Goal: Task Accomplishment & Management: Use online tool/utility

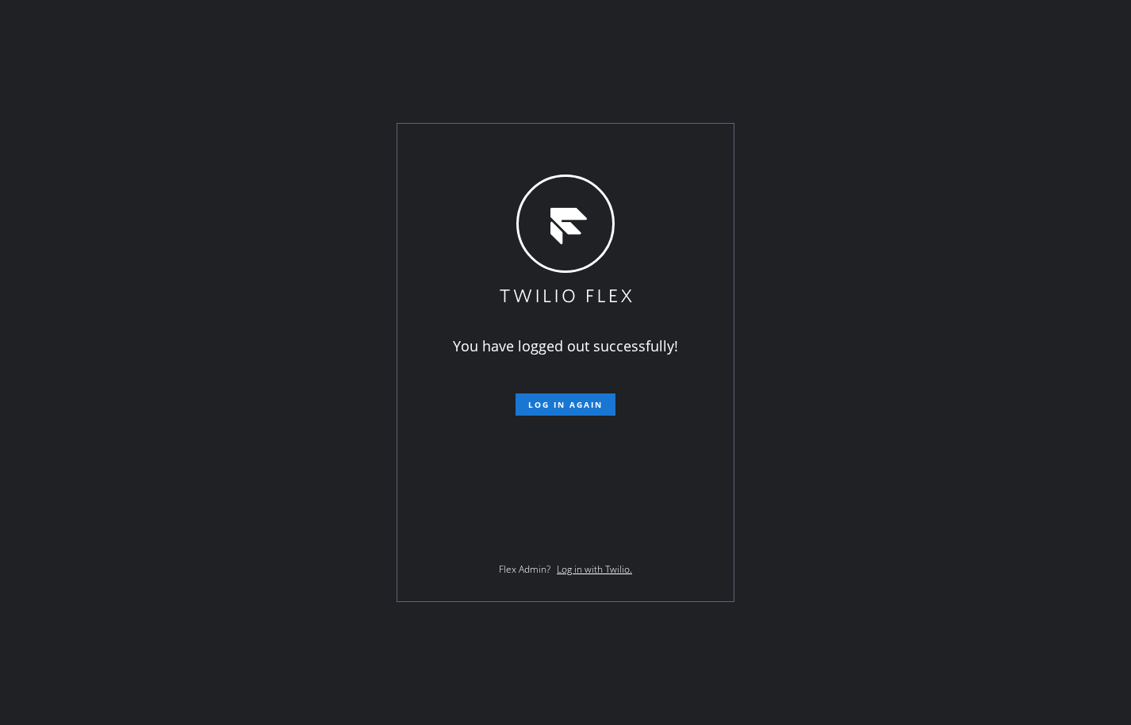
drag, startPoint x: 296, startPoint y: 229, endPoint x: 283, endPoint y: 227, distance: 12.9
click at [287, 228] on div "You have logged out successfully! Log in again Flex Admin? Log in with Twilio." at bounding box center [565, 362] width 1131 height 725
click at [577, 408] on span "Log in again" at bounding box center [565, 404] width 75 height 11
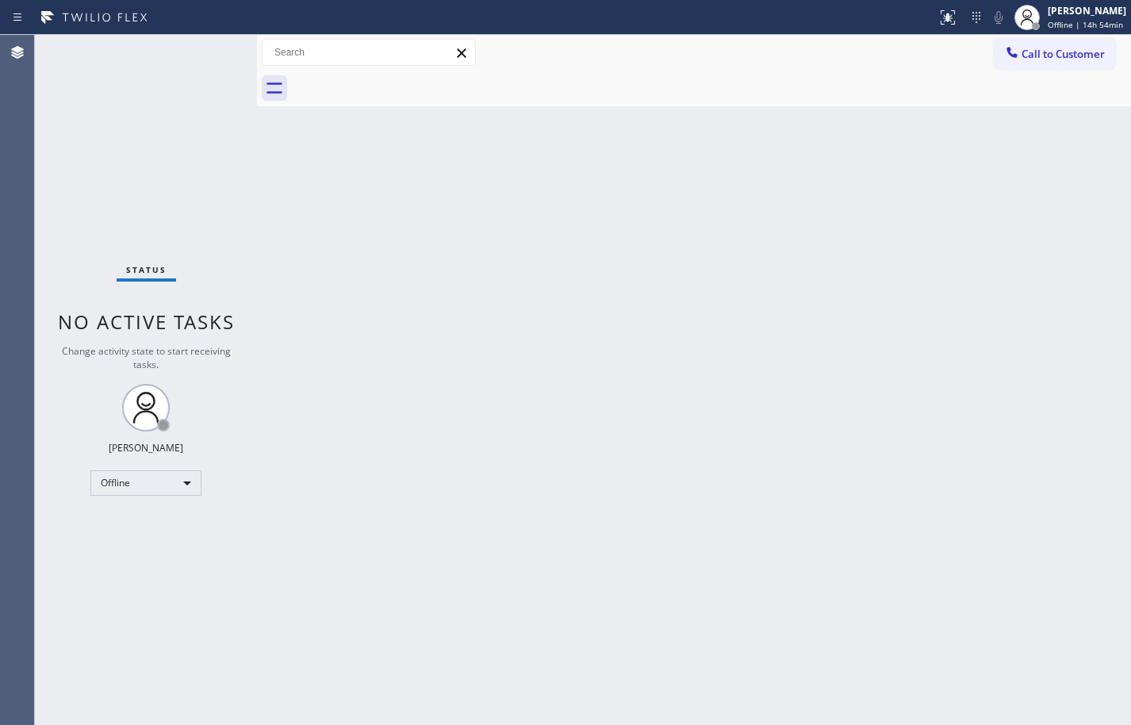
click at [1074, 436] on div "Back to Dashboard Change Sender ID Customers Technicians Select a contact Outbo…" at bounding box center [694, 380] width 874 height 690
click at [1000, 163] on div "Back to Dashboard Change Sender ID Customers Technicians Select a contact Outbo…" at bounding box center [694, 380] width 874 height 690
click at [1094, 23] on div "Offline | 15h" at bounding box center [1087, 24] width 79 height 11
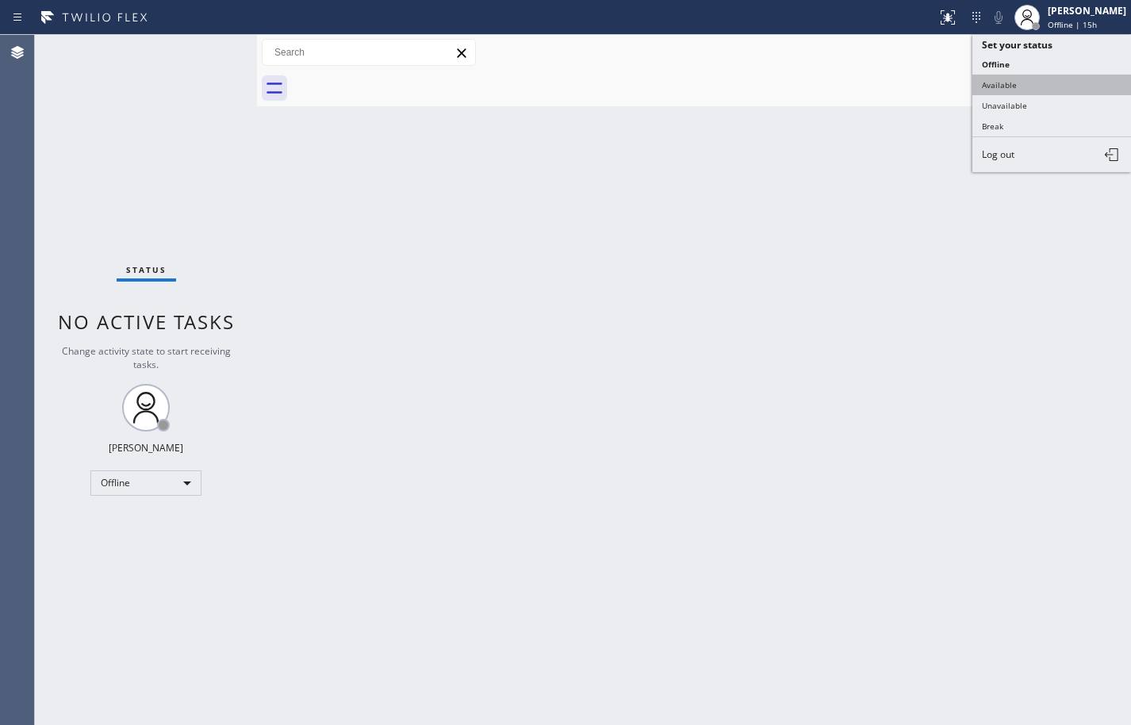
click at [1045, 79] on button "Available" at bounding box center [1052, 85] width 159 height 21
click at [1045, 79] on div at bounding box center [711, 89] width 839 height 36
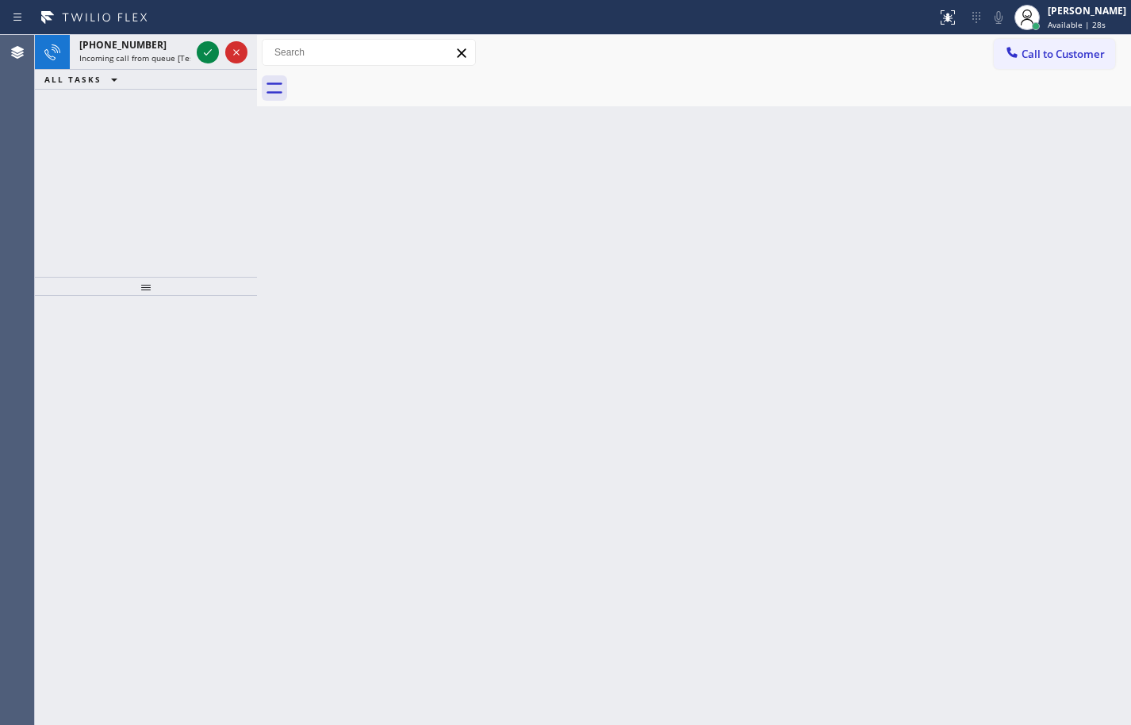
click at [175, 80] on div "ALL TASKS ALL TASKS ACTIVE TASKS TASKS IN WRAP UP" at bounding box center [146, 80] width 222 height 20
click at [180, 52] on div "[PHONE_NUMBER] Incoming call from queue [Test] All" at bounding box center [132, 52] width 124 height 35
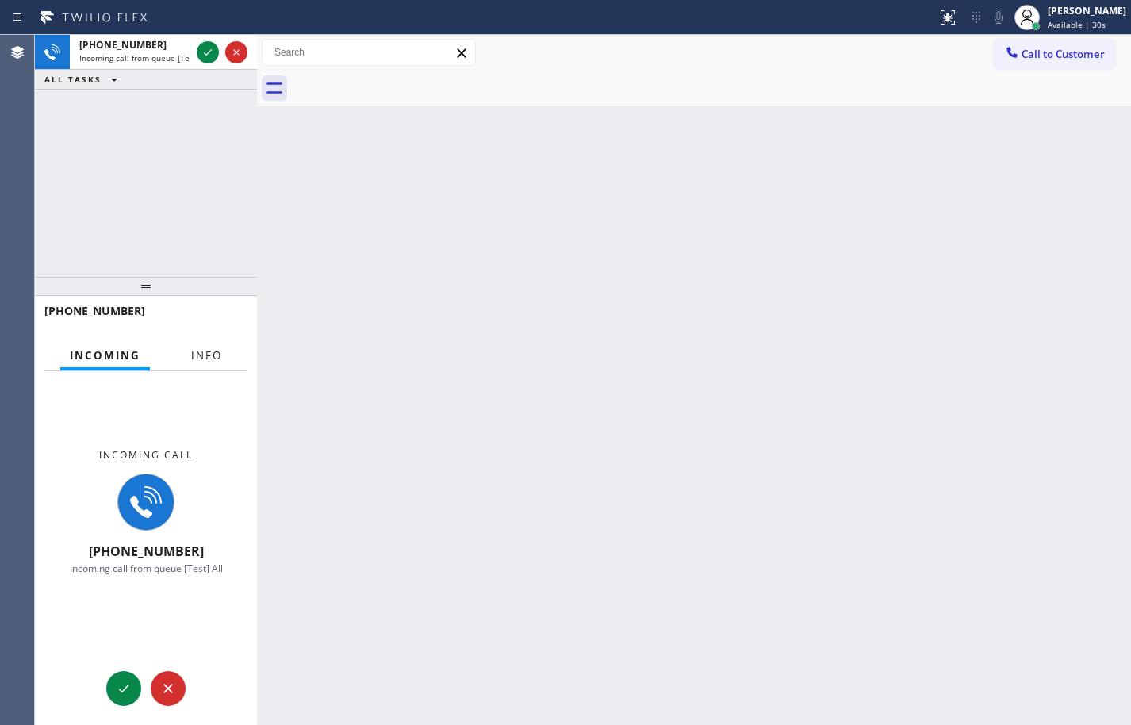
click at [205, 347] on button "Info" at bounding box center [207, 355] width 50 height 31
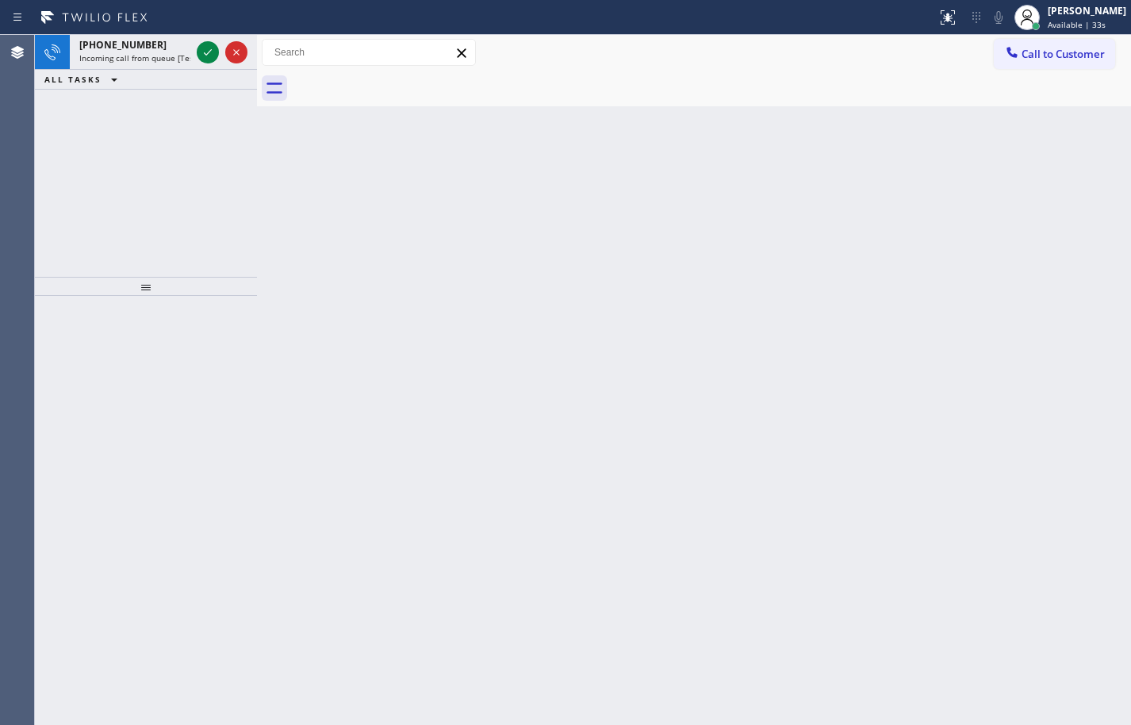
click at [198, 52] on icon at bounding box center [207, 52] width 19 height 19
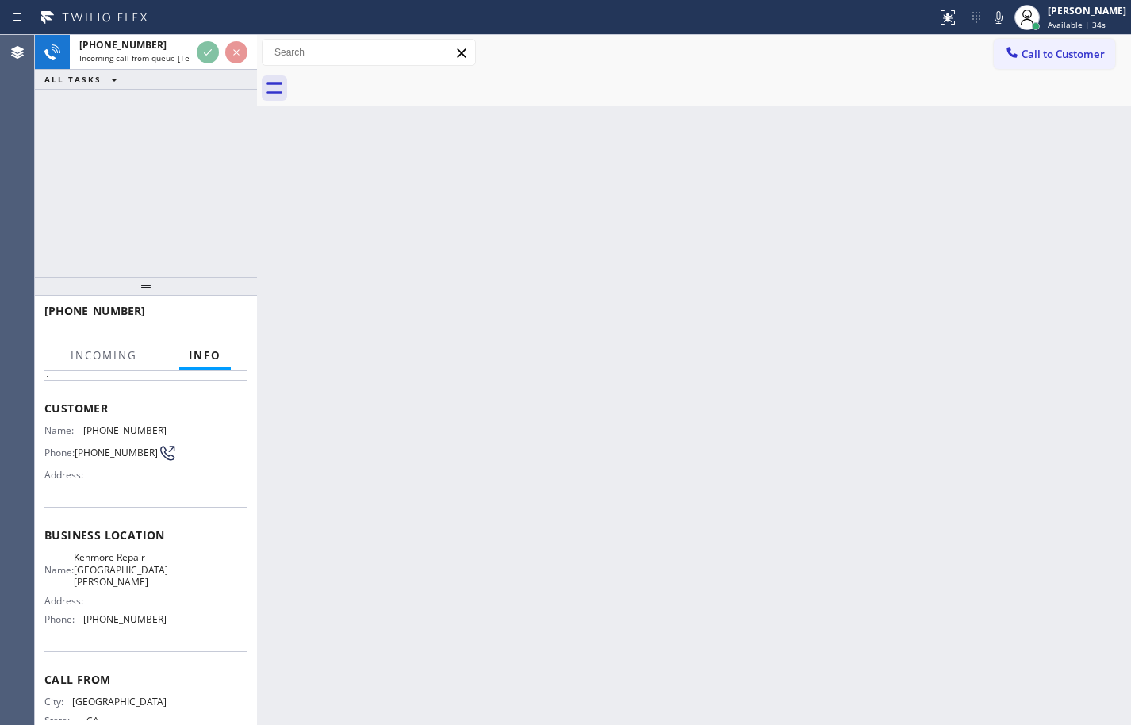
scroll to position [108, 0]
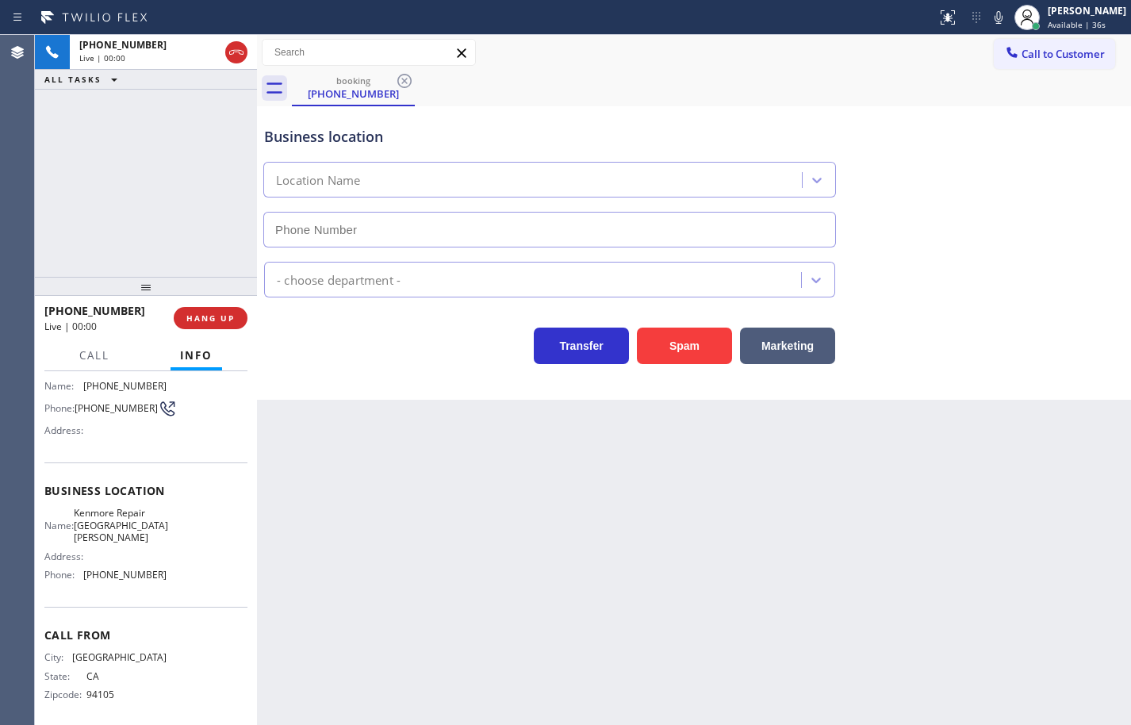
type input "[PHONE_NUMBER]"
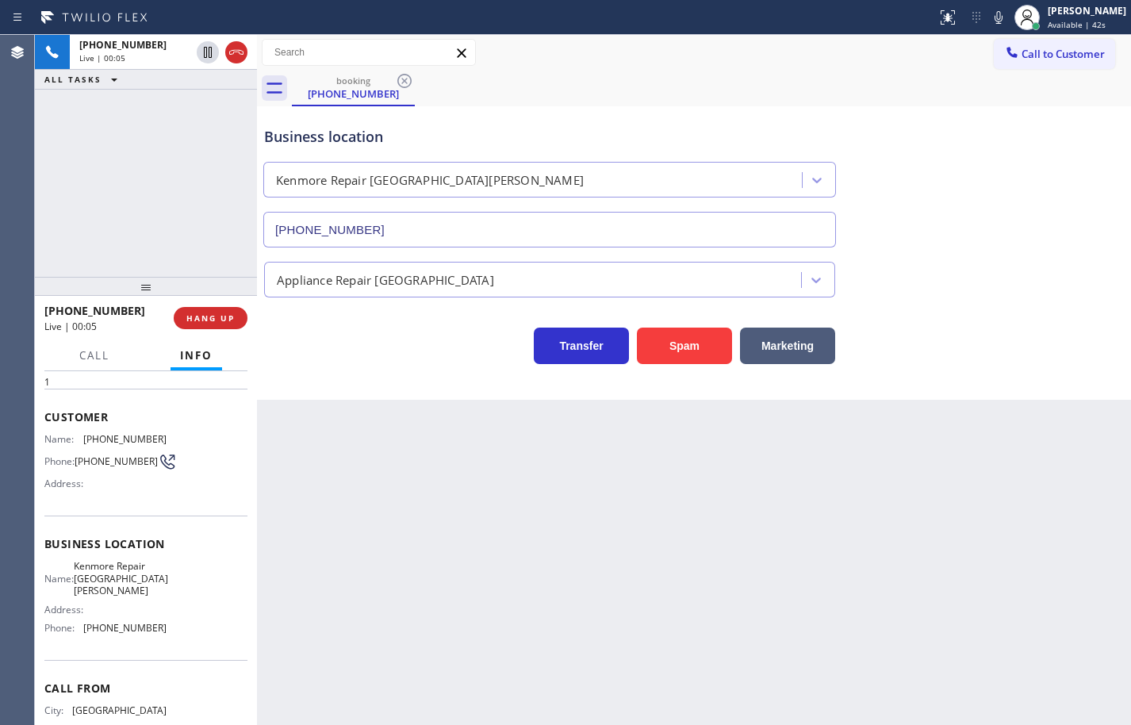
scroll to position [29, 0]
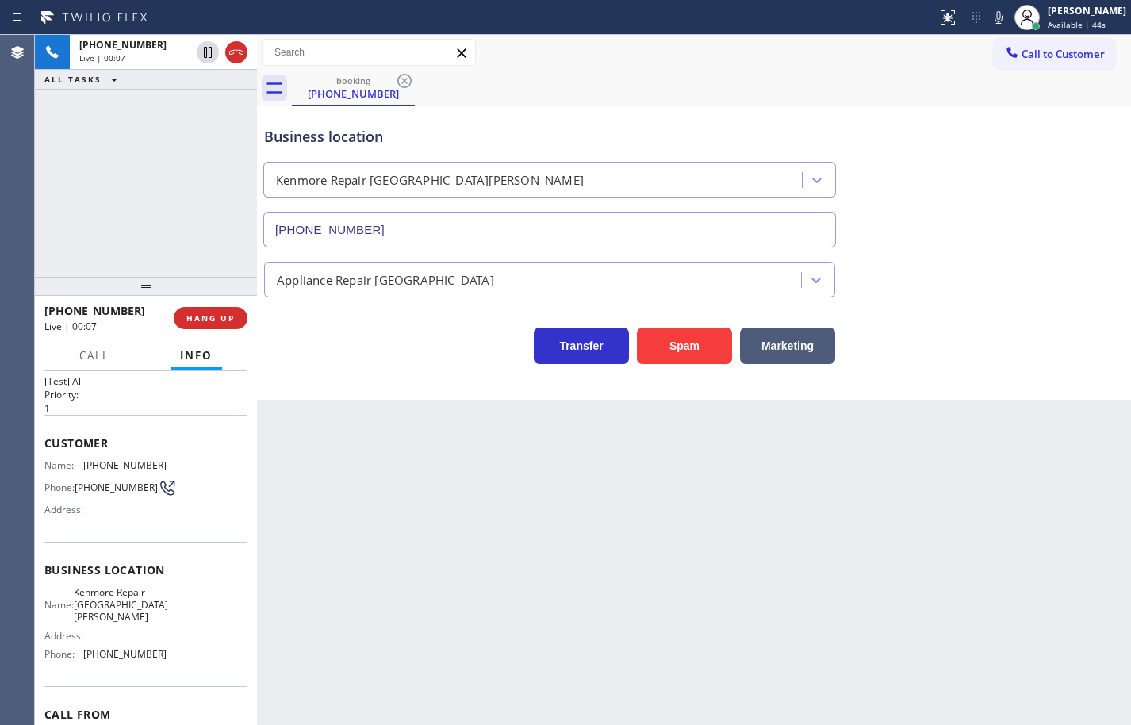
click at [163, 649] on div "Name: [PERSON_NAME] Repair [GEOGRAPHIC_DATA][PERSON_NAME] Address: Phone: [PHON…" at bounding box center [145, 626] width 203 height 80
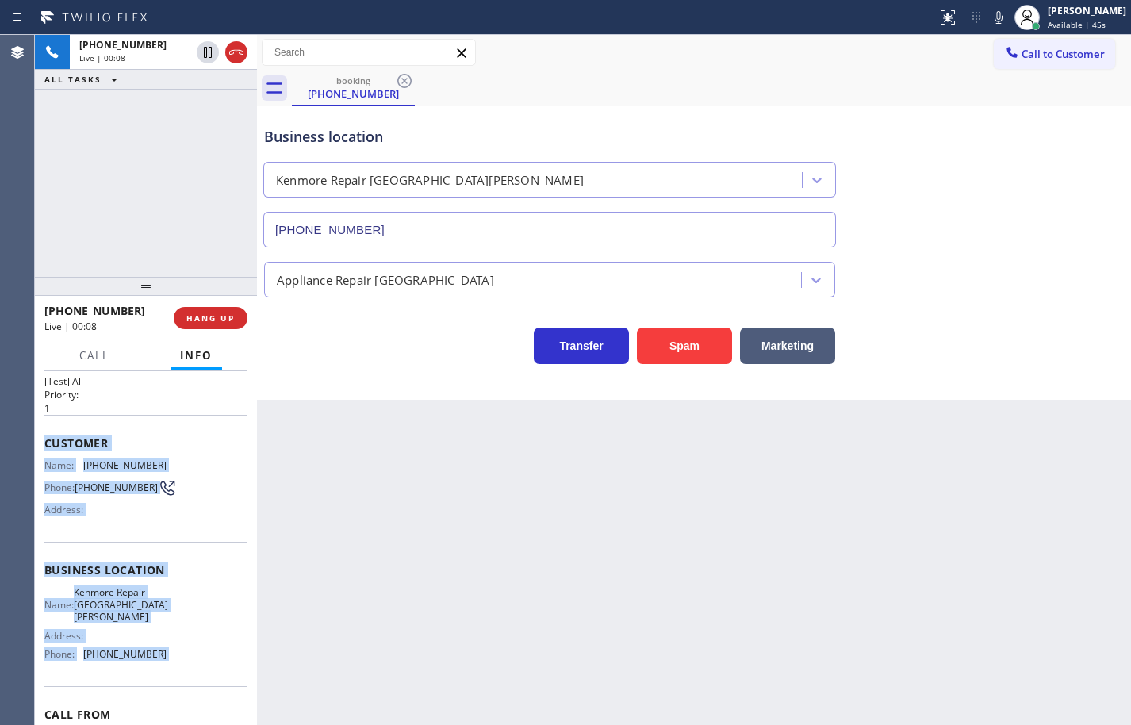
drag, startPoint x: 163, startPoint y: 649, endPoint x: 59, endPoint y: 441, distance: 232.4
click at [59, 441] on div "Context Queue: [Test] All Priority: 1 Customer Name: [PHONE_NUMBER] Phone: [PHO…" at bounding box center [145, 576] width 203 height 459
copy div "Customer Name: [PHONE_NUMBER] Phone: [PHONE_NUMBER] Address: Business location …"
click at [995, 21] on icon at bounding box center [999, 17] width 8 height 13
click at [995, 17] on icon at bounding box center [999, 17] width 8 height 13
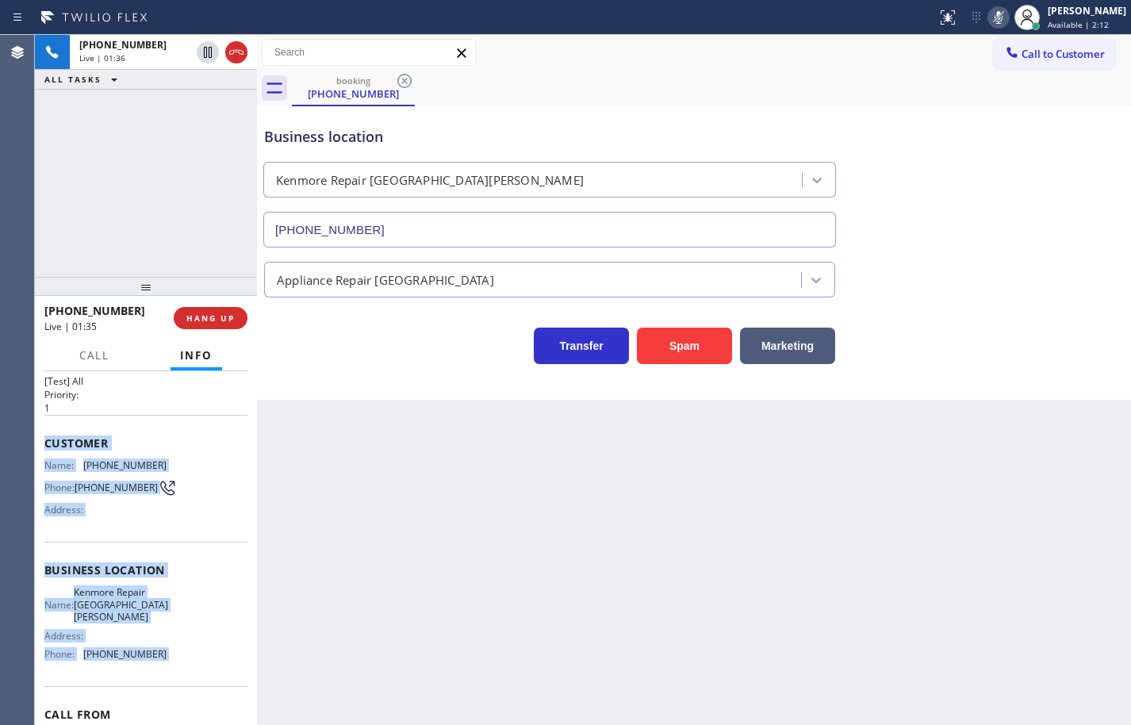
click at [989, 17] on icon at bounding box center [998, 17] width 19 height 19
click at [995, 19] on icon at bounding box center [999, 17] width 8 height 13
click at [989, 19] on icon at bounding box center [998, 17] width 19 height 19
click at [995, 21] on icon at bounding box center [999, 17] width 8 height 13
click at [207, 50] on icon at bounding box center [208, 52] width 8 height 11
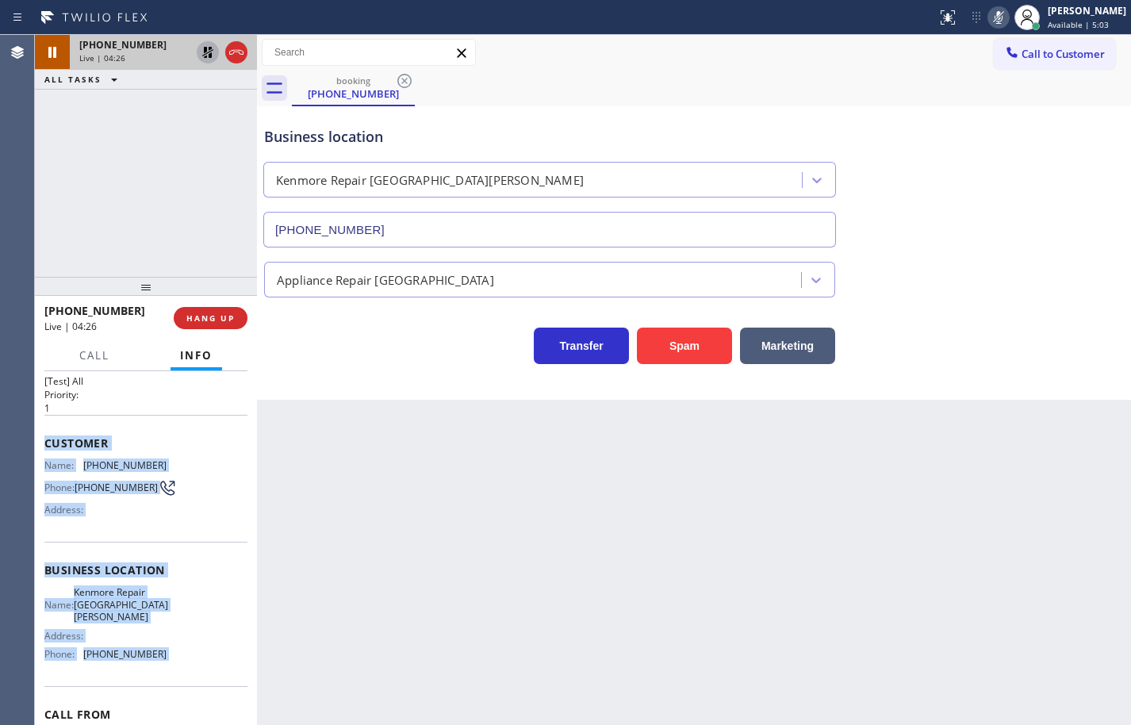
click at [205, 55] on icon at bounding box center [207, 52] width 19 height 19
click at [989, 18] on icon at bounding box center [998, 17] width 19 height 19
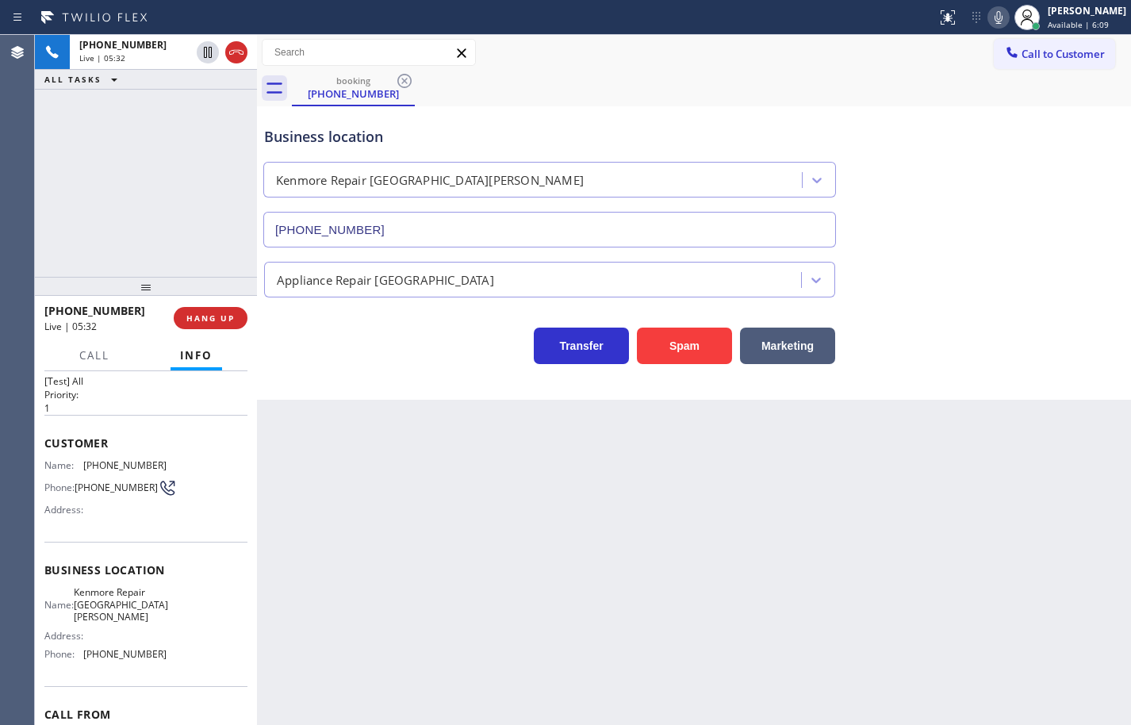
click at [167, 175] on div "[PHONE_NUMBER] Live | 05:32 ALL TASKS ALL TASKS ACTIVE TASKS TASKS IN WRAP UP" at bounding box center [146, 156] width 222 height 242
click at [990, 24] on icon at bounding box center [998, 17] width 19 height 19
click at [995, 17] on icon at bounding box center [999, 17] width 8 height 13
drag, startPoint x: 1111, startPoint y: 451, endPoint x: 1112, endPoint y: 435, distance: 16.7
click at [1111, 451] on div "Back to Dashboard Change Sender ID Customers Technicians Select a contact Outbo…" at bounding box center [694, 380] width 874 height 690
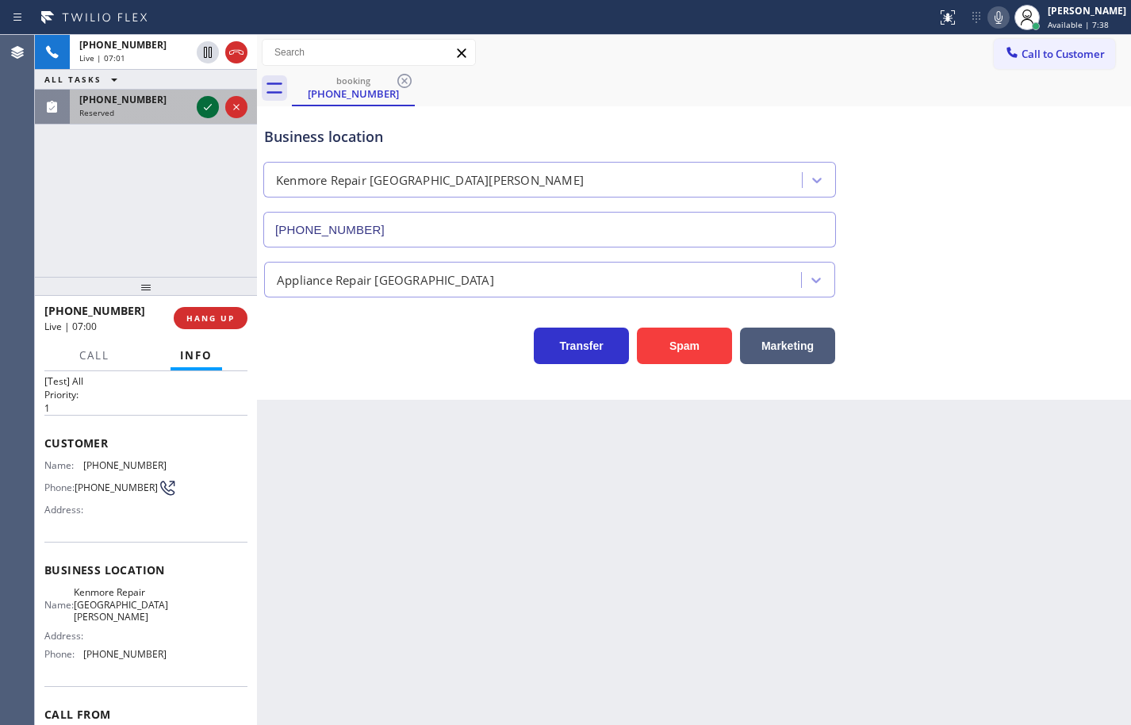
click at [209, 106] on icon at bounding box center [207, 107] width 19 height 19
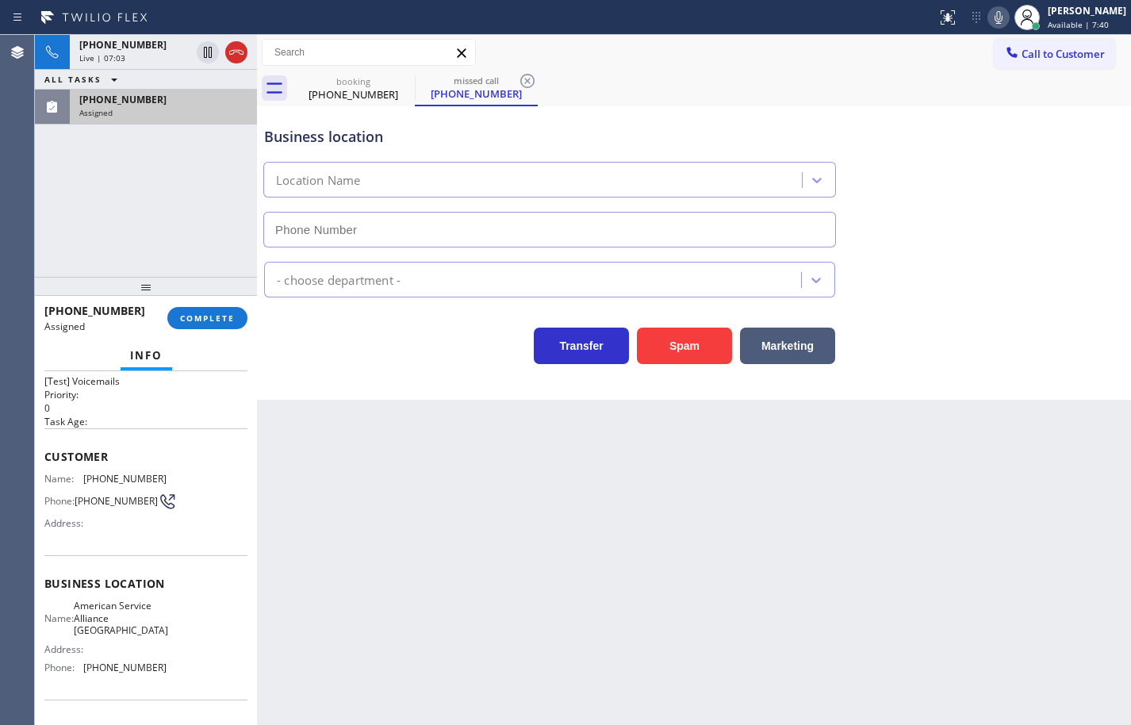
type input "[PHONE_NUMBER]"
click at [163, 668] on div "Name: American Service Alliance San Leandro Address: Phone: [PHONE_NUMBER]" at bounding box center [145, 640] width 203 height 80
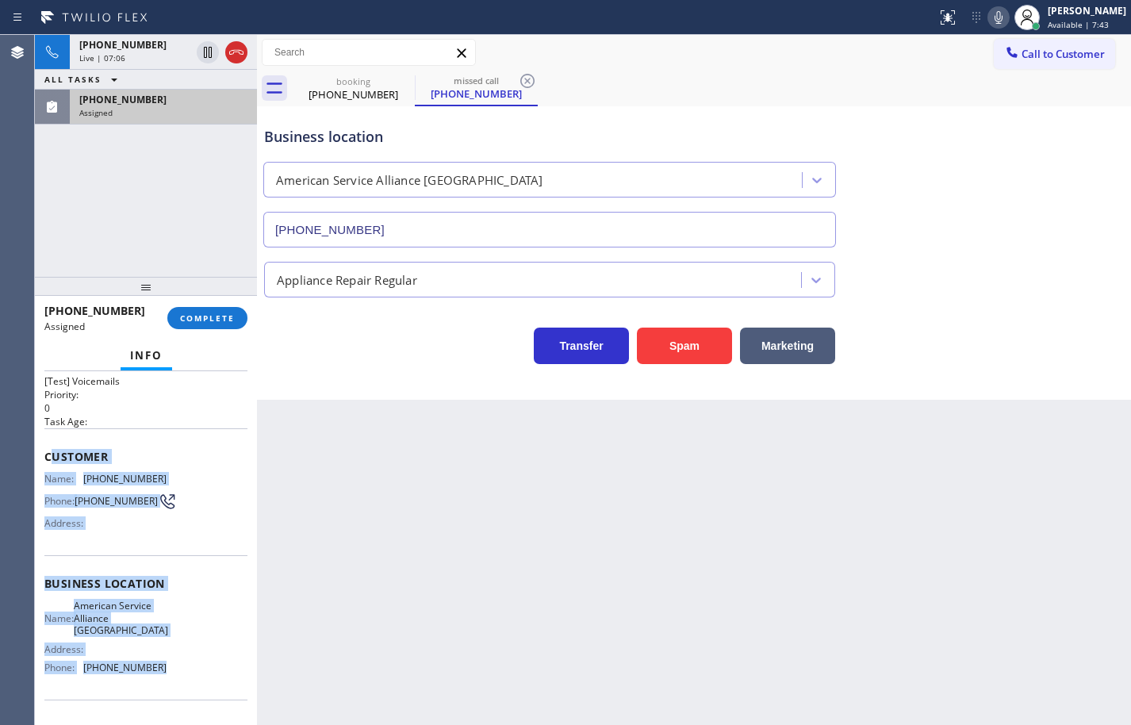
drag, startPoint x: 163, startPoint y: 679, endPoint x: 47, endPoint y: 460, distance: 248.1
click at [48, 461] on div "Context Queue: [Test] Voicemails Priority: 0 Task Age: Customer Name: [PHONE_NU…" at bounding box center [145, 583] width 203 height 473
click at [47, 460] on span "Customer" at bounding box center [145, 456] width 203 height 15
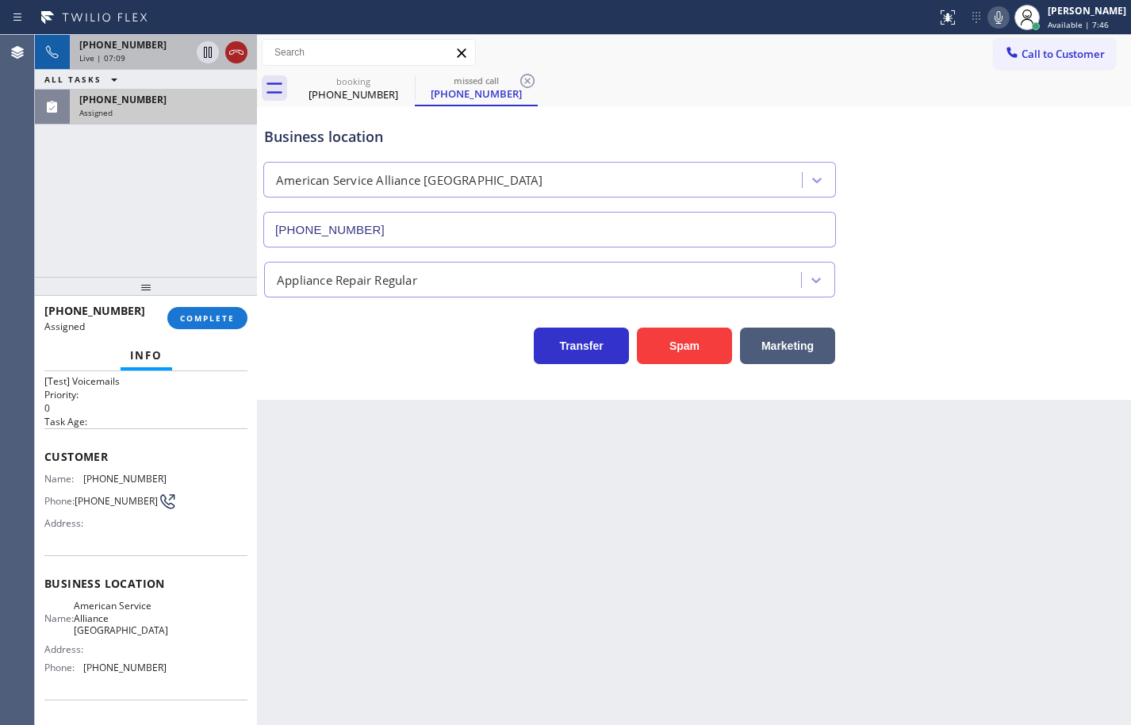
click at [232, 52] on icon at bounding box center [236, 52] width 19 height 19
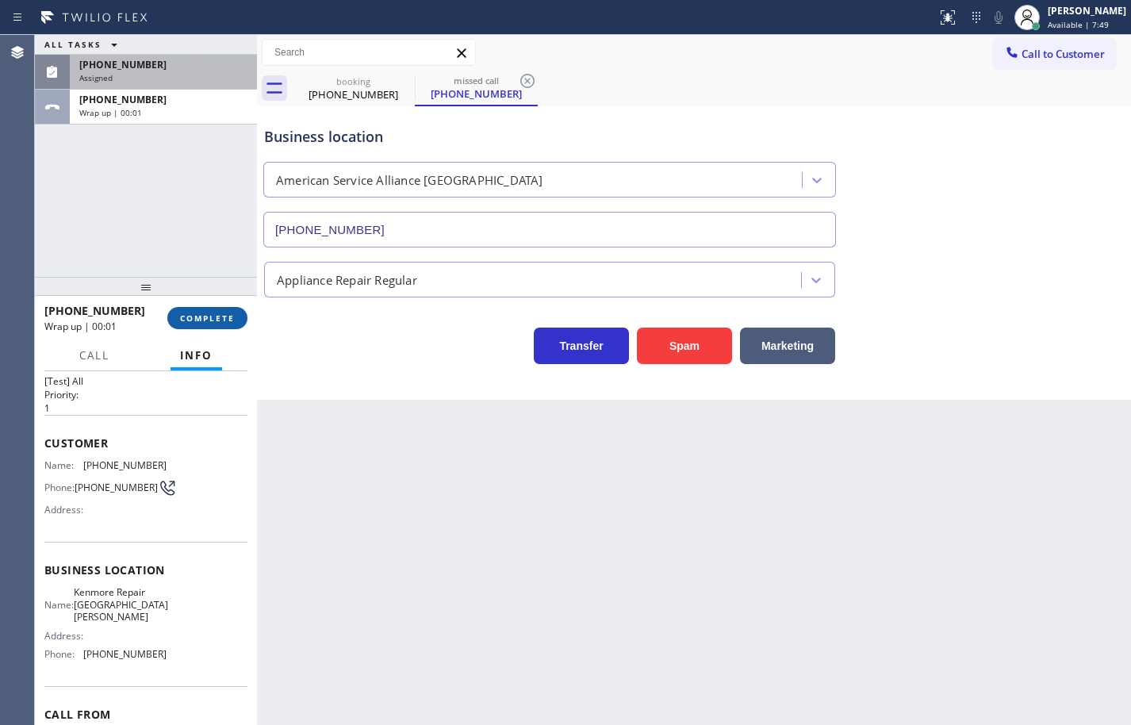
click at [221, 318] on span "COMPLETE" at bounding box center [207, 318] width 55 height 11
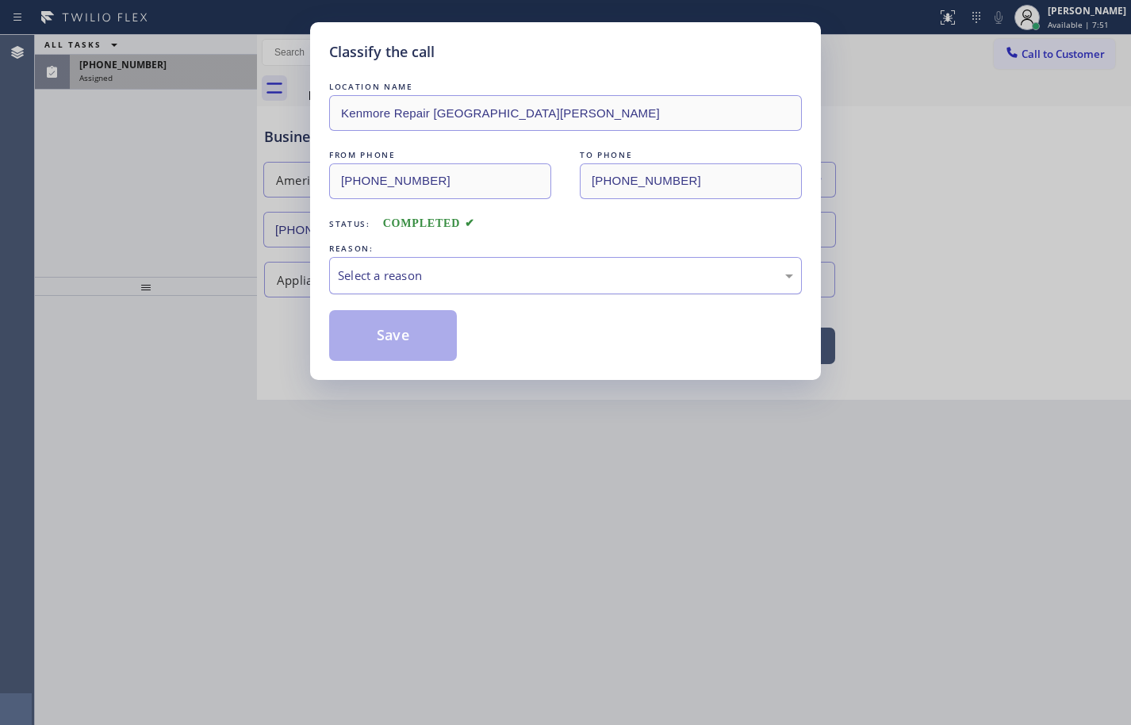
click at [437, 269] on div "Select a reason" at bounding box center [565, 276] width 455 height 18
click at [405, 335] on button "Save" at bounding box center [393, 335] width 128 height 51
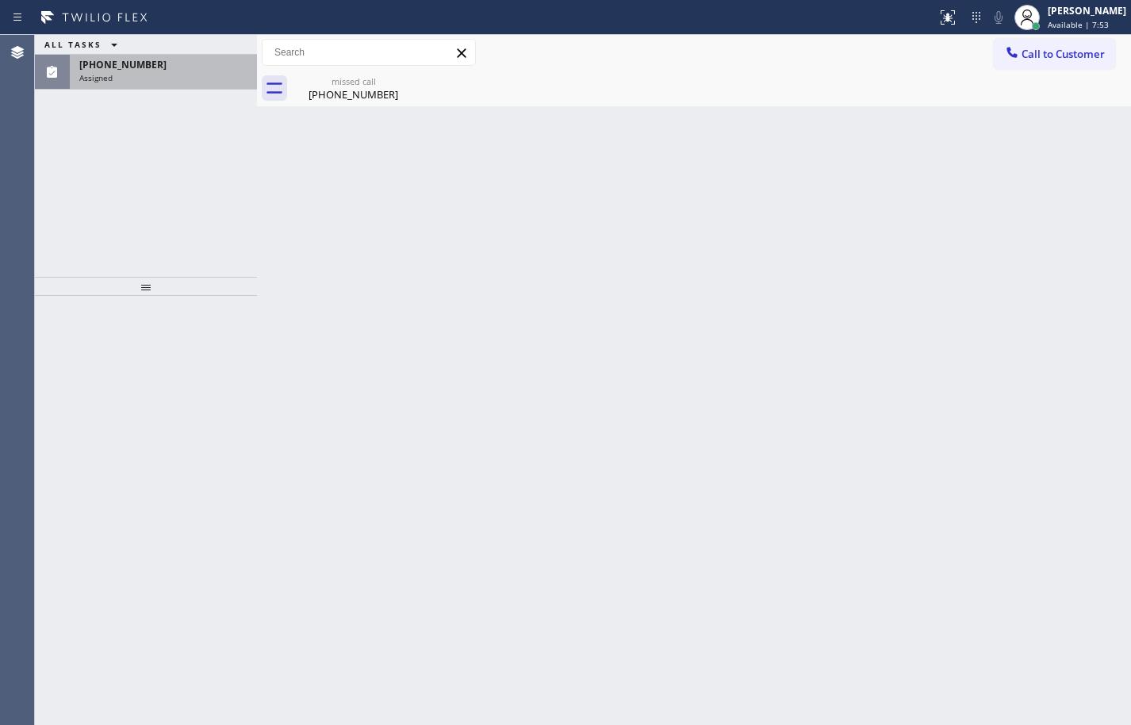
click at [164, 67] on div "[PHONE_NUMBER]" at bounding box center [163, 64] width 168 height 13
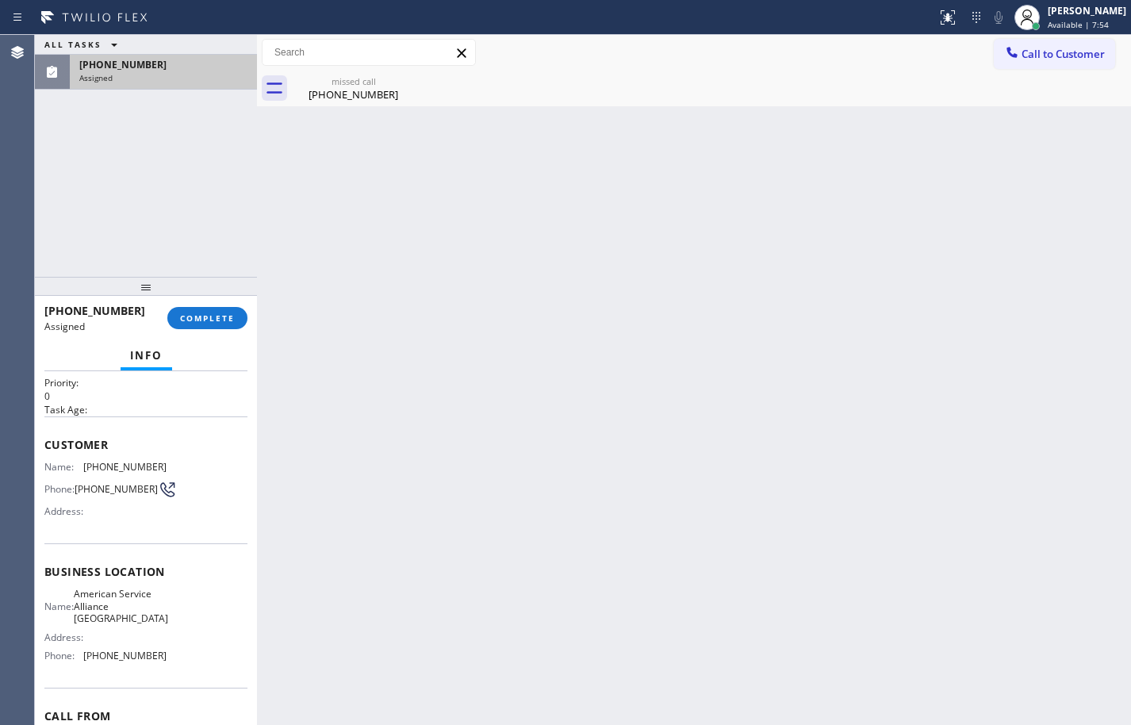
scroll to position [79, 0]
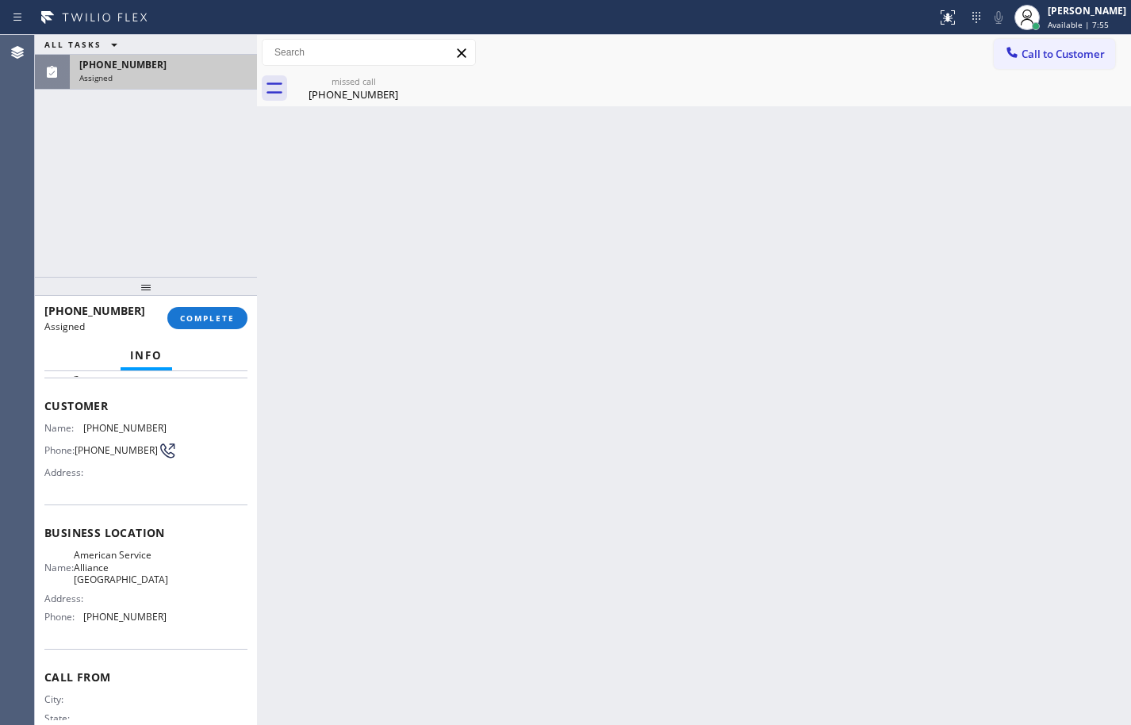
click at [160, 628] on div "Name: American Service Alliance San Leandro Address: Phone: [PHONE_NUMBER]" at bounding box center [145, 589] width 203 height 80
click at [160, 627] on div "Name: American Service Alliance San Leandro Address: Phone: [PHONE_NUMBER]" at bounding box center [145, 589] width 203 height 80
click at [69, 451] on span "Phone:" at bounding box center [59, 450] width 30 height 12
drag, startPoint x: 59, startPoint y: 422, endPoint x: 51, endPoint y: 411, distance: 14.1
click at [58, 420] on div "Customer Name: [PHONE_NUMBER] Phone: [PHONE_NUMBER] Address:" at bounding box center [145, 441] width 203 height 127
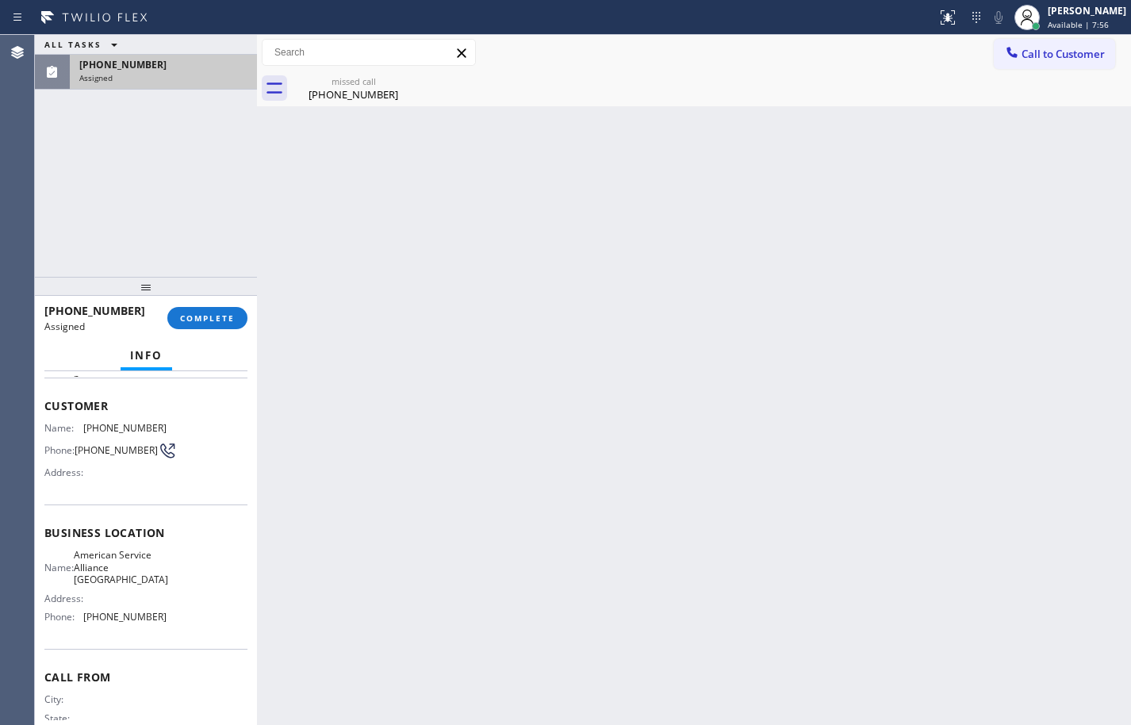
click at [48, 407] on span "Customer" at bounding box center [145, 405] width 203 height 15
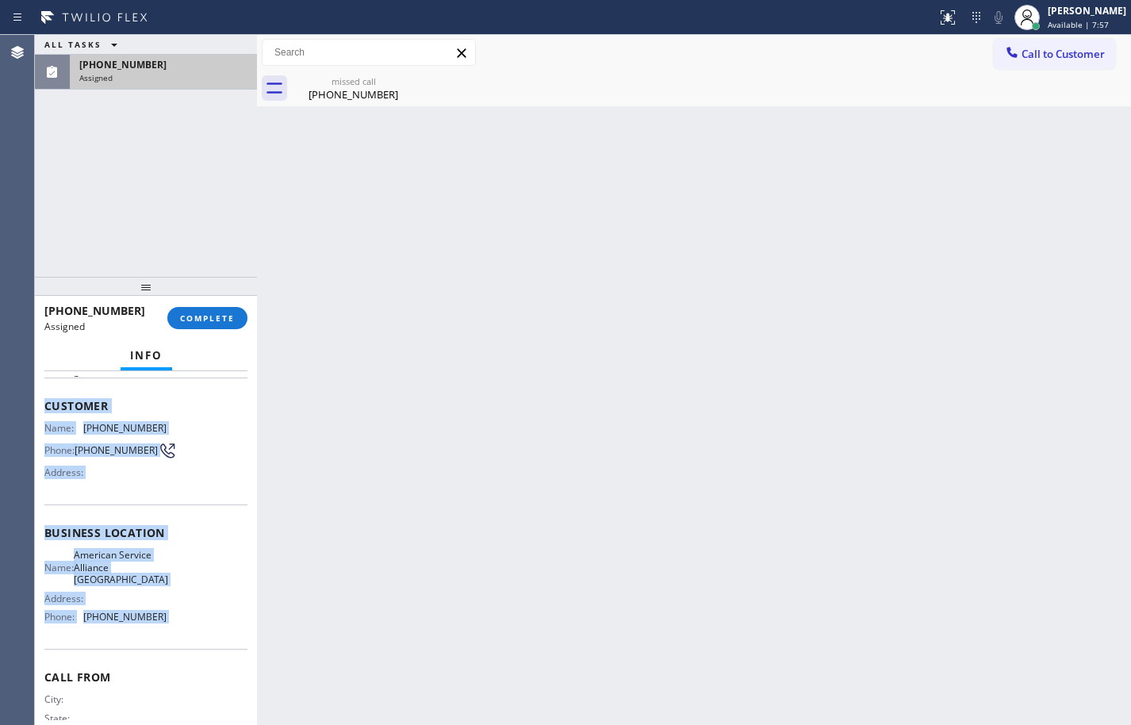
drag, startPoint x: 47, startPoint y: 406, endPoint x: 176, endPoint y: 617, distance: 247.5
click at [176, 616] on div "Context Queue: [Test] Voicemails Priority: 0 Task Age: Customer Name: [PHONE_NU…" at bounding box center [145, 533] width 203 height 473
click at [176, 617] on div "Name: American Service Alliance San Leandro Address: Phone: [PHONE_NUMBER]" at bounding box center [145, 589] width 203 height 80
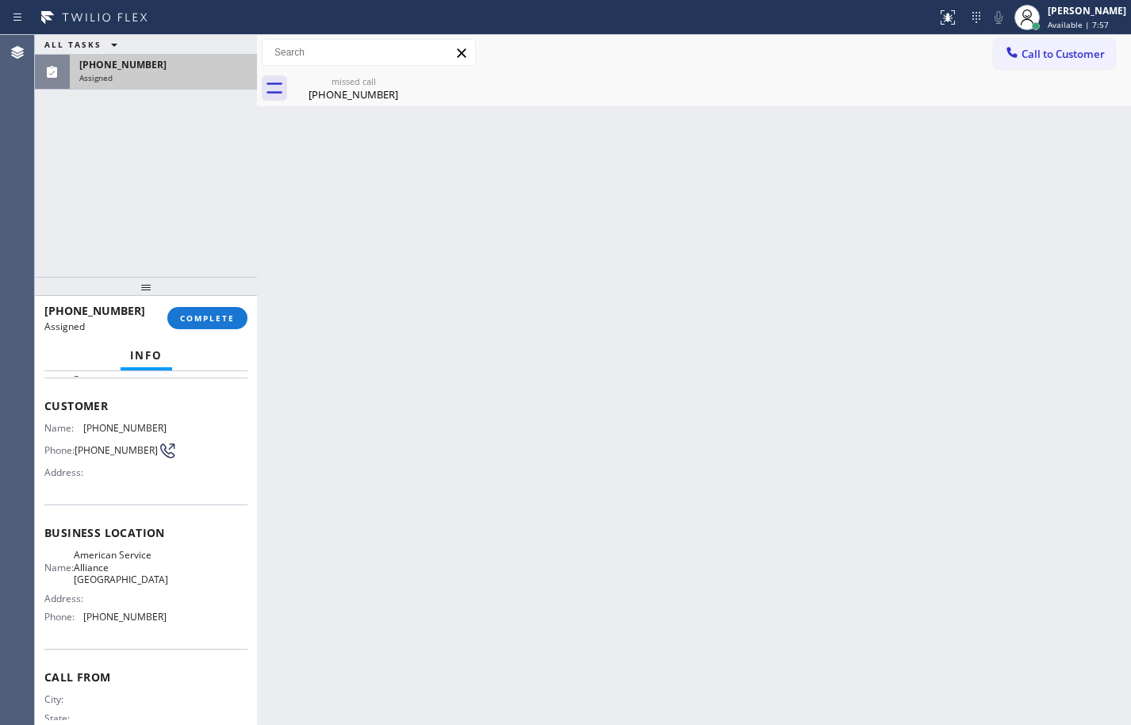
click at [176, 617] on div "Name: American Service Alliance San Leandro Address: Phone: [PHONE_NUMBER]" at bounding box center [145, 589] width 203 height 80
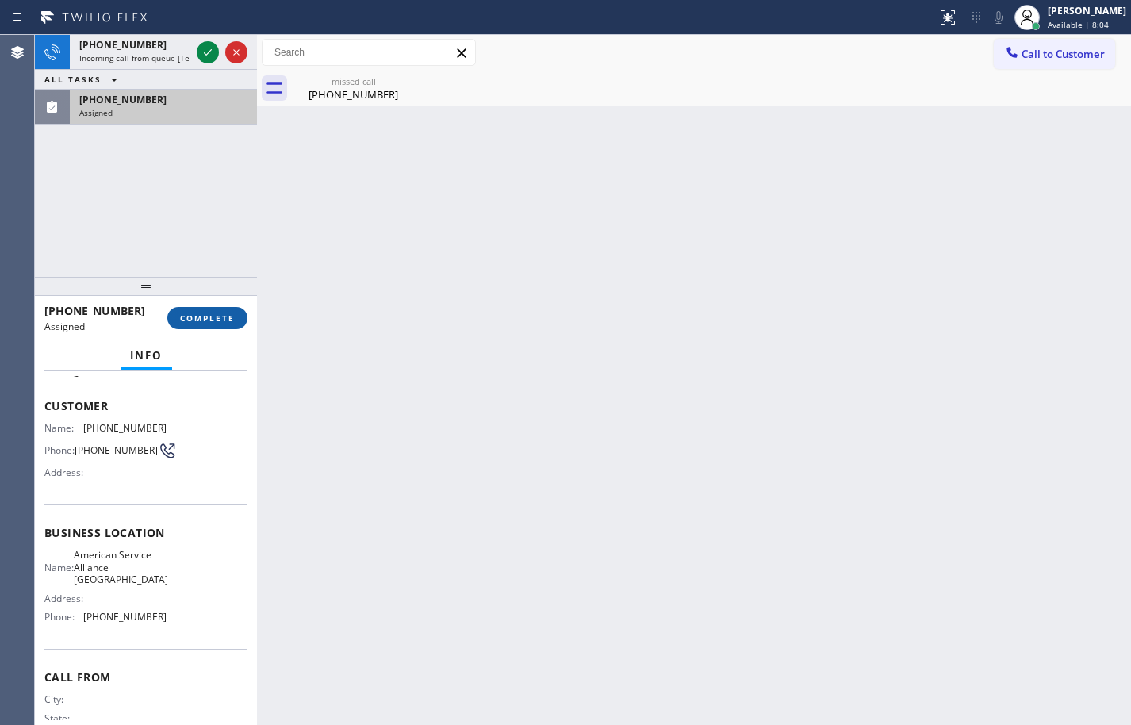
click at [226, 324] on button "COMPLETE" at bounding box center [207, 318] width 80 height 22
click at [140, 112] on div "Completed" at bounding box center [163, 112] width 168 height 11
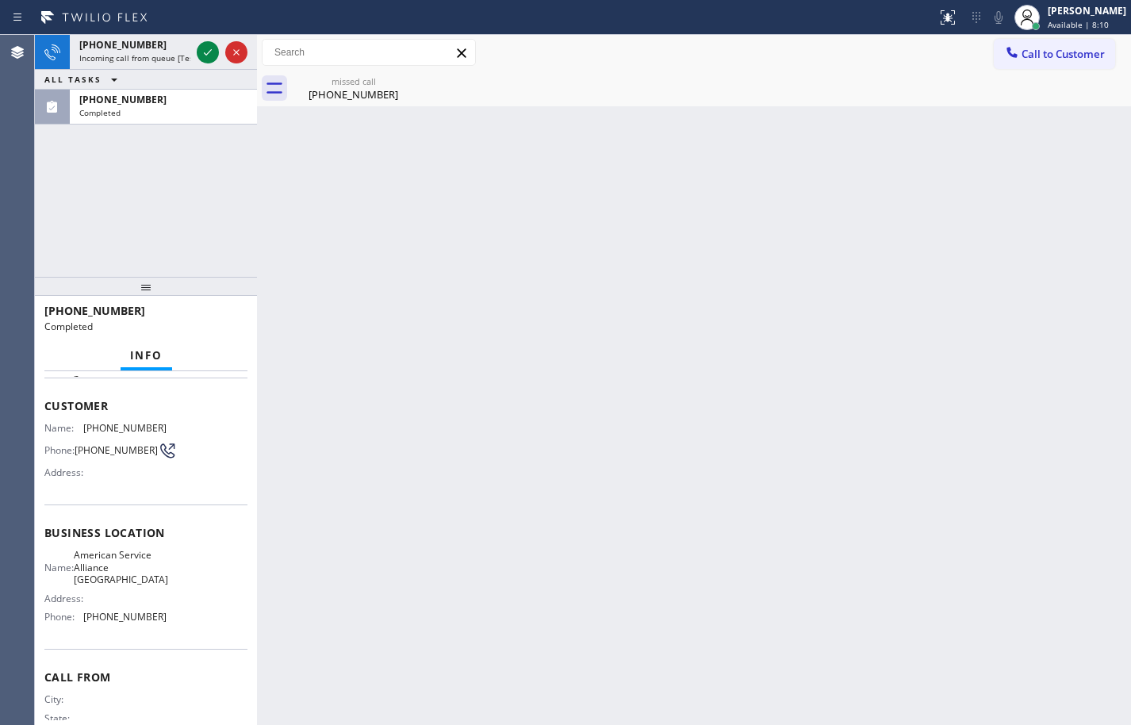
drag, startPoint x: 244, startPoint y: 336, endPoint x: 231, endPoint y: 319, distance: 21.6
click at [243, 336] on div "[PHONE_NUMBER] Completed" at bounding box center [145, 317] width 203 height 41
click at [229, 316] on div "[PHONE_NUMBER]" at bounding box center [140, 310] width 192 height 15
click at [223, 309] on div "[PHONE_NUMBER]" at bounding box center [140, 310] width 192 height 15
drag, startPoint x: 223, startPoint y: 309, endPoint x: 221, endPoint y: 323, distance: 13.6
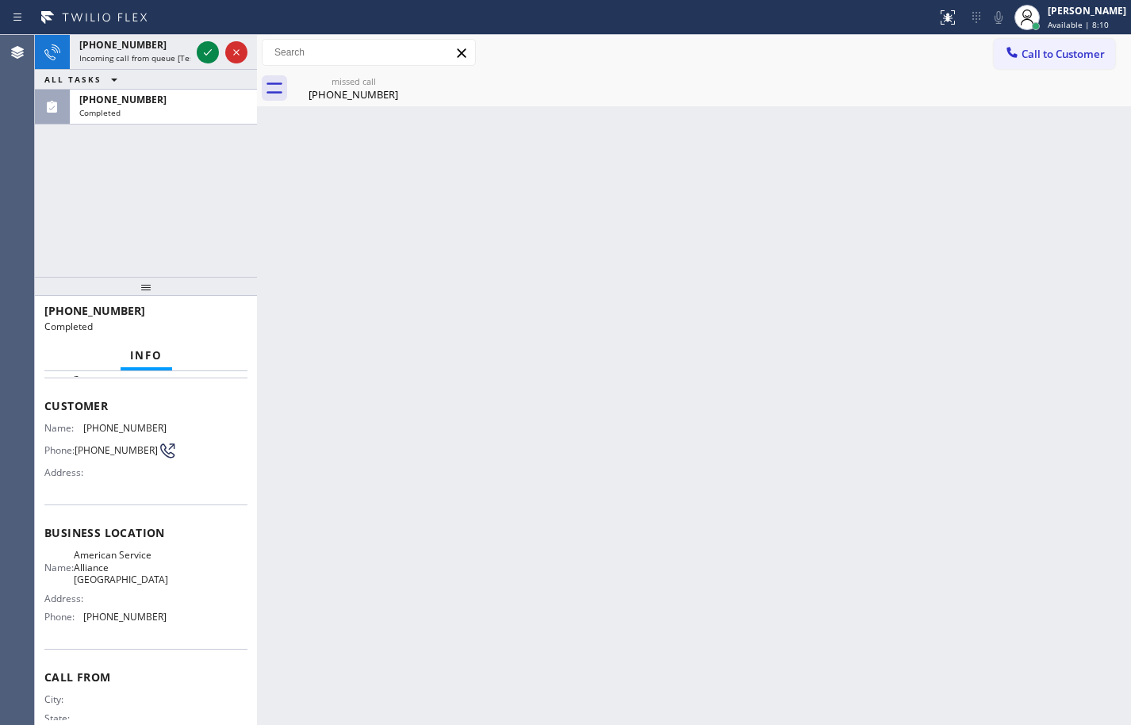
click at [221, 323] on div "[PHONE_NUMBER] Completed" at bounding box center [145, 317] width 203 height 41
click at [221, 324] on div "Completed" at bounding box center [140, 326] width 192 height 13
click at [216, 320] on div "Completed" at bounding box center [140, 326] width 192 height 13
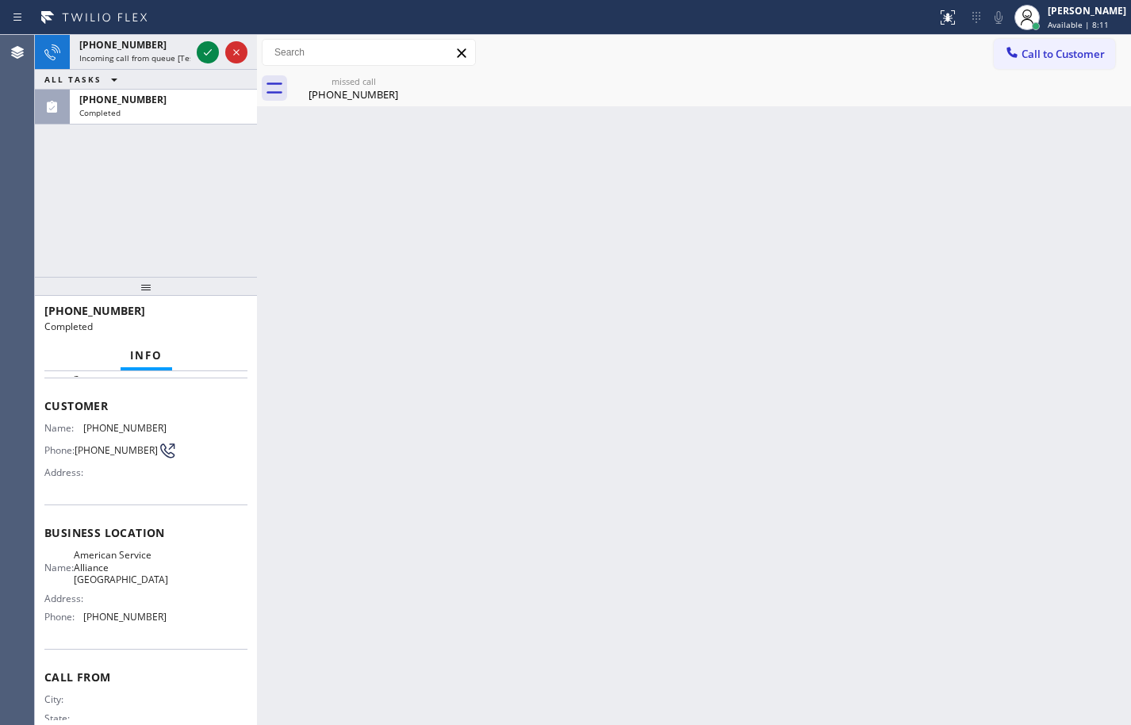
click at [216, 320] on div "Completed" at bounding box center [140, 326] width 192 height 13
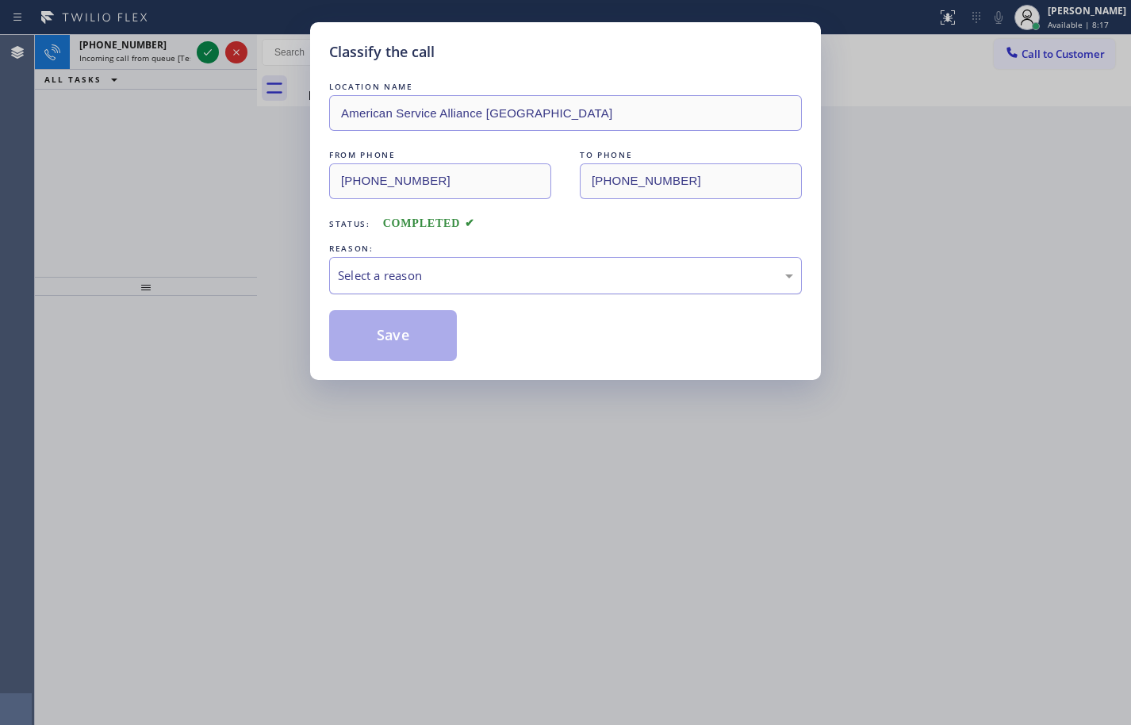
click at [479, 264] on div "Select a reason" at bounding box center [565, 275] width 473 height 37
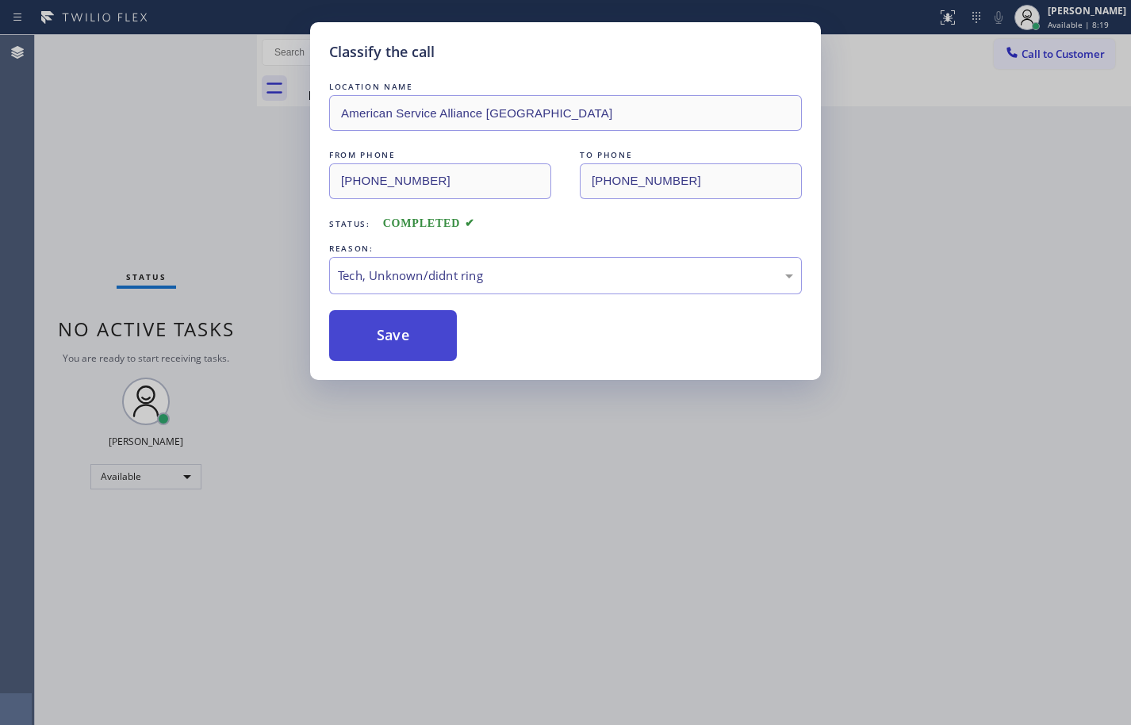
click at [416, 347] on button "Save" at bounding box center [393, 335] width 128 height 51
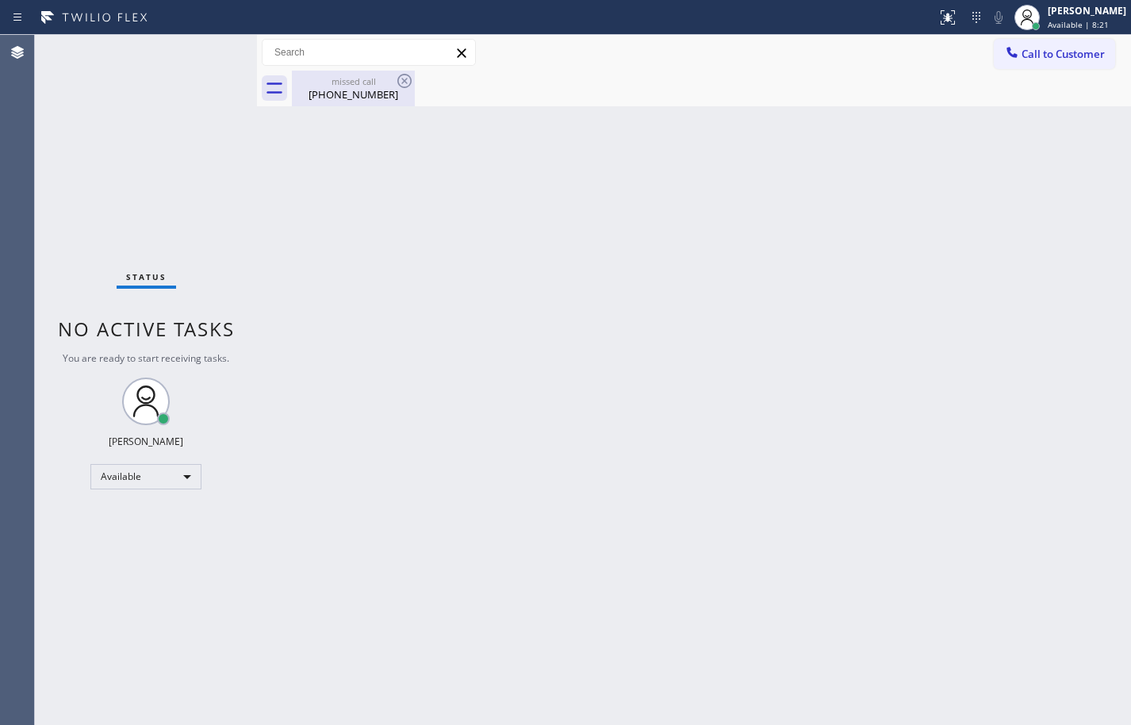
click at [366, 83] on div "missed call" at bounding box center [354, 81] width 120 height 12
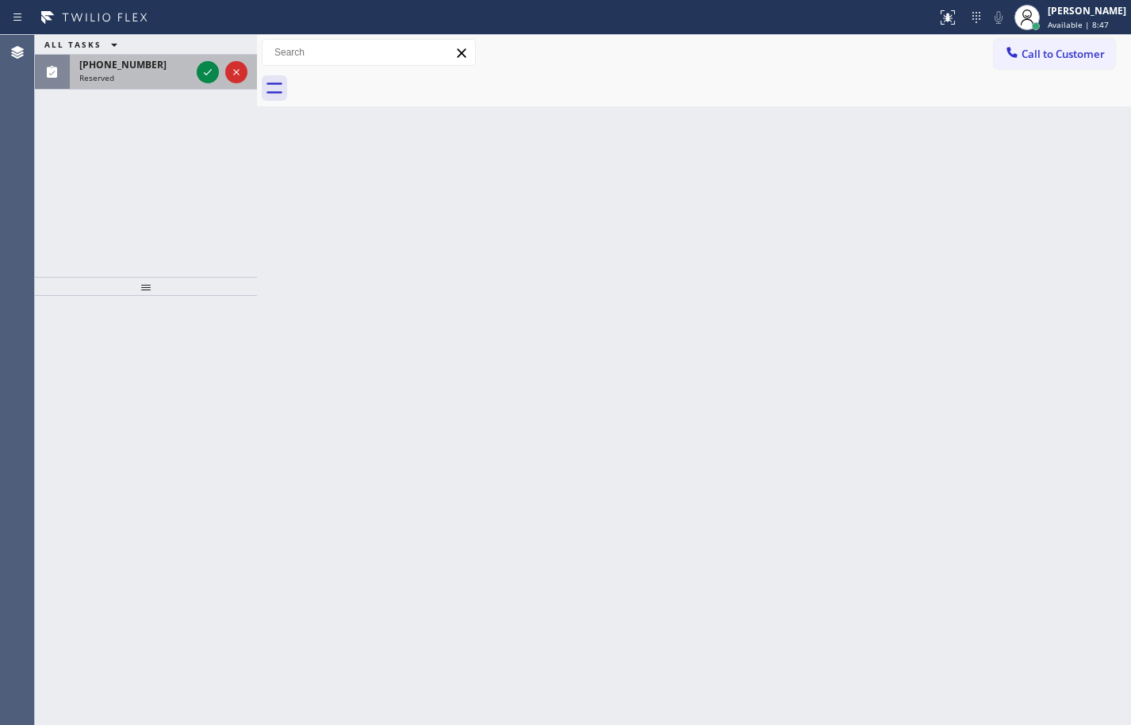
click at [149, 86] on div "[PHONE_NUMBER] Reserved" at bounding box center [132, 72] width 124 height 35
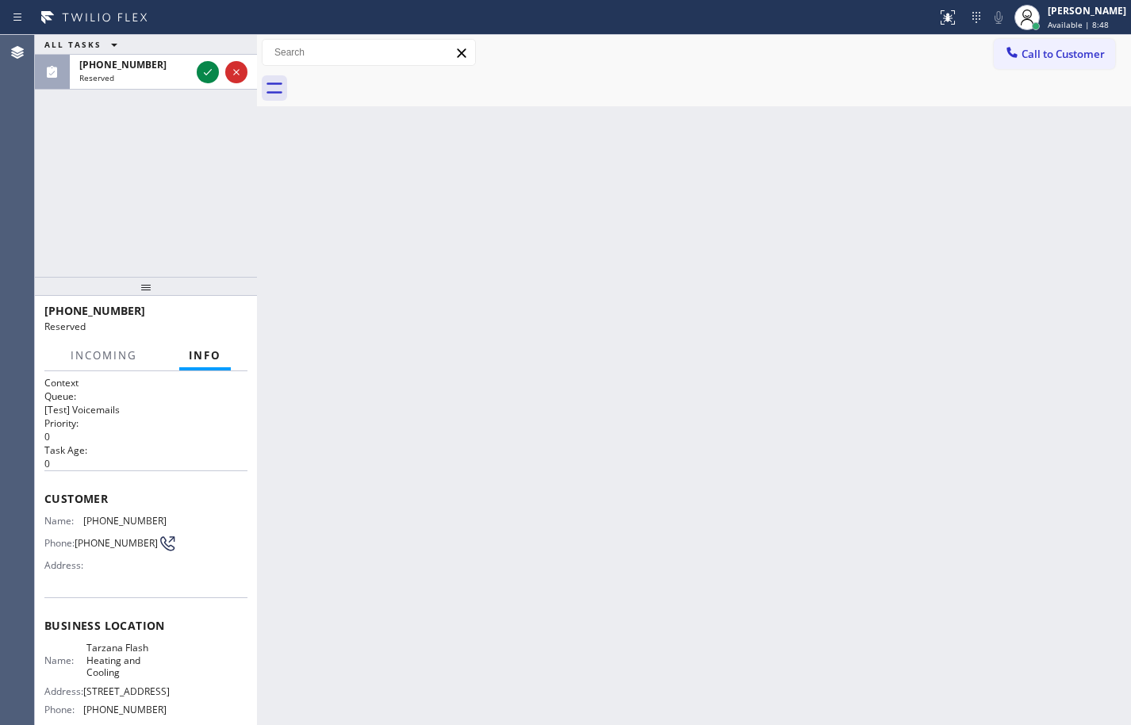
scroll to position [145, 0]
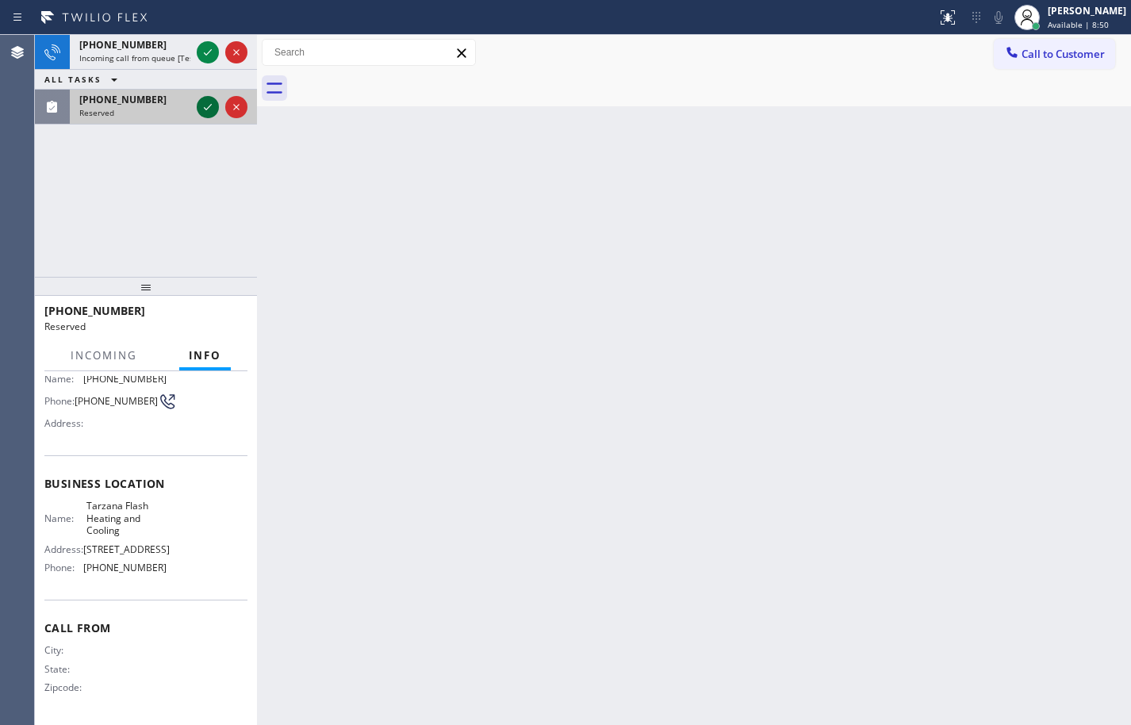
click at [209, 109] on icon at bounding box center [207, 107] width 19 height 19
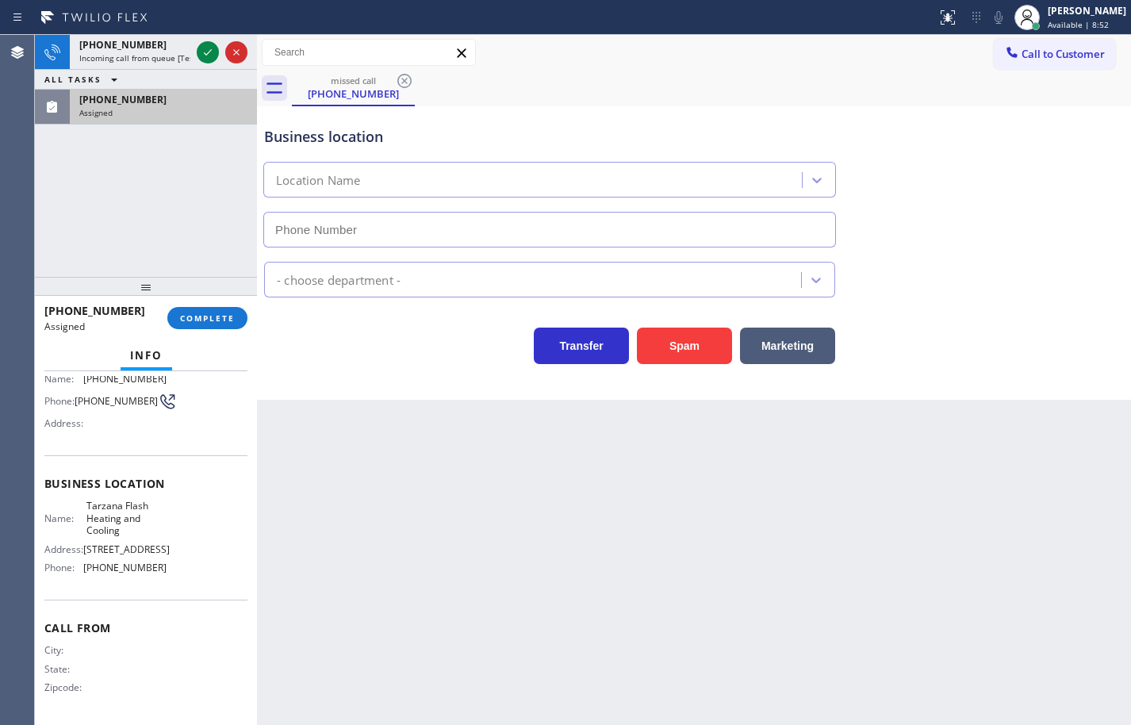
type input "[PHONE_NUMBER]"
click at [224, 313] on span "COMPLETE" at bounding box center [207, 318] width 55 height 11
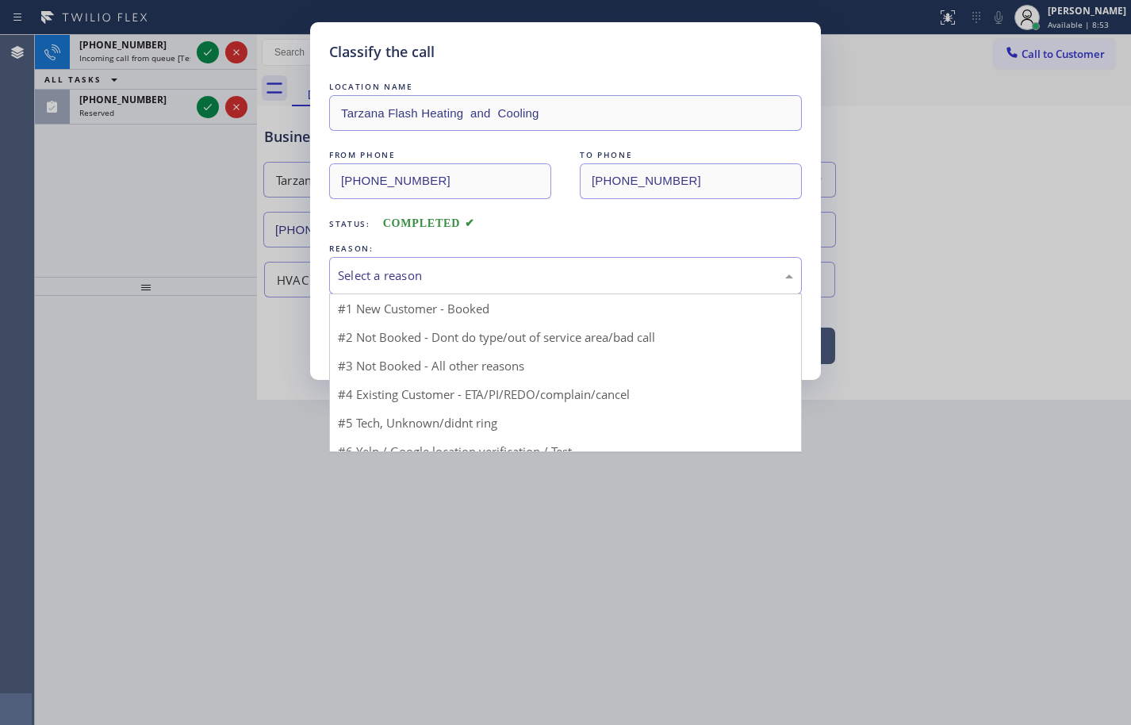
click at [354, 286] on div "Select a reason" at bounding box center [565, 275] width 473 height 37
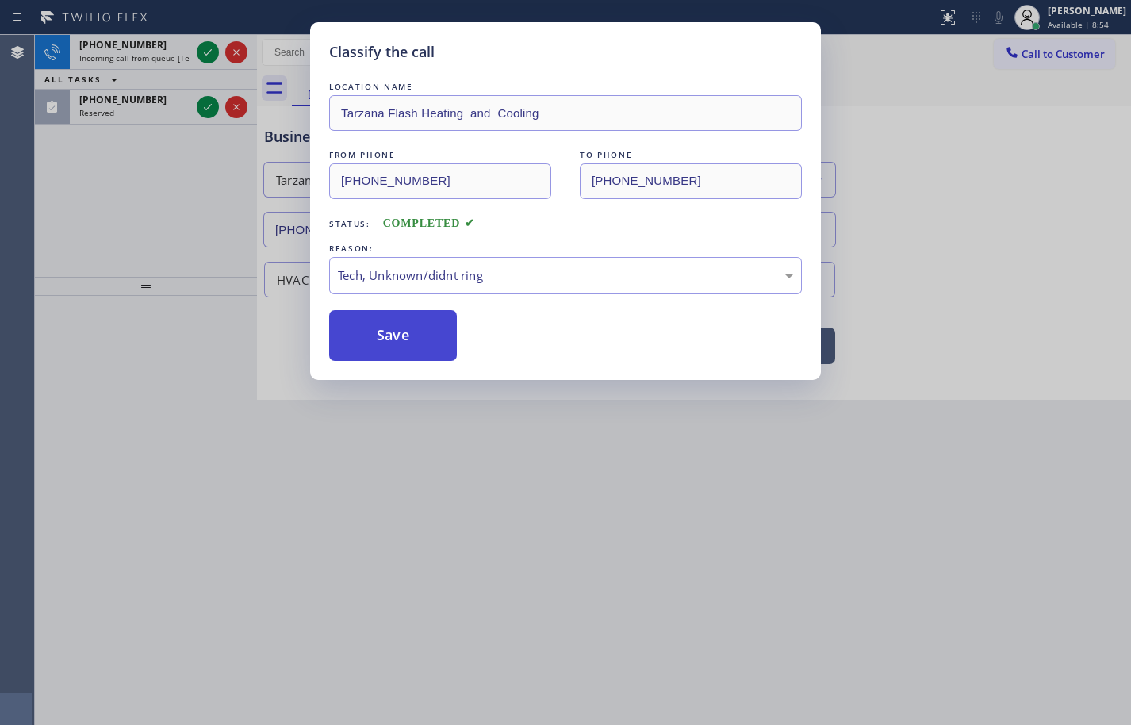
click at [380, 343] on button "Save" at bounding box center [393, 335] width 128 height 51
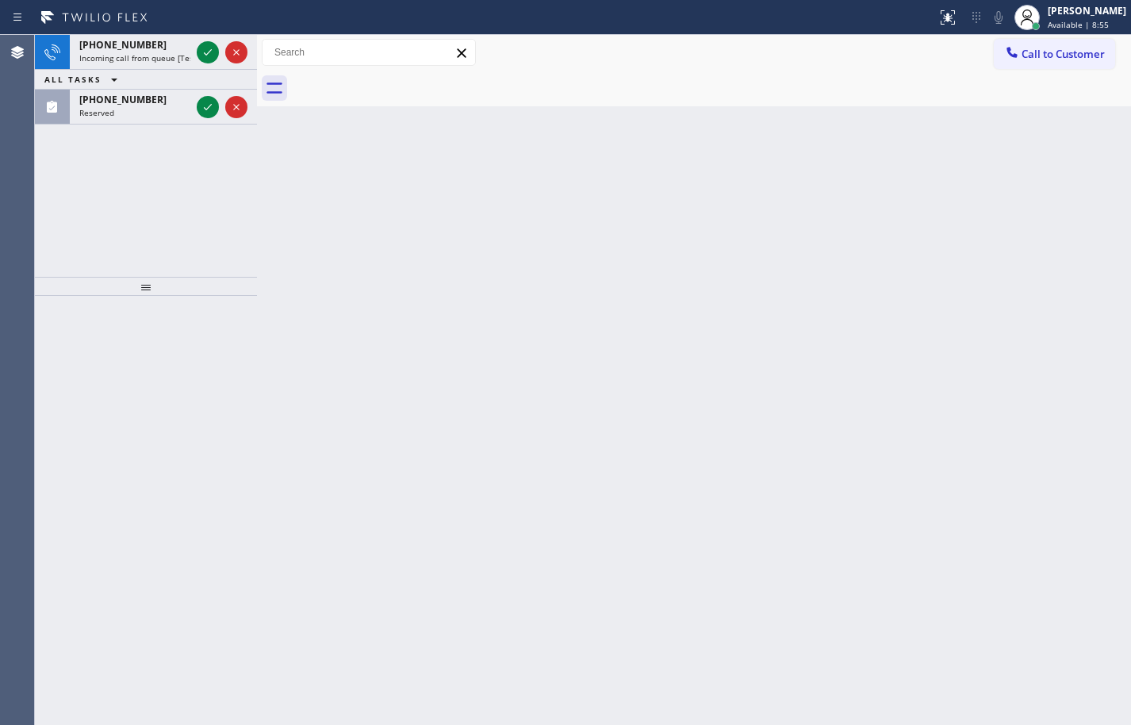
click at [205, 54] on icon at bounding box center [208, 52] width 8 height 6
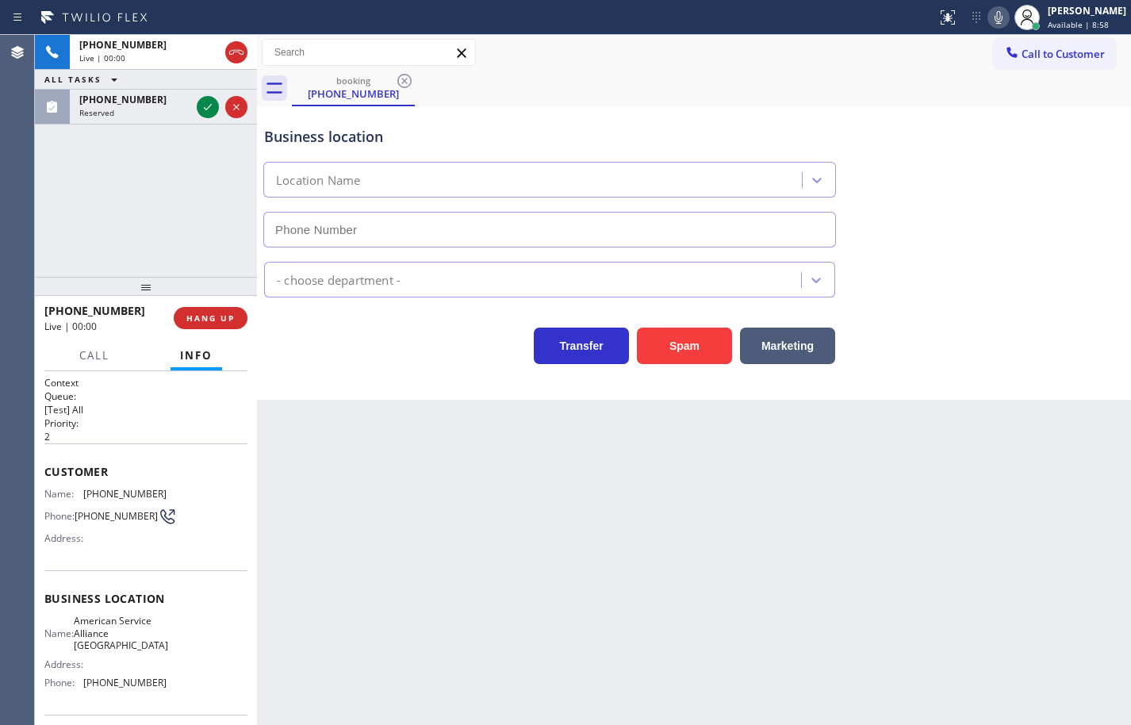
type input "[PHONE_NUMBER]"
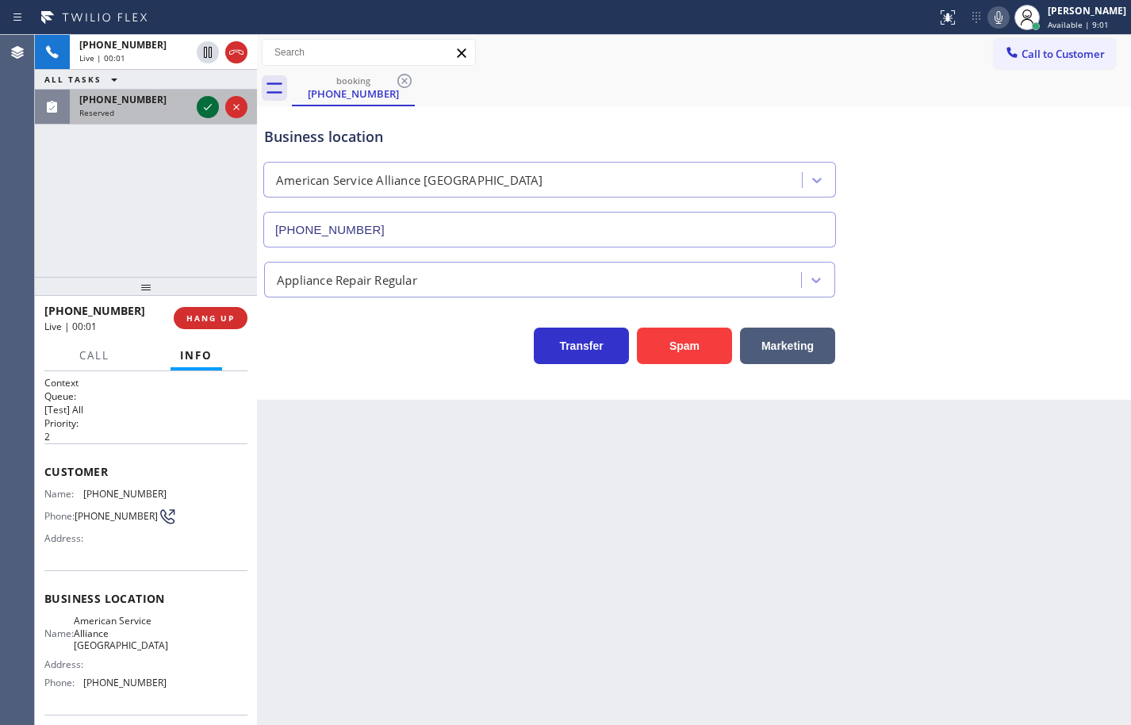
click at [210, 113] on icon at bounding box center [207, 107] width 19 height 19
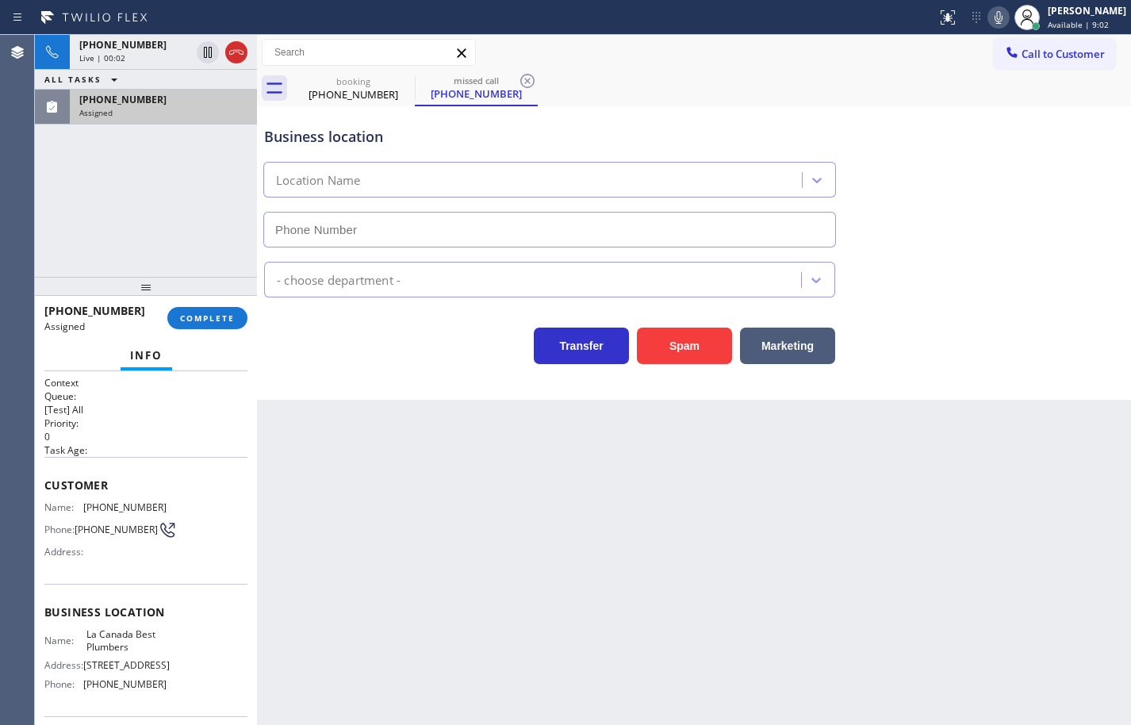
scroll to position [79, 0]
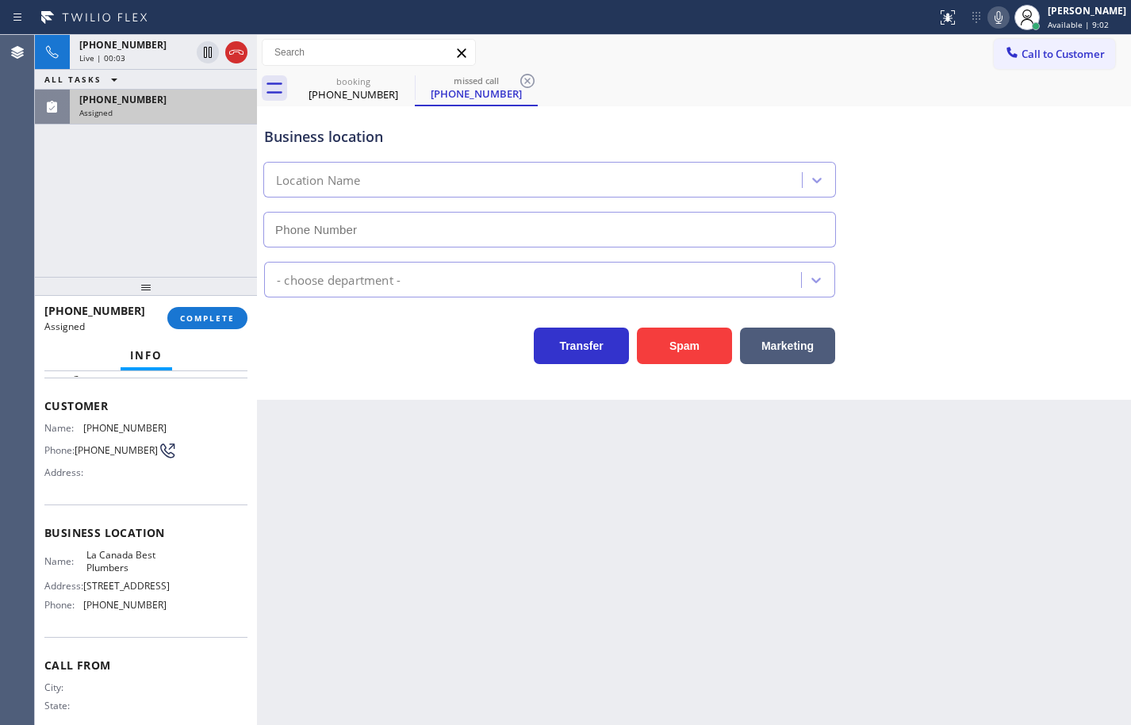
type input "[PHONE_NUMBER]"
click at [142, 611] on span "[PHONE_NUMBER]" at bounding box center [124, 605] width 83 height 12
click at [165, 617] on div "Name: [GEOGRAPHIC_DATA] Best Plumbers Address: [STREET_ADDRESS] Phone: [PHONE_N…" at bounding box center [145, 583] width 203 height 68
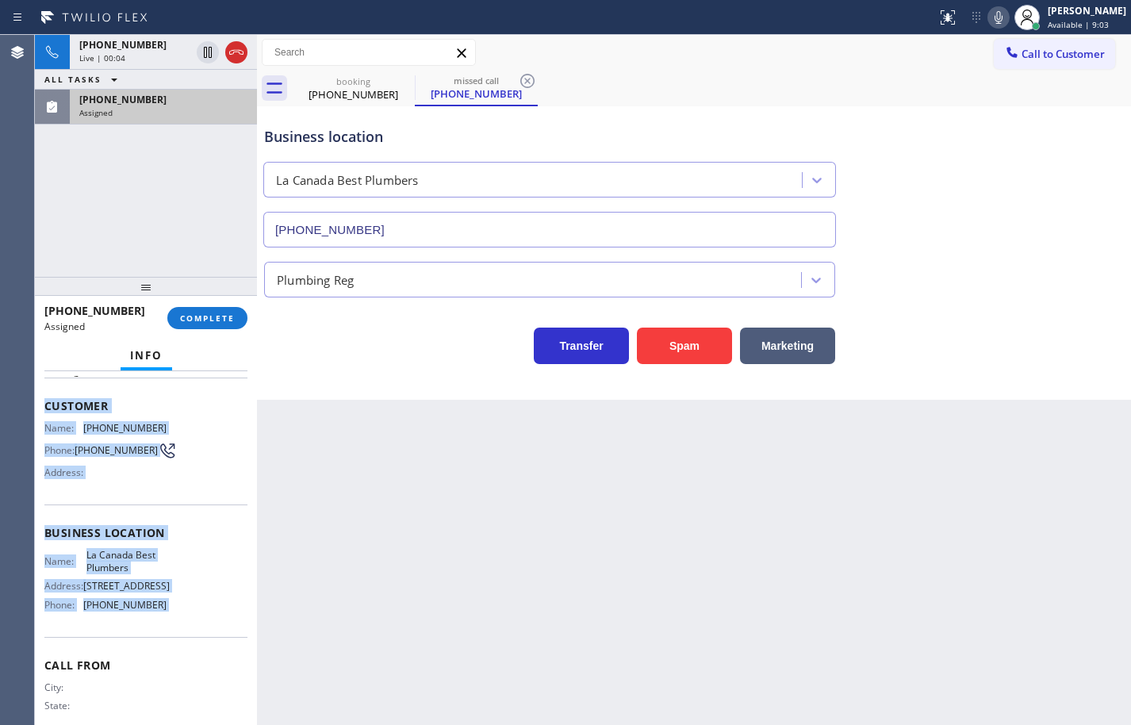
drag, startPoint x: 165, startPoint y: 624, endPoint x: 50, endPoint y: 416, distance: 238.2
click at [50, 416] on div "Context Queue: [Test] All Priority: 0 Task Age: Customer Name: [PHONE_NUMBER] P…" at bounding box center [145, 527] width 203 height 460
click at [50, 416] on div "Customer Name: [PHONE_NUMBER] Phone: [PHONE_NUMBER] Address:" at bounding box center [145, 441] width 203 height 127
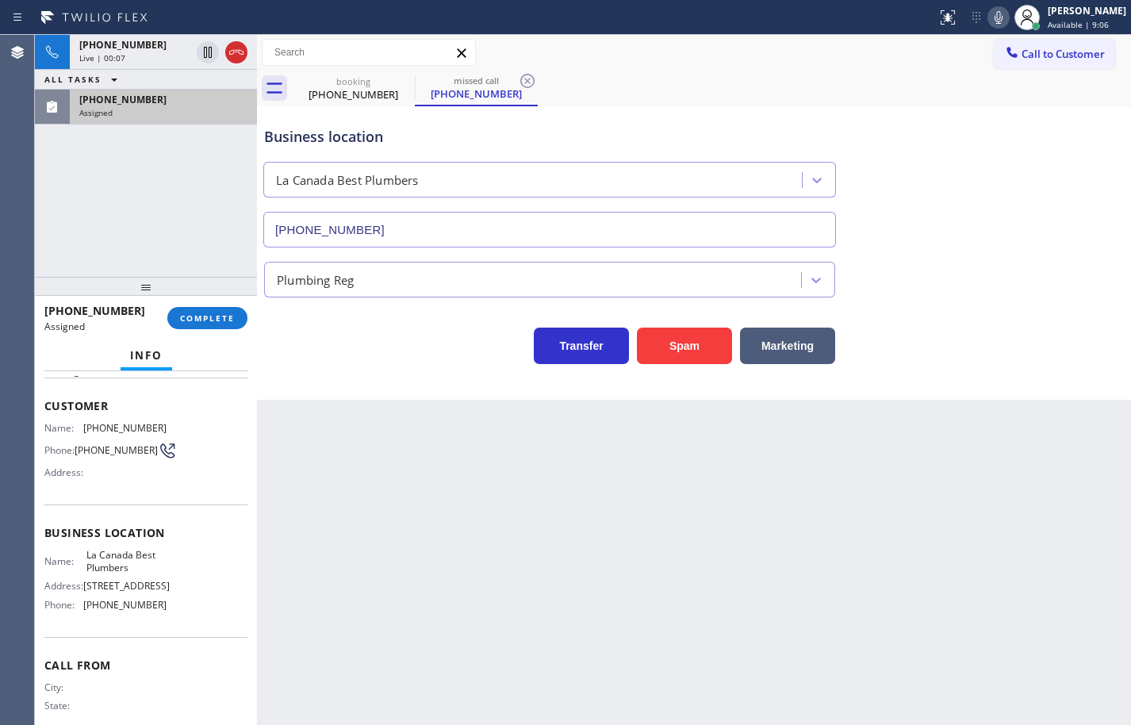
click at [112, 456] on span "[PHONE_NUMBER]" at bounding box center [116, 450] width 83 height 12
click at [43, 405] on div "Context Queue: [Test] All Priority: 0 Task Age: Customer Name: [PHONE_NUMBER] P…" at bounding box center [146, 548] width 222 height 354
click at [44, 405] on span "Customer" at bounding box center [145, 405] width 203 height 15
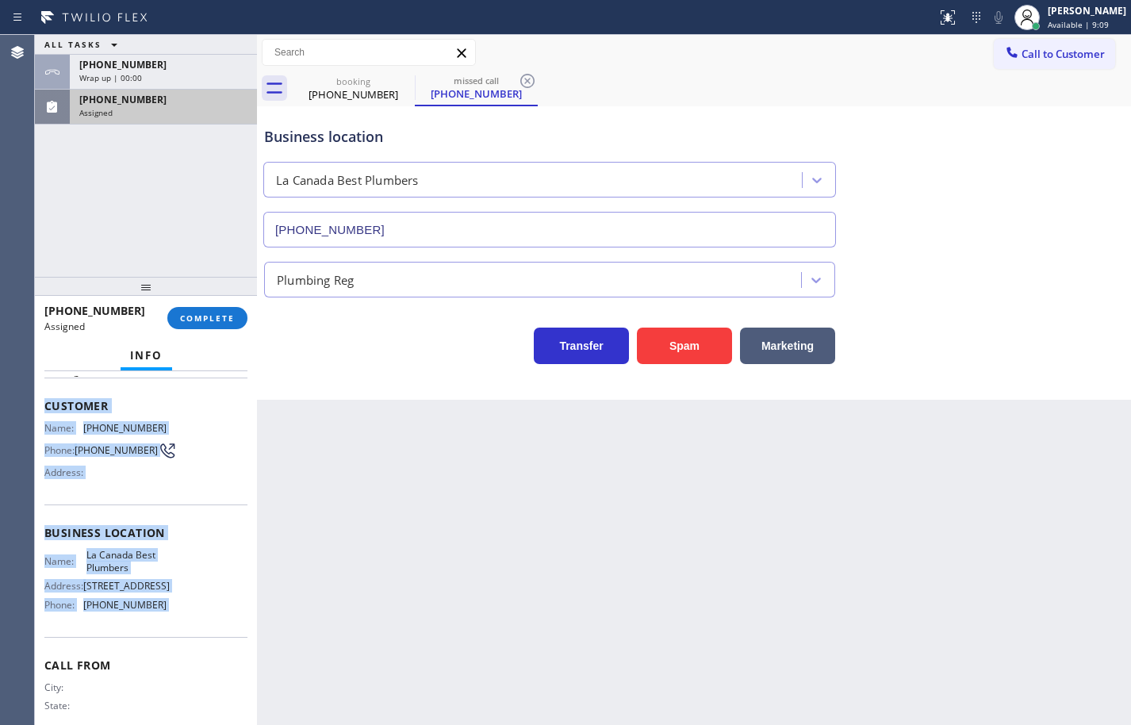
drag, startPoint x: 44, startPoint y: 405, endPoint x: 166, endPoint y: 637, distance: 262.2
click at [166, 637] on div "Context Queue: [Test] All Priority: 0 Task Age: Customer Name: [PHONE_NUMBER] P…" at bounding box center [145, 527] width 203 height 460
copy div "Customer Name: [PHONE_NUMBER] Phone: [PHONE_NUMBER] Address: Business location …"
click at [215, 319] on span "COMPLETE" at bounding box center [207, 318] width 55 height 11
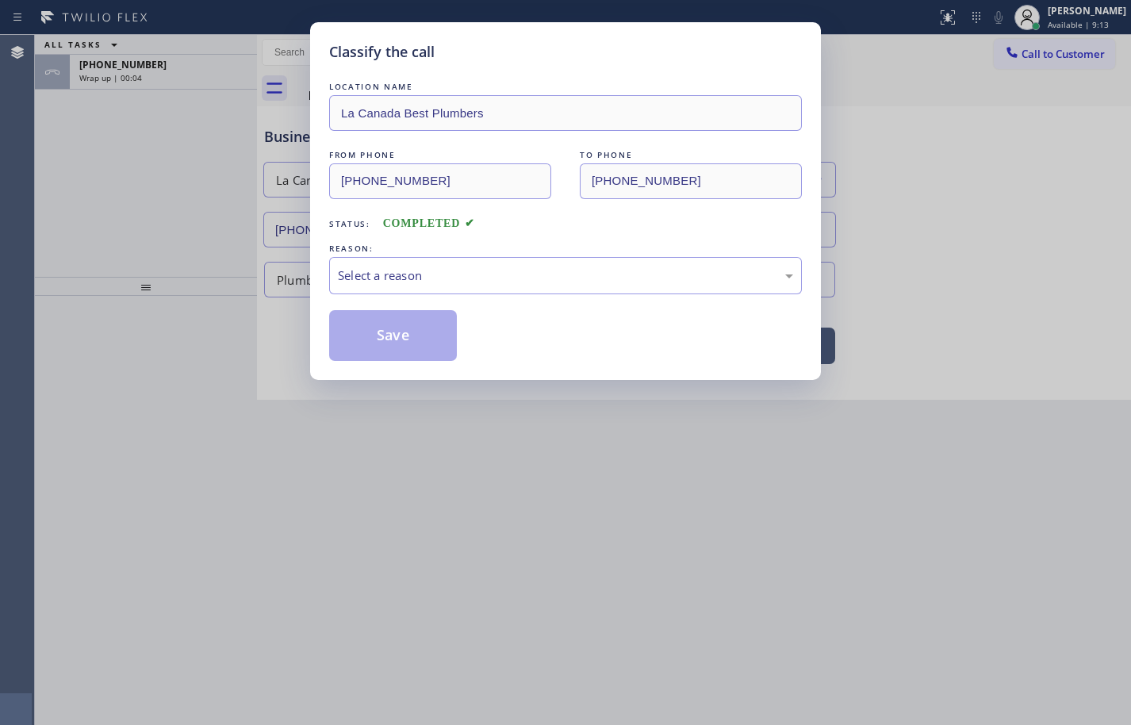
click at [396, 274] on div "Select a reason" at bounding box center [565, 276] width 455 height 18
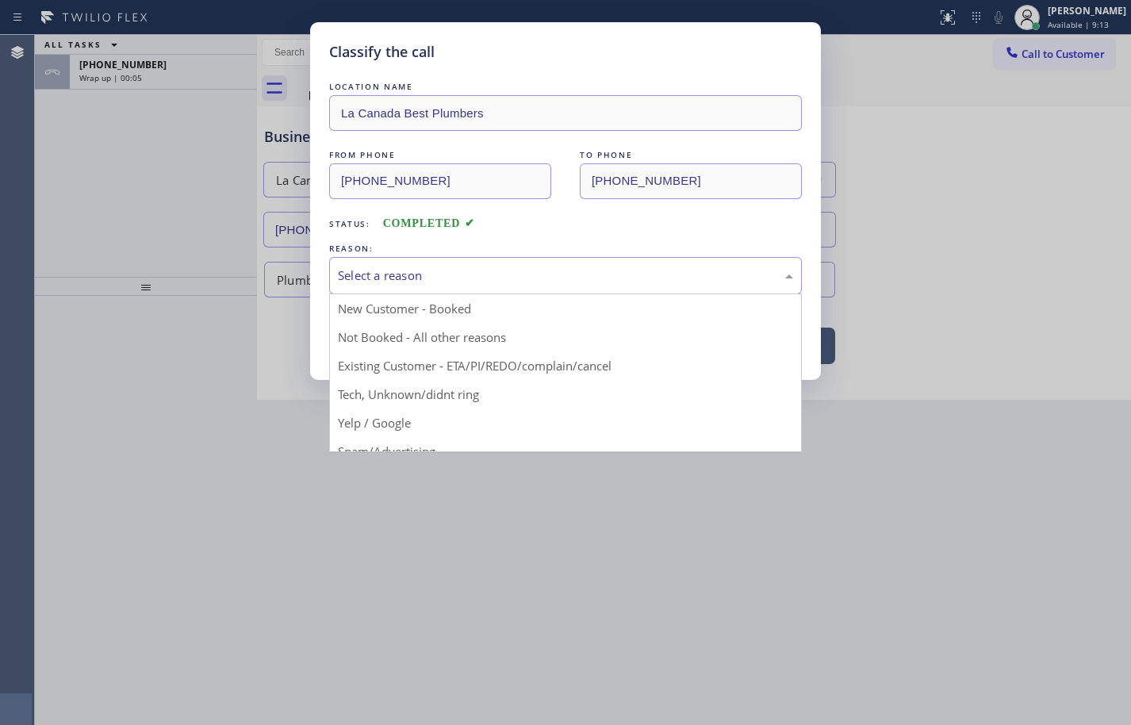
drag, startPoint x: 434, startPoint y: 389, endPoint x: 420, endPoint y: 345, distance: 45.7
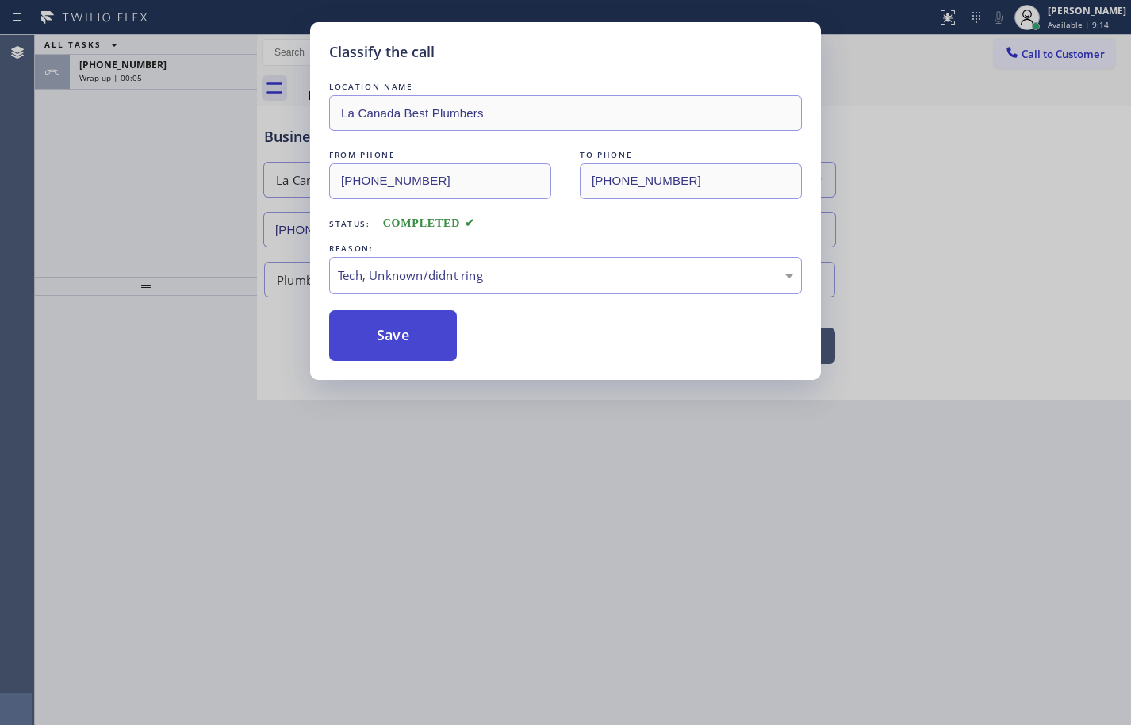
click at [417, 344] on button "Save" at bounding box center [393, 335] width 128 height 51
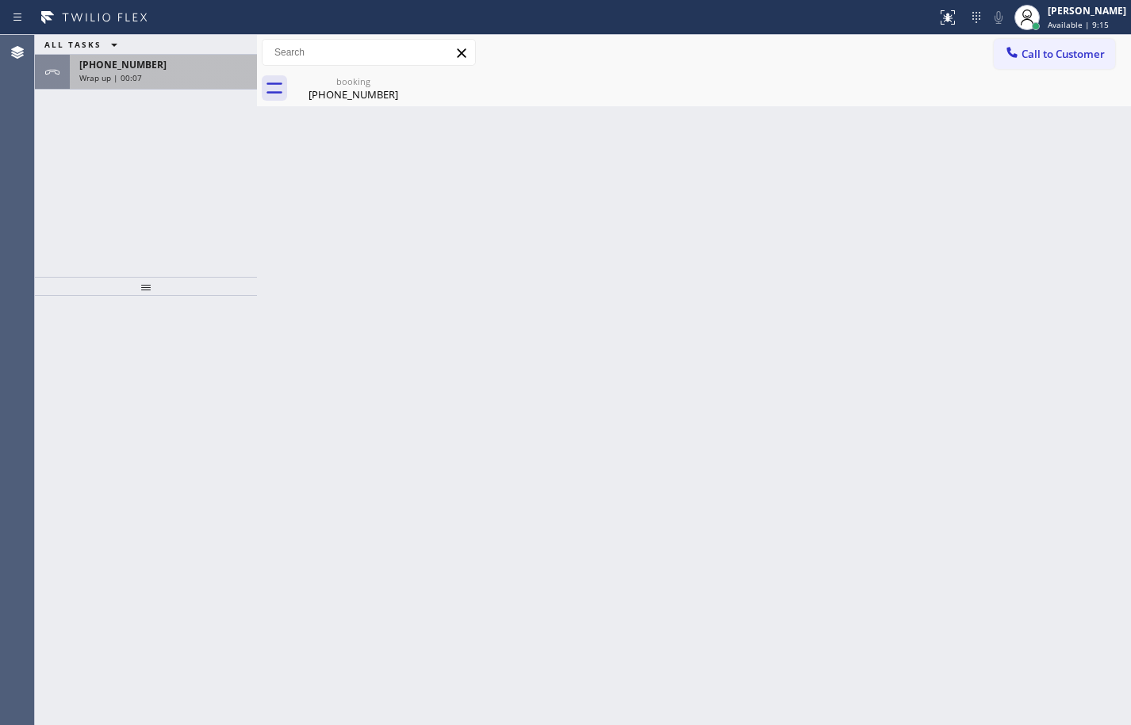
click at [163, 67] on div "[PHONE_NUMBER]" at bounding box center [163, 64] width 168 height 13
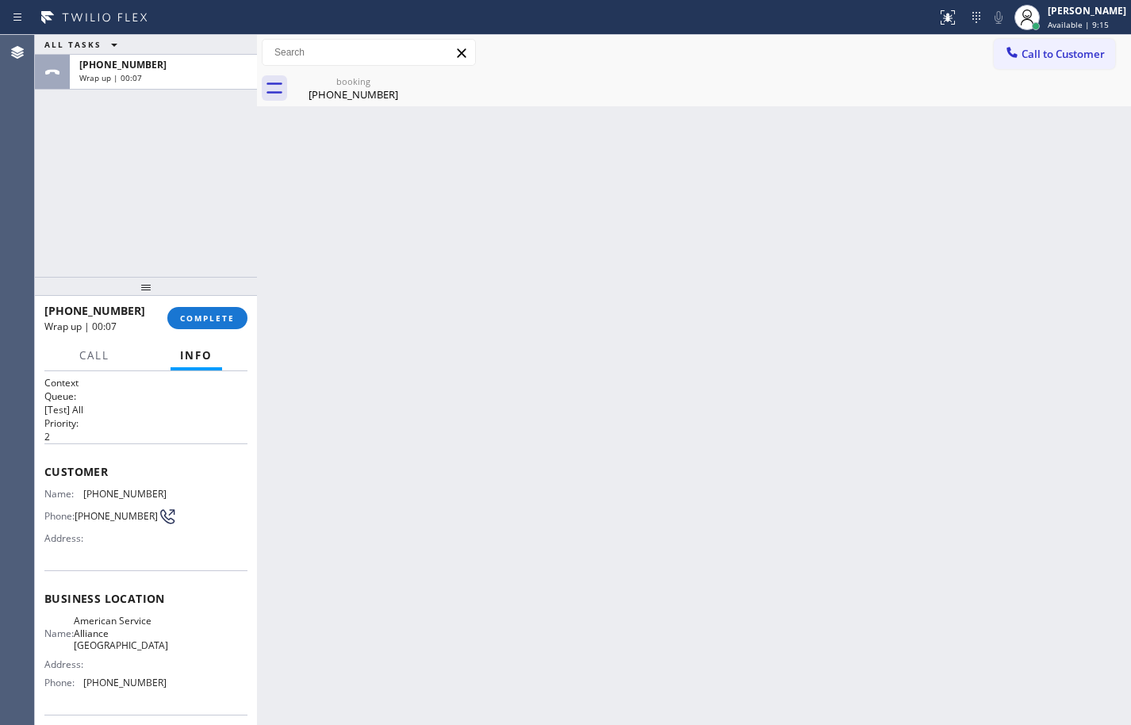
click at [218, 329] on div "[PHONE_NUMBER] Wrap up | 00:07 COMPLETE" at bounding box center [145, 317] width 203 height 41
click at [219, 323] on span "COMPLETE" at bounding box center [207, 318] width 55 height 11
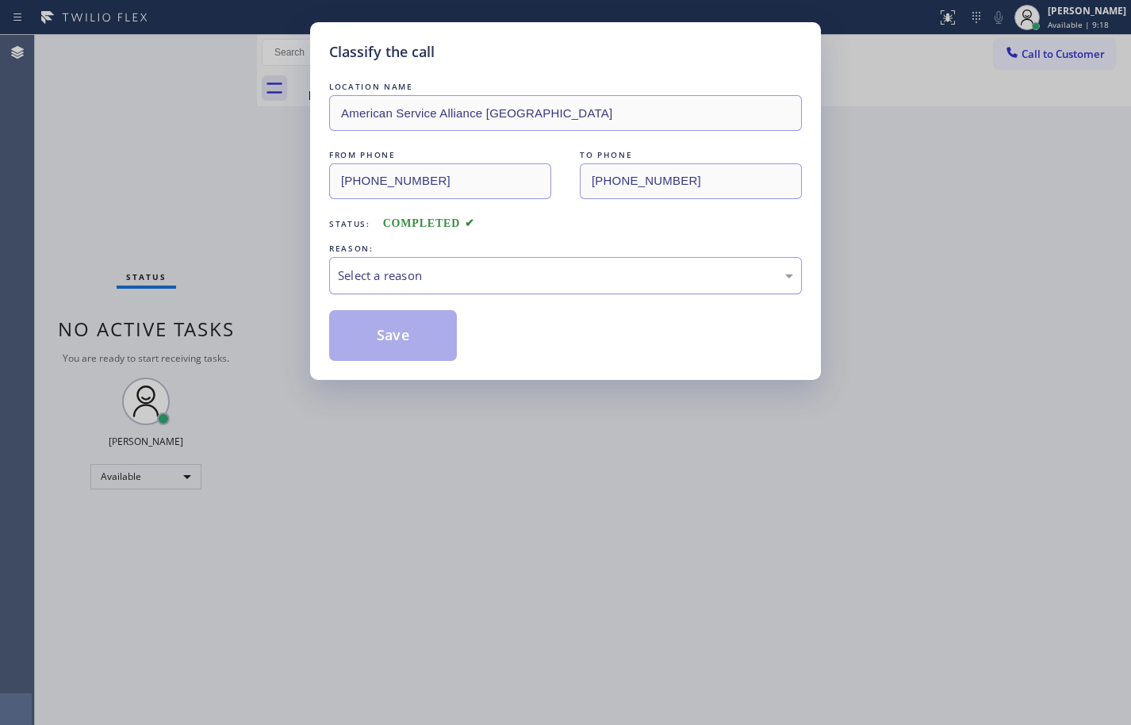
click at [390, 283] on div "Select a reason" at bounding box center [565, 276] width 455 height 18
click at [405, 346] on button "Save" at bounding box center [393, 335] width 128 height 51
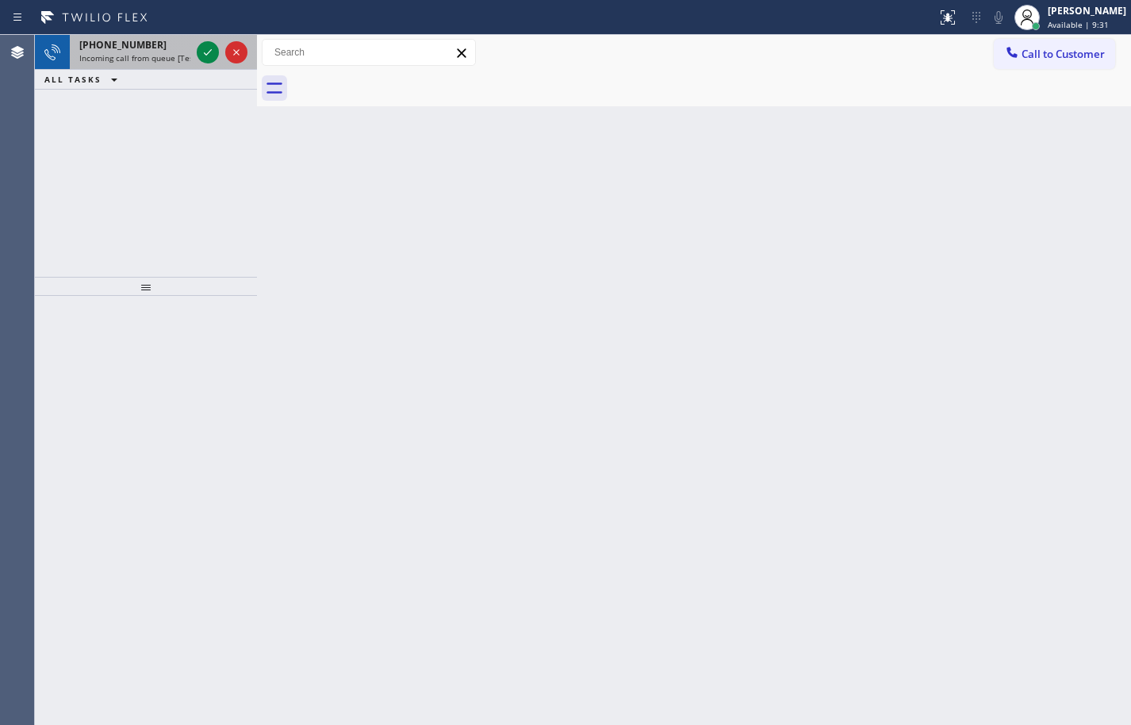
click at [137, 49] on span "[PHONE_NUMBER]" at bounding box center [122, 44] width 87 height 13
click at [204, 48] on icon at bounding box center [207, 52] width 19 height 19
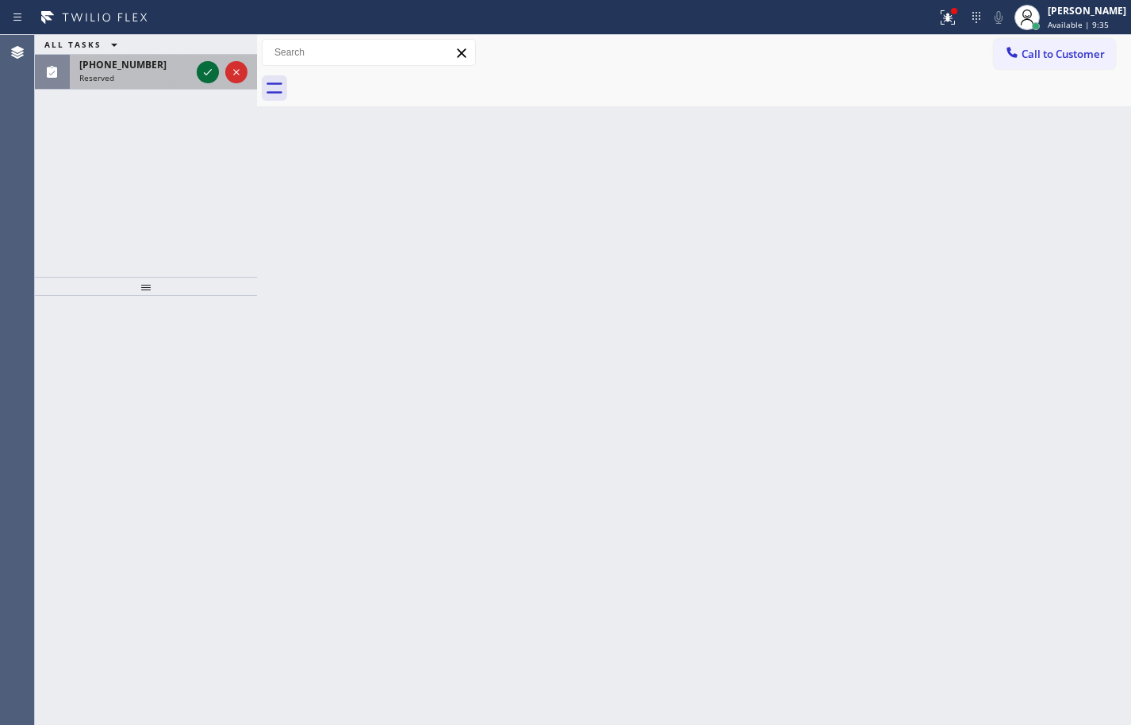
click at [211, 72] on icon at bounding box center [207, 72] width 19 height 19
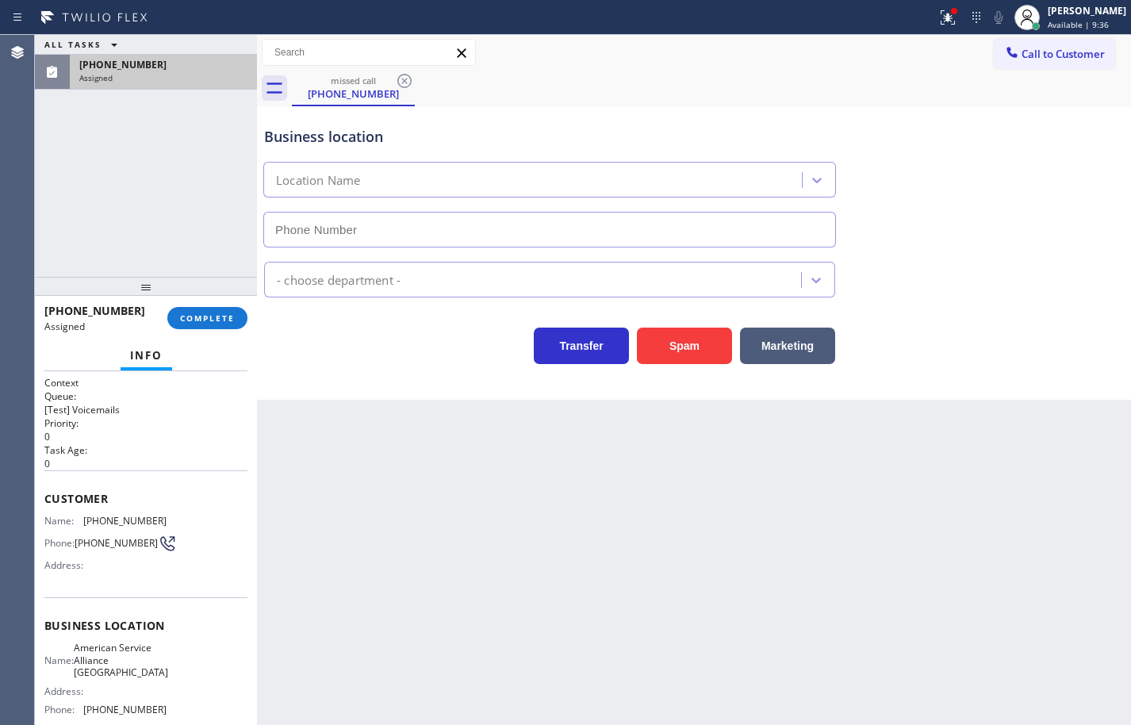
type input "[PHONE_NUMBER]"
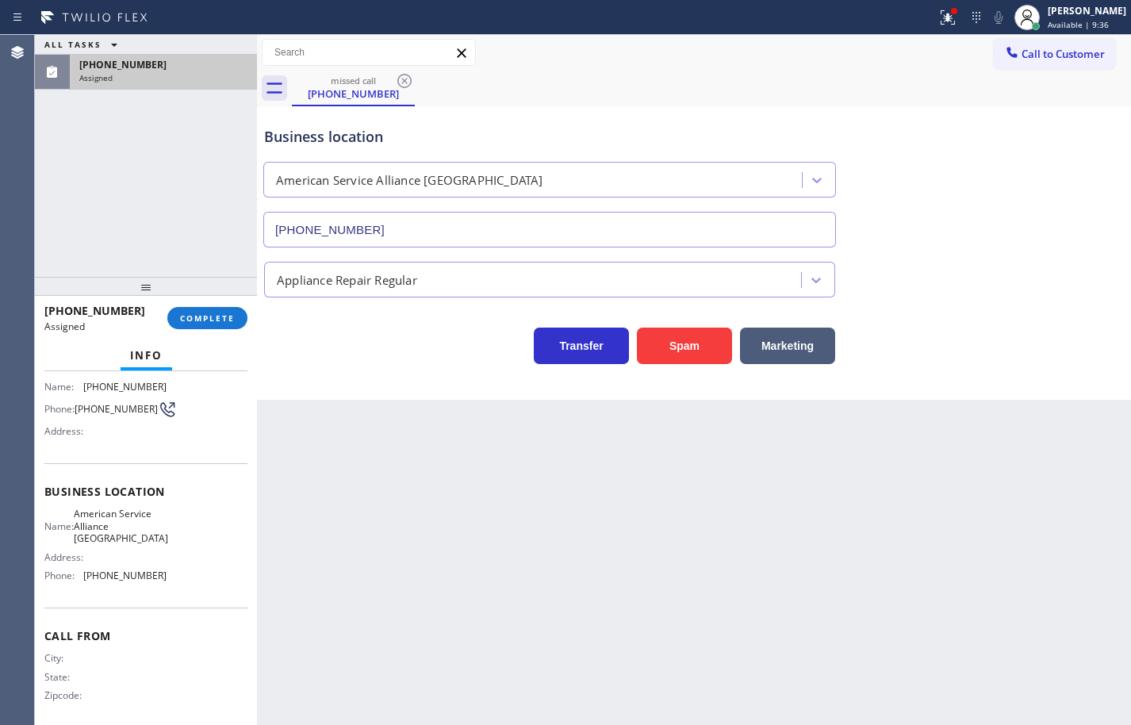
scroll to position [134, 0]
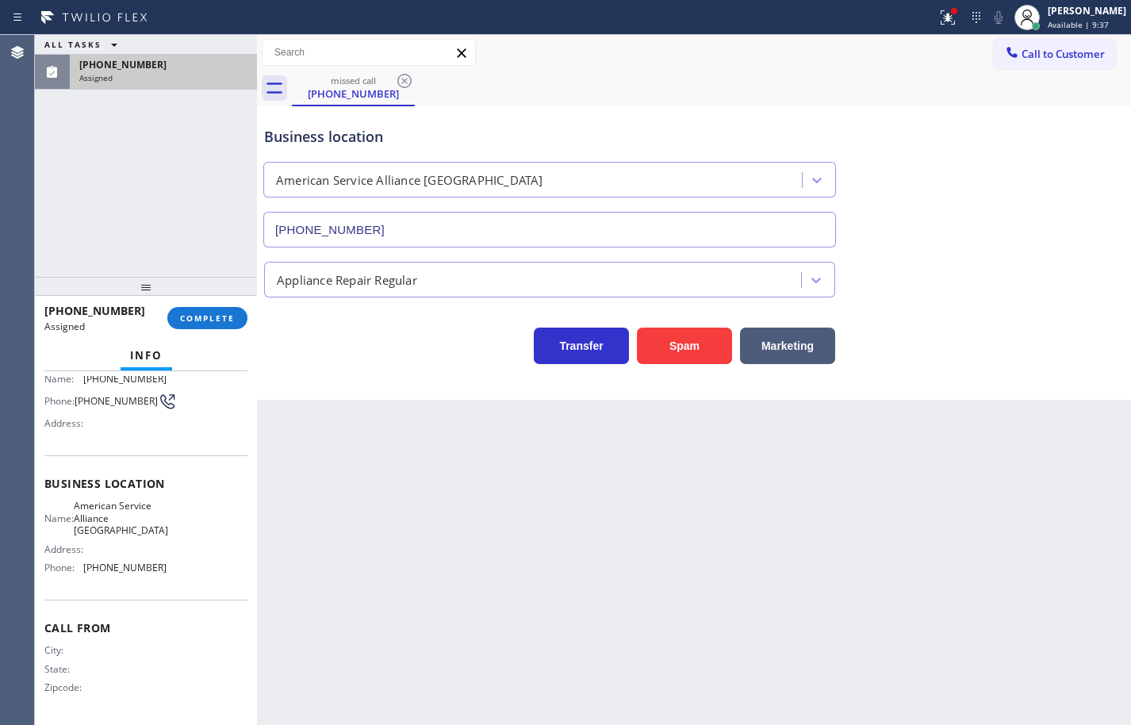
click at [176, 564] on div "Name: American Service Alliance San Leandro Address: Phone: [PHONE_NUMBER]" at bounding box center [145, 540] width 203 height 80
click at [175, 571] on div "Name: American Service Alliance San Leandro Address: Phone: [PHONE_NUMBER]" at bounding box center [145, 540] width 203 height 80
click at [95, 383] on div "Name: [PHONE_NUMBER] Phone: [PHONE_NUMBER] Address:" at bounding box center [105, 404] width 122 height 63
click at [166, 567] on div "Name: American Service Alliance San Leandro Address: Phone: [PHONE_NUMBER]" at bounding box center [145, 540] width 203 height 80
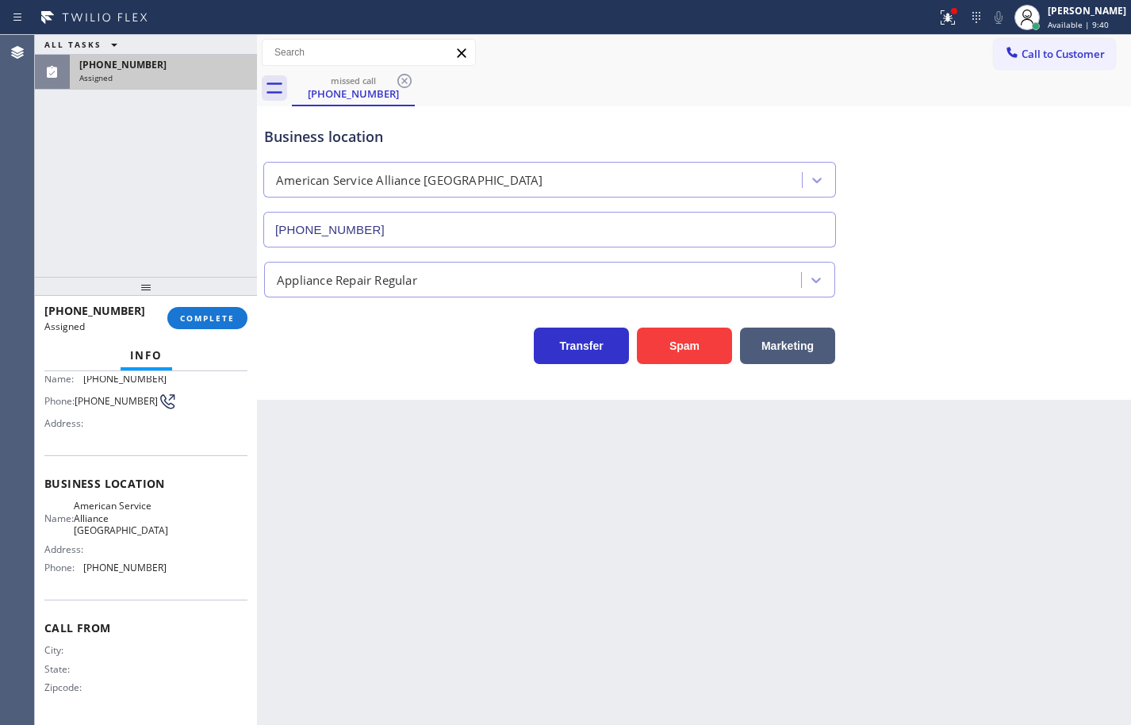
click at [166, 566] on div "Name: American Service Alliance San Leandro Address: Phone: [PHONE_NUMBER]" at bounding box center [145, 540] width 203 height 80
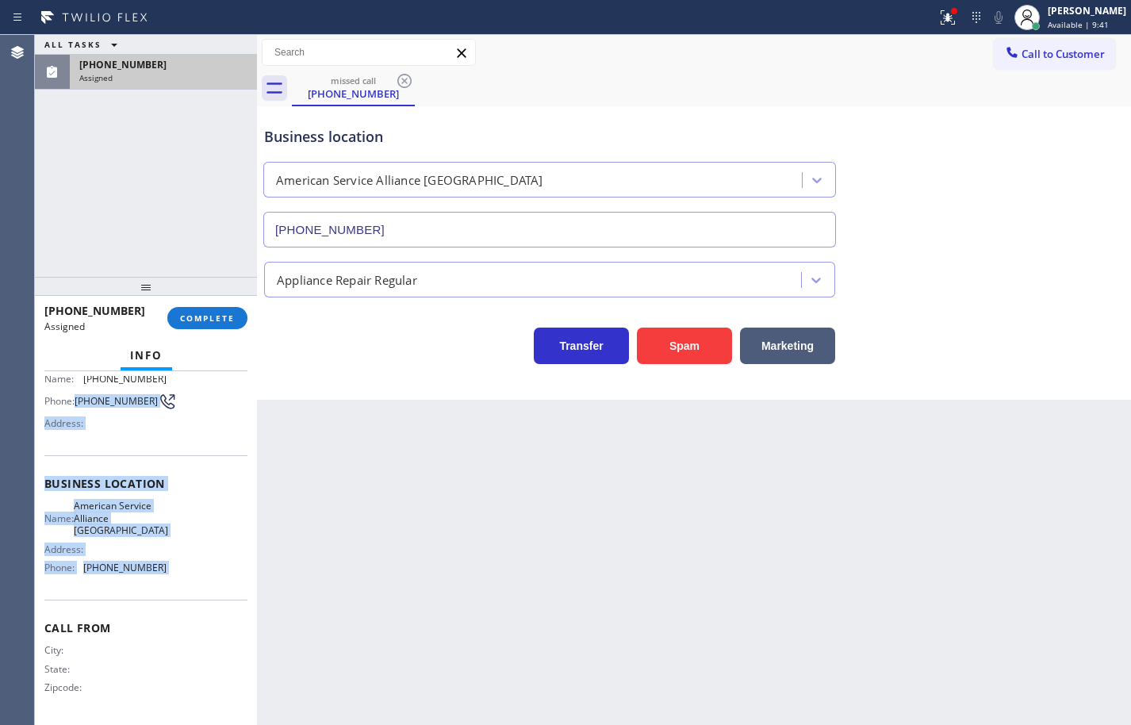
scroll to position [0, 0]
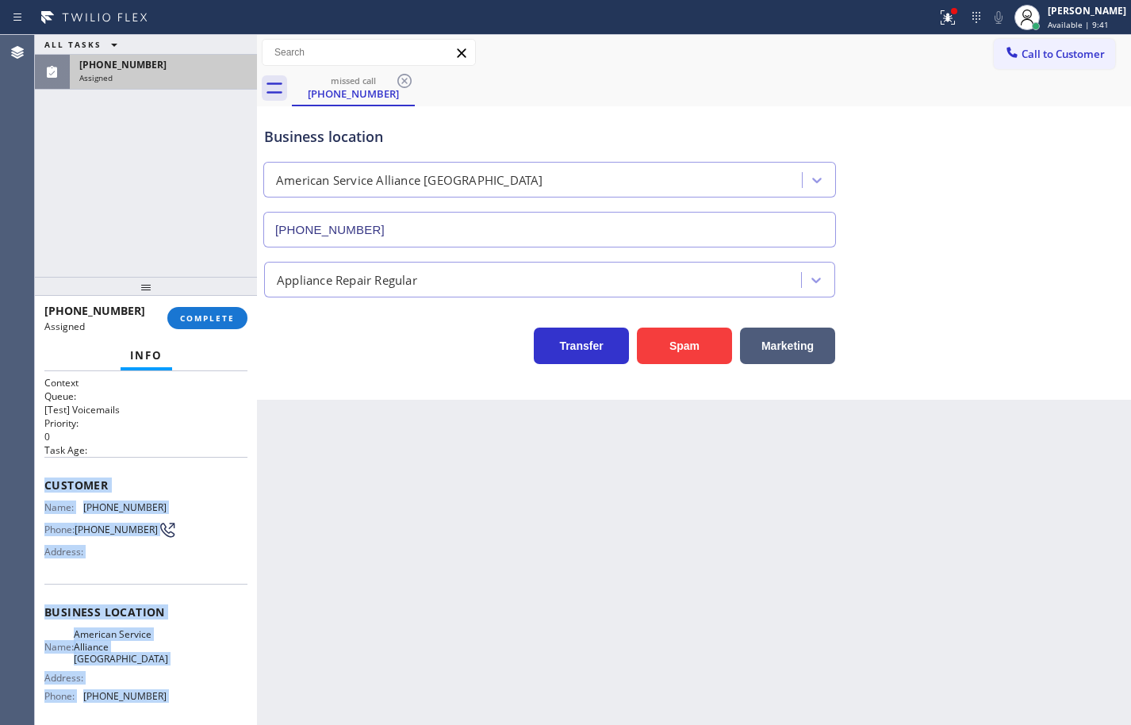
drag, startPoint x: 166, startPoint y: 566, endPoint x: 47, endPoint y: 486, distance: 143.4
click at [47, 486] on div "Context Queue: [Test] Voicemails Priority: 0 Task Age: Customer Name: [PHONE_NU…" at bounding box center [145, 612] width 203 height 473
click at [47, 486] on span "Customer" at bounding box center [145, 485] width 203 height 15
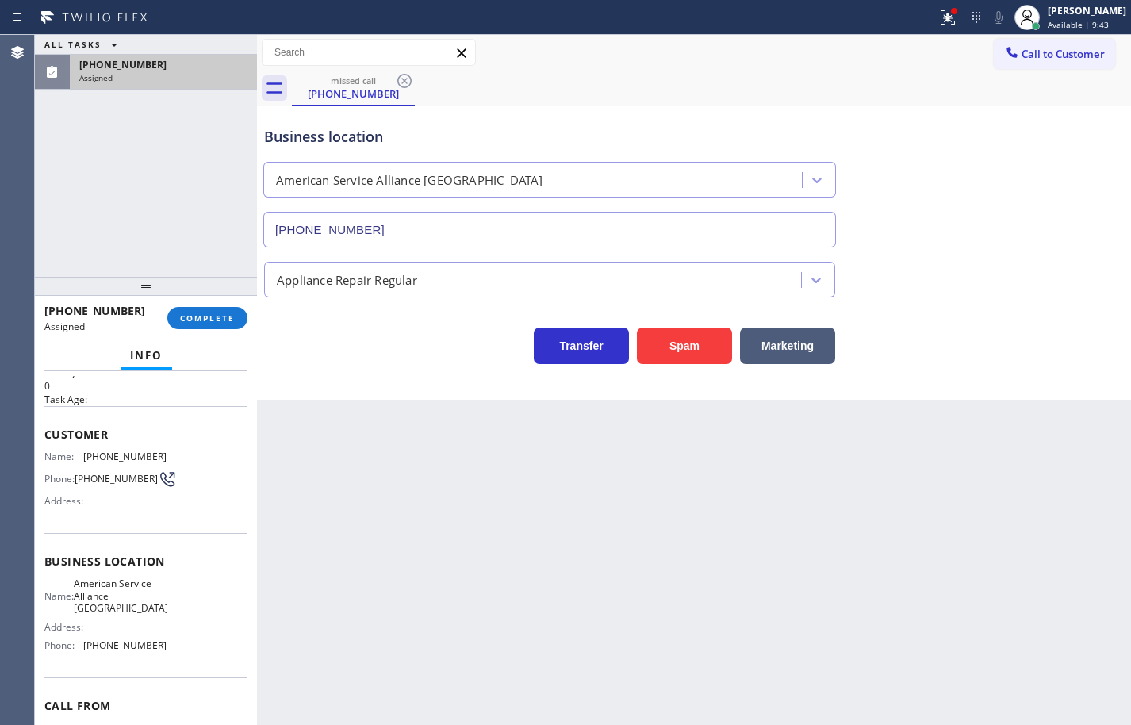
scroll to position [79, 0]
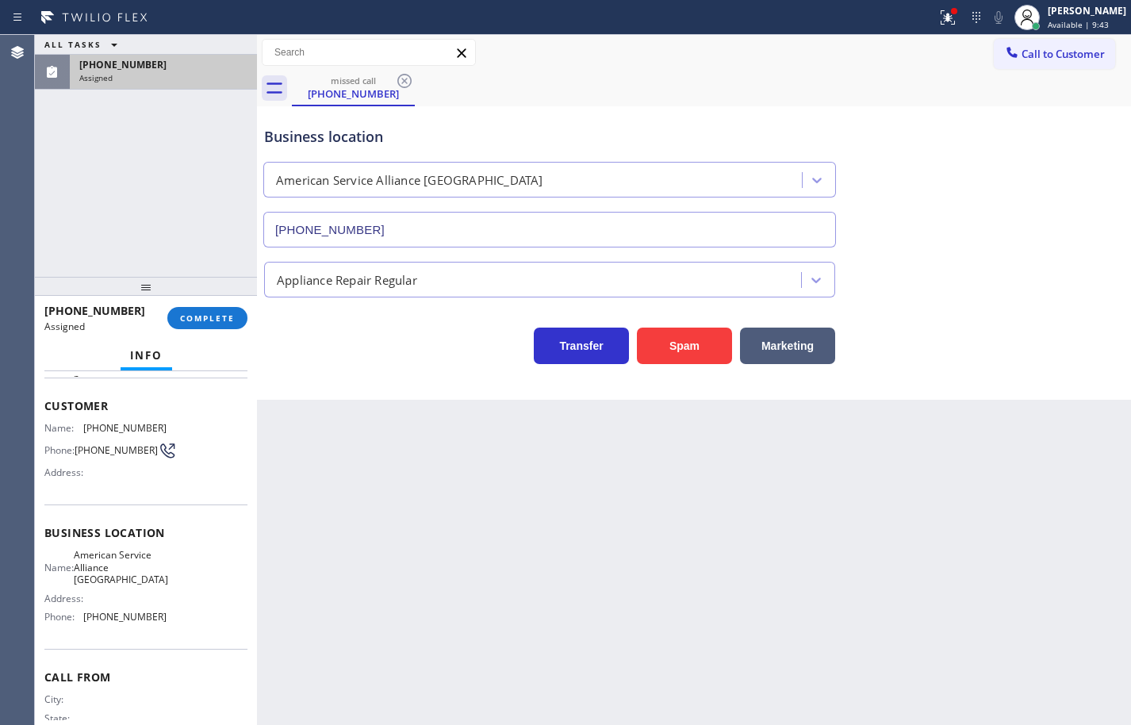
click at [165, 616] on div "Name: American Service Alliance San Leandro Address: Phone: [PHONE_NUMBER]" at bounding box center [145, 589] width 203 height 80
click at [165, 623] on div "Name: American Service Alliance San Leandro Address: Phone: [PHONE_NUMBER]" at bounding box center [145, 589] width 203 height 80
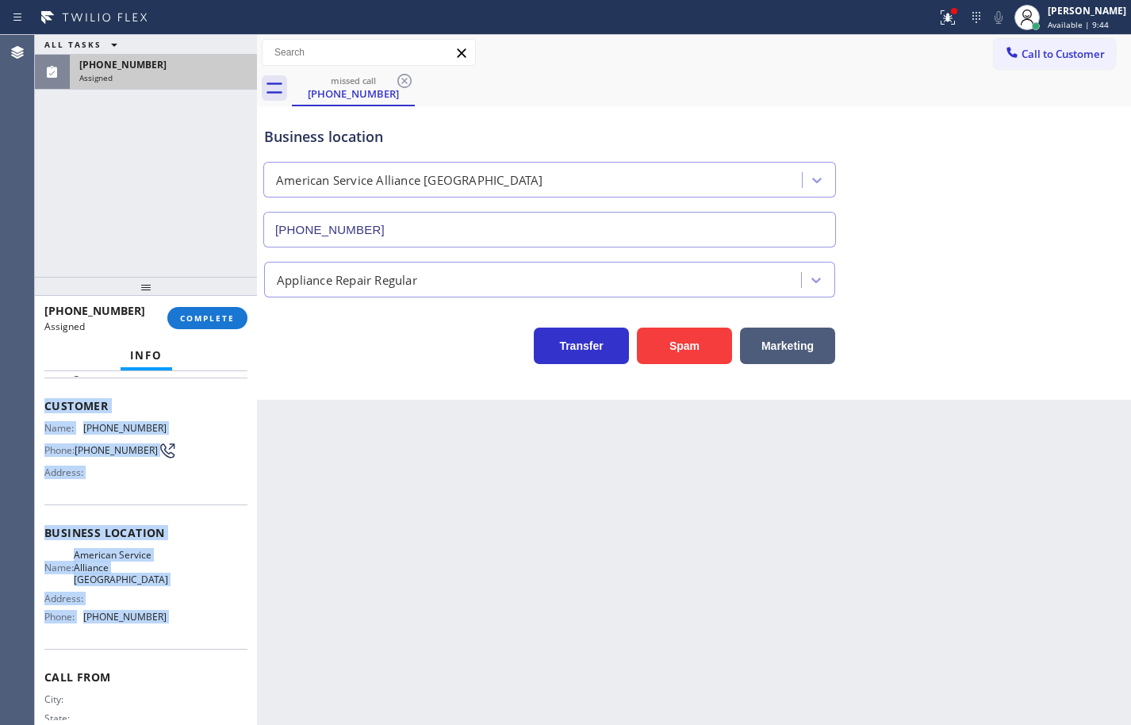
drag, startPoint x: 165, startPoint y: 623, endPoint x: 60, endPoint y: 407, distance: 239.8
click at [60, 407] on div "Context Queue: [Test] Voicemails Priority: 0 Task Age: Customer Name: [PHONE_NU…" at bounding box center [145, 533] width 203 height 473
click at [60, 407] on span "Customer" at bounding box center [145, 405] width 203 height 15
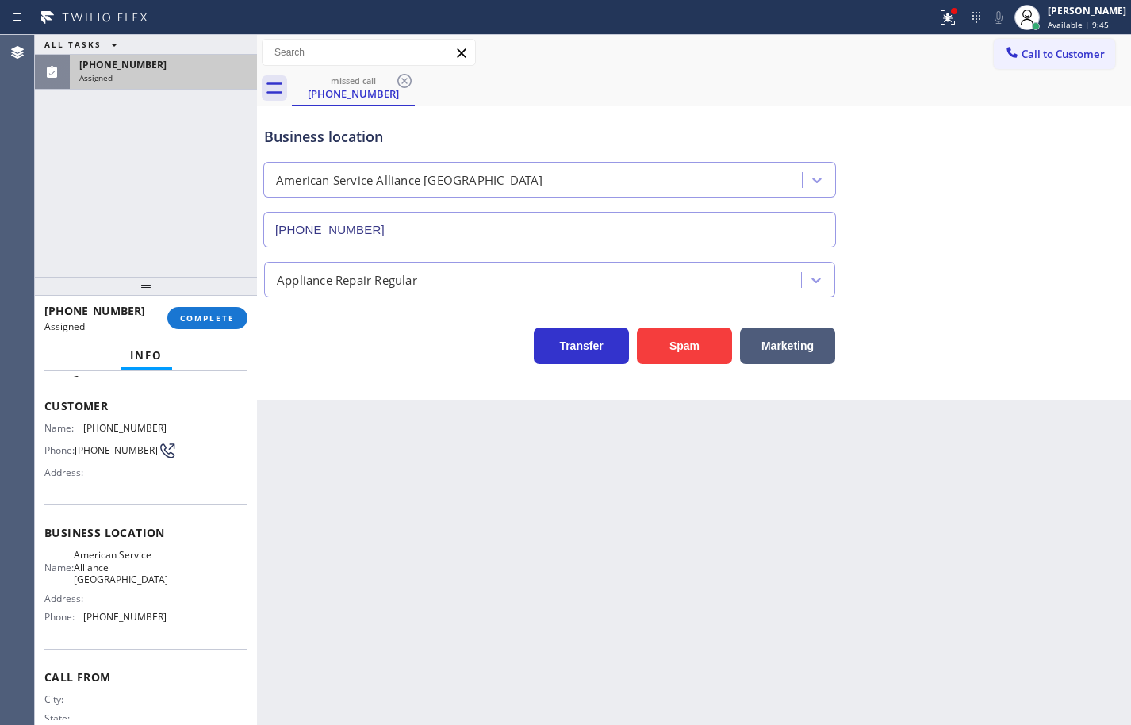
click at [45, 409] on span "Customer" at bounding box center [145, 405] width 203 height 15
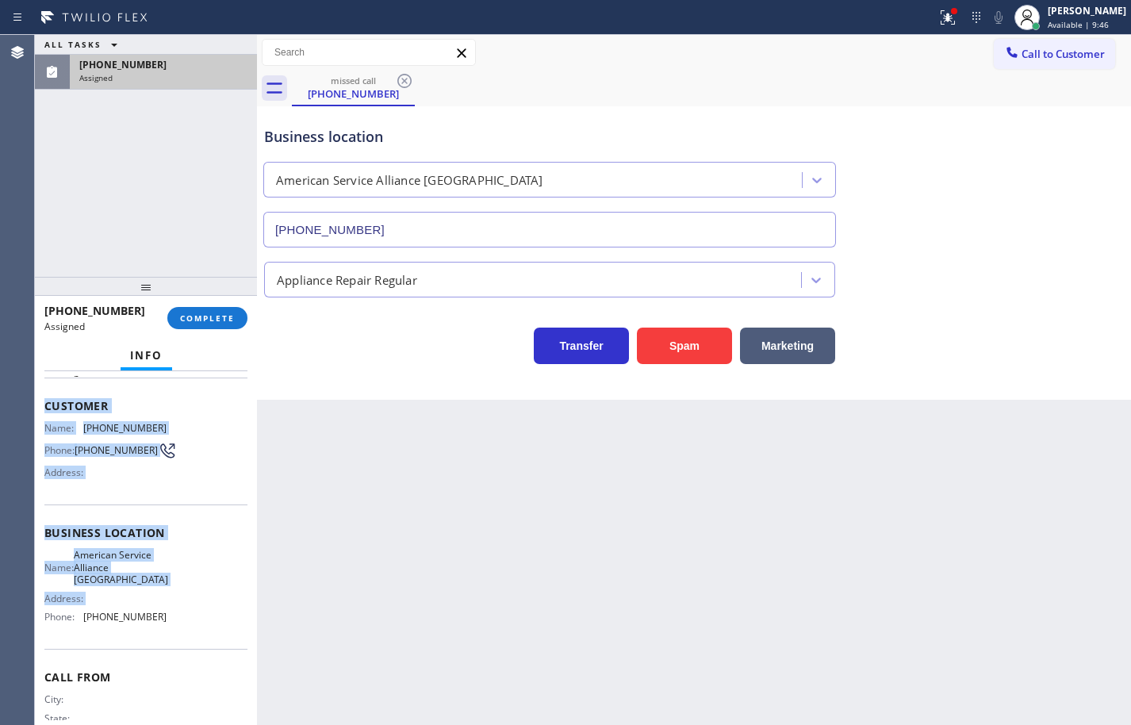
drag, startPoint x: 45, startPoint y: 409, endPoint x: 162, endPoint y: 600, distance: 223.9
click at [162, 600] on div "Context Queue: [Test] Voicemails Priority: 0 Task Age: Customer Name: [PHONE_NU…" at bounding box center [145, 533] width 203 height 473
click at [163, 615] on div "Name: American Service Alliance San Leandro Address: Phone: [PHONE_NUMBER]" at bounding box center [145, 589] width 203 height 80
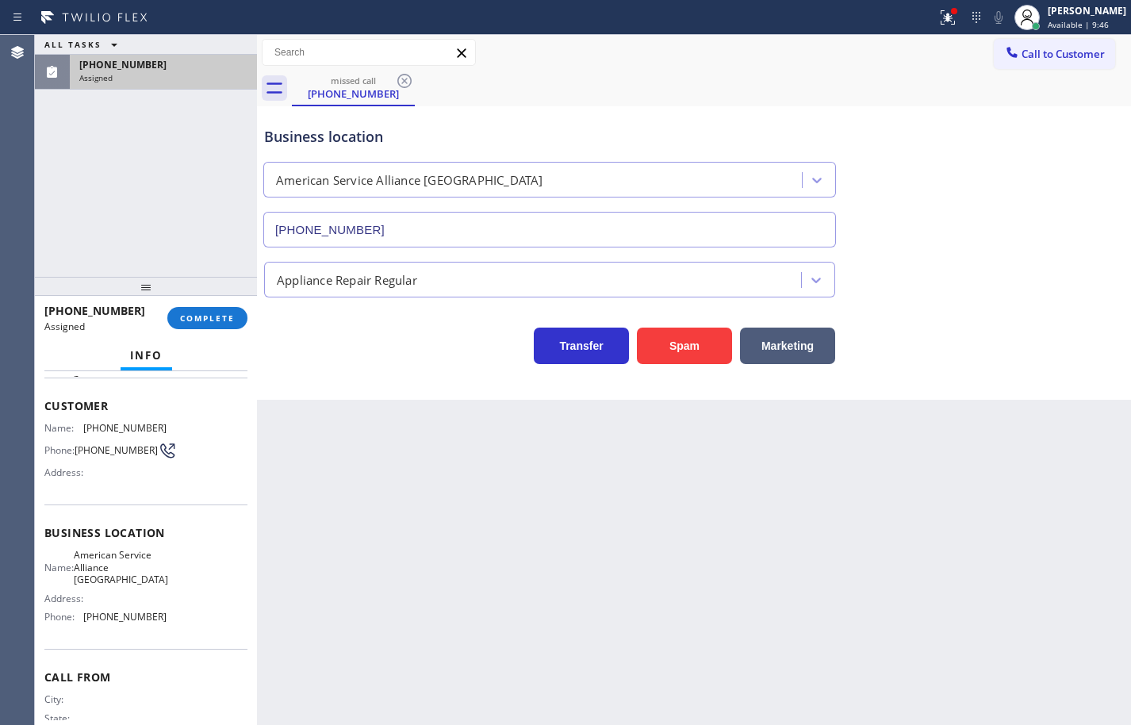
click at [161, 617] on div "Name: American Service Alliance San Leandro Address: Phone: [PHONE_NUMBER]" at bounding box center [145, 589] width 203 height 80
click at [160, 617] on div "Name: American Service Alliance San Leandro Address: Phone: [PHONE_NUMBER]" at bounding box center [145, 589] width 203 height 80
click at [156, 621] on span "[PHONE_NUMBER]" at bounding box center [124, 617] width 83 height 12
click at [155, 622] on span "[PHONE_NUMBER]" at bounding box center [124, 617] width 83 height 12
drag, startPoint x: 155, startPoint y: 622, endPoint x: 132, endPoint y: 566, distance: 60.4
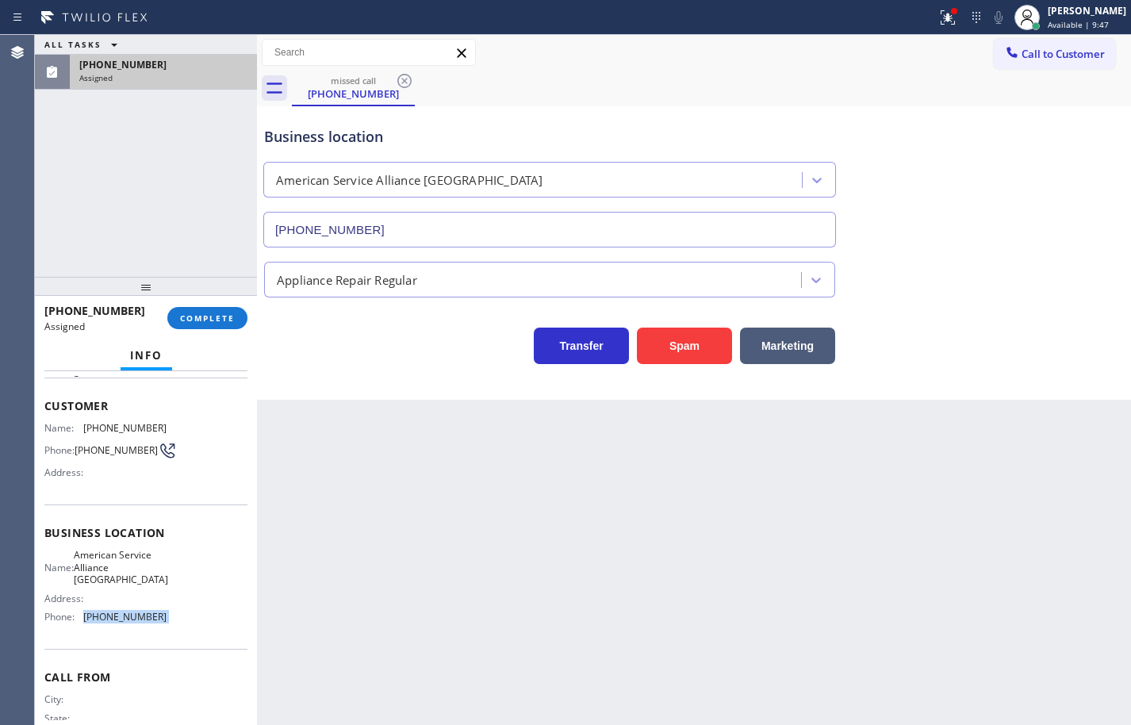
click at [153, 620] on span "[PHONE_NUMBER]" at bounding box center [124, 617] width 83 height 12
click at [67, 407] on span "Customer" at bounding box center [145, 405] width 203 height 15
click at [40, 407] on div "Context Queue: [Test] Voicemails Priority: 0 Task Age: Customer Name: [PHONE_NU…" at bounding box center [146, 548] width 222 height 354
click at [42, 400] on div "Context Queue: [Test] Voicemails Priority: 0 Task Age: Customer Name: [PHONE_NU…" at bounding box center [146, 548] width 222 height 354
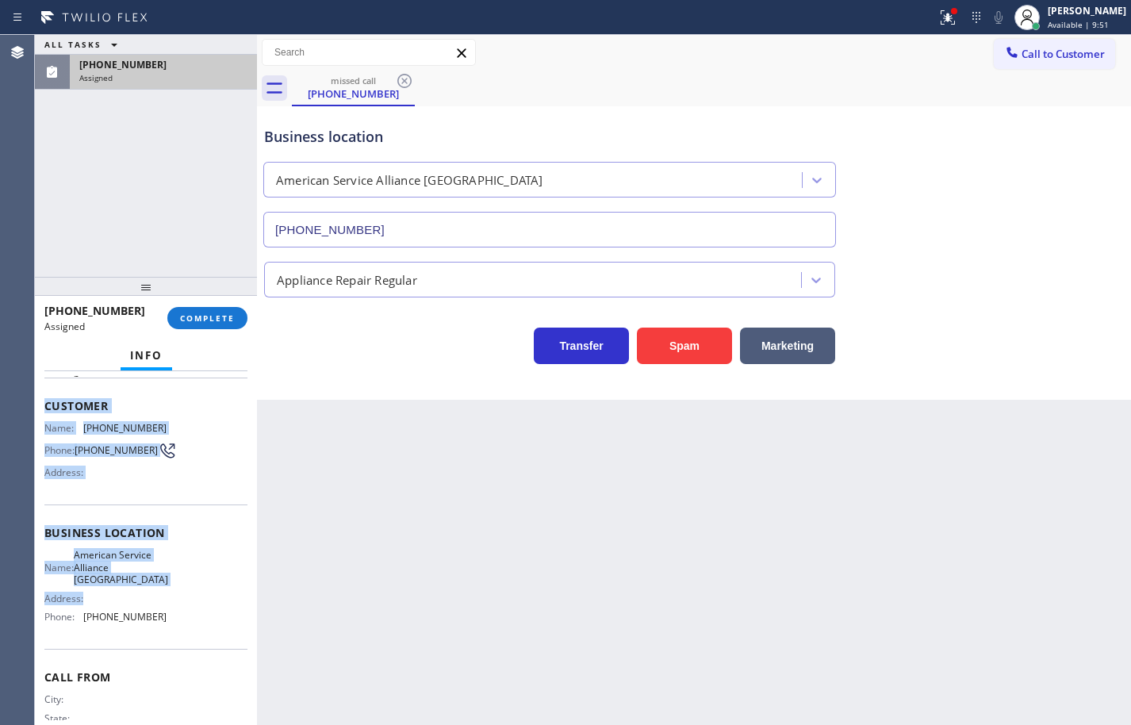
drag, startPoint x: 46, startPoint y: 406, endPoint x: 159, endPoint y: 608, distance: 231.5
click at [158, 605] on div "Context Queue: [Test] Voicemails Priority: 0 Task Age: Customer Name: [PHONE_NU…" at bounding box center [145, 533] width 203 height 473
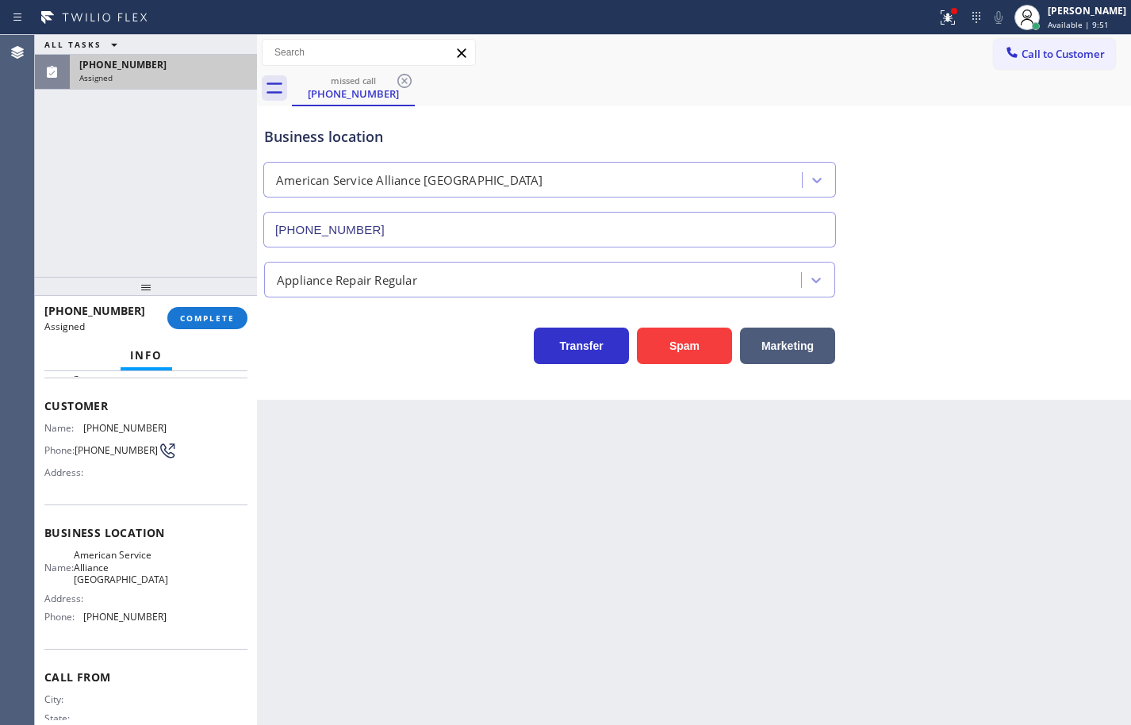
click at [160, 616] on div "Name: American Service Alliance San Leandro Address: Phone: [PHONE_NUMBER]" at bounding box center [145, 589] width 203 height 80
click at [159, 620] on div "Name: American Service Alliance San Leandro Address: Phone: [PHONE_NUMBER]" at bounding box center [145, 589] width 203 height 80
click at [156, 620] on span "[PHONE_NUMBER]" at bounding box center [124, 617] width 83 height 12
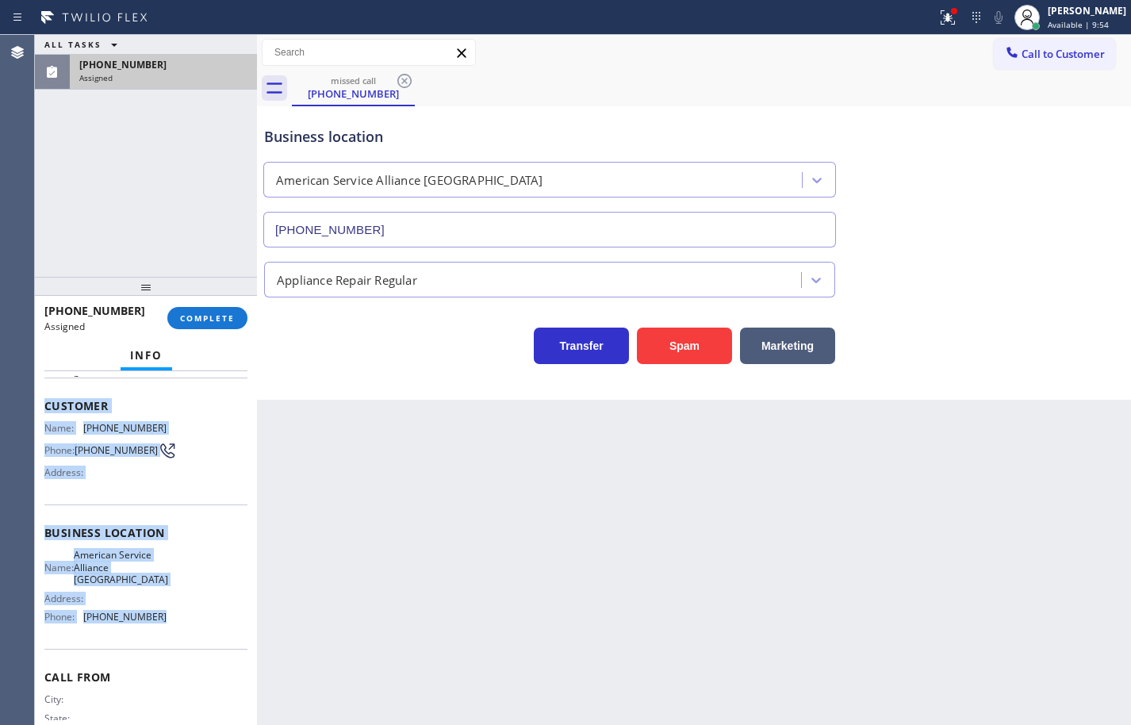
drag, startPoint x: 157, startPoint y: 623, endPoint x: 45, endPoint y: 404, distance: 246.6
click at [45, 404] on div "Context Queue: [Test] Voicemails Priority: 0 Task Age: Customer Name: [PHONE_NU…" at bounding box center [145, 533] width 203 height 473
copy div "Customer Name: [PHONE_NUMBER] Phone: [PHONE_NUMBER] Address: Business location …"
click at [224, 317] on span "COMPLETE" at bounding box center [207, 318] width 55 height 11
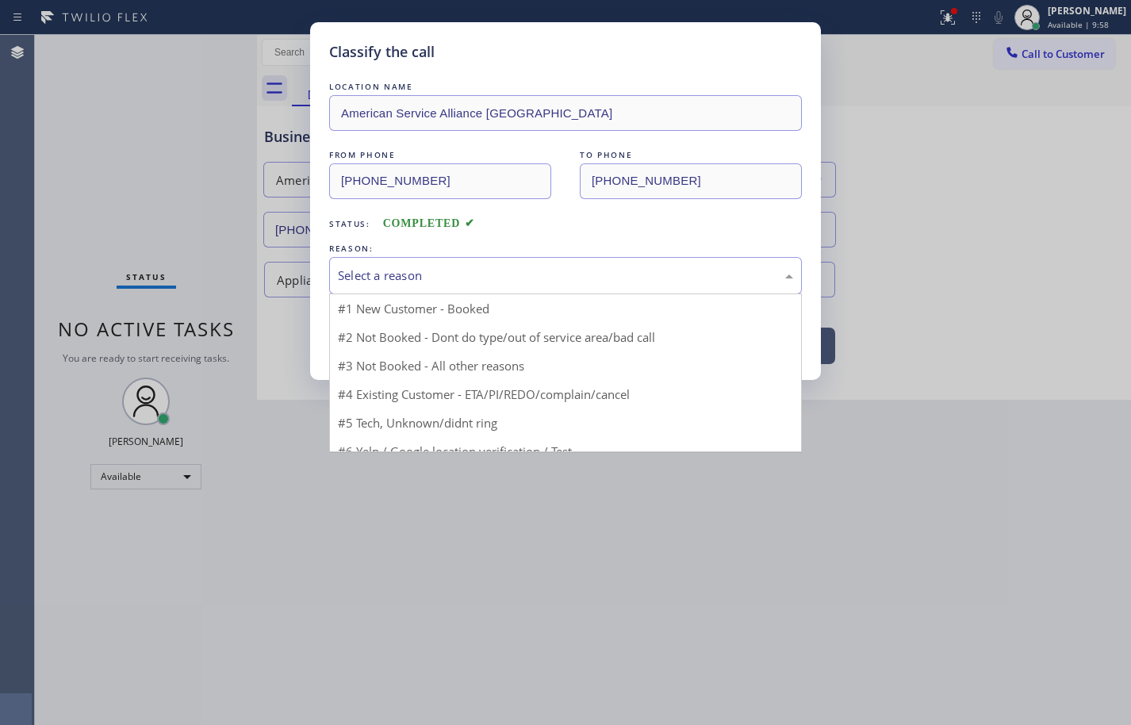
click at [467, 278] on div "Select a reason" at bounding box center [565, 276] width 455 height 18
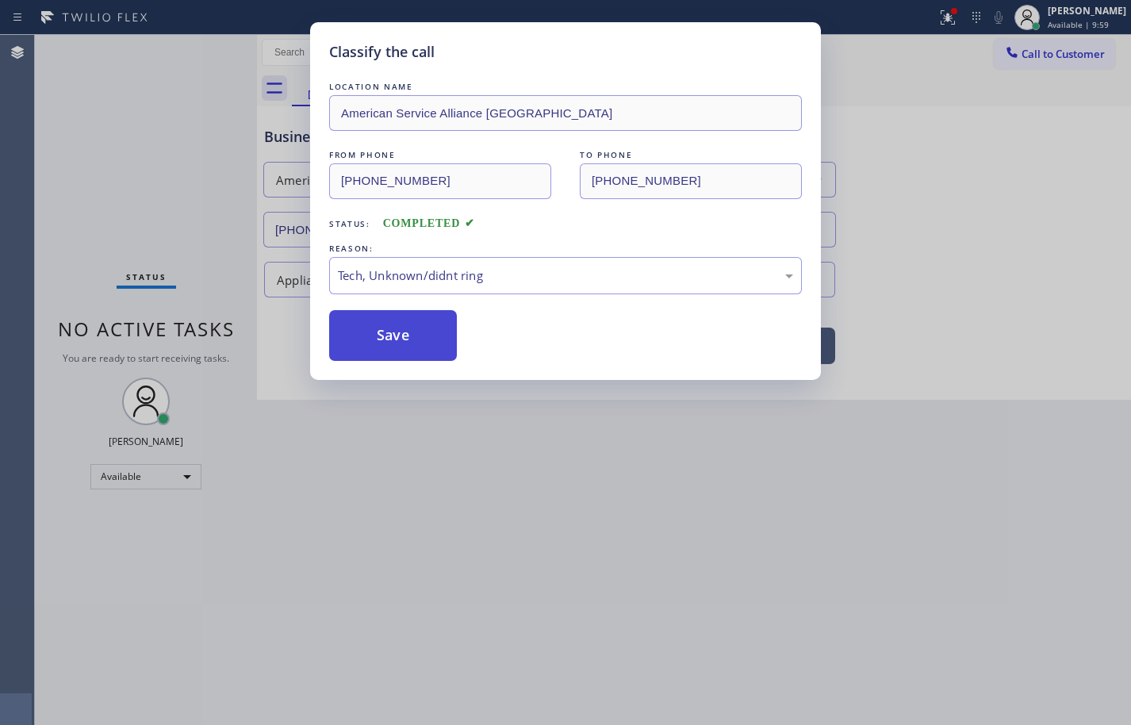
click at [430, 341] on button "Save" at bounding box center [393, 335] width 128 height 51
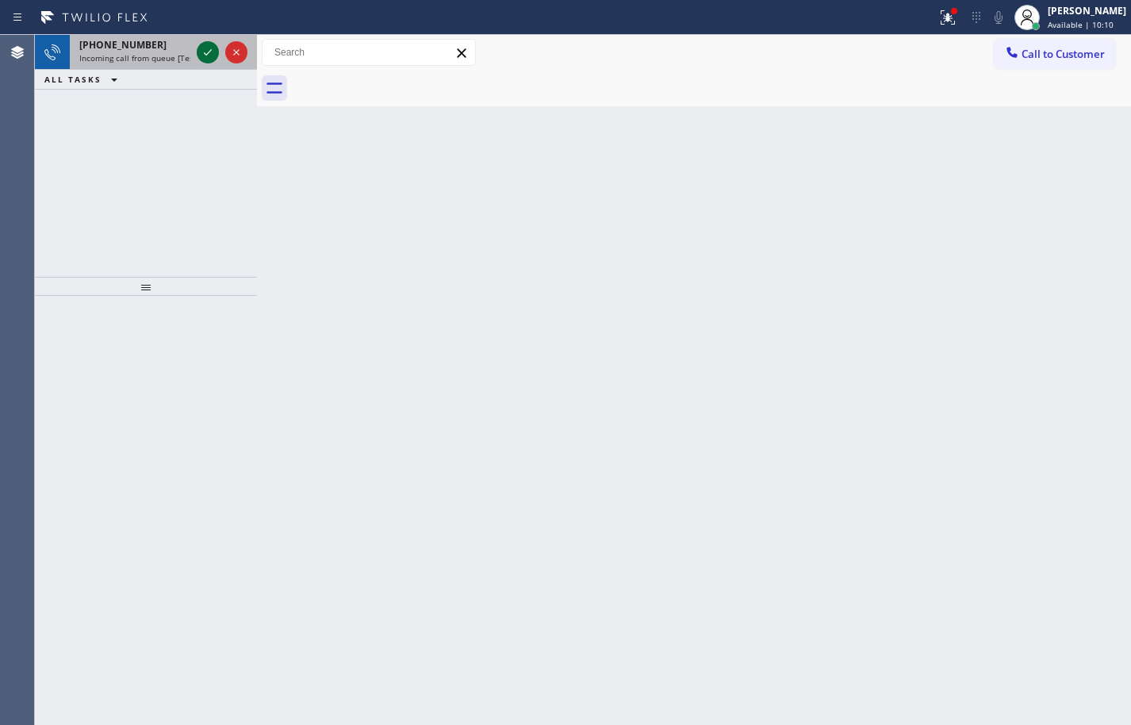
click at [205, 49] on icon at bounding box center [207, 52] width 19 height 19
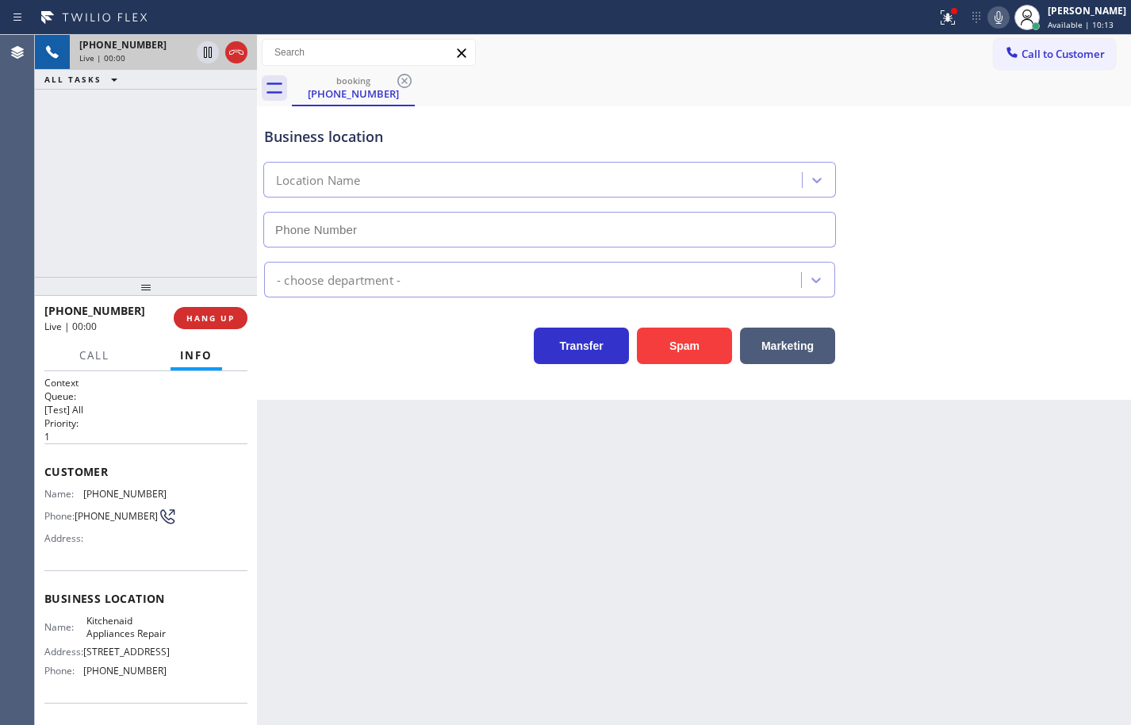
type input "[PHONE_NUMBER]"
click at [689, 354] on button "Spam" at bounding box center [684, 346] width 95 height 36
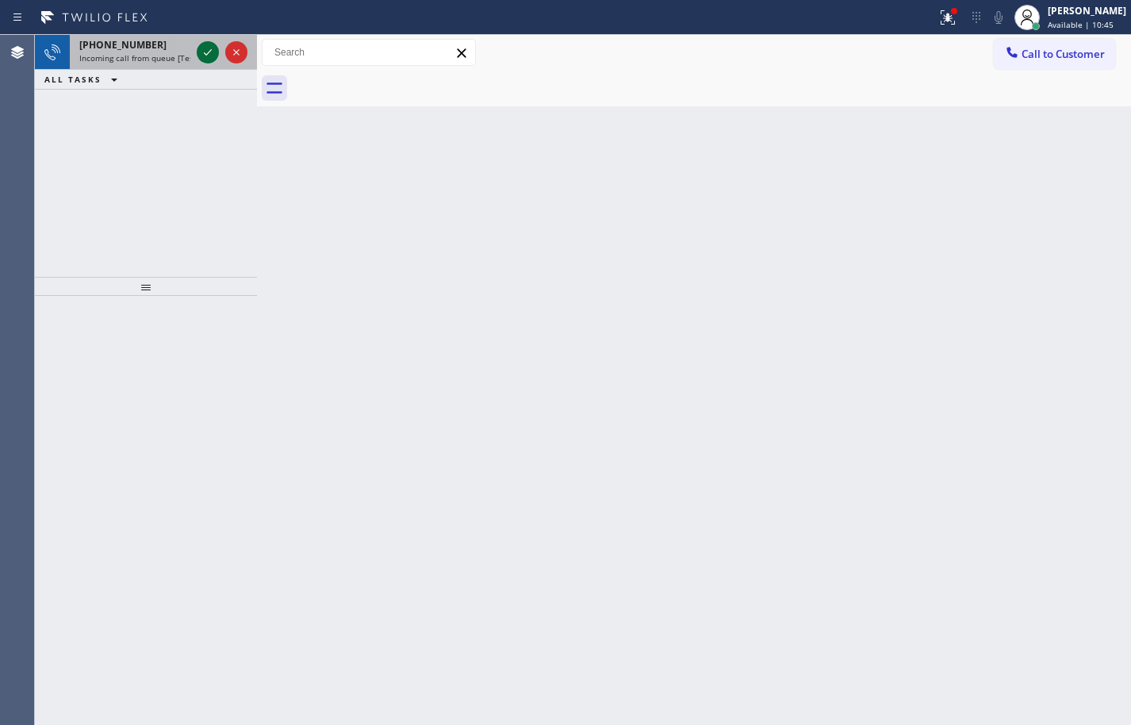
click at [209, 56] on icon at bounding box center [207, 52] width 19 height 19
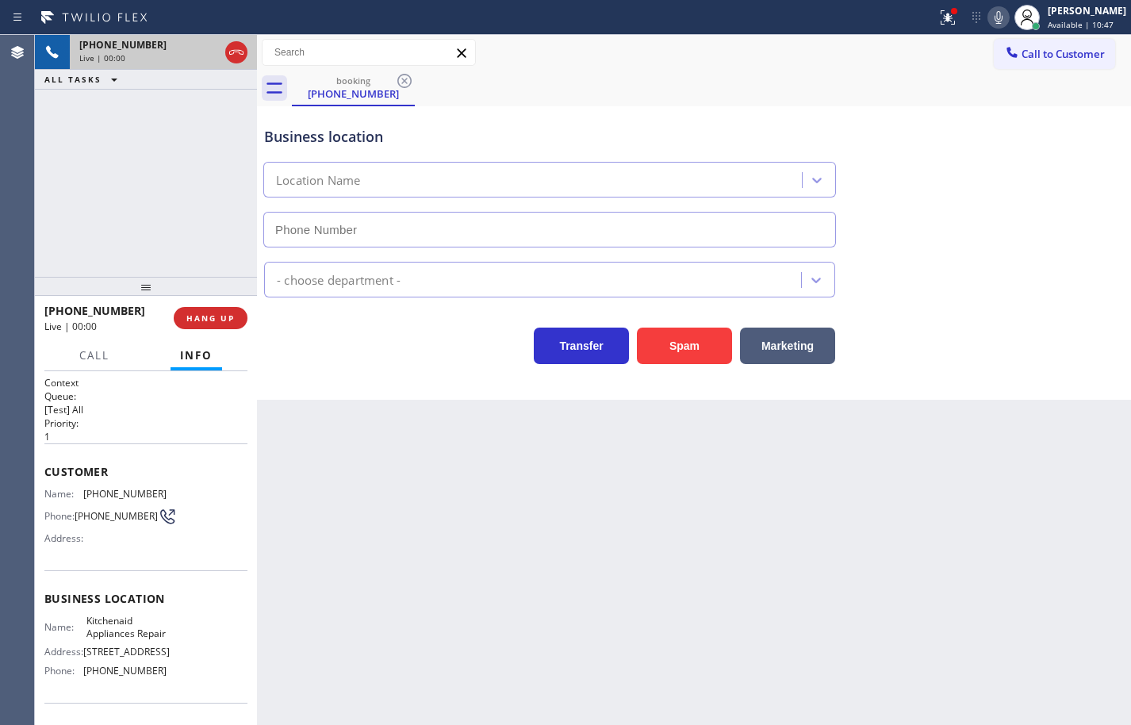
type input "[PHONE_NUMBER]"
click at [99, 622] on span "Kitchenaid Appliances Repair" at bounding box center [125, 627] width 79 height 25
copy span "Kitchenaid Appliances Repair"
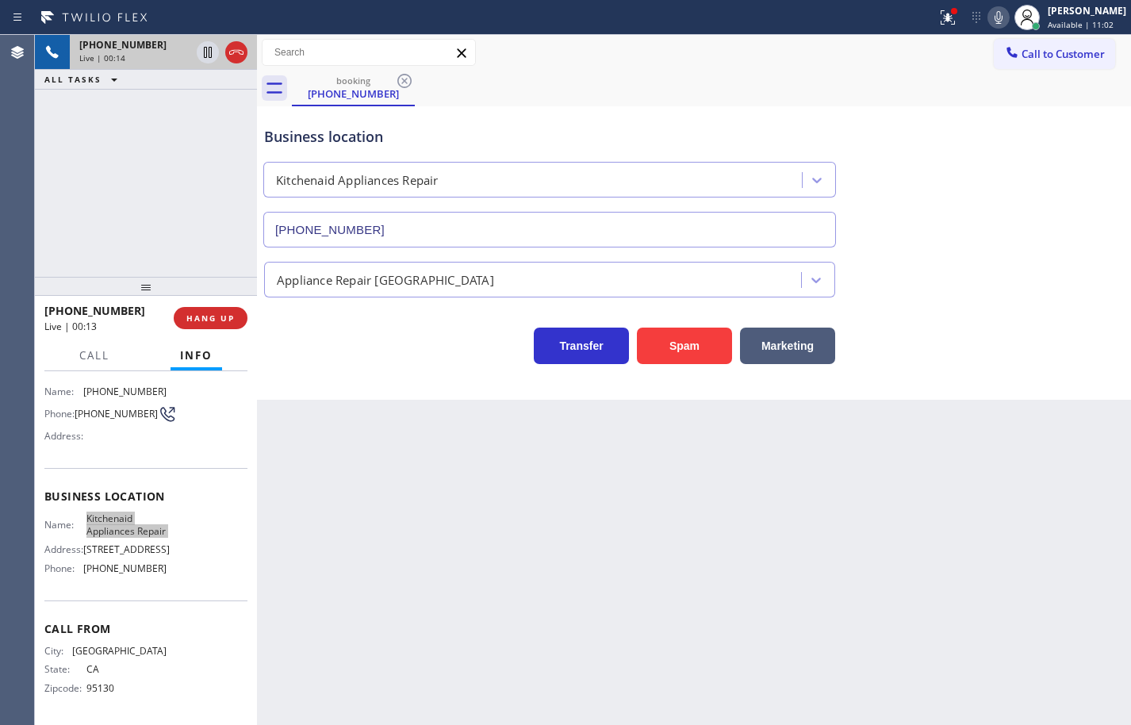
scroll to position [121, 0]
click at [138, 562] on span "[PHONE_NUMBER]" at bounding box center [124, 568] width 83 height 12
copy span "[PHONE_NUMBER]"
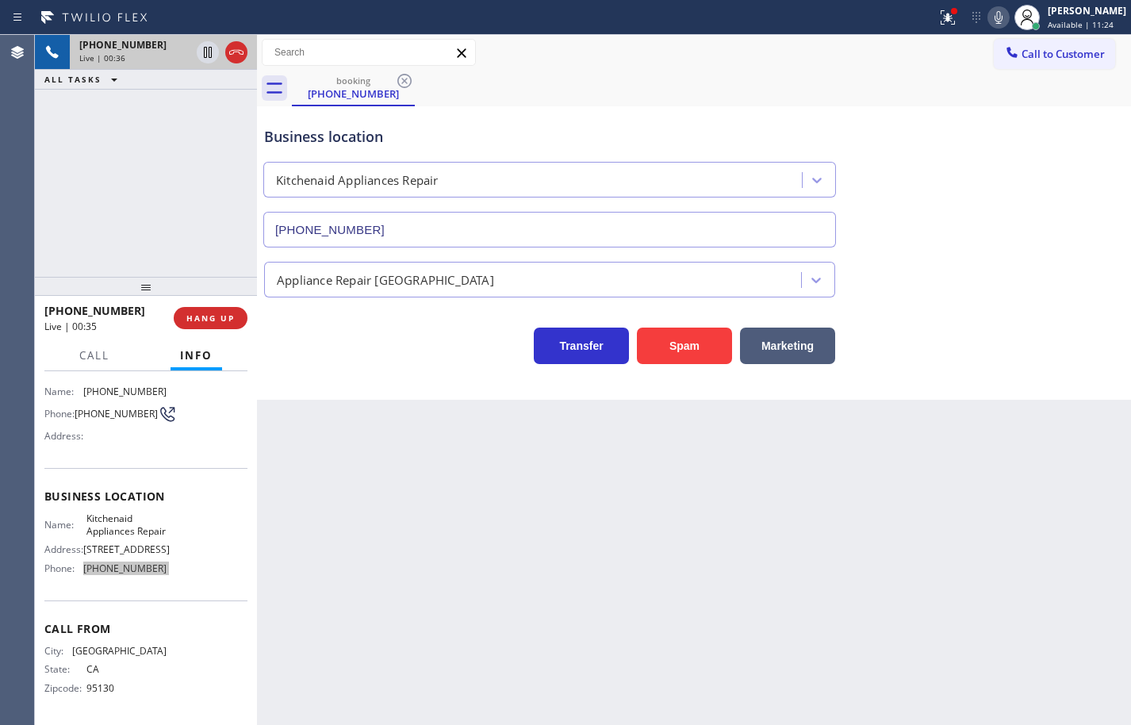
scroll to position [0, 0]
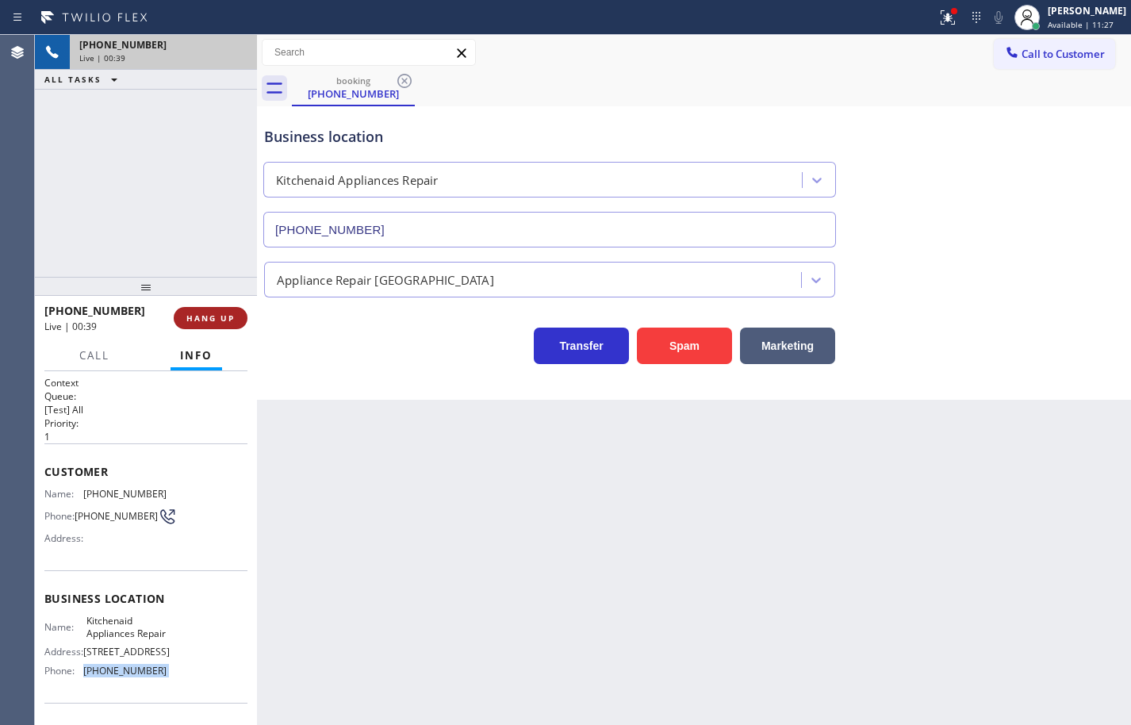
click at [237, 319] on button "HANG UP" at bounding box center [211, 318] width 74 height 22
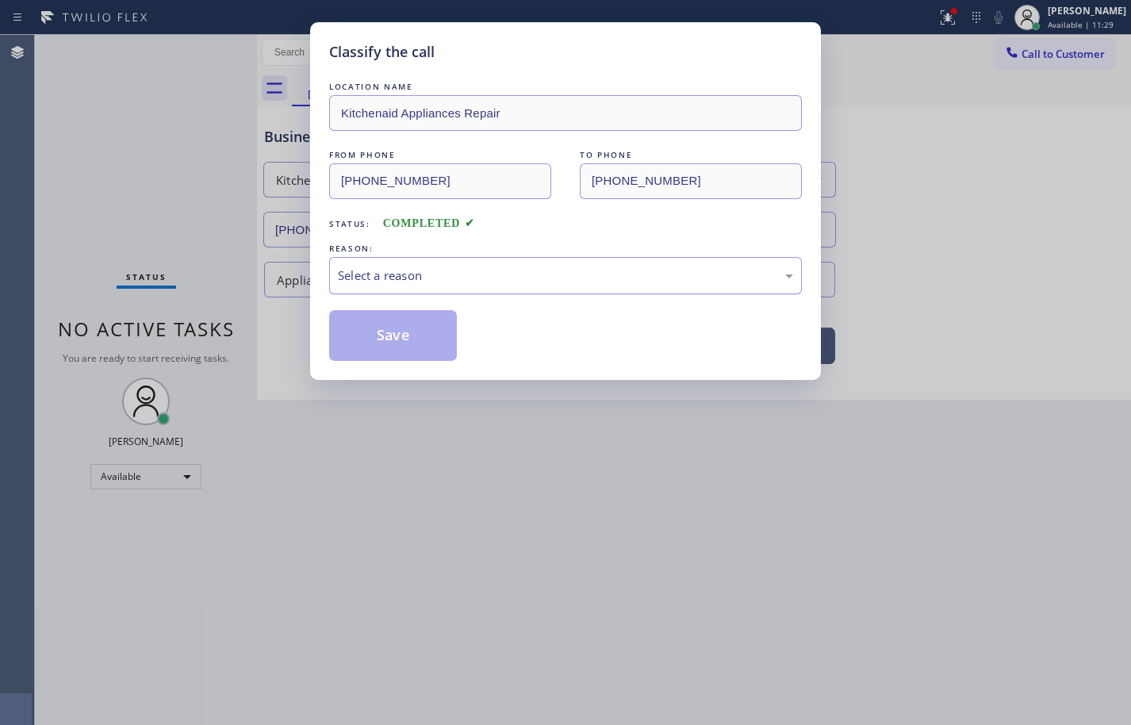
click at [406, 285] on div "Select a reason" at bounding box center [565, 275] width 473 height 37
click at [400, 339] on button "Save" at bounding box center [393, 335] width 128 height 51
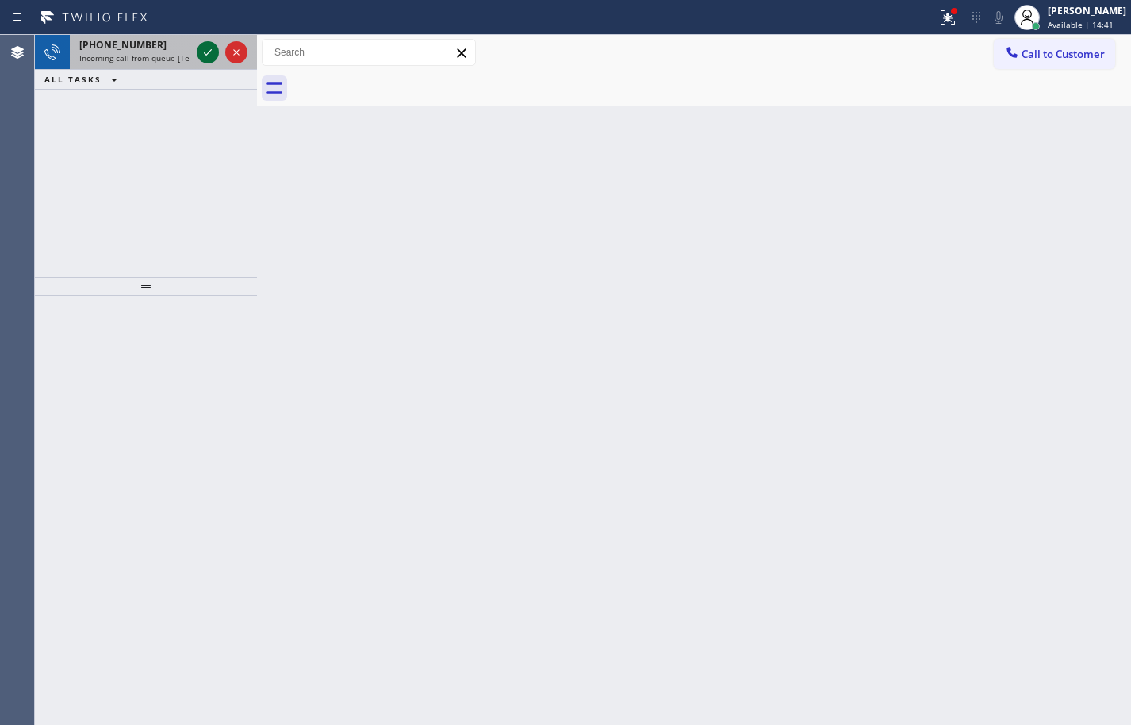
click at [200, 54] on icon at bounding box center [207, 52] width 19 height 19
click at [208, 45] on icon at bounding box center [207, 52] width 19 height 19
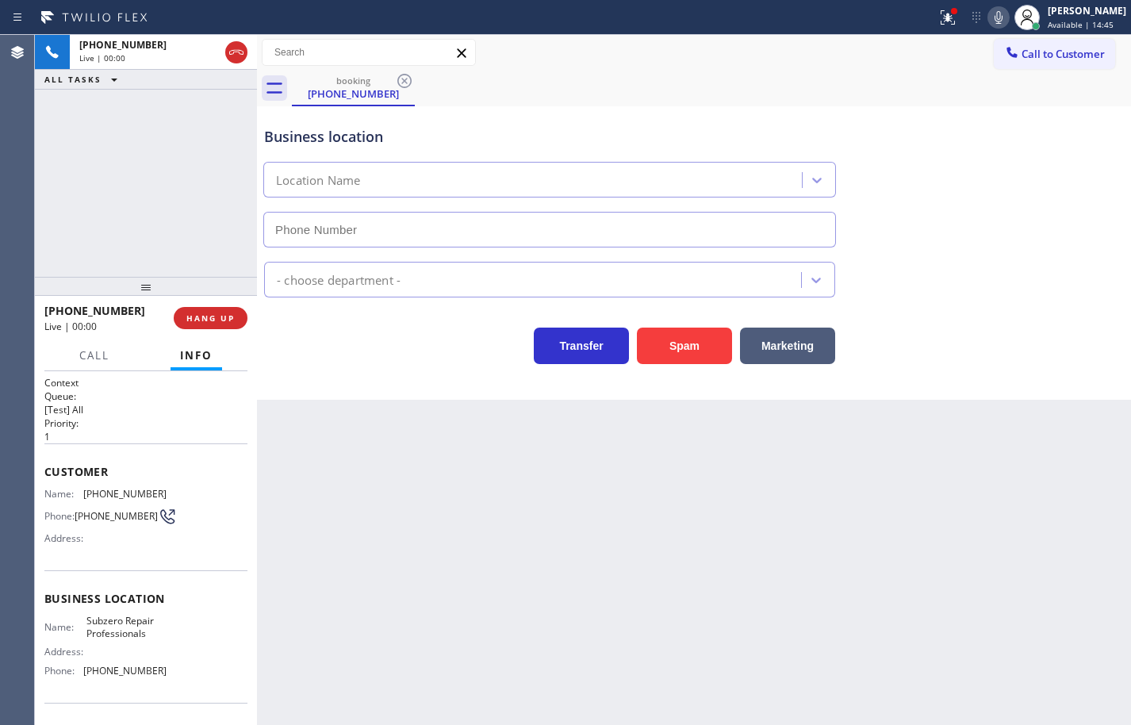
type input "[PHONE_NUMBER]"
click at [175, 668] on div "Name: Subzero Repair Professionals Address: Phone: [PHONE_NUMBER]" at bounding box center [145, 649] width 203 height 68
click at [167, 680] on div "Name: Subzero Repair Professionals Address: Phone: [PHONE_NUMBER]" at bounding box center [145, 649] width 203 height 68
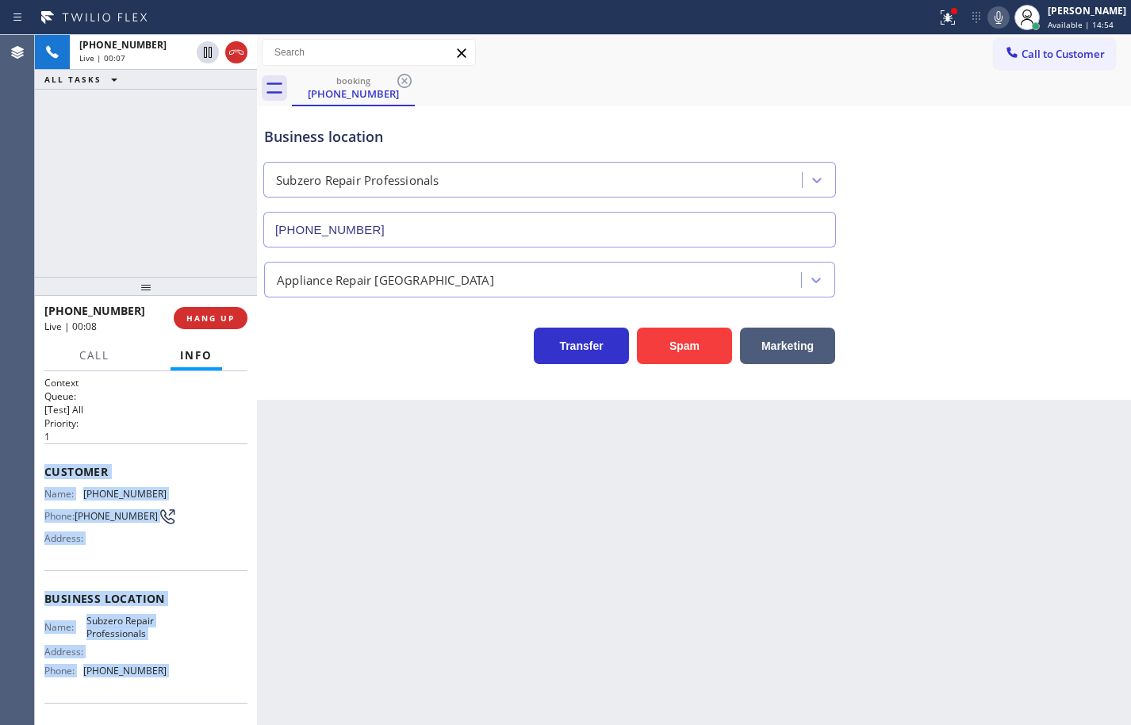
drag, startPoint x: 167, startPoint y: 680, endPoint x: 56, endPoint y: 462, distance: 244.1
click at [56, 462] on div "Context Queue: [Test] All Priority: 1 Customer Name: [PHONE_NUMBER] Phone: [PHO…" at bounding box center [145, 599] width 203 height 447
copy div "Customer Name: [PHONE_NUMBER] Phone: [PHONE_NUMBER] Address: Business location …"
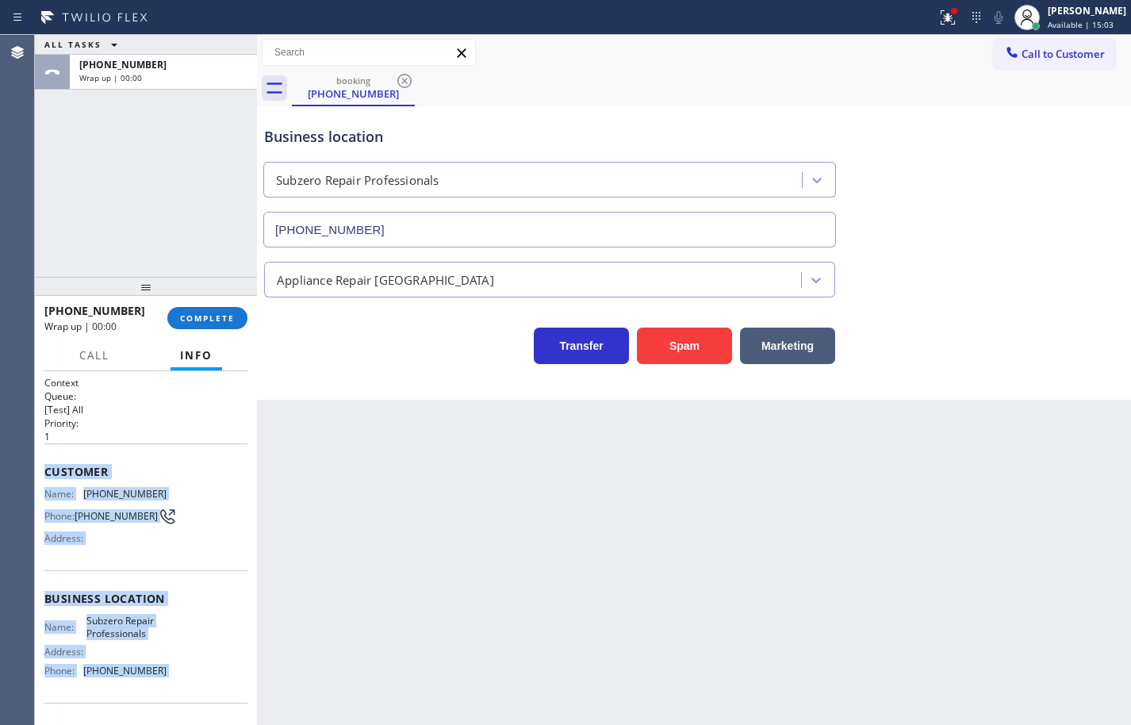
click at [249, 321] on div "[PHONE_NUMBER] Wrap up | 00:00 COMPLETE" at bounding box center [146, 318] width 222 height 44
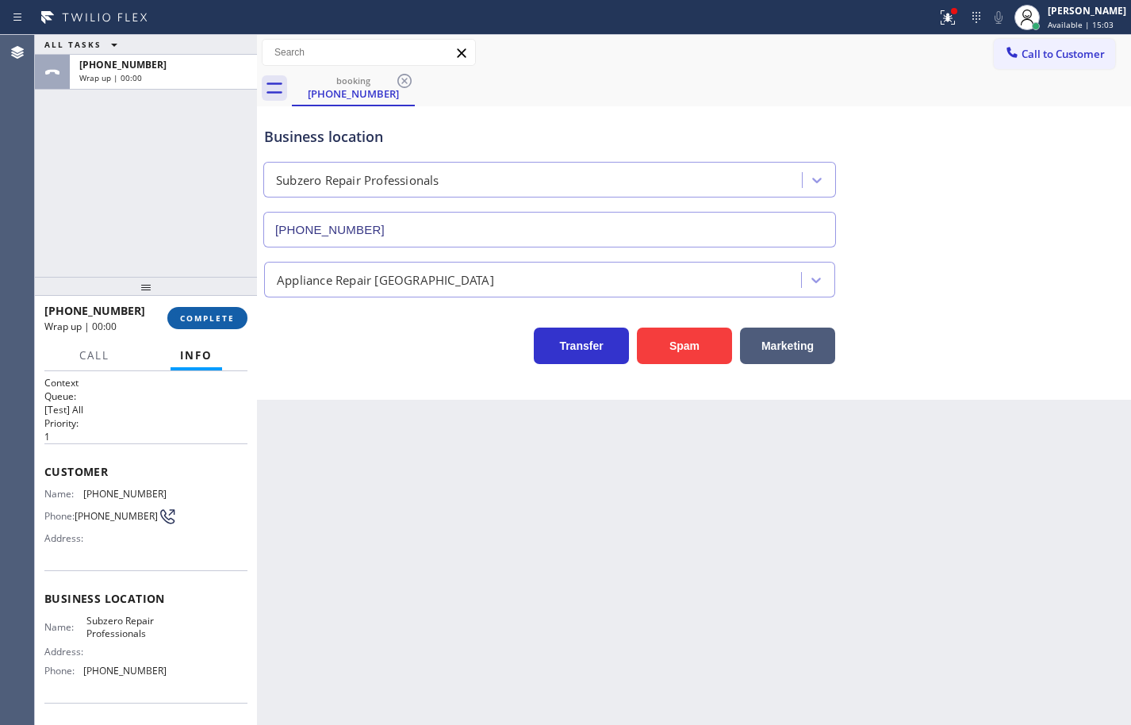
click at [240, 319] on button "COMPLETE" at bounding box center [207, 318] width 80 height 22
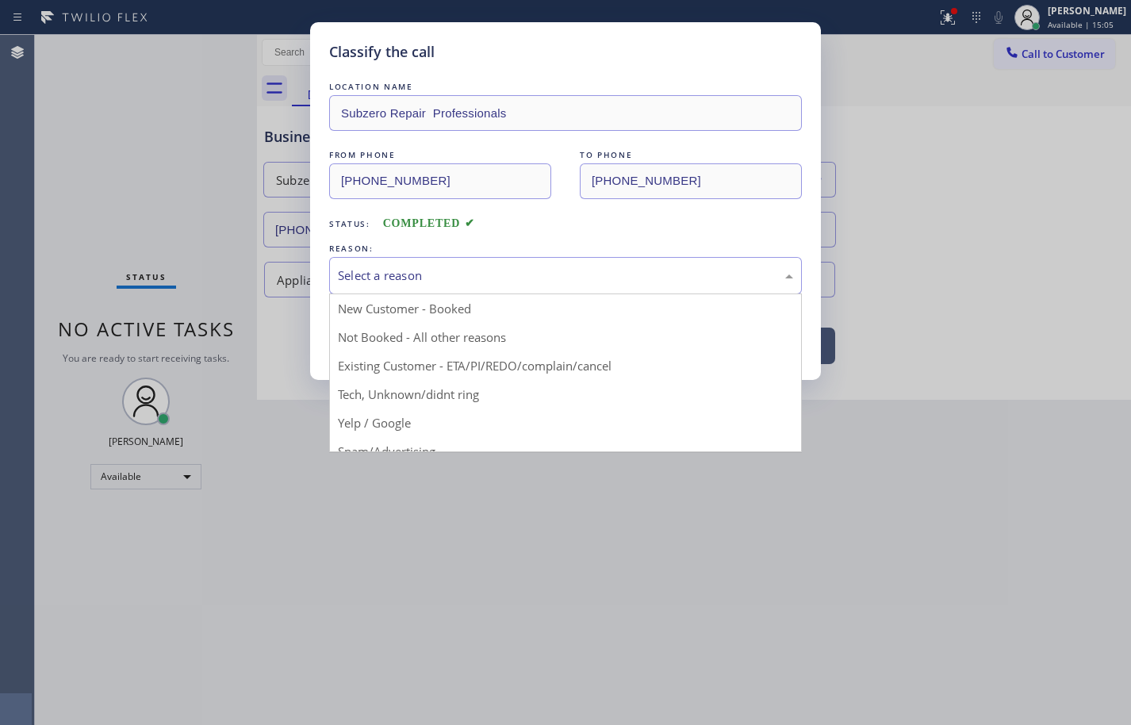
click at [466, 268] on div "Select a reason" at bounding box center [565, 276] width 455 height 18
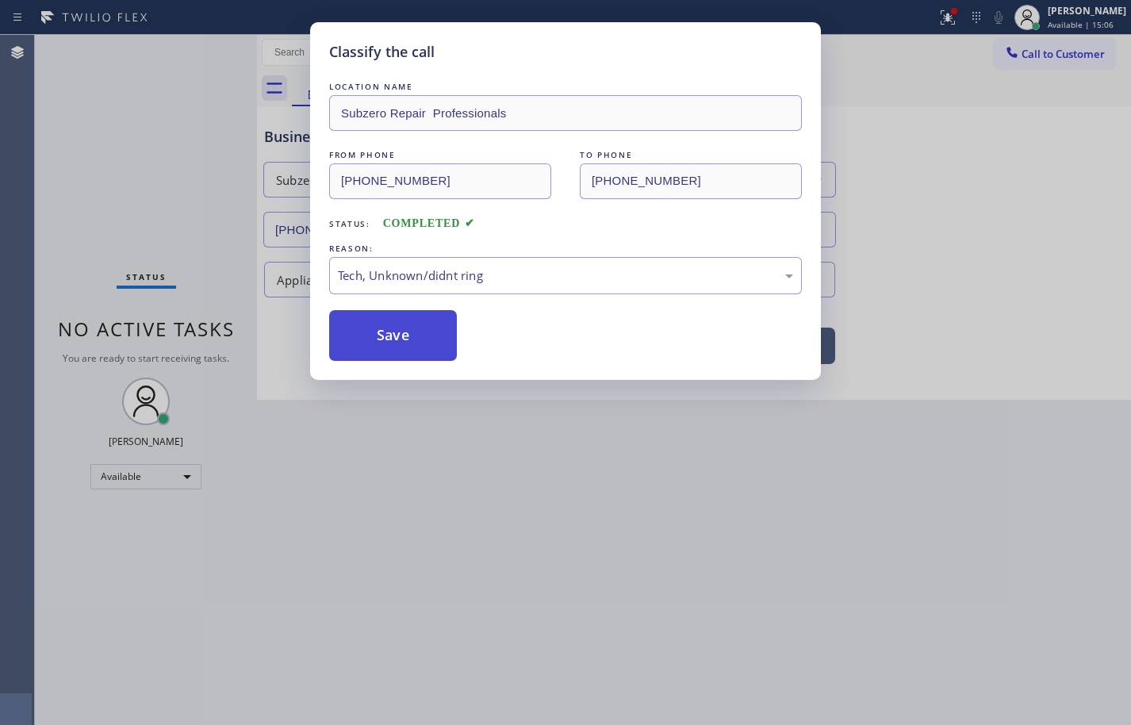
click at [418, 348] on button "Save" at bounding box center [393, 335] width 128 height 51
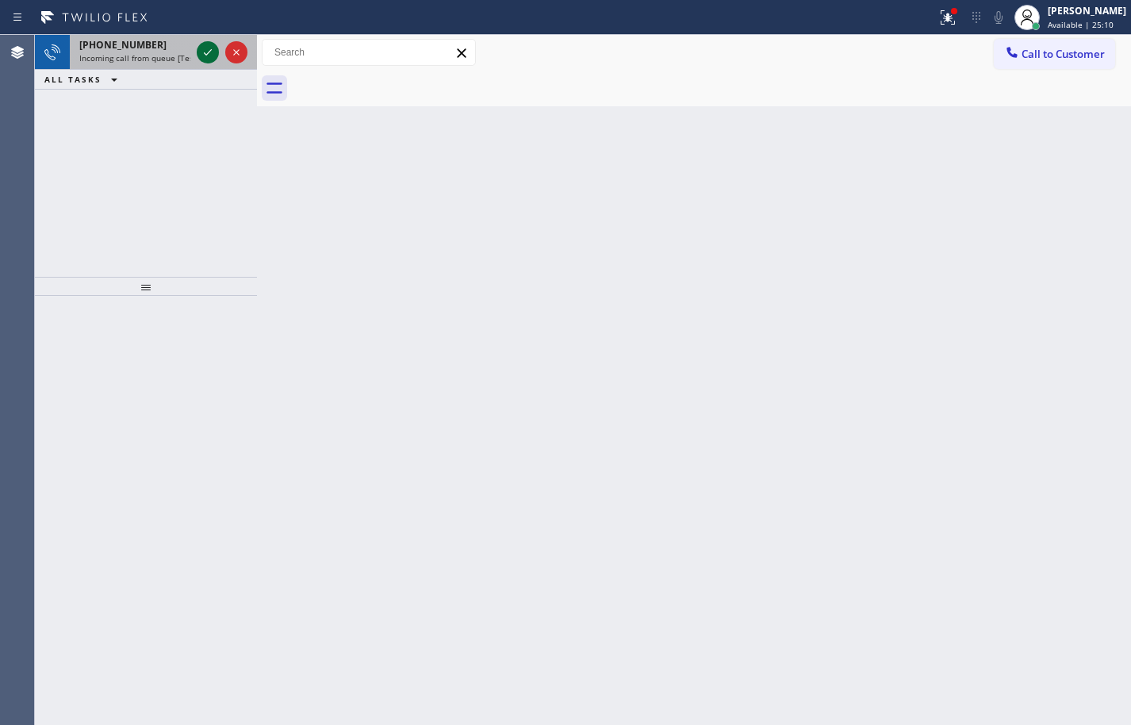
click at [201, 51] on icon at bounding box center [207, 52] width 19 height 19
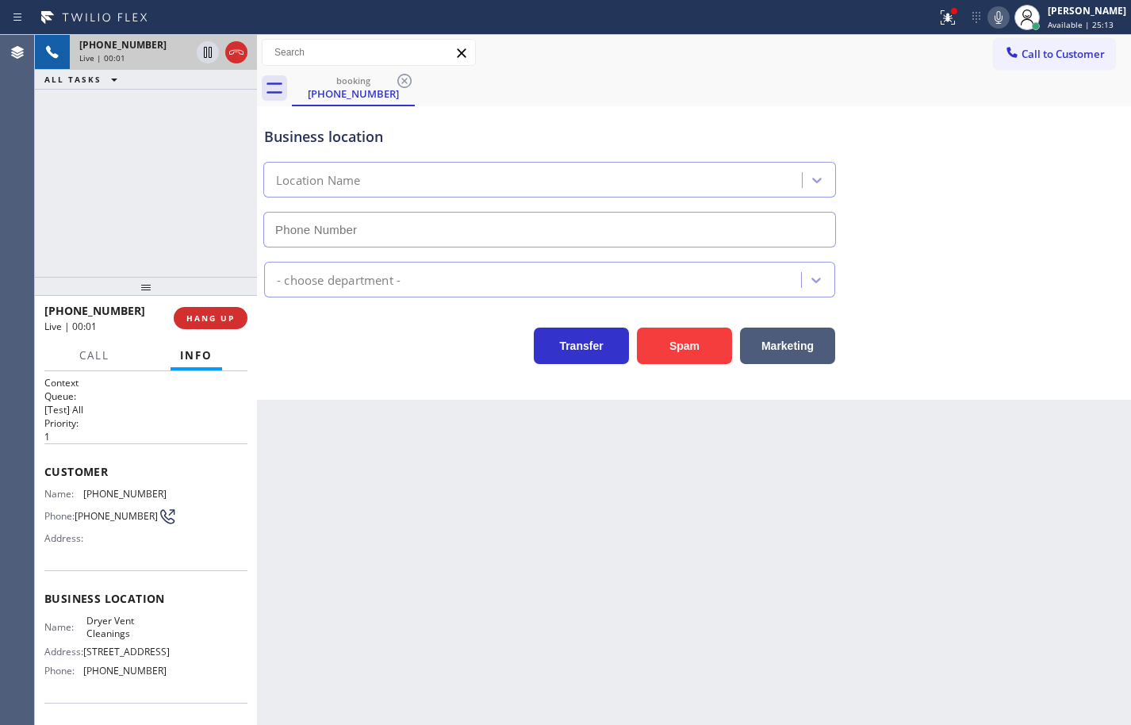
type input "[PHONE_NUMBER]"
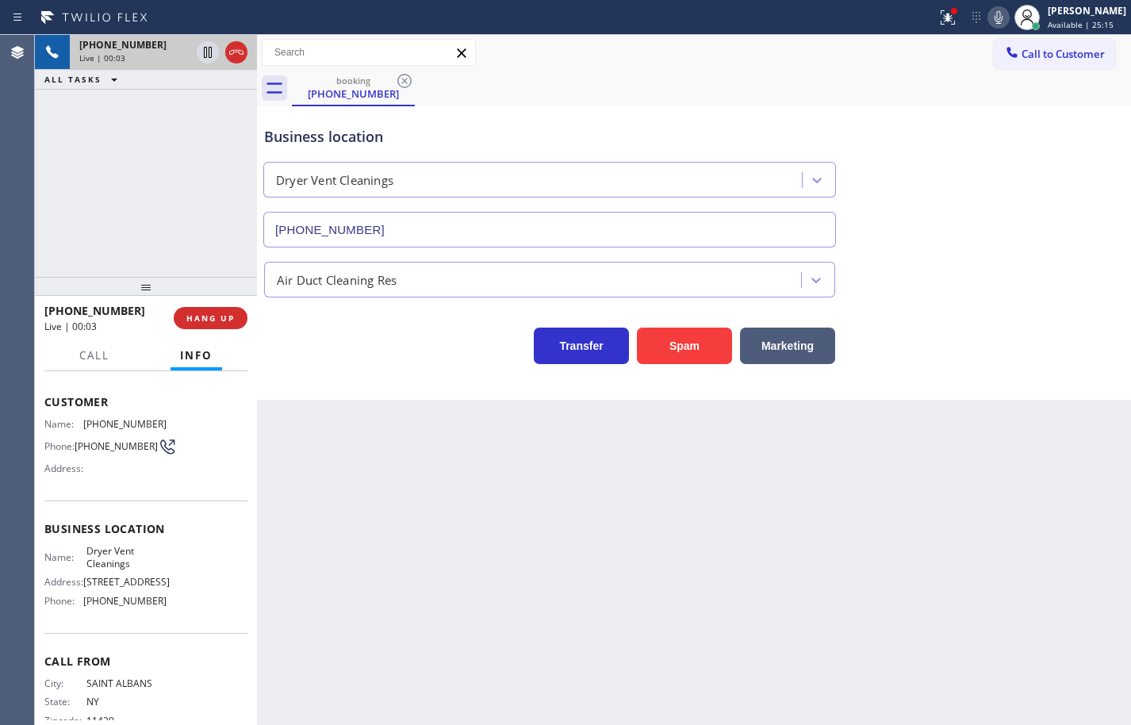
scroll to position [41, 0]
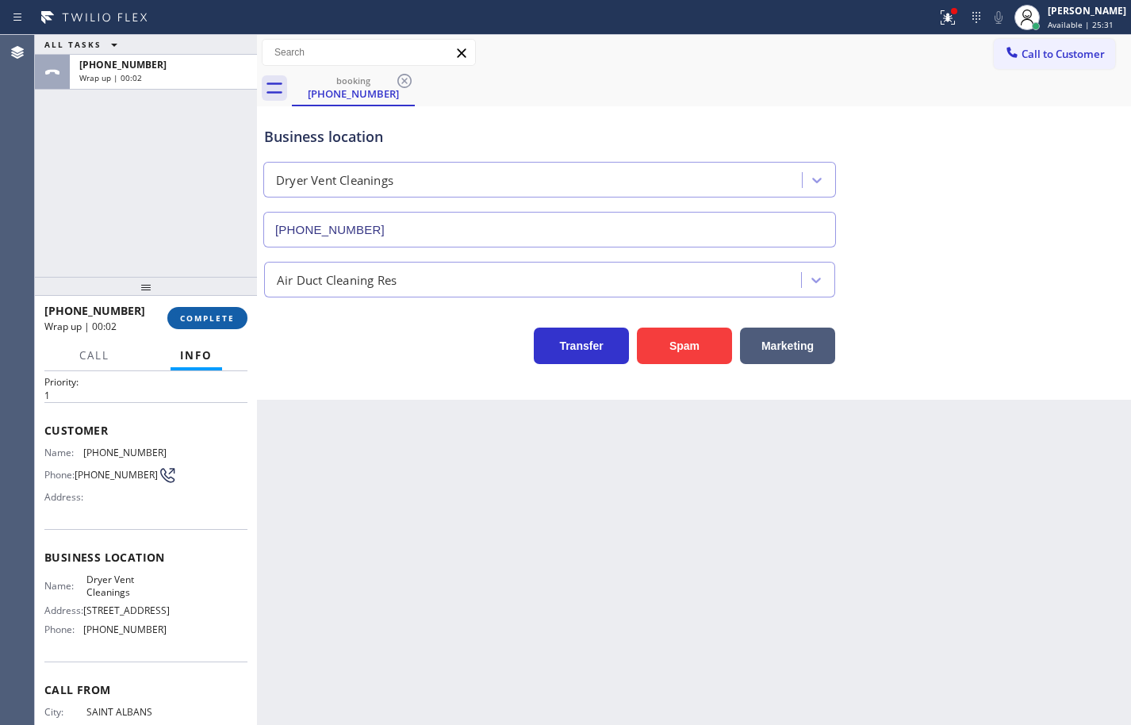
click at [235, 324] on button "COMPLETE" at bounding box center [207, 318] width 80 height 22
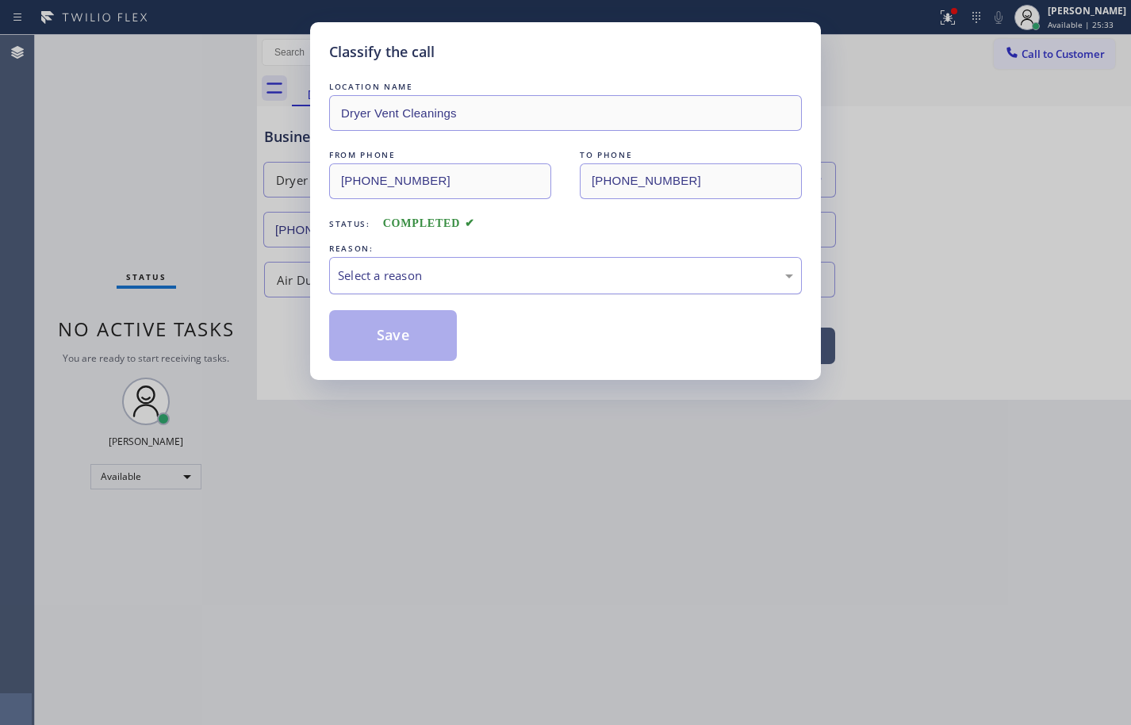
click at [411, 267] on div "Select a reason" at bounding box center [565, 276] width 455 height 18
click at [428, 341] on button "Save" at bounding box center [393, 335] width 128 height 51
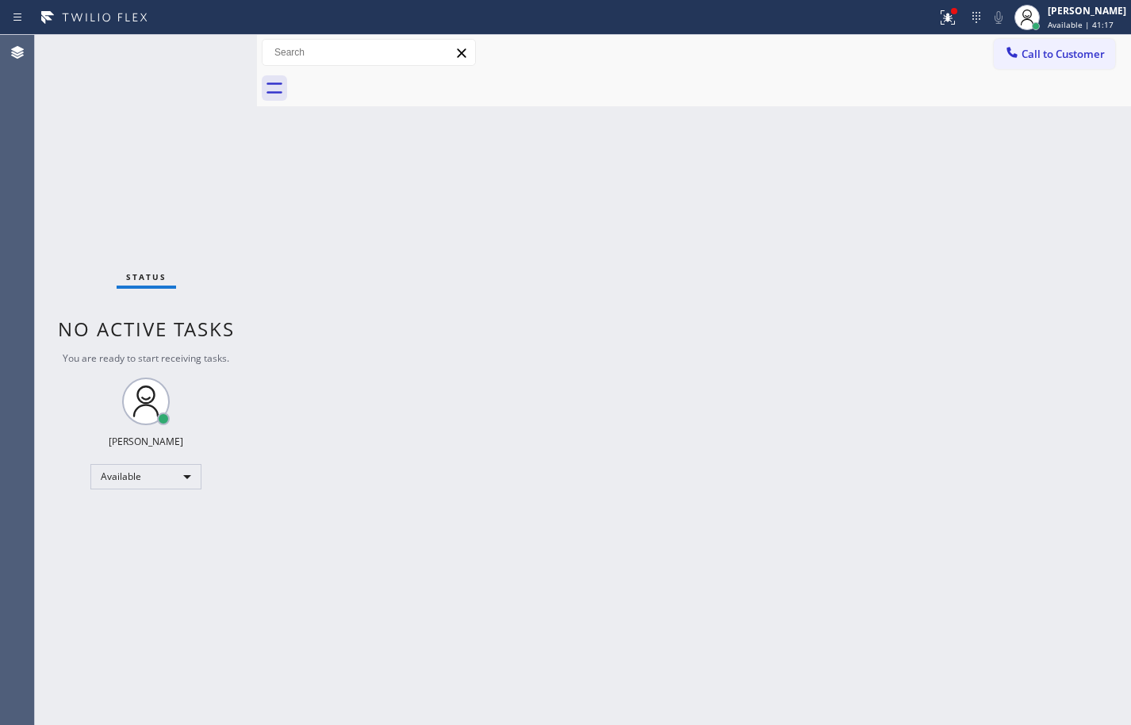
click at [796, 293] on div "Back to Dashboard Change Sender ID Customers Technicians Select a contact Outbo…" at bounding box center [694, 380] width 874 height 690
click at [1089, 201] on div "Back to Dashboard Change Sender ID Customers Technicians Select a contact Outbo…" at bounding box center [694, 380] width 874 height 690
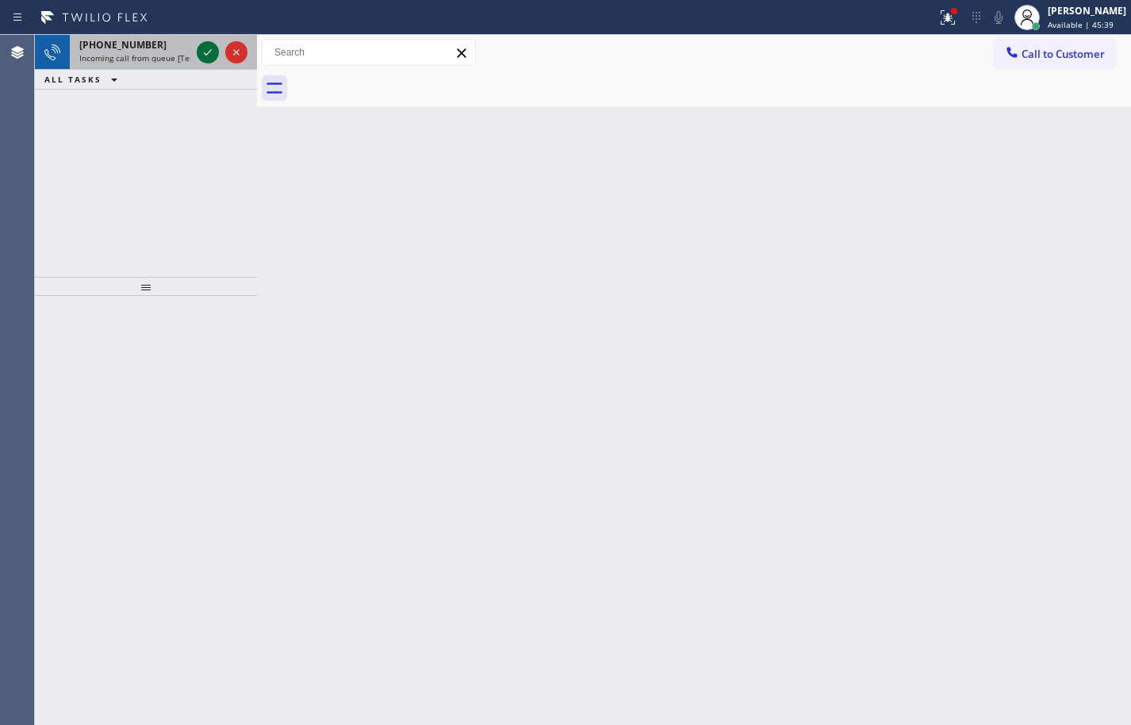
click at [213, 52] on icon at bounding box center [207, 52] width 19 height 19
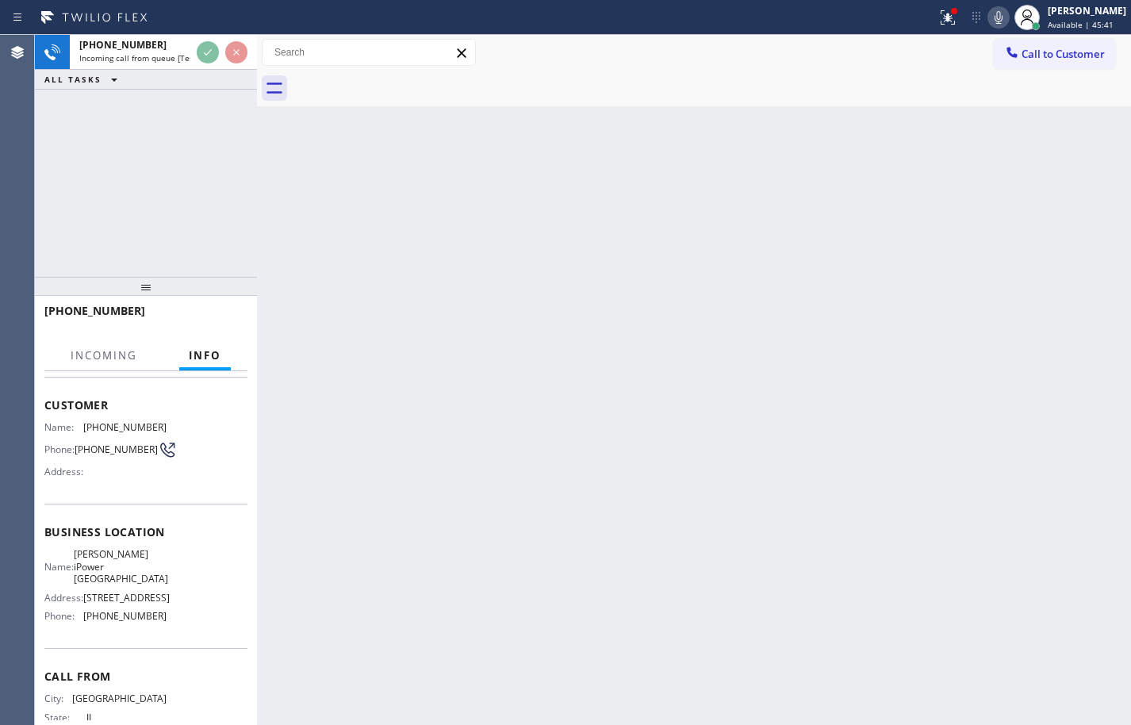
scroll to position [121, 0]
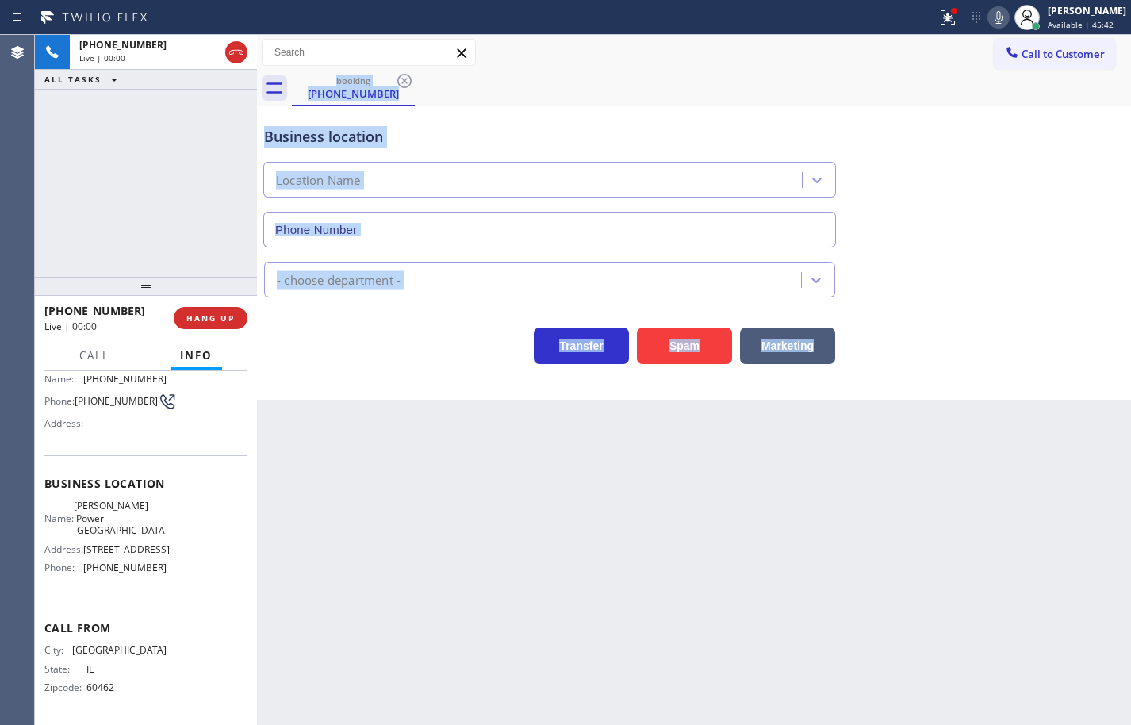
type input "[PHONE_NUMBER]"
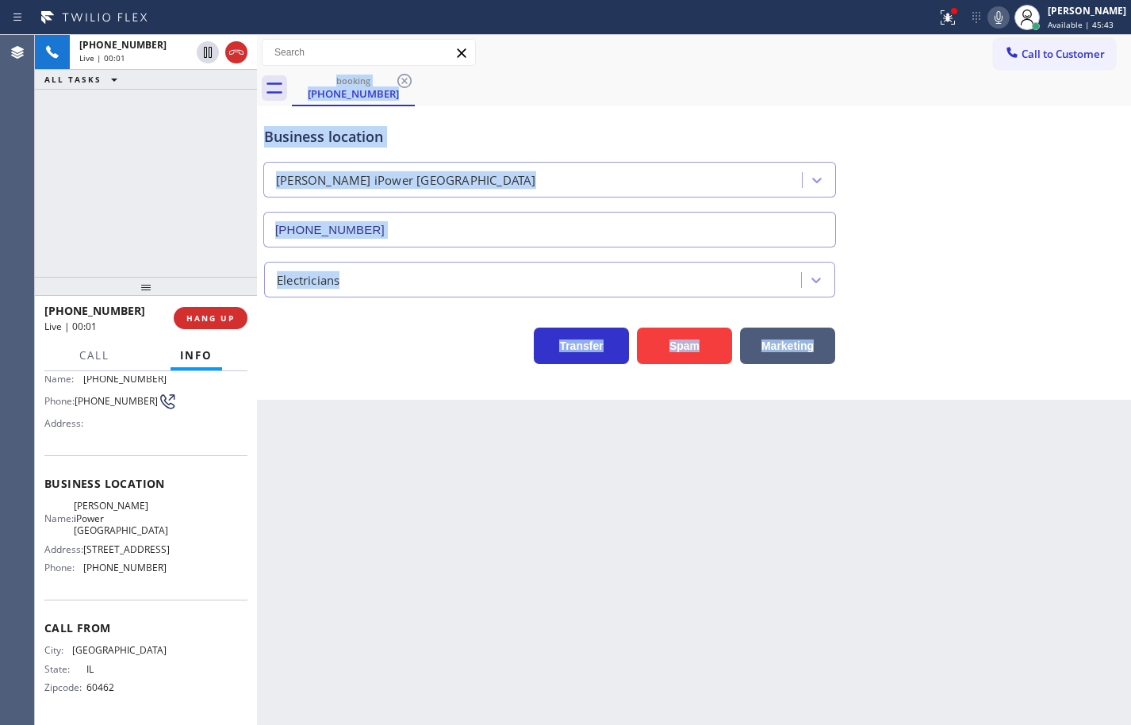
click at [384, 409] on div "Back to Dashboard Change Sender ID Customers Technicians Select a contact Outbo…" at bounding box center [694, 380] width 874 height 690
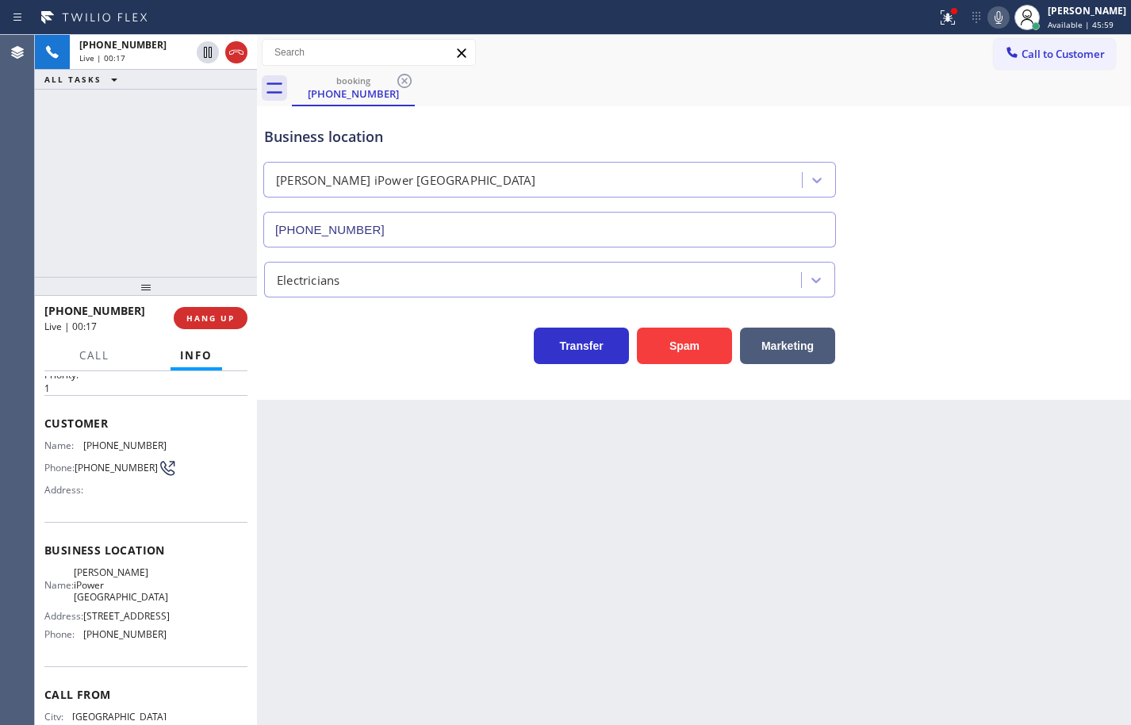
scroll to position [47, 0]
click at [215, 311] on button "HANG UP" at bounding box center [211, 318] width 74 height 22
click at [215, 311] on button "COMPLETE" at bounding box center [207, 318] width 80 height 22
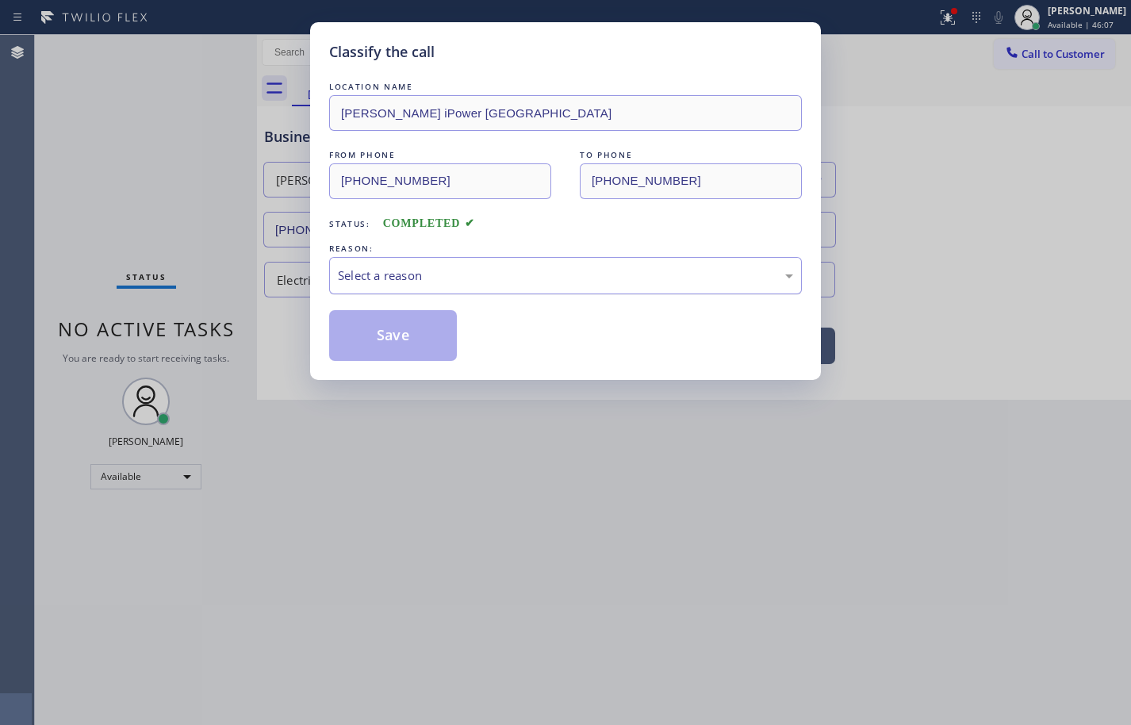
click at [440, 274] on div "Select a reason" at bounding box center [565, 276] width 455 height 18
drag, startPoint x: 474, startPoint y: 390, endPoint x: 455, endPoint y: 364, distance: 32.4
click at [428, 338] on button "Save" at bounding box center [393, 335] width 128 height 51
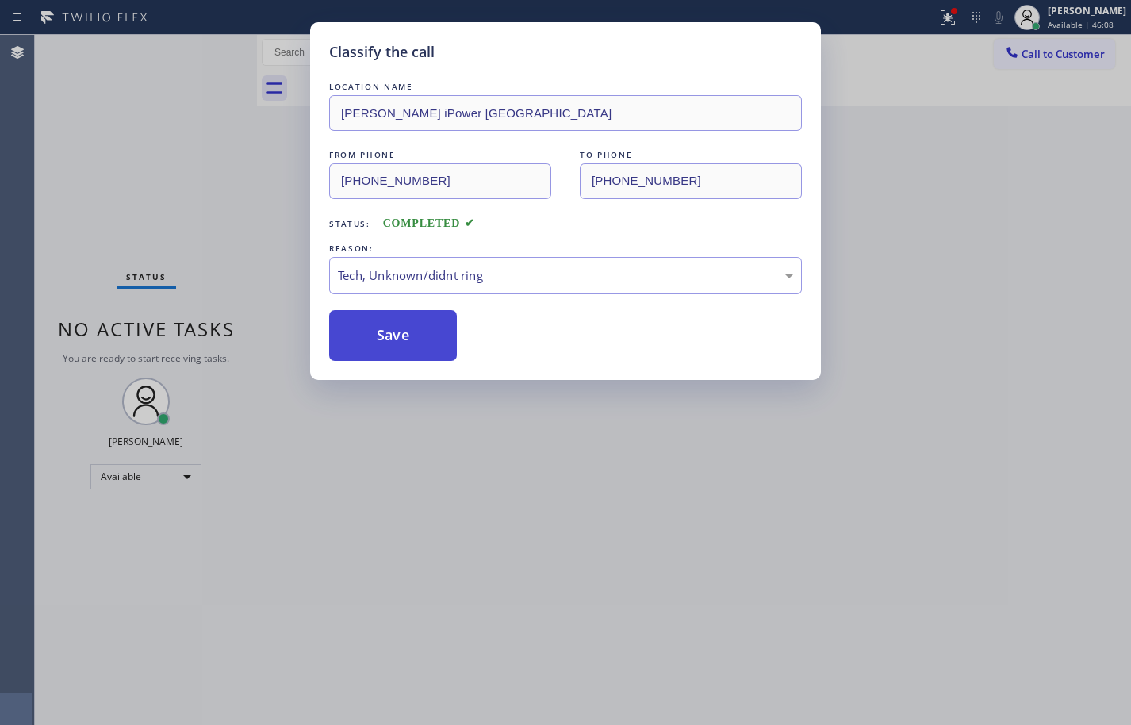
click at [428, 338] on button "Save" at bounding box center [393, 335] width 128 height 51
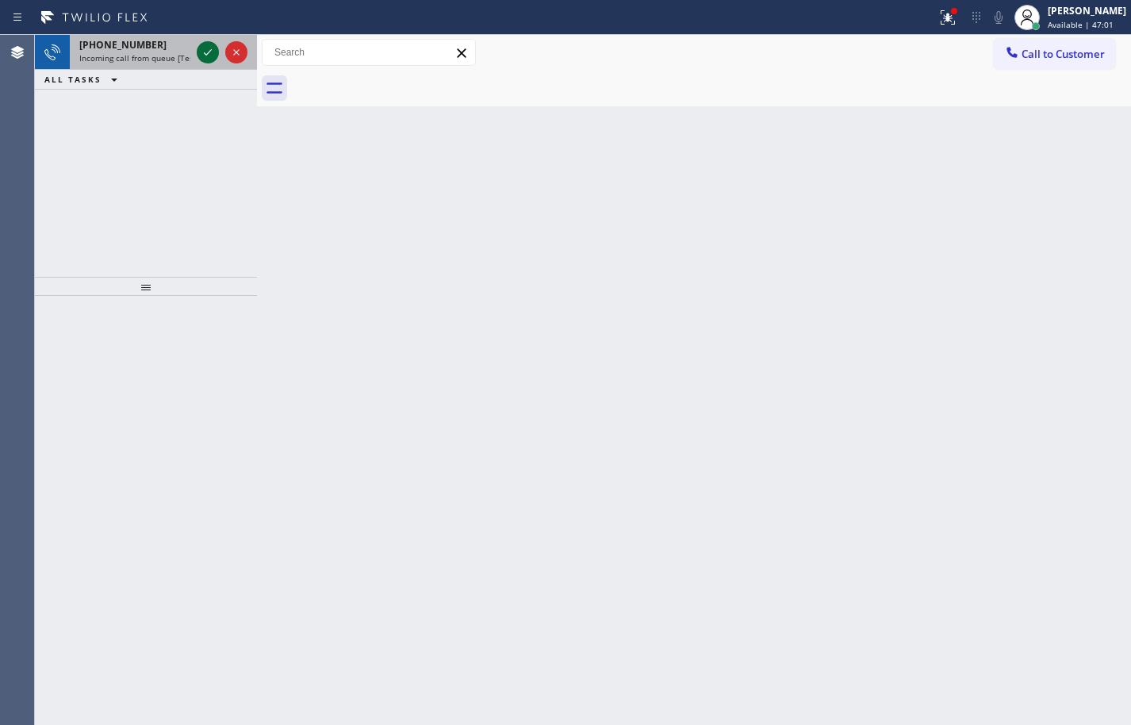
click at [209, 48] on icon at bounding box center [207, 52] width 19 height 19
click at [211, 53] on icon at bounding box center [207, 52] width 19 height 19
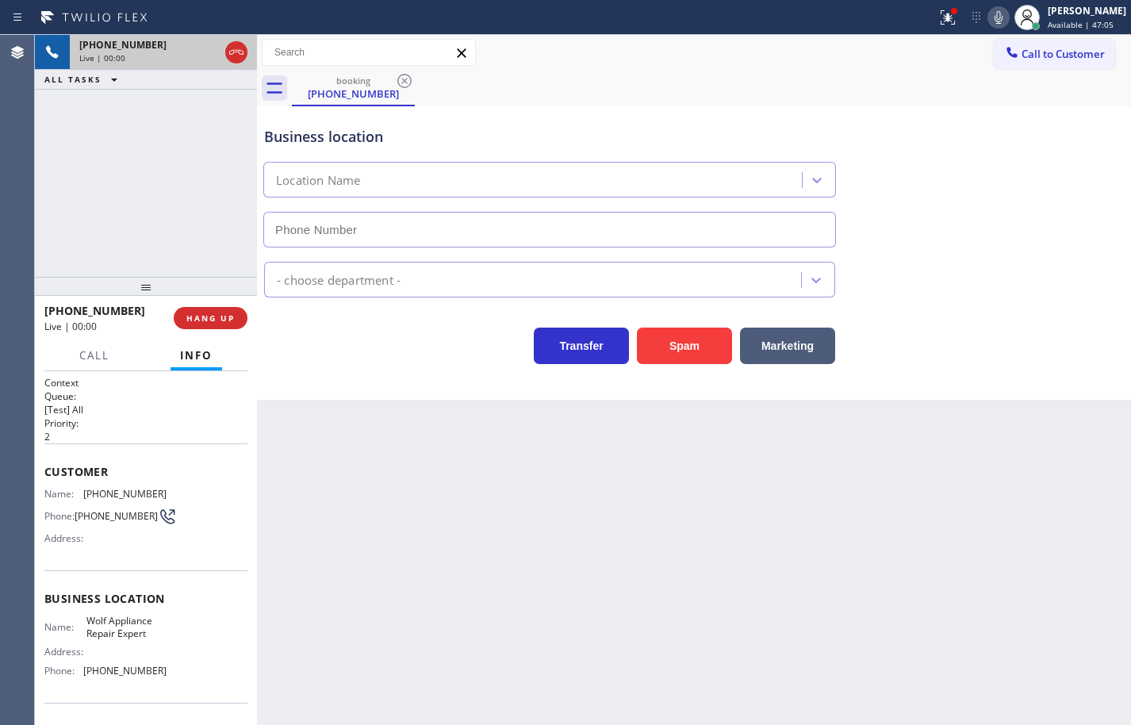
type input "[PHONE_NUMBER]"
click at [131, 636] on span "Wolf Appliance Repair Expert" at bounding box center [125, 627] width 79 height 25
copy span "Wolf Appliance Repair Expert"
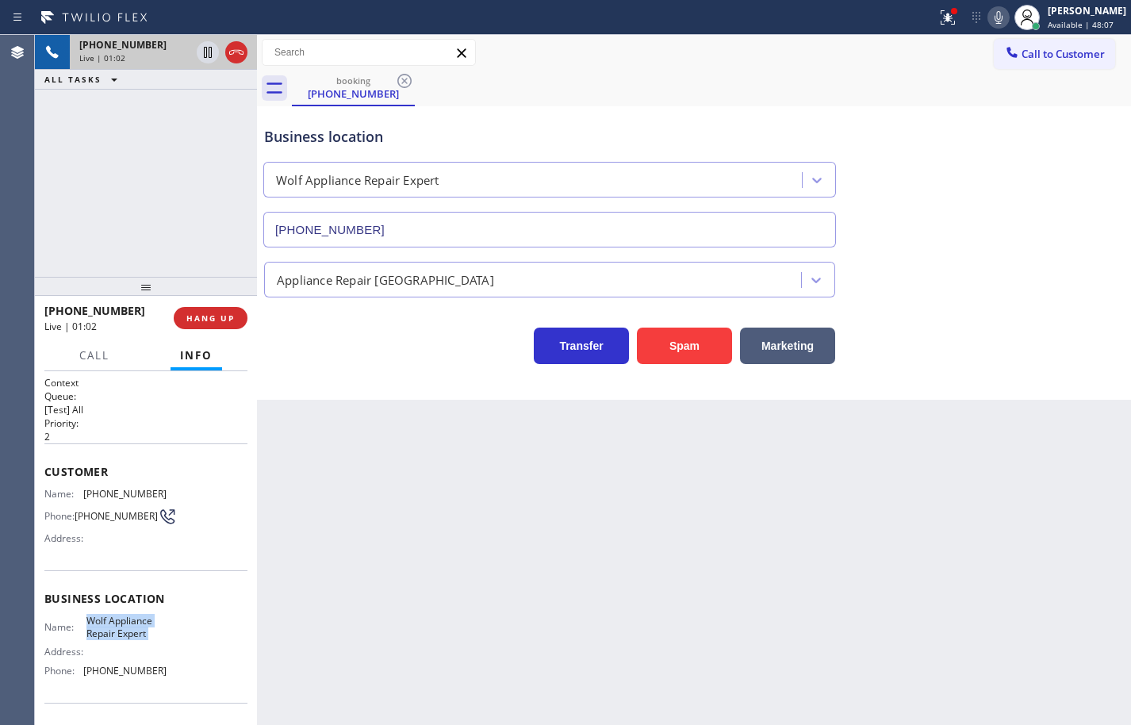
click at [116, 670] on span "[PHONE_NUMBER]" at bounding box center [124, 671] width 83 height 12
copy span "[PHONE_NUMBER]"
click at [130, 497] on span "[PHONE_NUMBER]" at bounding box center [124, 494] width 83 height 12
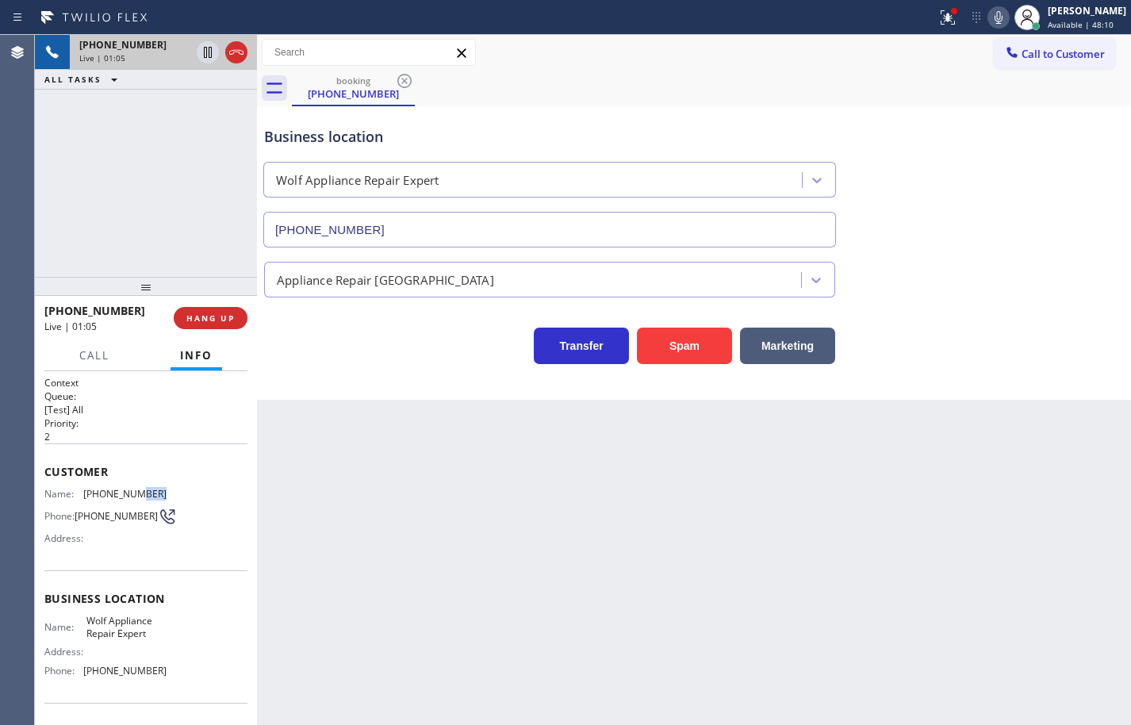
click at [130, 497] on span "[PHONE_NUMBER]" at bounding box center [124, 494] width 83 height 12
copy span "[PHONE_NUMBER]"
click at [989, 14] on icon at bounding box center [998, 17] width 19 height 19
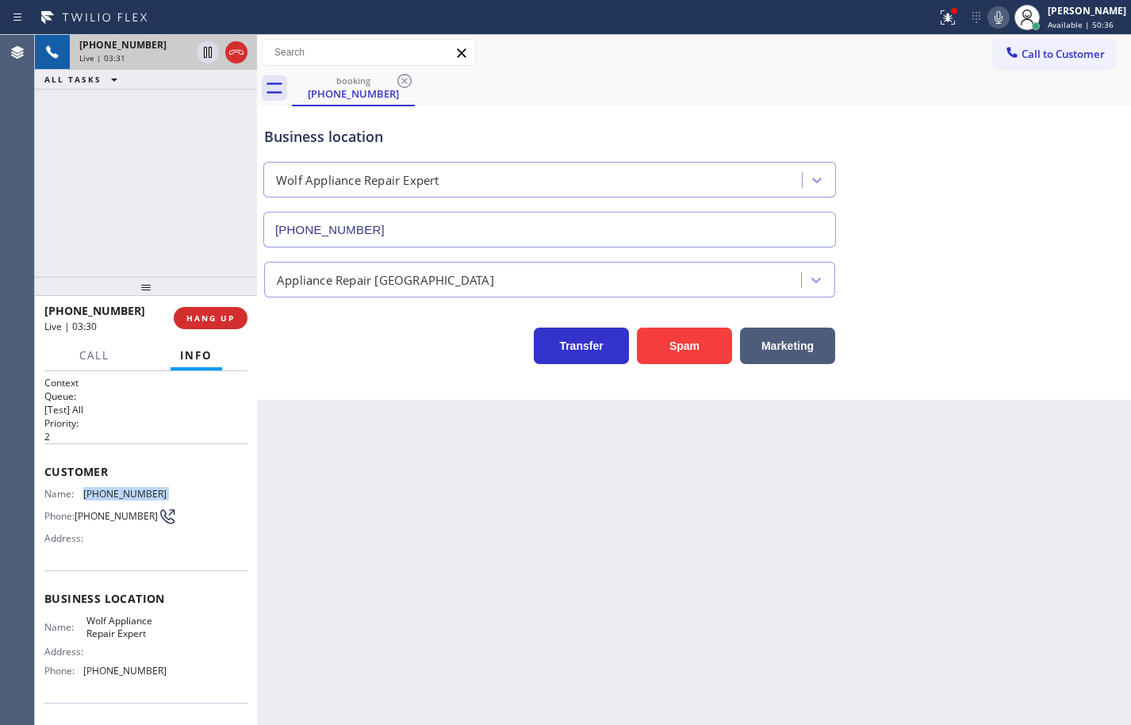
click at [992, 19] on icon at bounding box center [998, 17] width 19 height 19
drag, startPoint x: 992, startPoint y: 19, endPoint x: 1103, endPoint y: 200, distance: 212.7
click at [992, 18] on icon at bounding box center [998, 17] width 19 height 19
click at [209, 108] on icon at bounding box center [207, 107] width 19 height 19
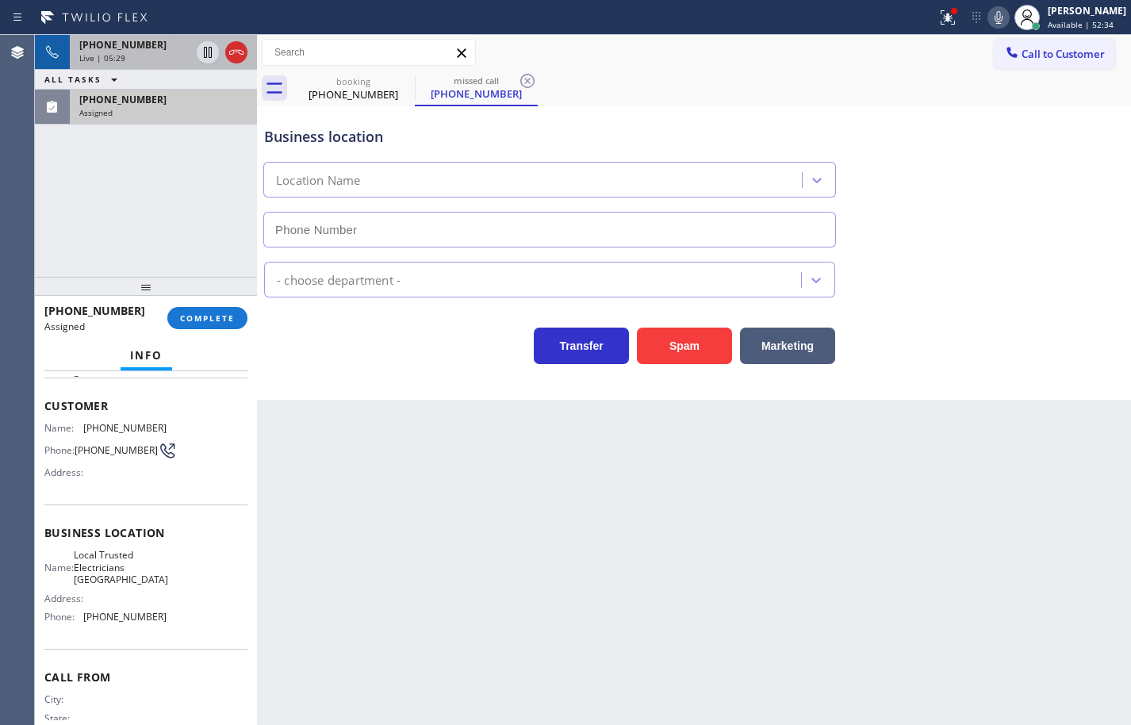
click at [167, 642] on div "Business location Name: Local Trusted Electricians [GEOGRAPHIC_DATA] Address: P…" at bounding box center [145, 577] width 203 height 144
type input "[PHONE_NUMBER]"
click at [167, 629] on div "Name: Local Trusted Electricians Orange County Address: Phone: [PHONE_NUMBER]" at bounding box center [145, 589] width 203 height 80
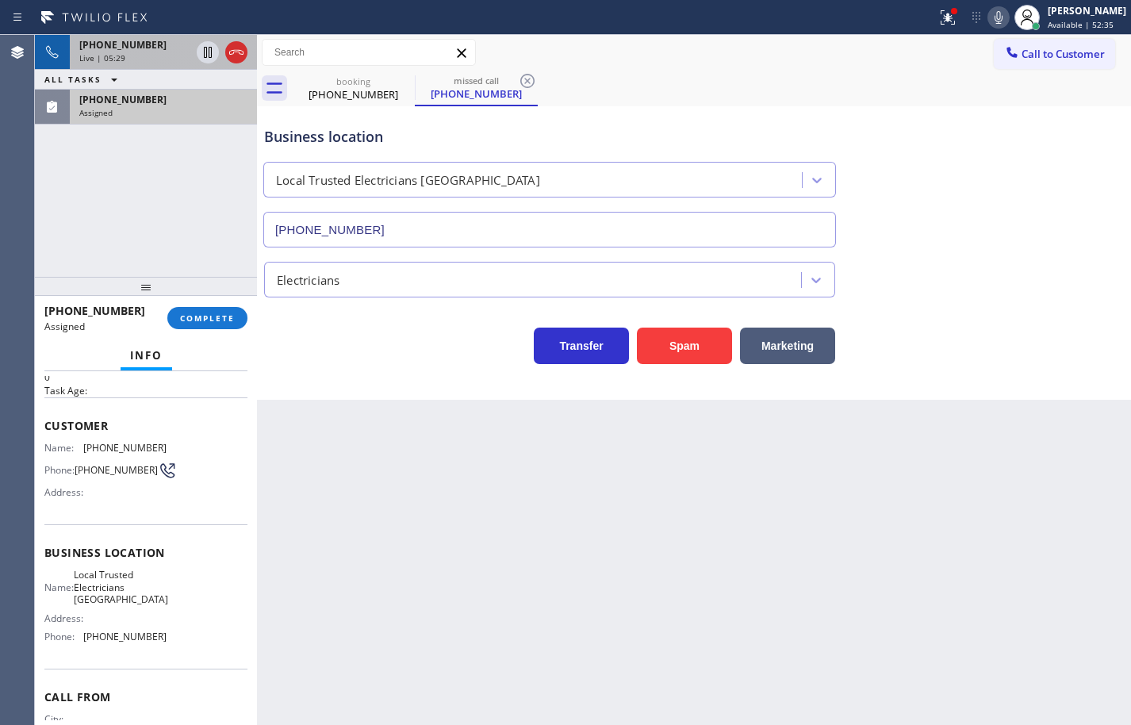
scroll to position [55, 0]
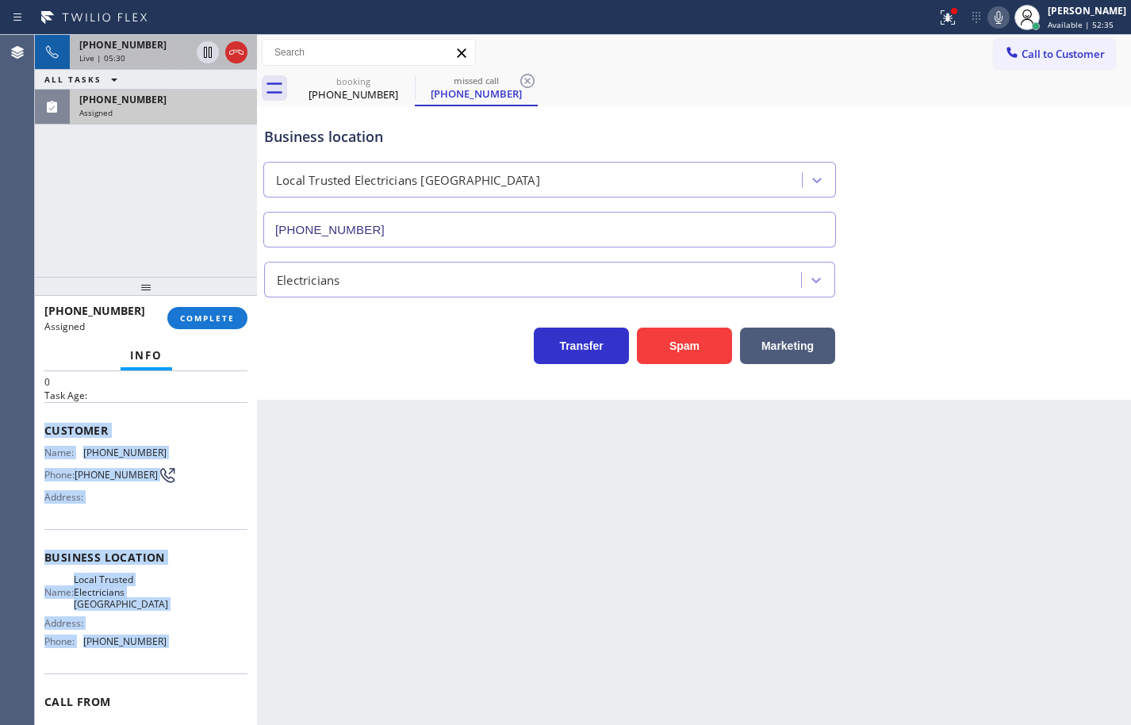
drag, startPoint x: 167, startPoint y: 632, endPoint x: 79, endPoint y: 429, distance: 221.3
click at [79, 429] on div "Context Queue: [Test] Voicemails Priority: 0 Task Age: Customer Name: [PHONE_NU…" at bounding box center [145, 557] width 203 height 473
copy div "Customer Name: [PHONE_NUMBER] Phone: [PHONE_NUMBER] Address: Business location …"
click at [210, 319] on span "COMPLETE" at bounding box center [207, 318] width 55 height 11
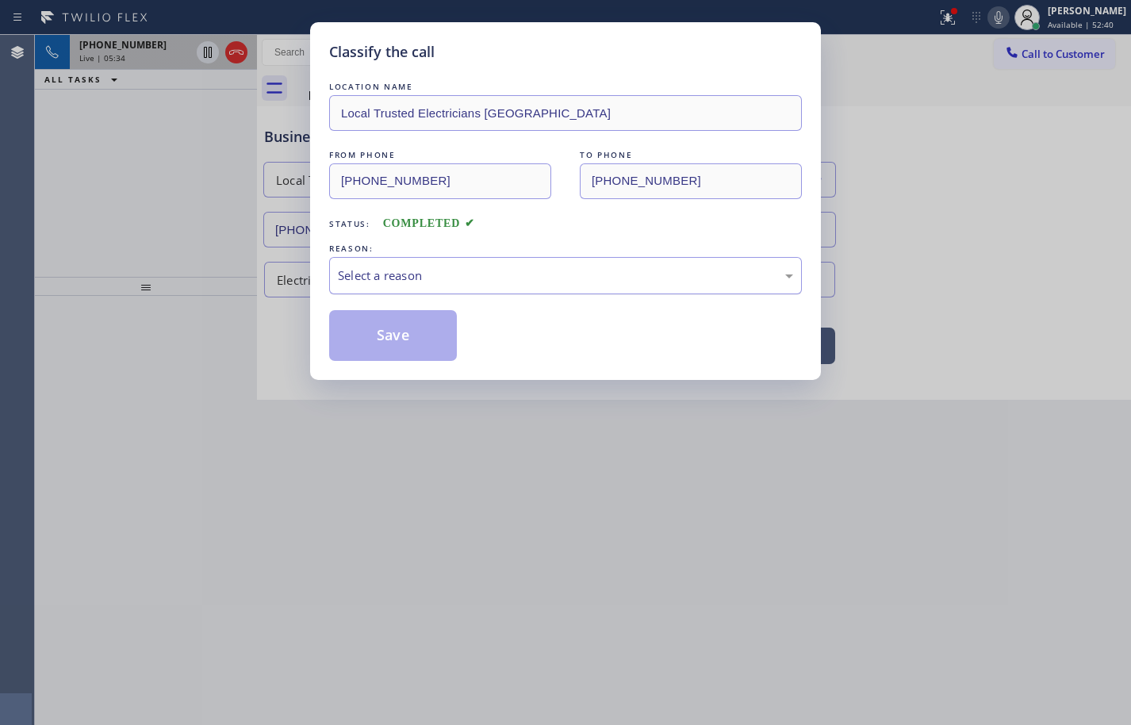
click at [601, 280] on div "Select a reason" at bounding box center [565, 276] width 455 height 18
click at [413, 335] on button "Save" at bounding box center [393, 335] width 128 height 51
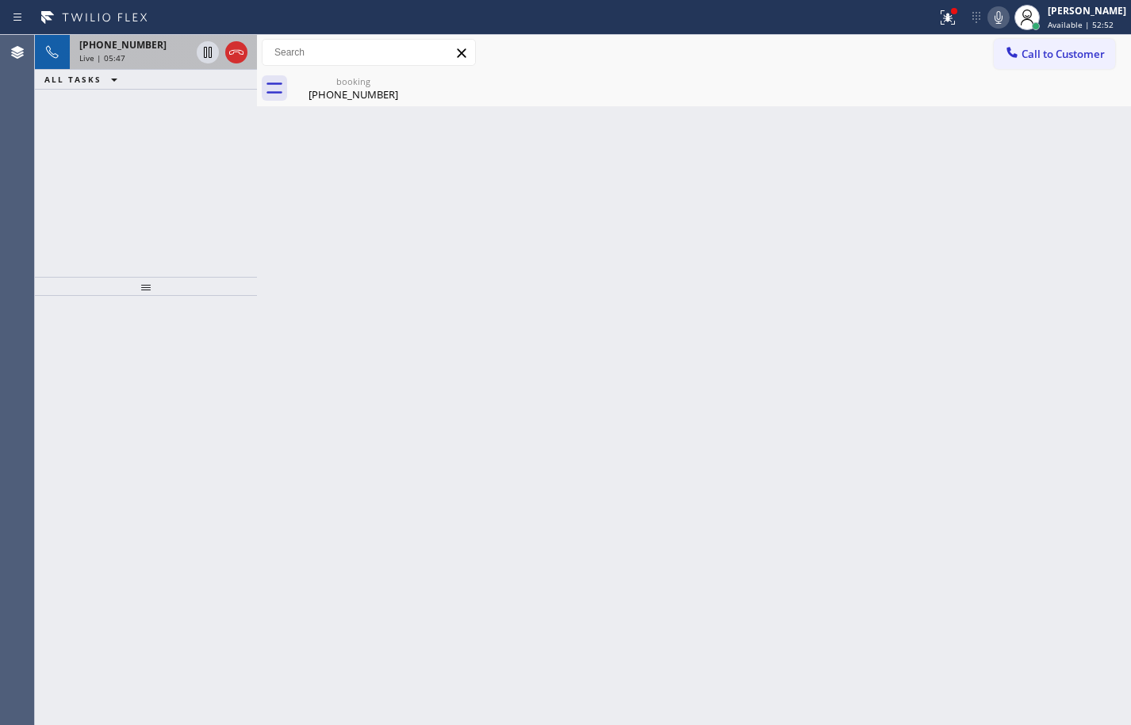
click at [989, 25] on icon at bounding box center [998, 17] width 19 height 19
click at [995, 21] on icon at bounding box center [999, 17] width 8 height 13
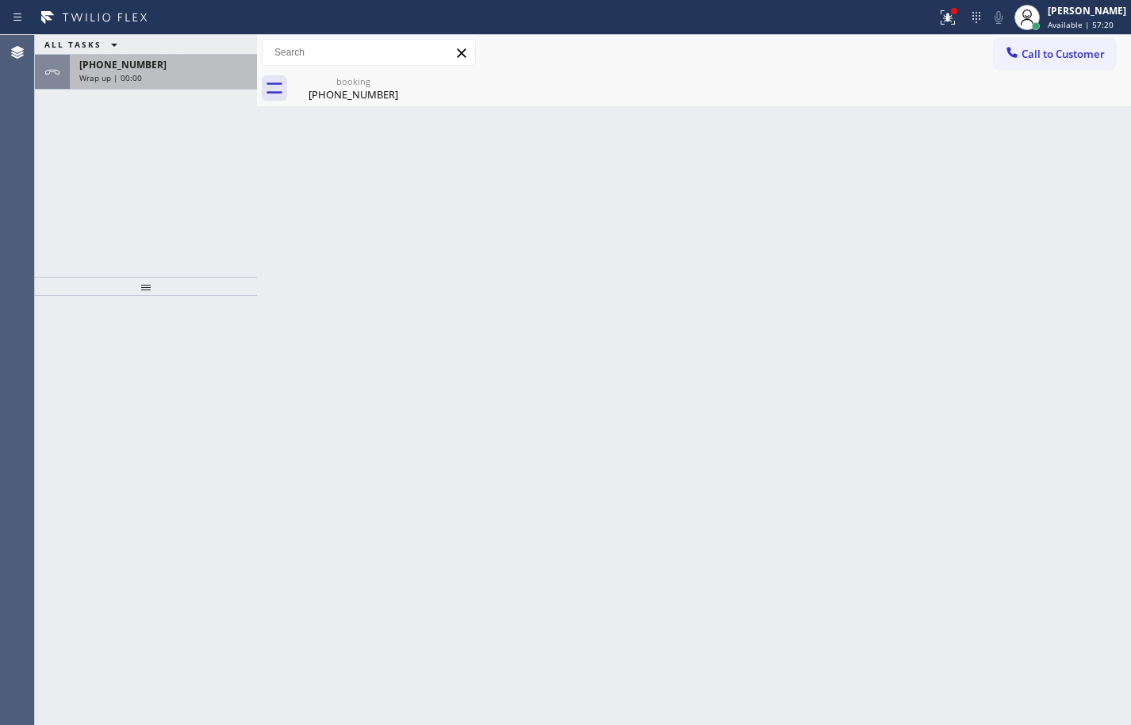
click at [143, 61] on span "[PHONE_NUMBER]" at bounding box center [122, 64] width 87 height 13
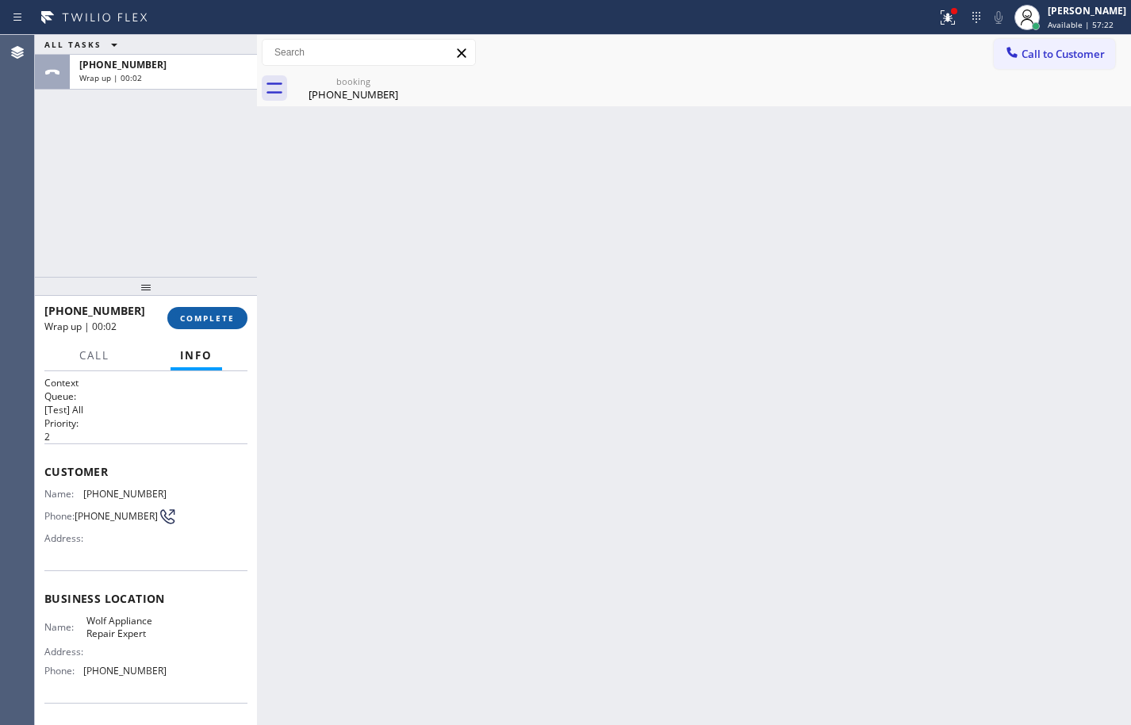
click at [223, 317] on span "COMPLETE" at bounding box center [207, 318] width 55 height 11
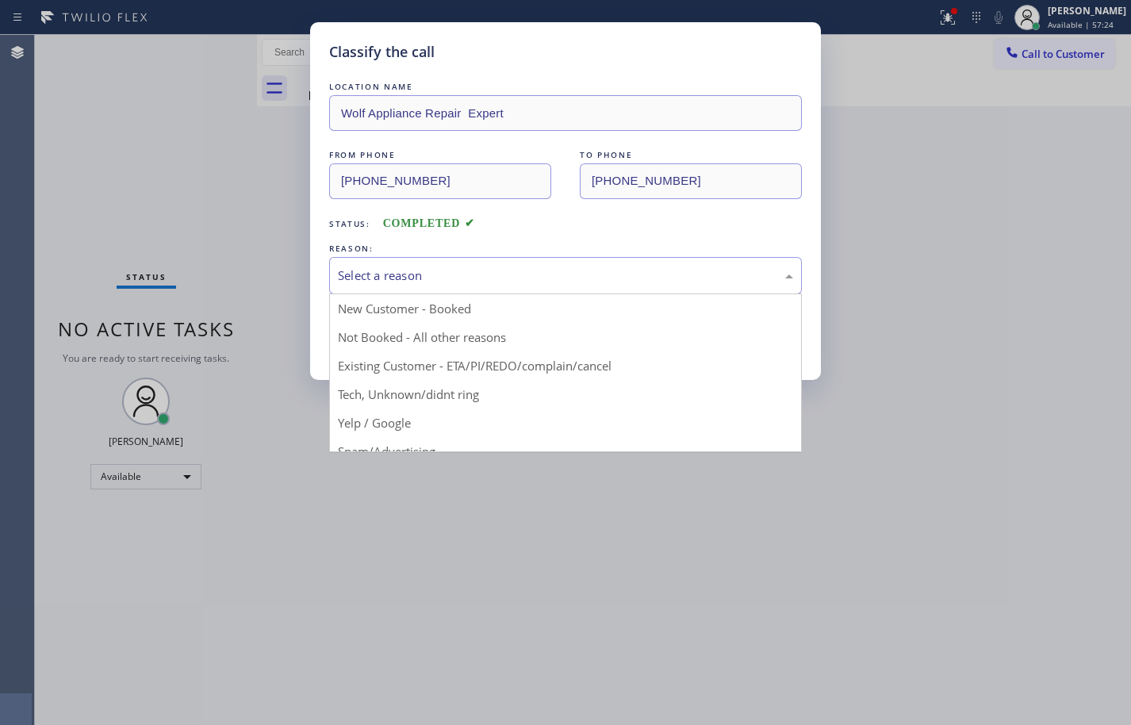
click at [478, 263] on div "Select a reason" at bounding box center [565, 275] width 473 height 37
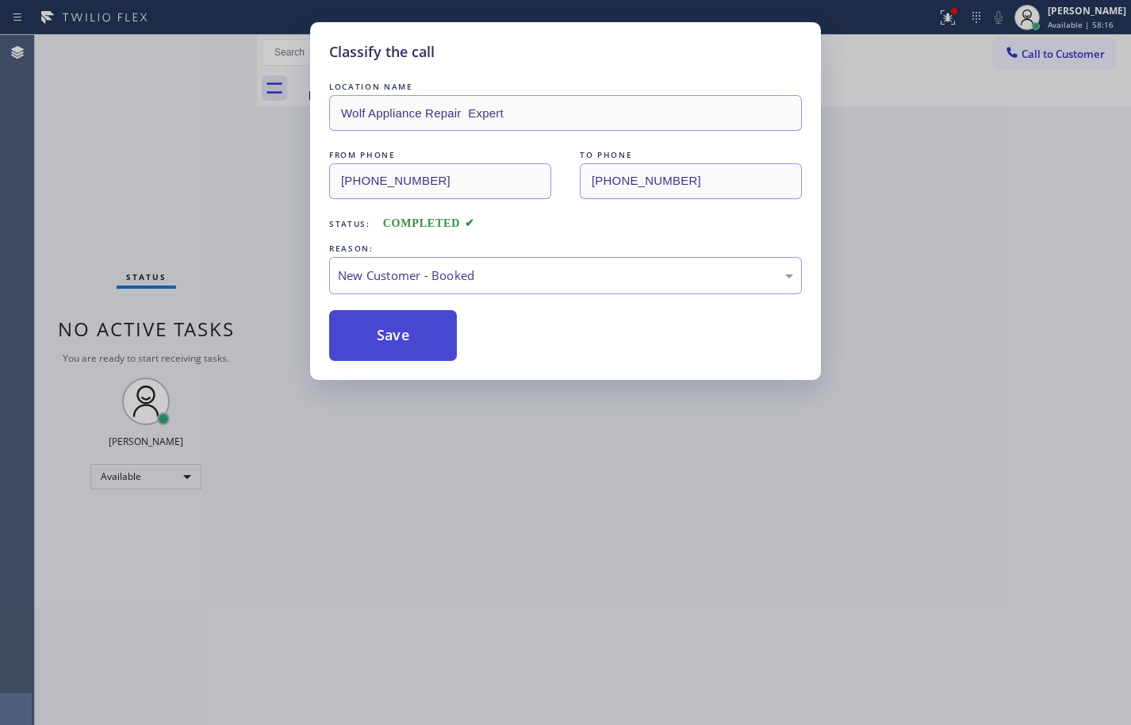
click at [424, 332] on button "Save" at bounding box center [393, 335] width 128 height 51
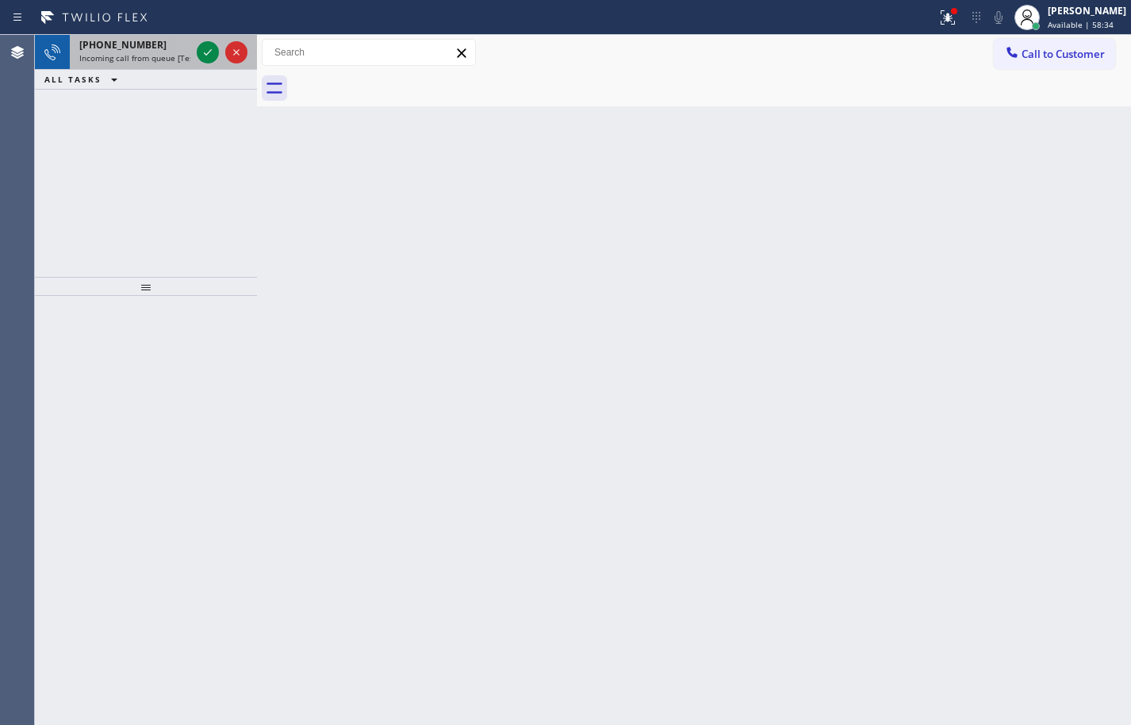
click at [132, 48] on span "[PHONE_NUMBER]" at bounding box center [122, 44] width 87 height 13
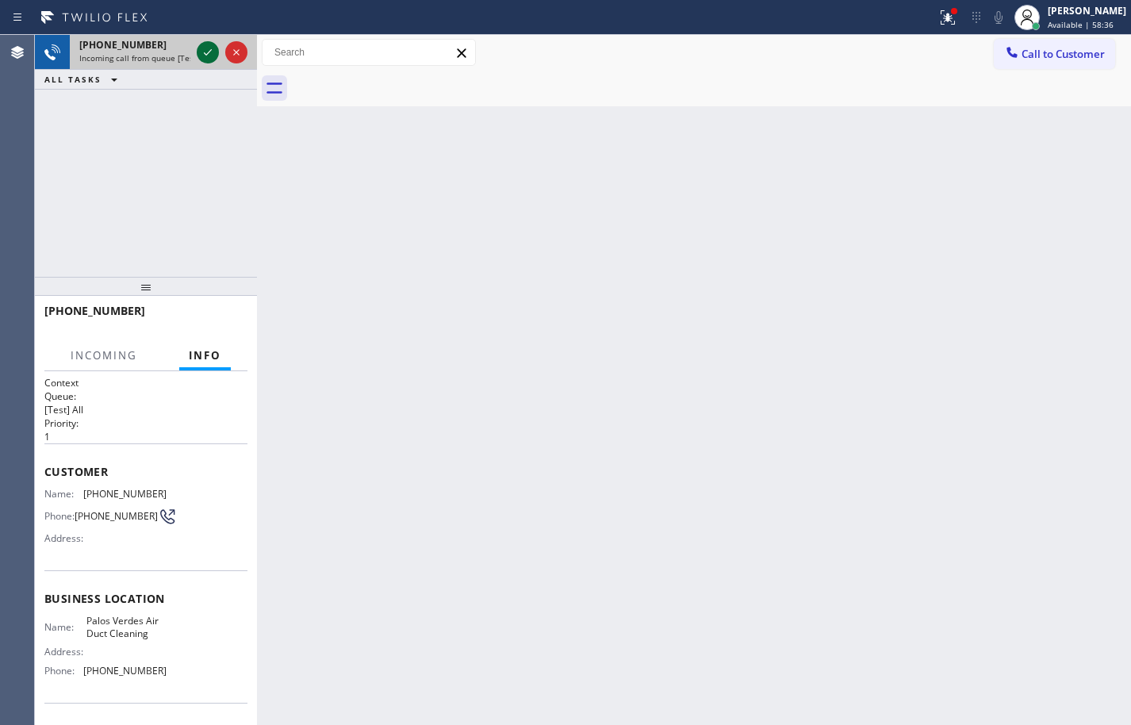
click at [204, 50] on icon at bounding box center [207, 52] width 19 height 19
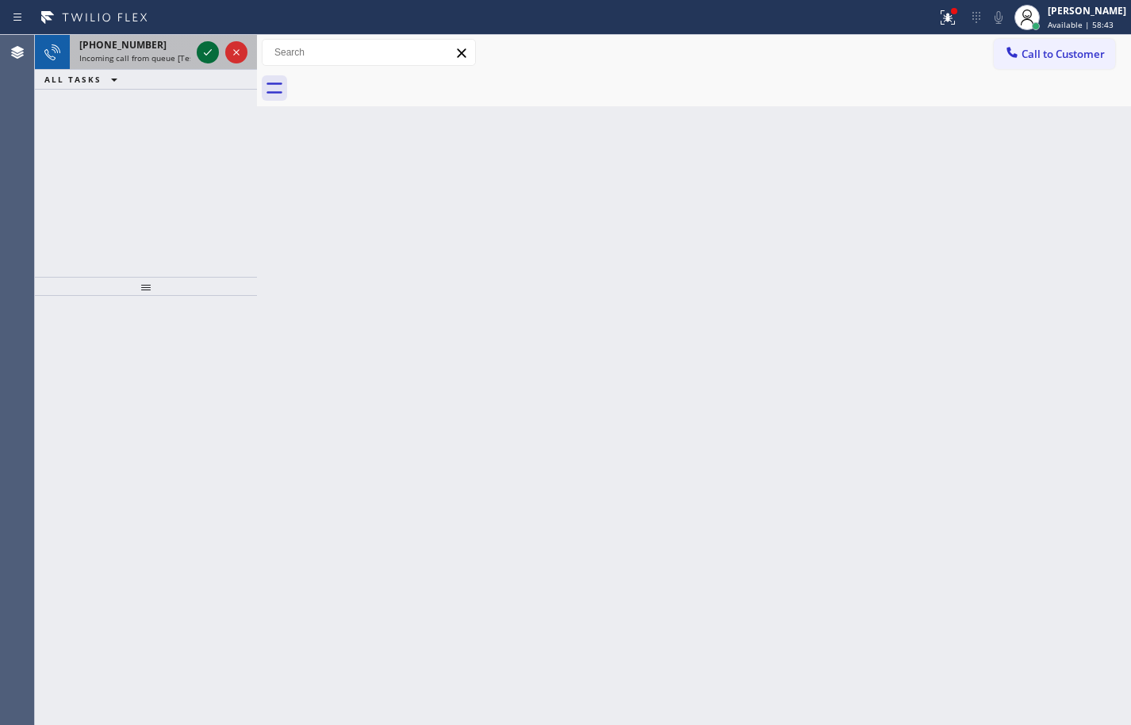
click at [200, 52] on icon at bounding box center [207, 52] width 19 height 19
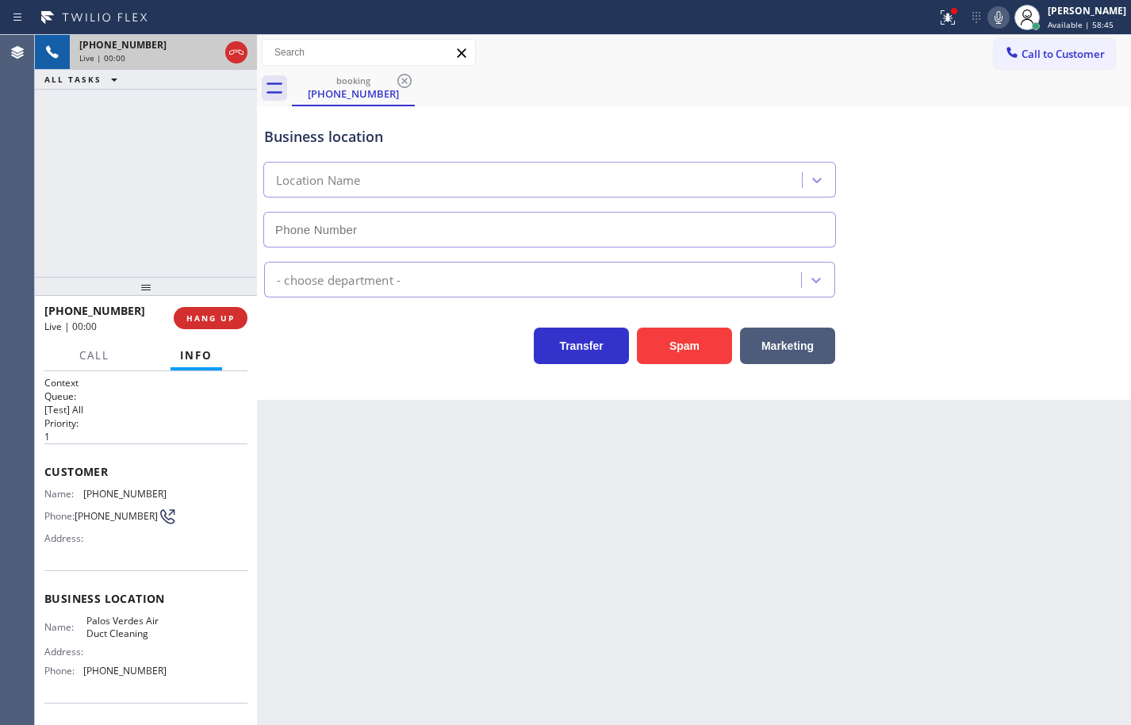
type input "[PHONE_NUMBER]"
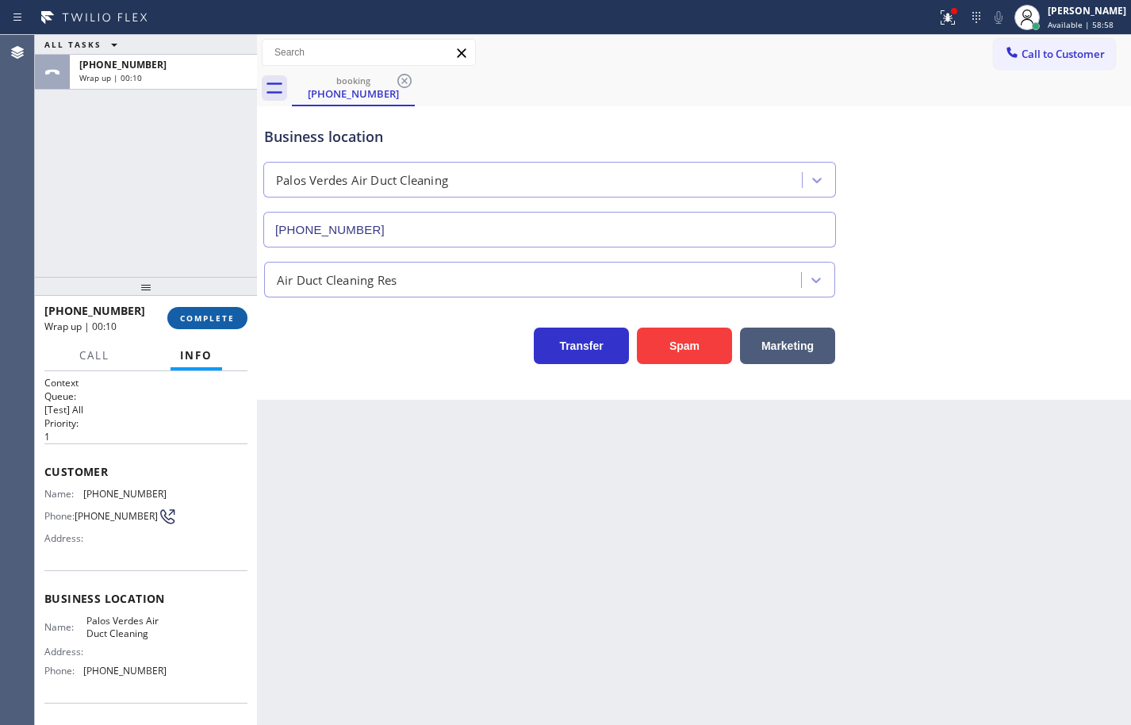
click at [221, 321] on span "COMPLETE" at bounding box center [207, 318] width 55 height 11
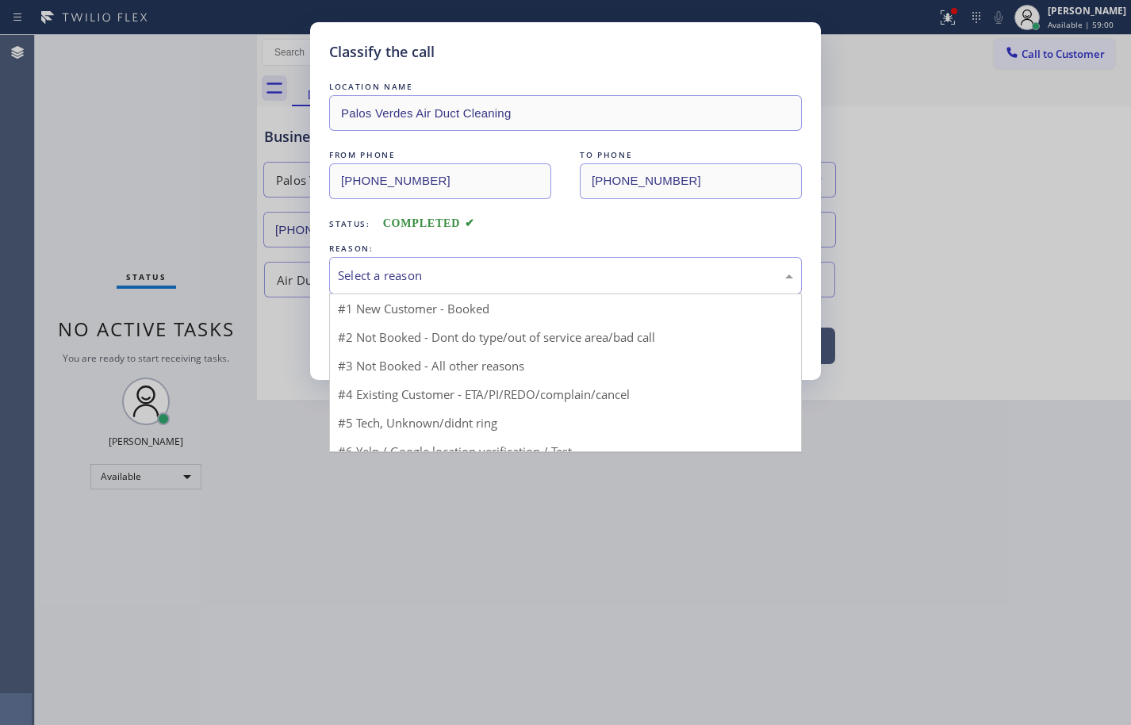
click at [382, 288] on div "Select a reason" at bounding box center [565, 275] width 473 height 37
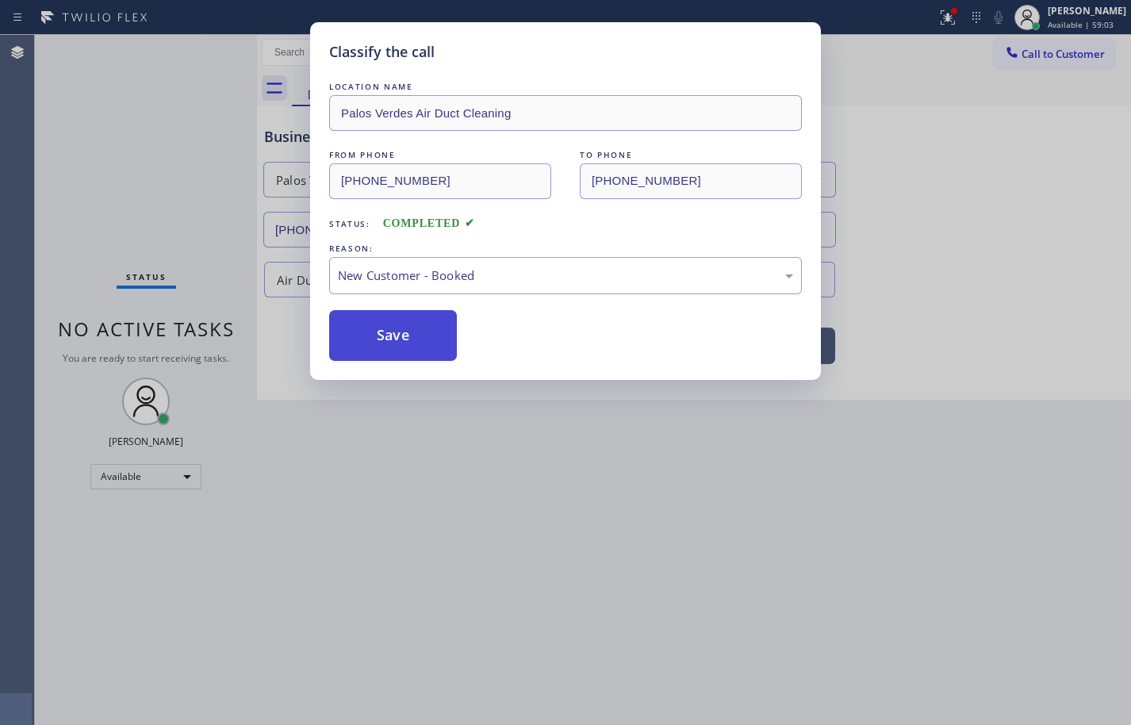
click at [420, 340] on button "Save" at bounding box center [393, 335] width 128 height 51
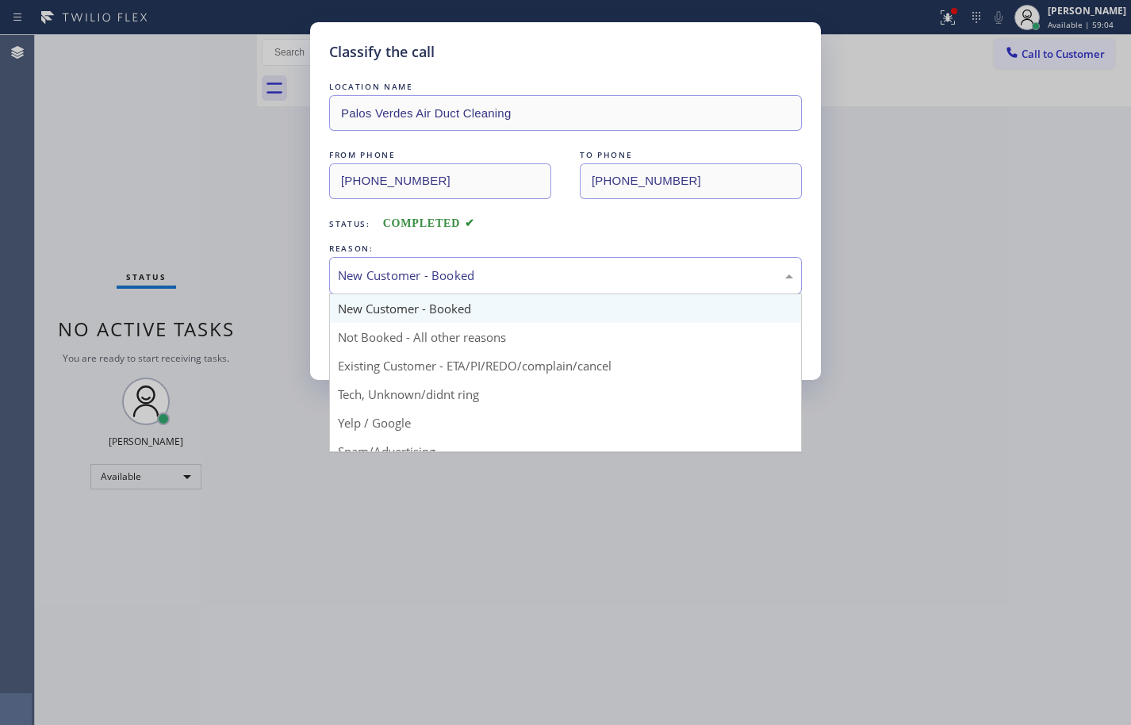
drag, startPoint x: 464, startPoint y: 289, endPoint x: 470, endPoint y: 331, distance: 42.4
click at [464, 283] on div "New Customer - Booked" at bounding box center [565, 275] width 473 height 37
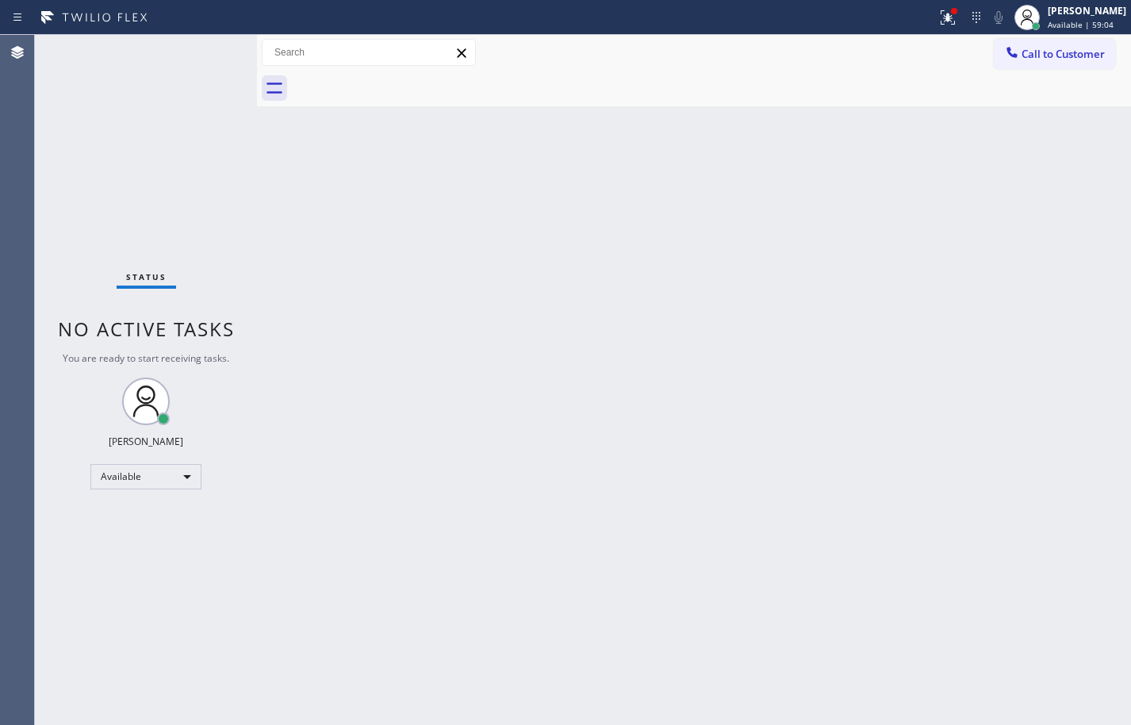
click at [473, 340] on div "Back to Dashboard Change Sender ID Customers Technicians Select a contact Outbo…" at bounding box center [694, 380] width 874 height 690
click at [938, 19] on icon at bounding box center [947, 17] width 19 height 19
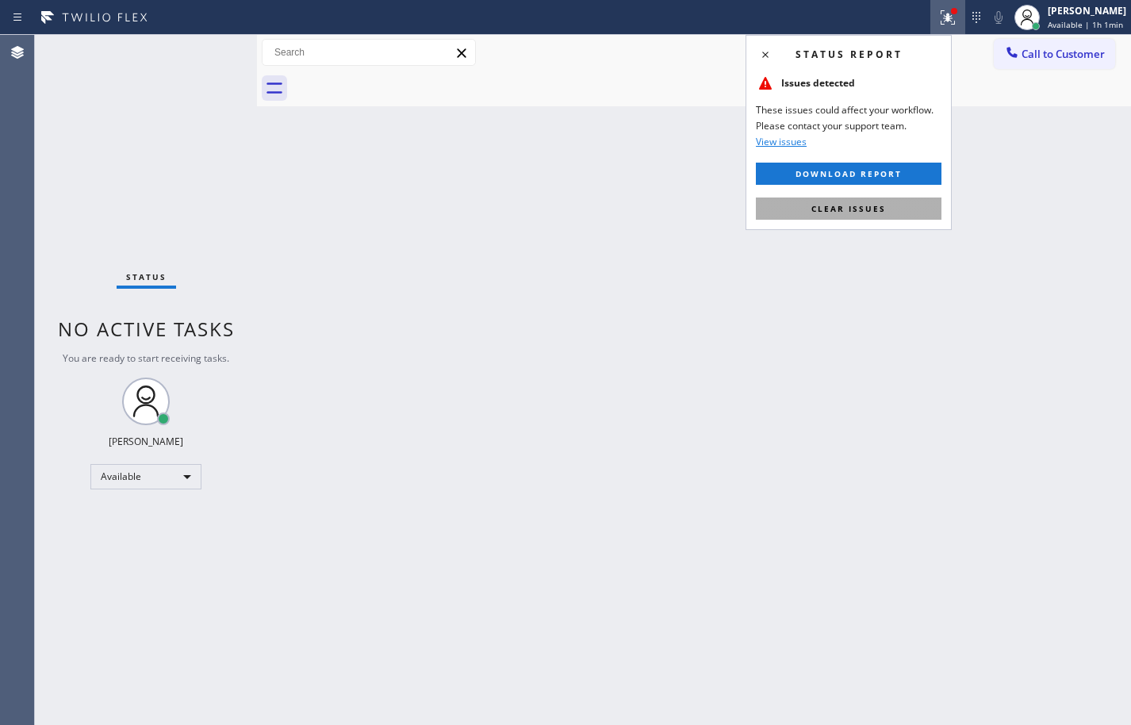
click at [888, 205] on button "Clear issues" at bounding box center [849, 209] width 186 height 22
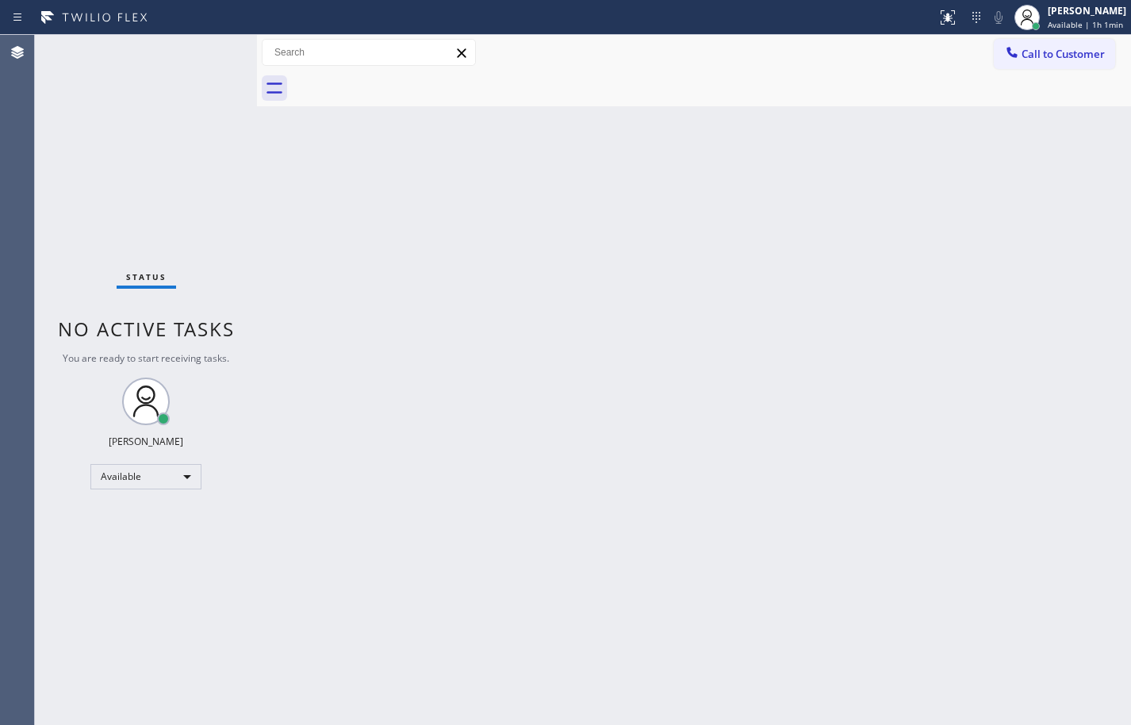
click at [891, 195] on div "Back to Dashboard Change Sender ID Customers Technicians Select a contact Outbo…" at bounding box center [694, 380] width 874 height 690
click at [140, 162] on div "Status No active tasks You are ready to start receiving tasks. [PERSON_NAME] Av…" at bounding box center [146, 380] width 222 height 690
drag, startPoint x: 1083, startPoint y: 16, endPoint x: 1068, endPoint y: 89, distance: 74.5
click at [1083, 16] on div "[PERSON_NAME]" at bounding box center [1087, 10] width 79 height 13
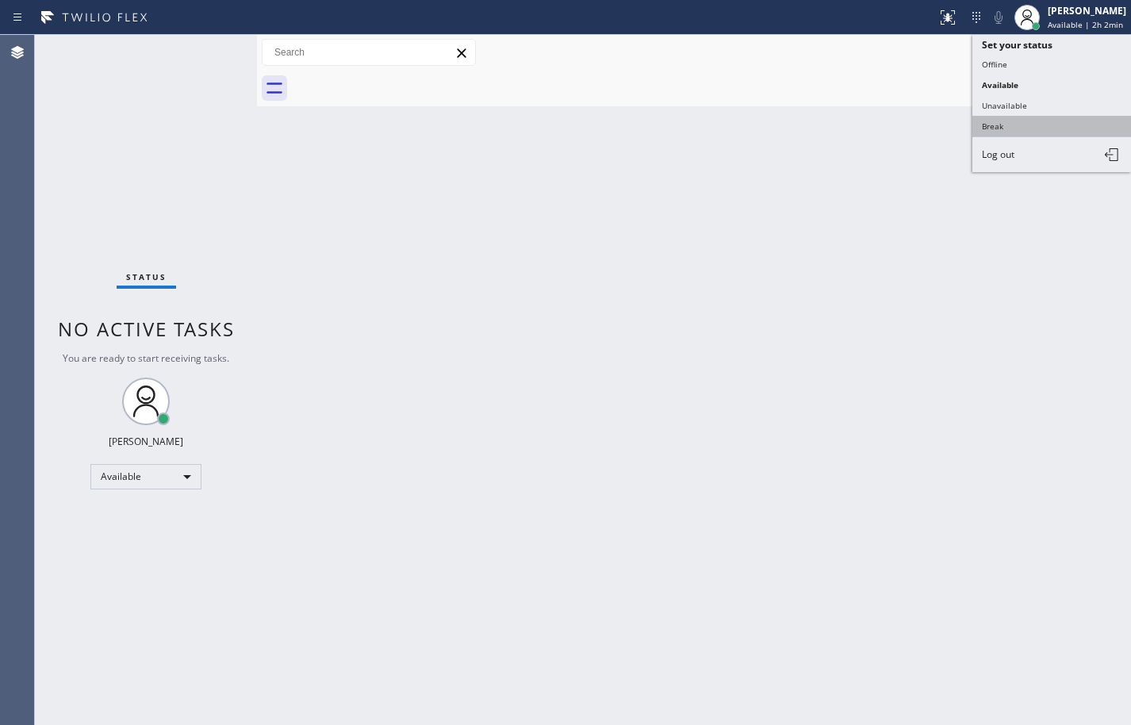
click at [1049, 125] on button "Break" at bounding box center [1052, 126] width 159 height 21
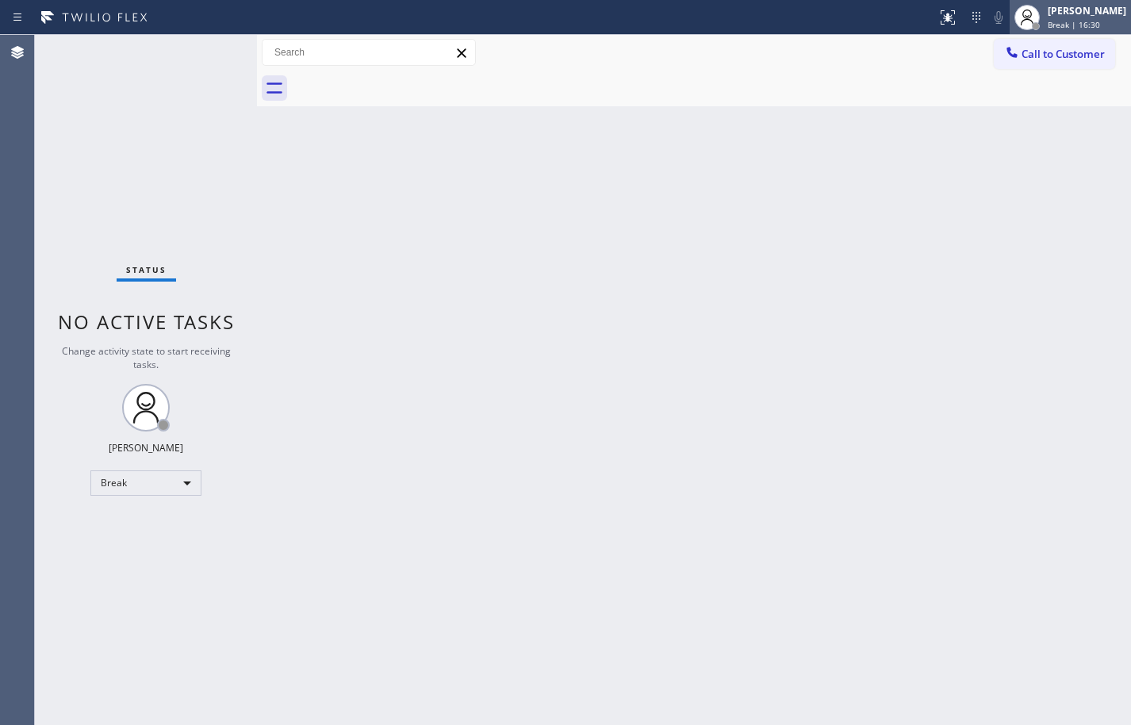
click at [1059, 13] on div "[PERSON_NAME]" at bounding box center [1087, 10] width 79 height 13
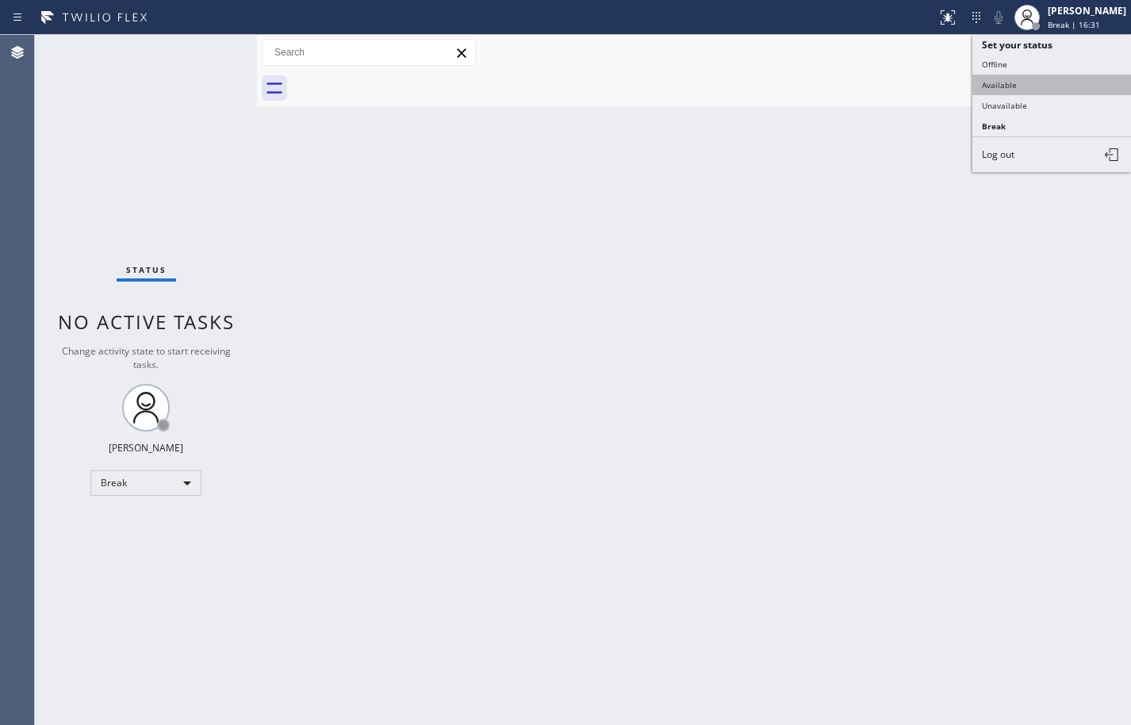
click at [1033, 87] on button "Available" at bounding box center [1052, 85] width 159 height 21
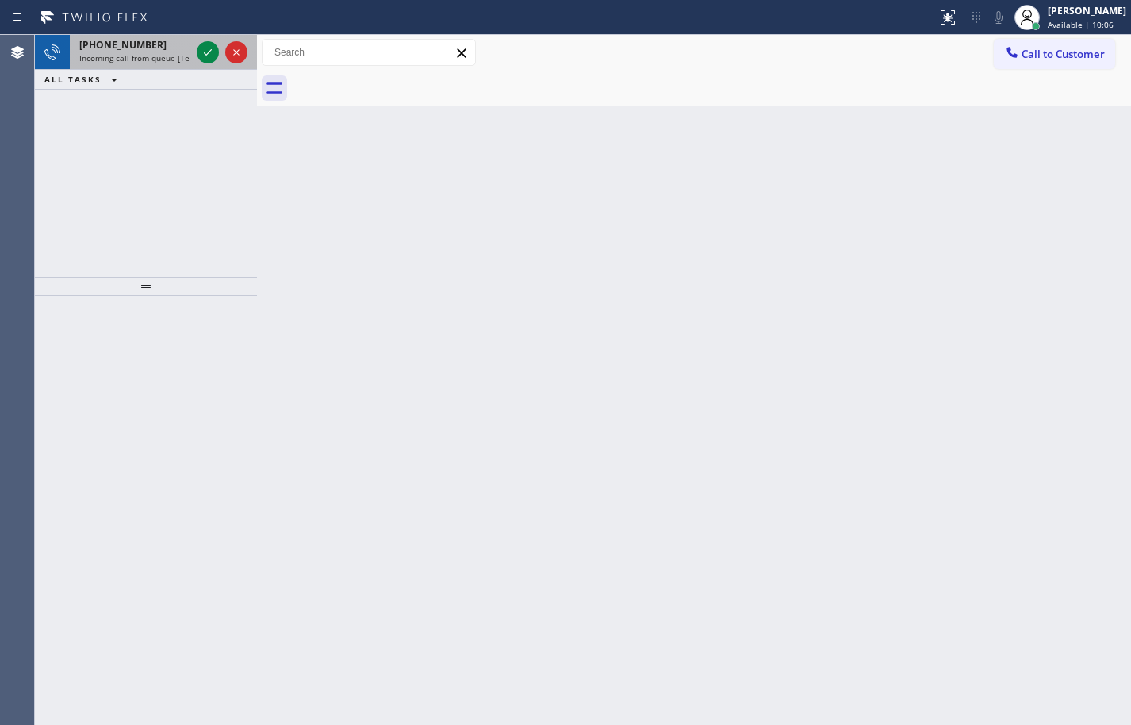
drag, startPoint x: 96, startPoint y: 48, endPoint x: 188, endPoint y: 52, distance: 92.1
click at [96, 48] on span "[PHONE_NUMBER]" at bounding box center [122, 44] width 87 height 13
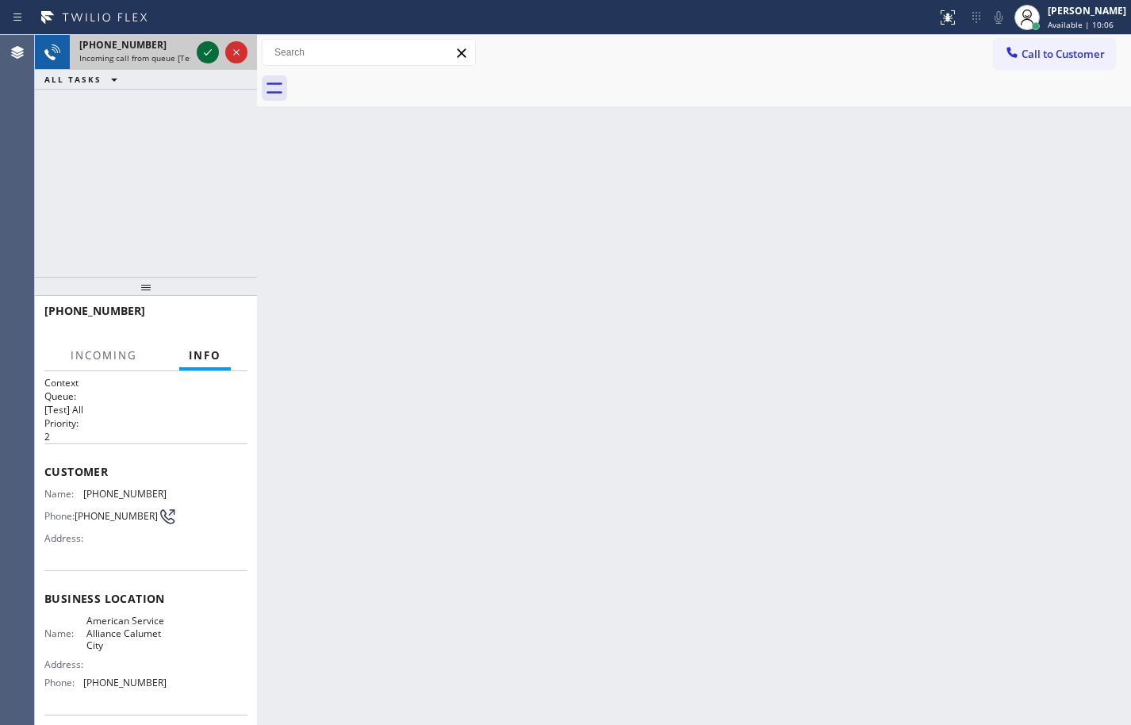
click at [209, 52] on icon at bounding box center [208, 52] width 8 height 6
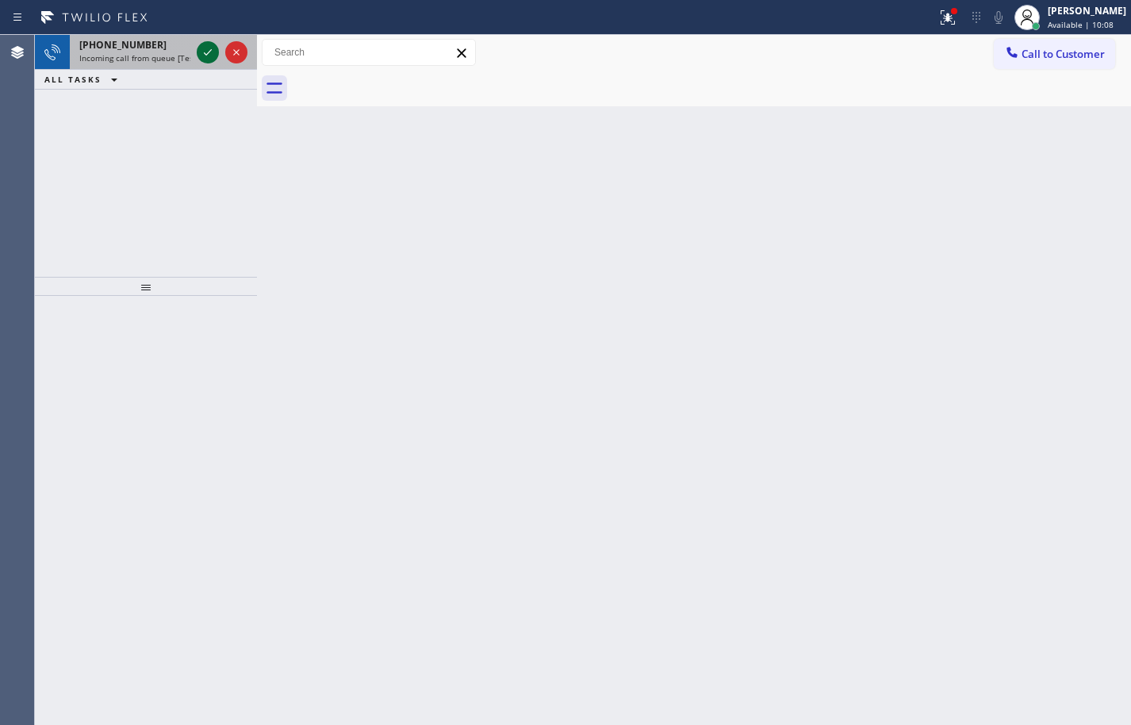
click at [210, 54] on icon at bounding box center [207, 52] width 19 height 19
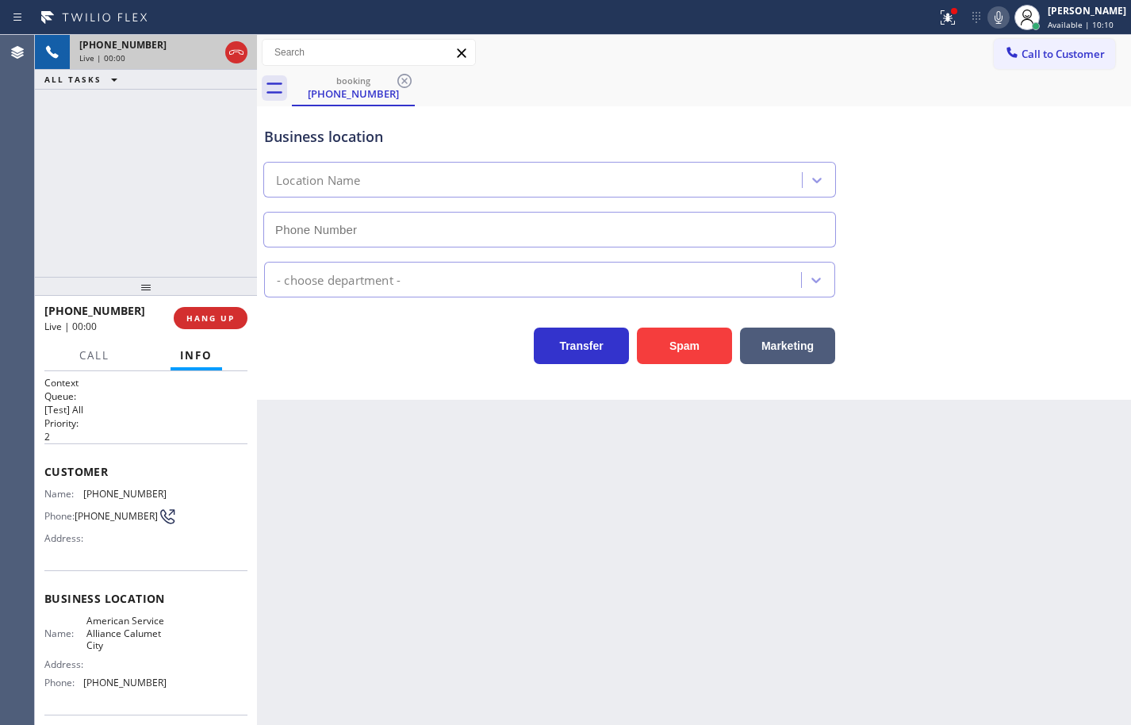
type input "[PHONE_NUMBER]"
click at [118, 648] on span "American Service Alliance Calumet City" at bounding box center [125, 633] width 79 height 36
click at [123, 689] on span "[PHONE_NUMBER]" at bounding box center [124, 683] width 83 height 12
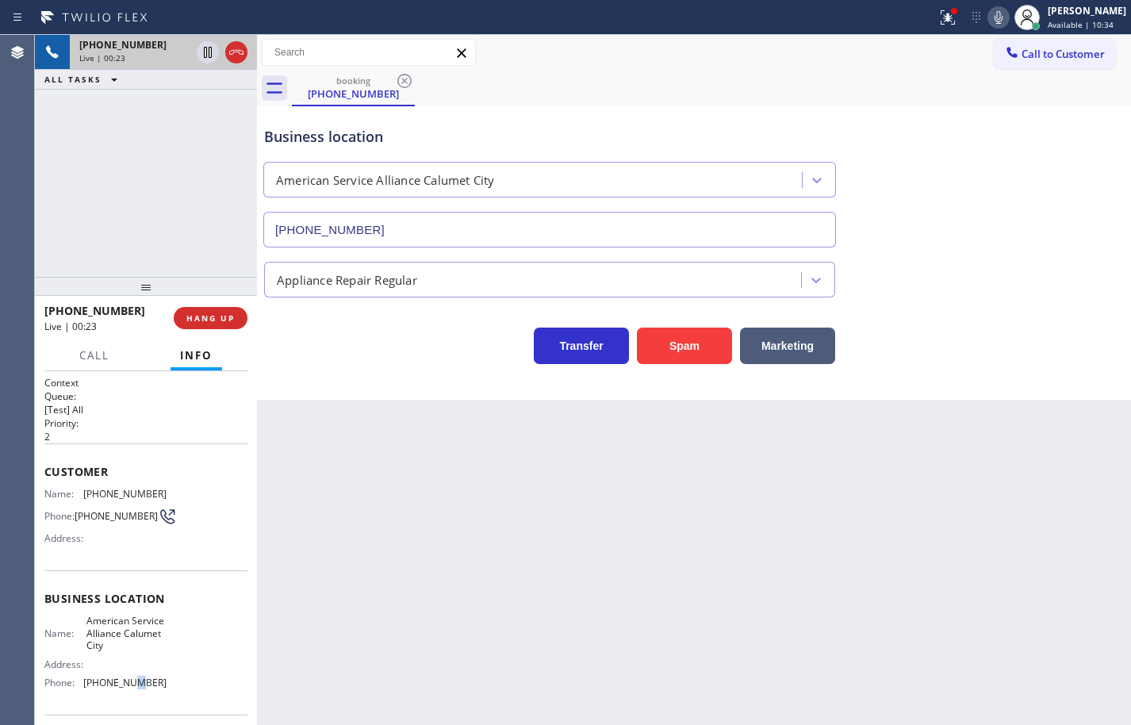
click at [123, 689] on span "[PHONE_NUMBER]" at bounding box center [124, 683] width 83 height 12
click at [228, 301] on div "[PHONE_NUMBER] Live | 00:51 HANG UP" at bounding box center [145, 317] width 203 height 41
click at [228, 317] on span "HANG UP" at bounding box center [210, 318] width 48 height 11
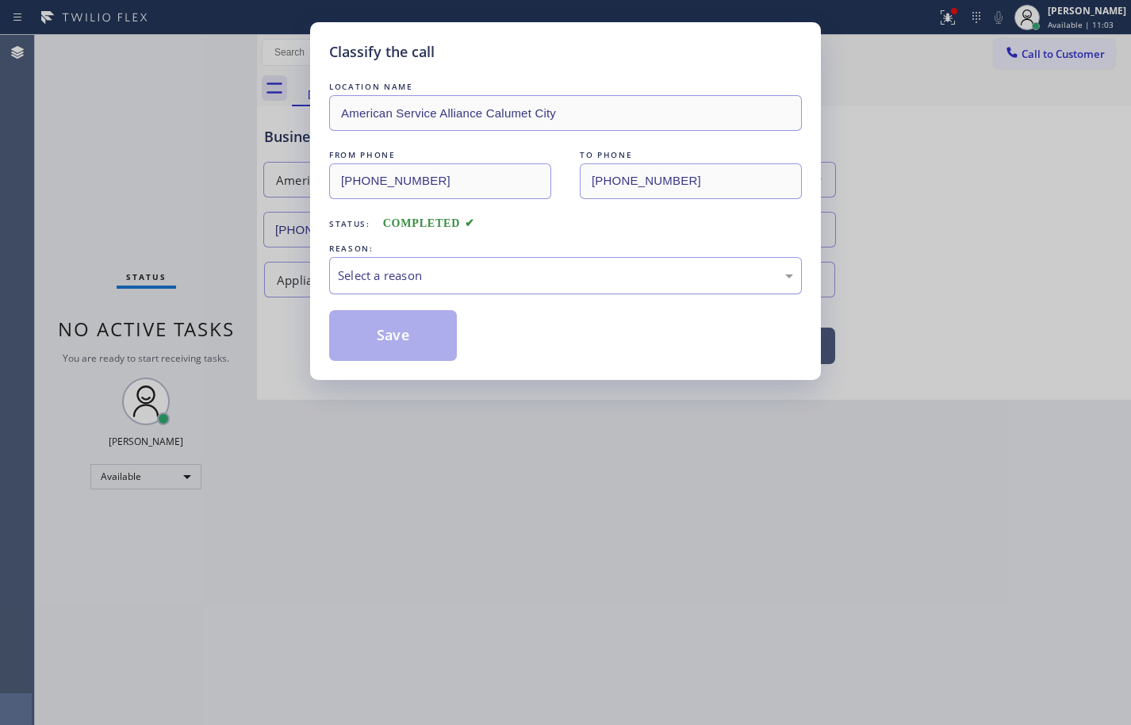
click at [459, 271] on div "Select a reason" at bounding box center [565, 276] width 455 height 18
click at [411, 339] on button "Save" at bounding box center [393, 335] width 128 height 51
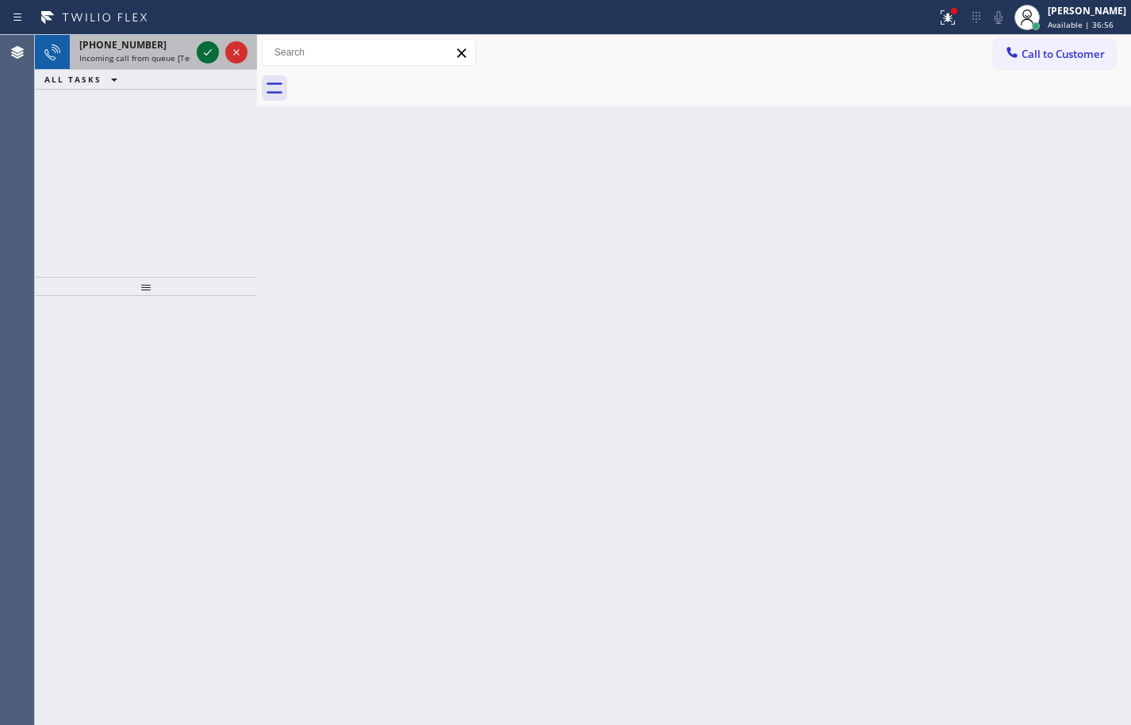
click at [202, 53] on icon at bounding box center [207, 52] width 19 height 19
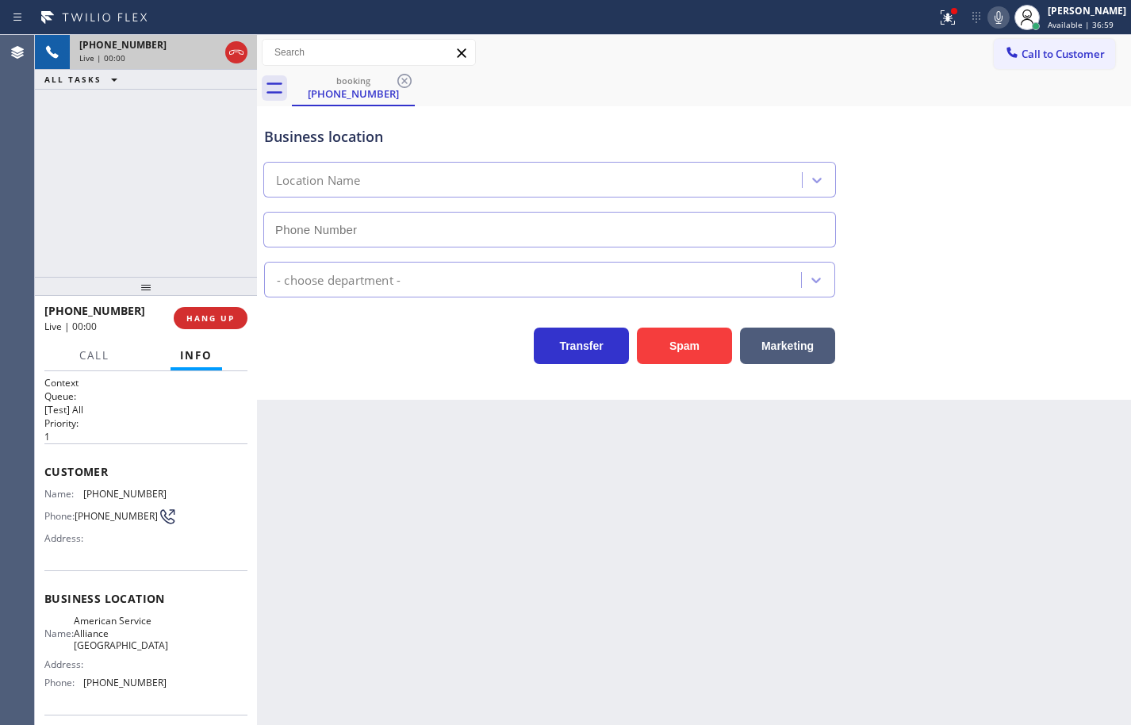
type input "[PHONE_NUMBER]"
click at [235, 318] on button "HANG UP" at bounding box center [211, 318] width 74 height 22
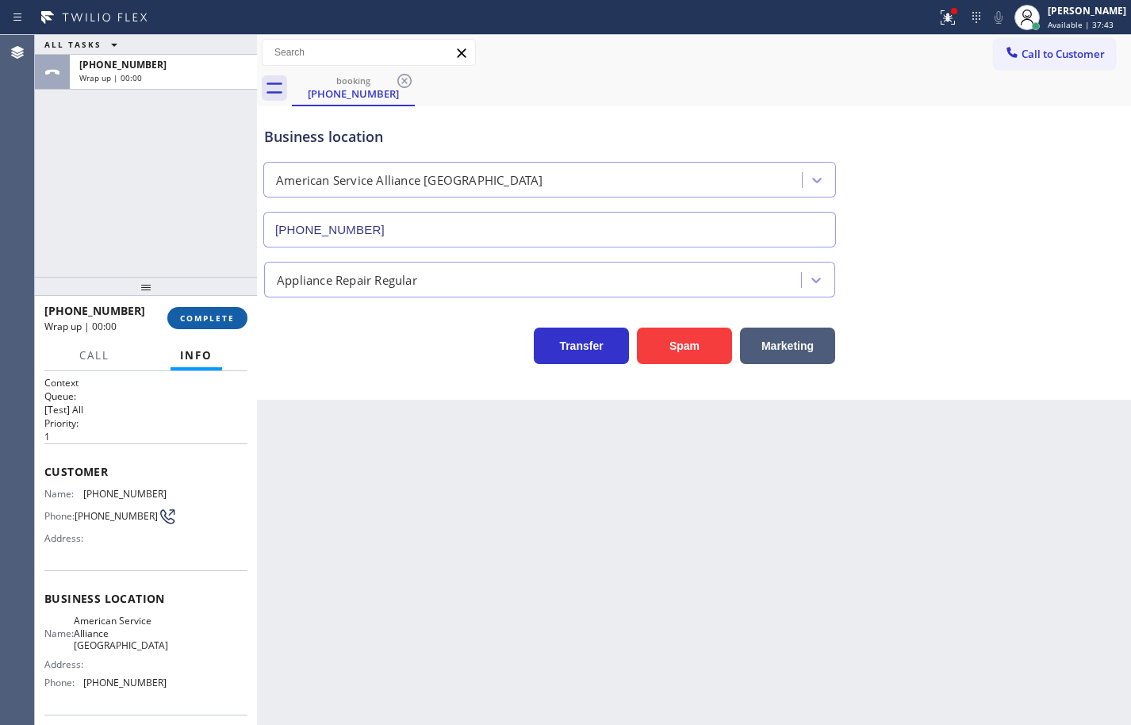
click at [235, 318] on button "COMPLETE" at bounding box center [207, 318] width 80 height 22
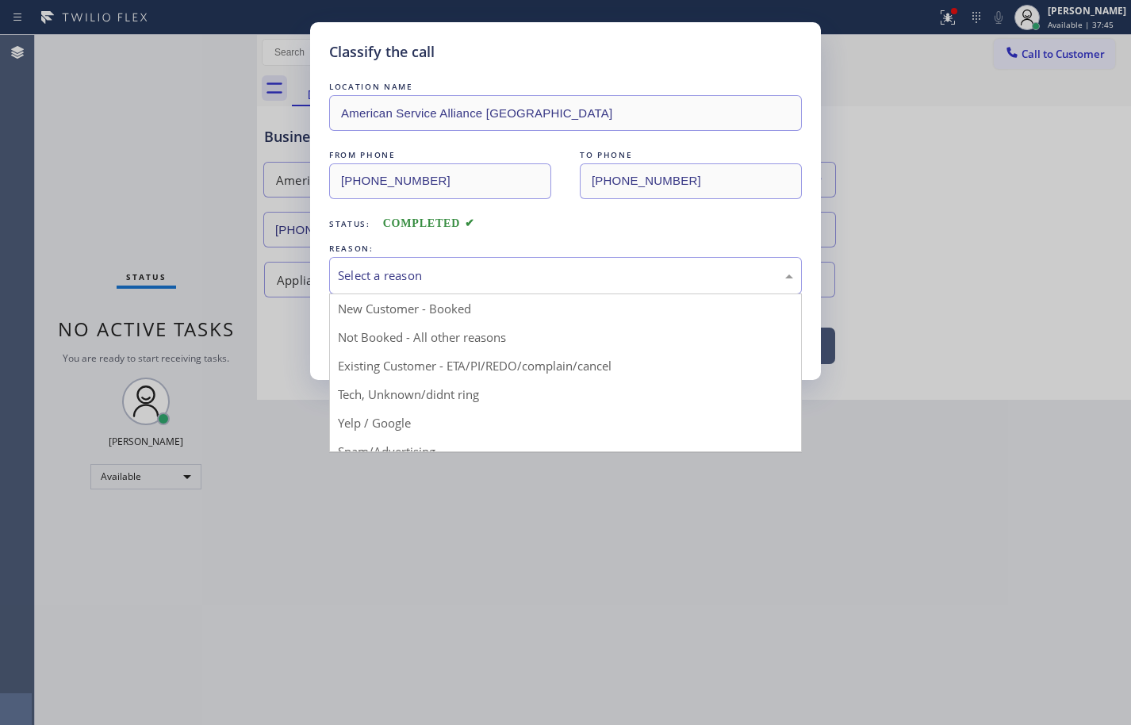
click at [516, 280] on div "Select a reason" at bounding box center [565, 276] width 455 height 18
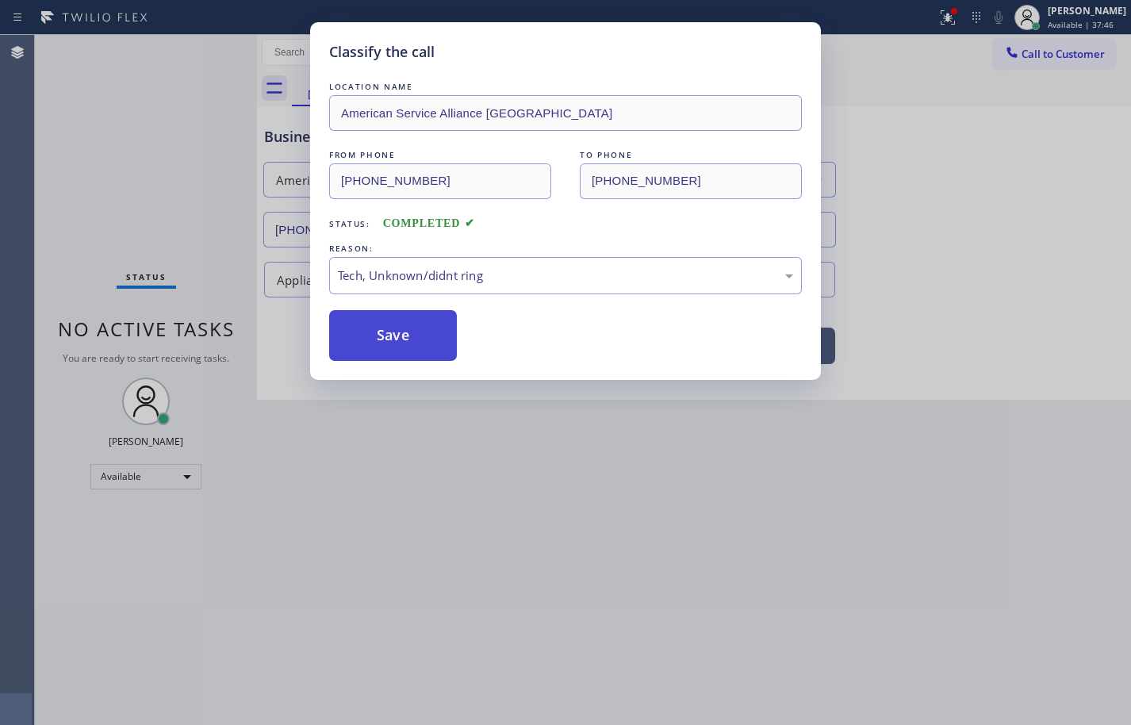
click at [431, 326] on button "Save" at bounding box center [393, 335] width 128 height 51
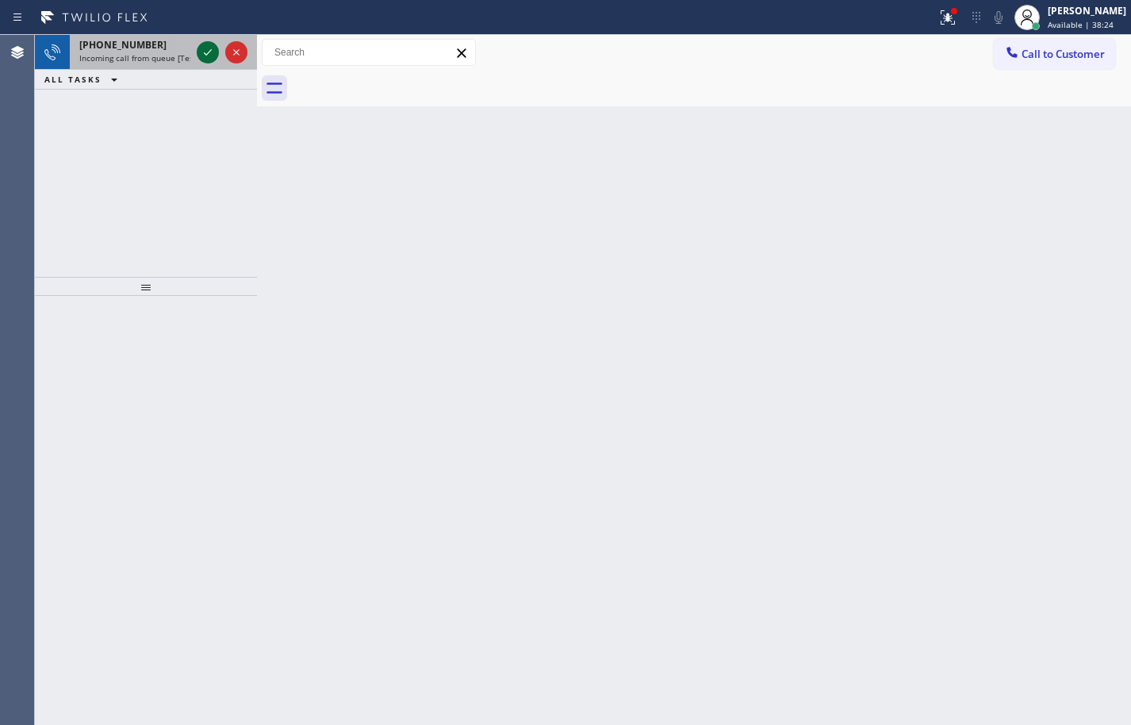
click at [215, 52] on icon at bounding box center [207, 52] width 19 height 19
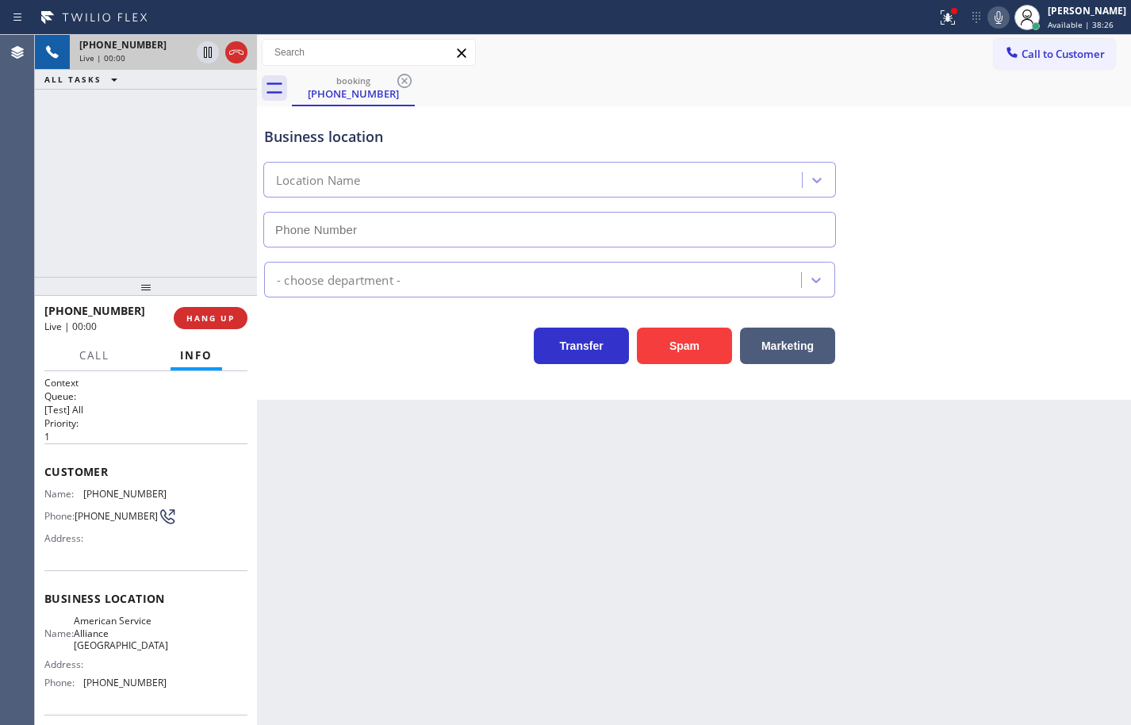
type input "[PHONE_NUMBER]"
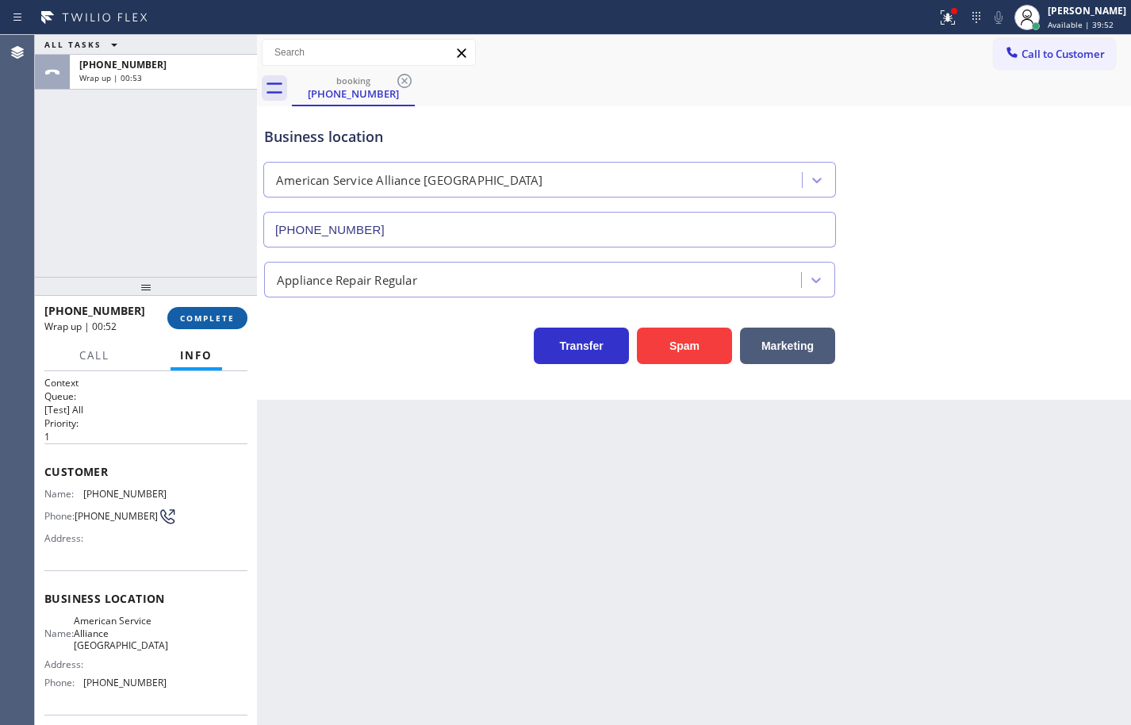
click at [190, 319] on span "COMPLETE" at bounding box center [207, 318] width 55 height 11
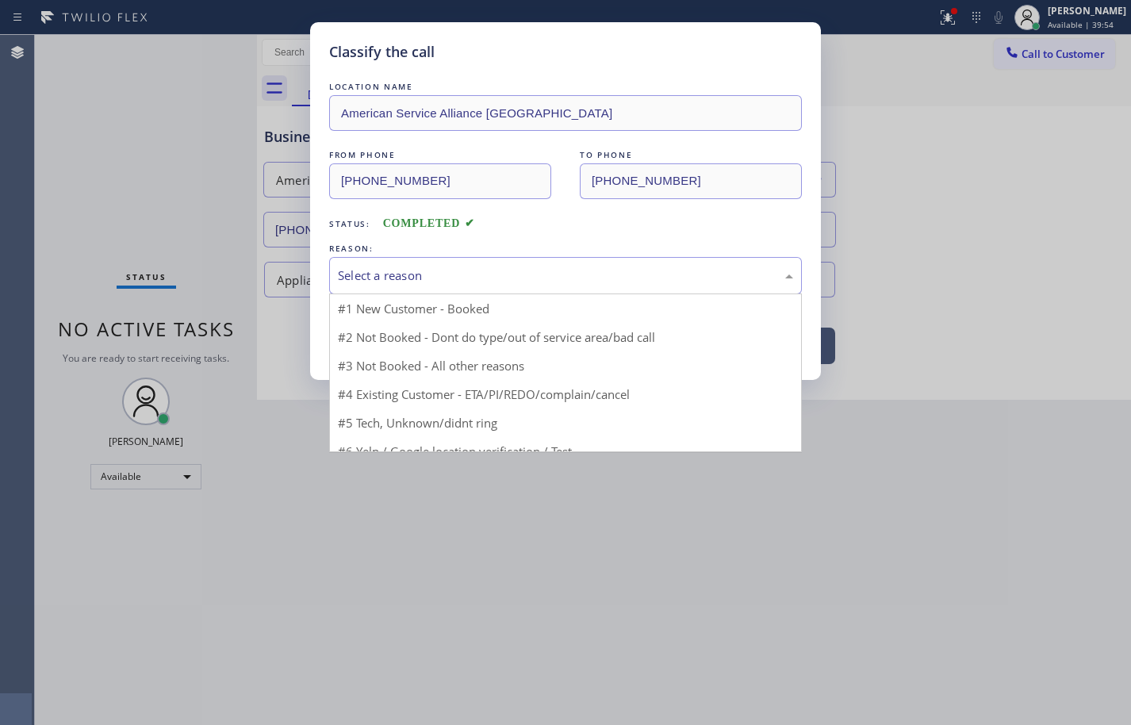
click at [394, 277] on div "Select a reason" at bounding box center [565, 276] width 455 height 18
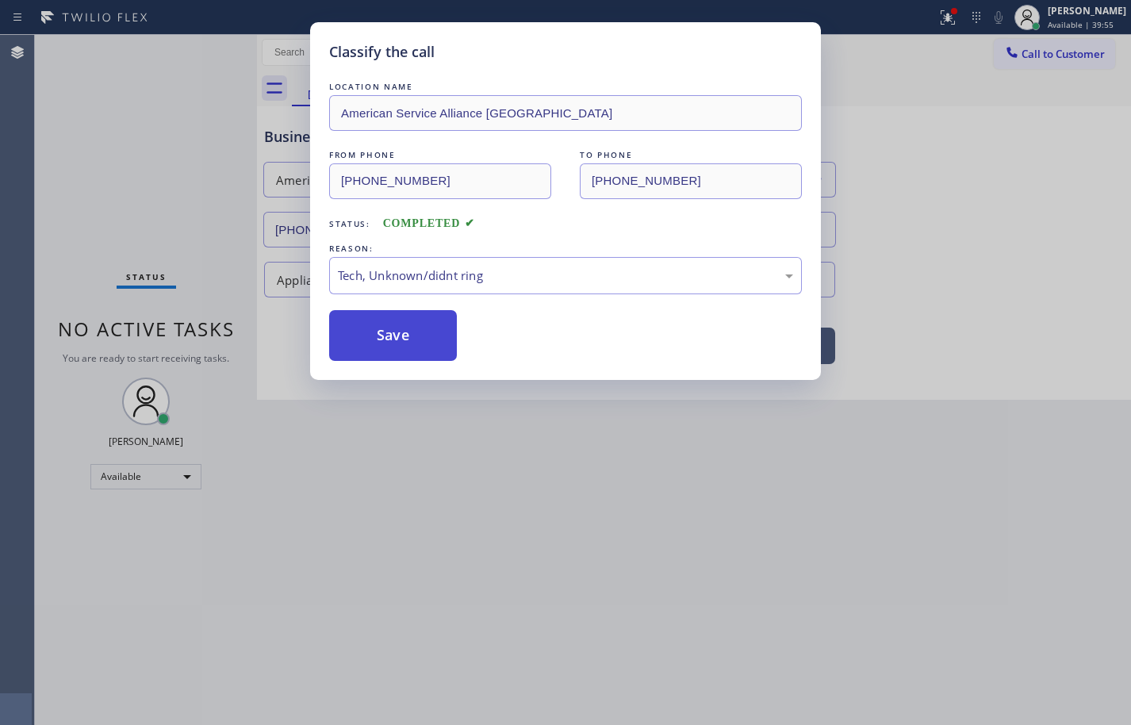
click at [407, 343] on button "Save" at bounding box center [393, 335] width 128 height 51
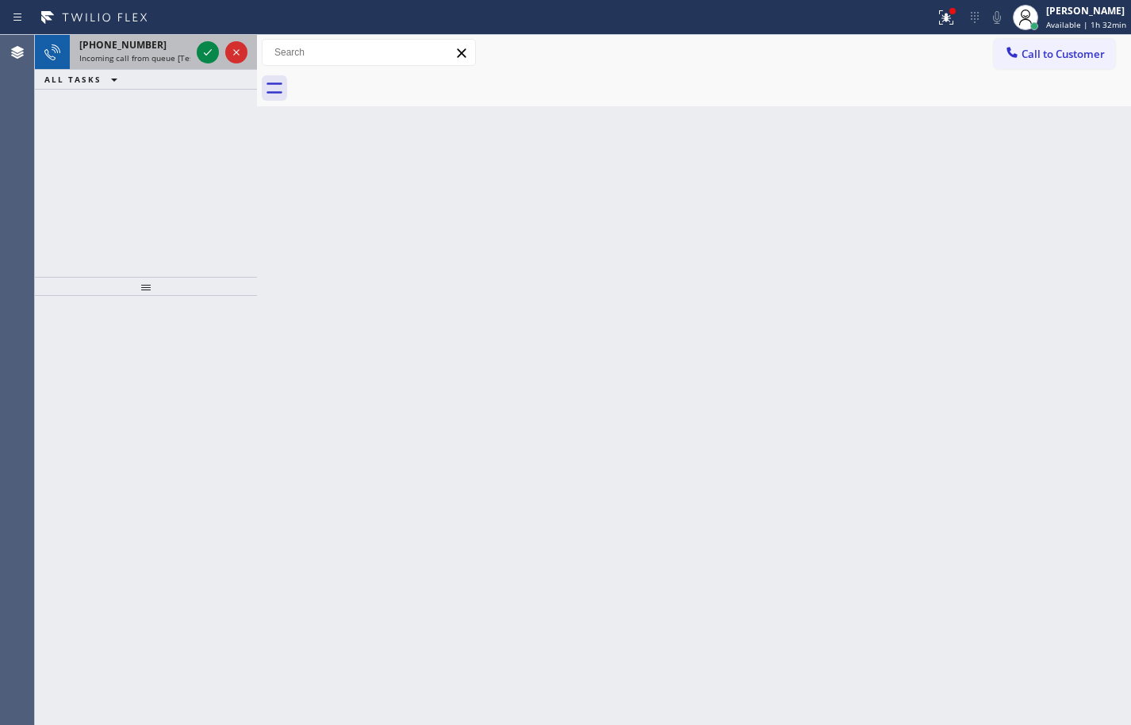
drag, startPoint x: 143, startPoint y: 48, endPoint x: 221, endPoint y: 52, distance: 77.8
click at [143, 48] on span "[PHONE_NUMBER]" at bounding box center [122, 44] width 87 height 13
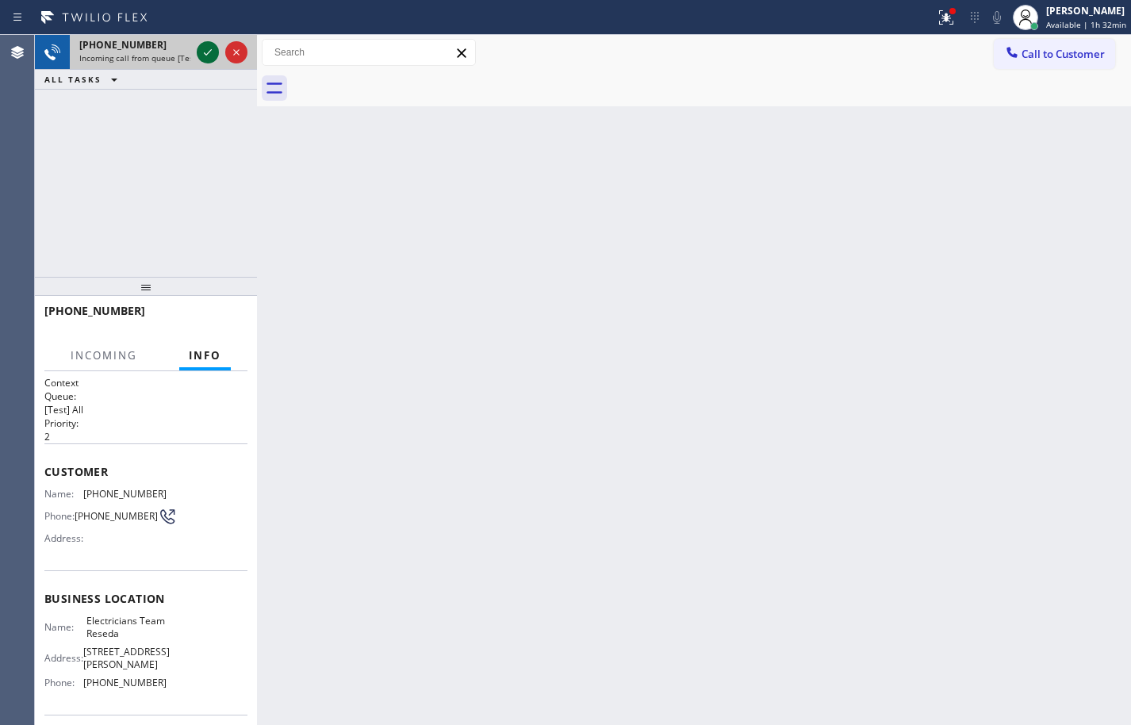
click at [209, 50] on icon at bounding box center [207, 52] width 19 height 19
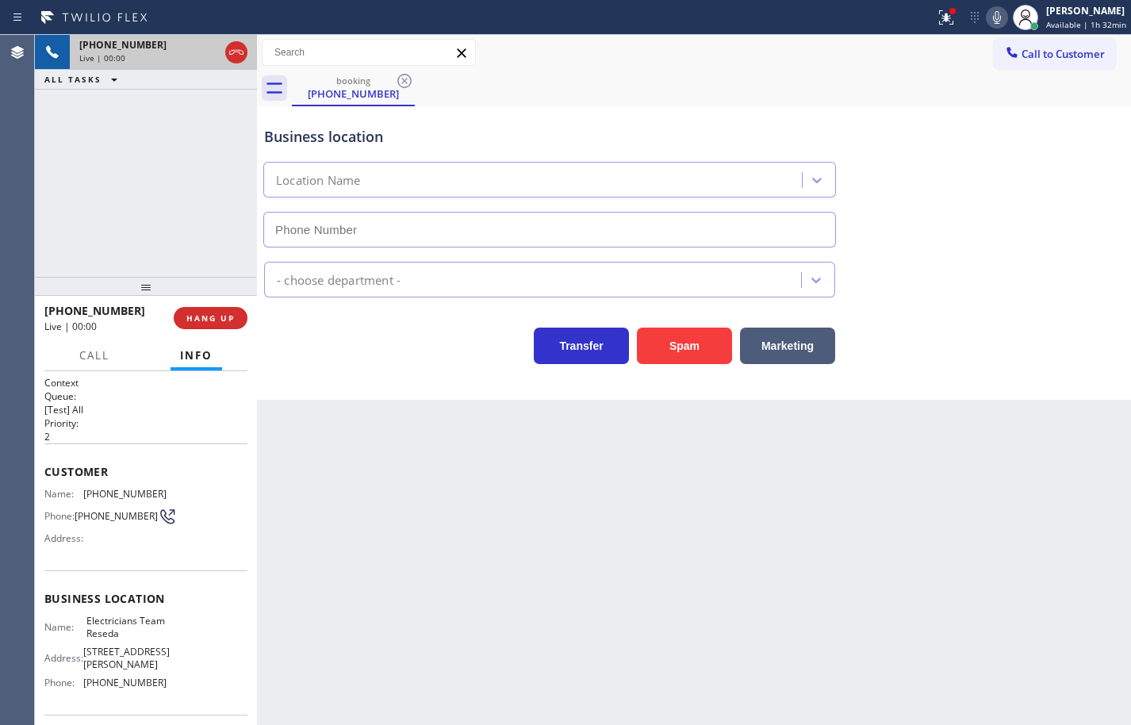
type input "[PHONE_NUMBER]"
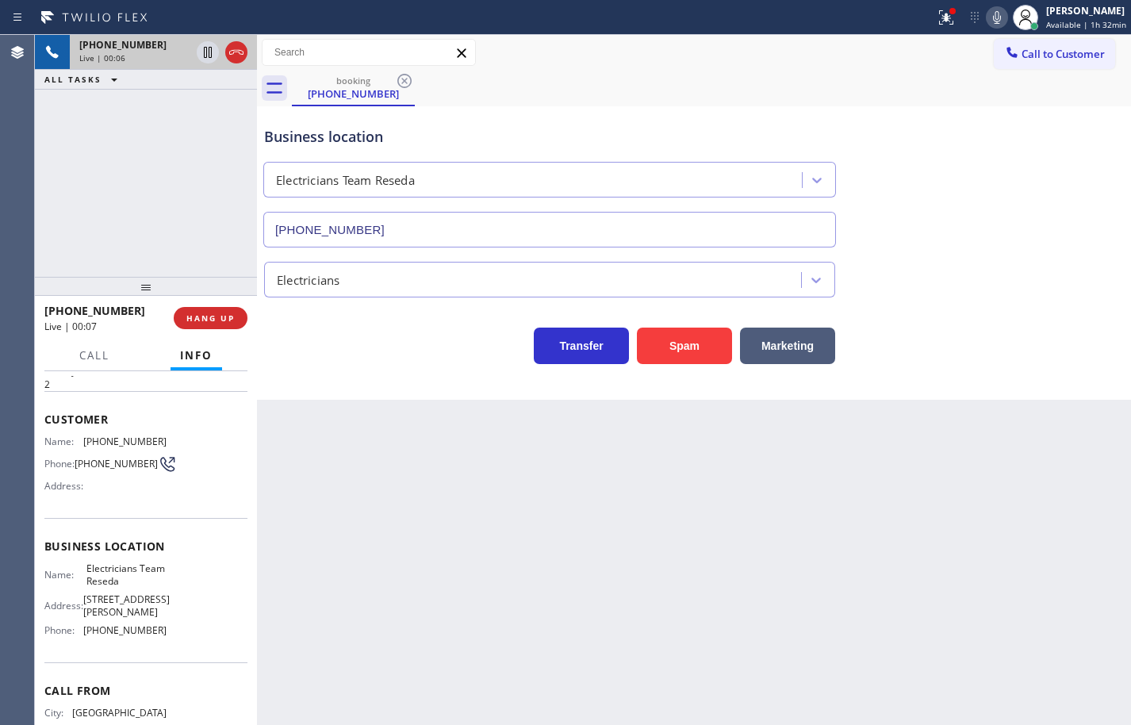
scroll to position [108, 0]
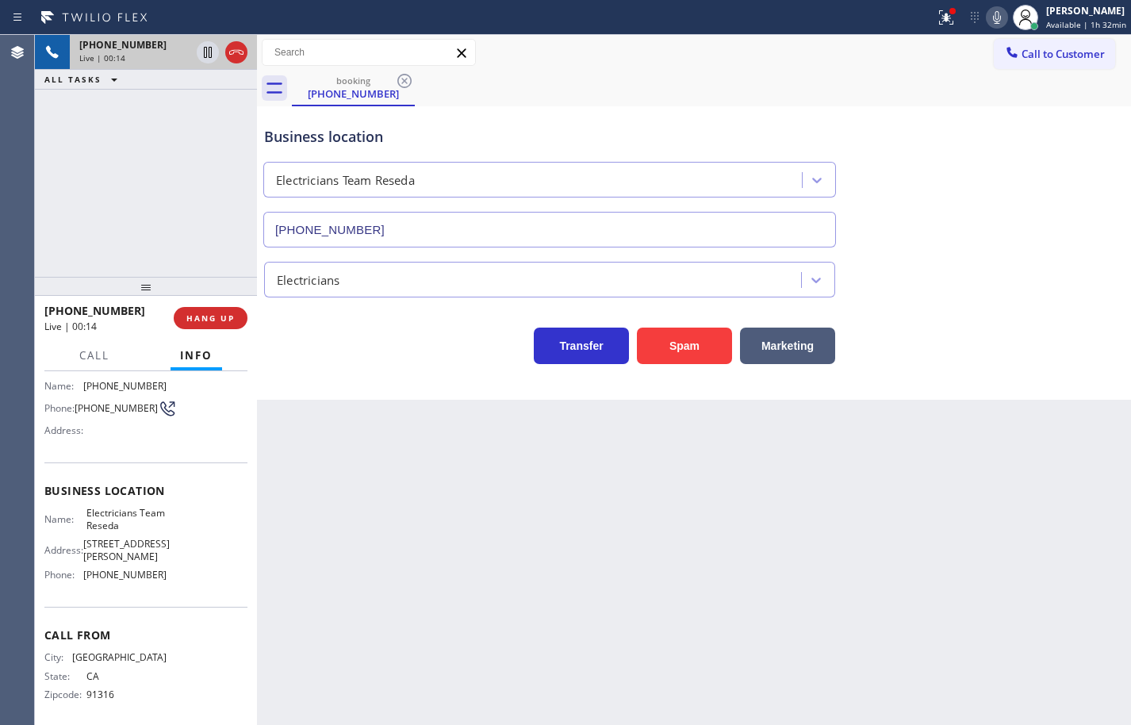
click at [119, 517] on span "Electricians Team Reseda" at bounding box center [125, 519] width 79 height 25
click at [132, 570] on span "[PHONE_NUMBER]" at bounding box center [124, 575] width 83 height 12
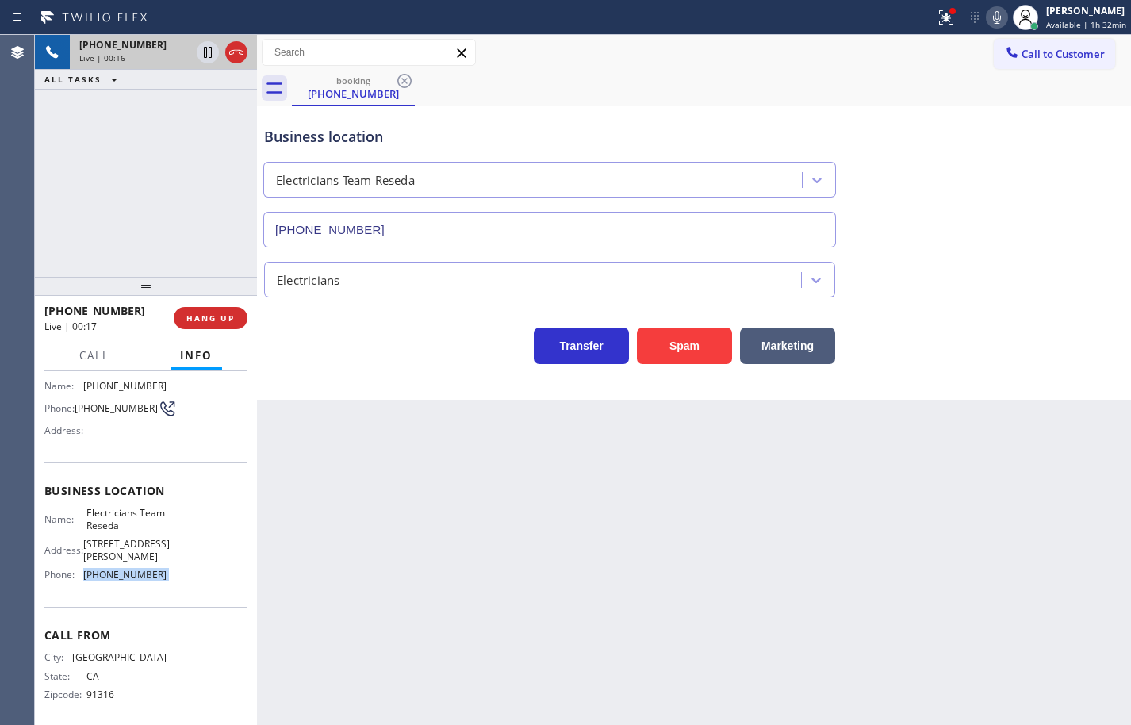
click at [132, 570] on span "[PHONE_NUMBER]" at bounding box center [124, 575] width 83 height 12
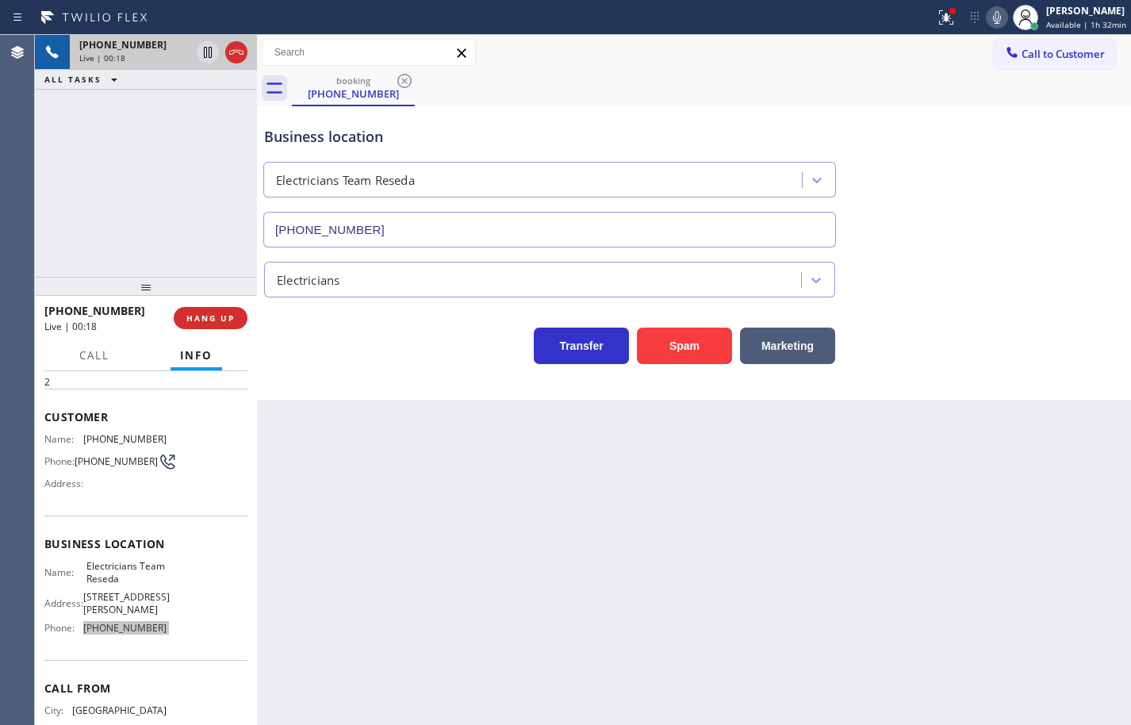
scroll to position [0, 0]
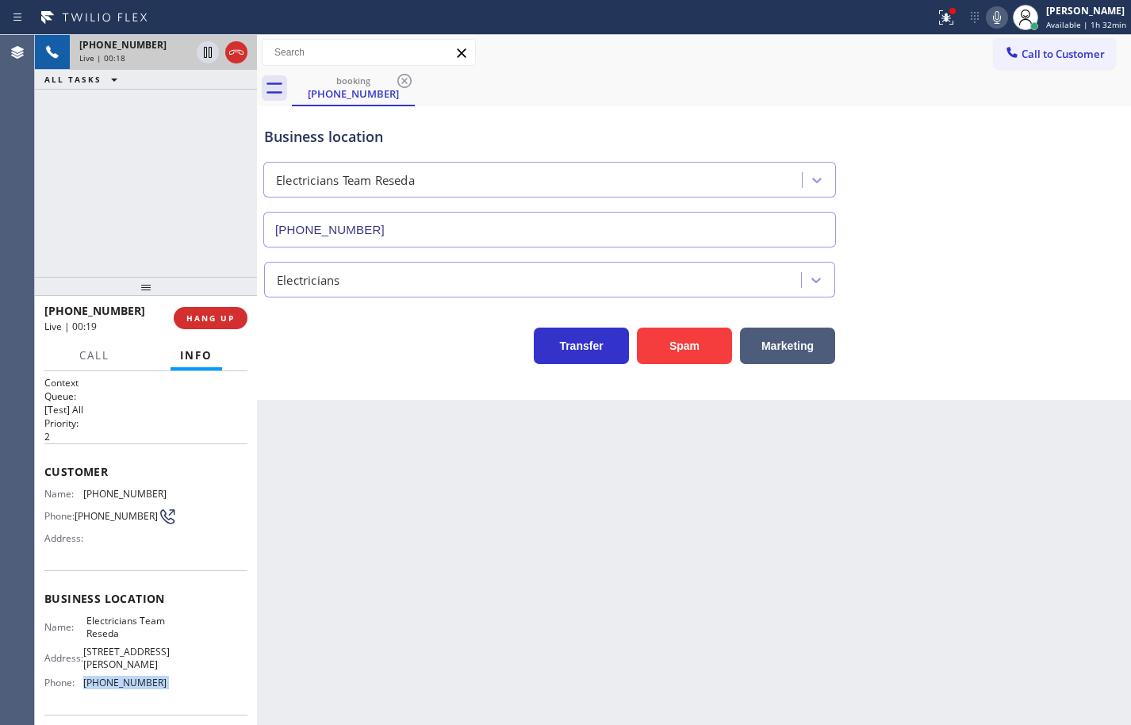
click at [112, 497] on span "[PHONE_NUMBER]" at bounding box center [124, 494] width 83 height 12
click at [993, 17] on icon at bounding box center [997, 17] width 8 height 13
click at [988, 17] on icon at bounding box center [997, 17] width 19 height 19
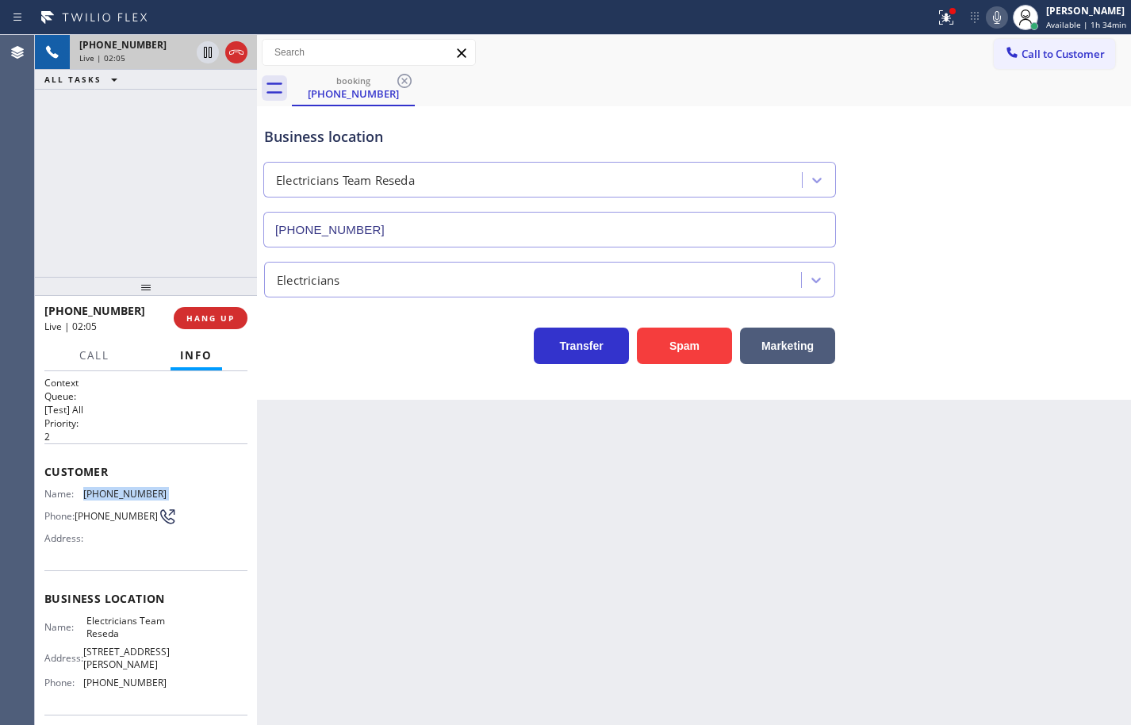
click at [993, 13] on icon at bounding box center [997, 17] width 19 height 19
click at [992, 17] on icon at bounding box center [997, 17] width 19 height 19
click at [988, 17] on icon at bounding box center [997, 17] width 19 height 19
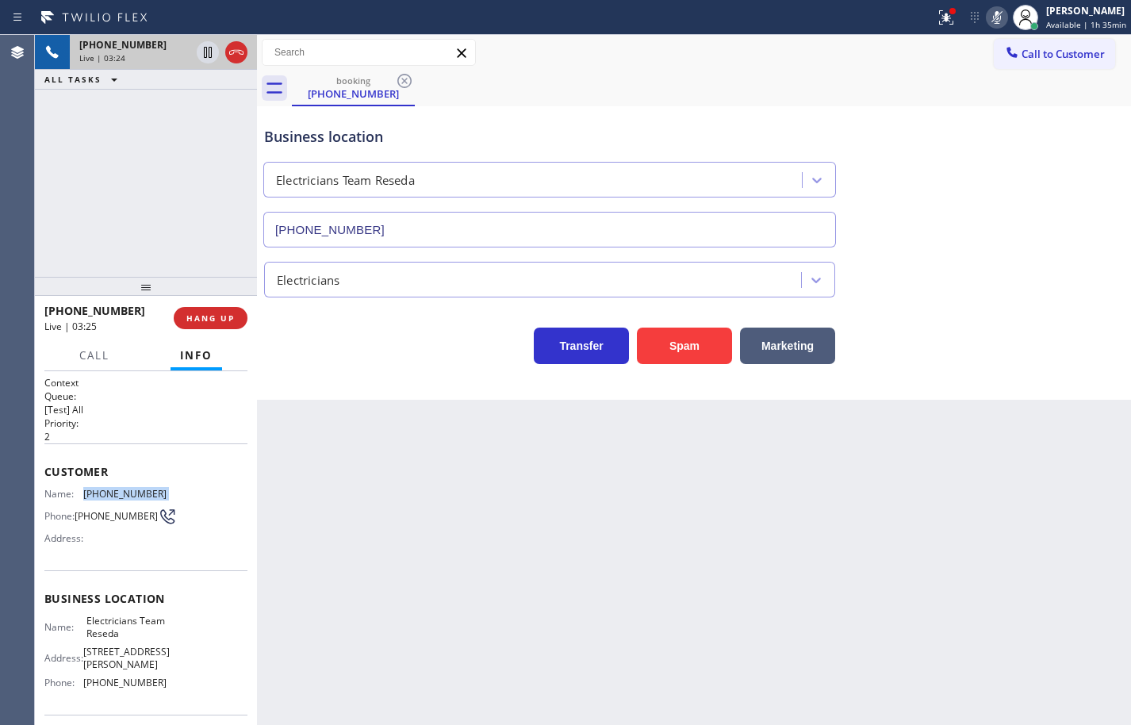
click at [992, 17] on rect at bounding box center [997, 15] width 11 height 11
click at [988, 13] on icon at bounding box center [997, 17] width 19 height 19
click at [990, 19] on icon at bounding box center [997, 17] width 19 height 19
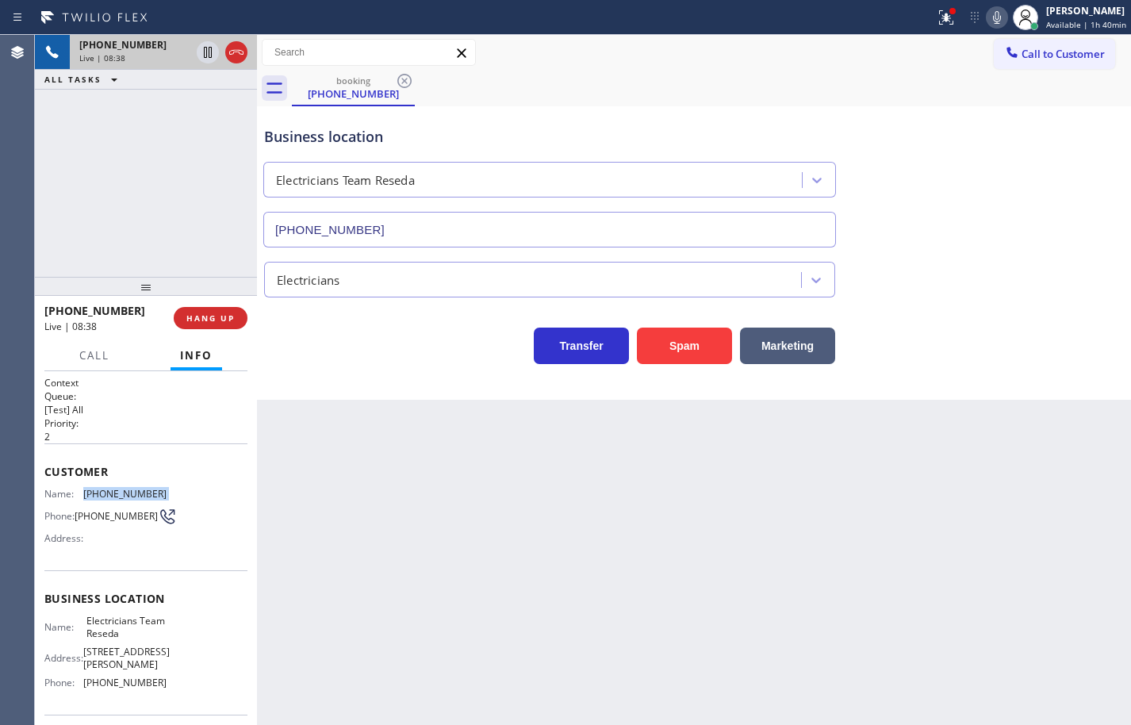
click at [988, 16] on icon at bounding box center [997, 17] width 19 height 19
click at [993, 16] on icon at bounding box center [997, 17] width 8 height 13
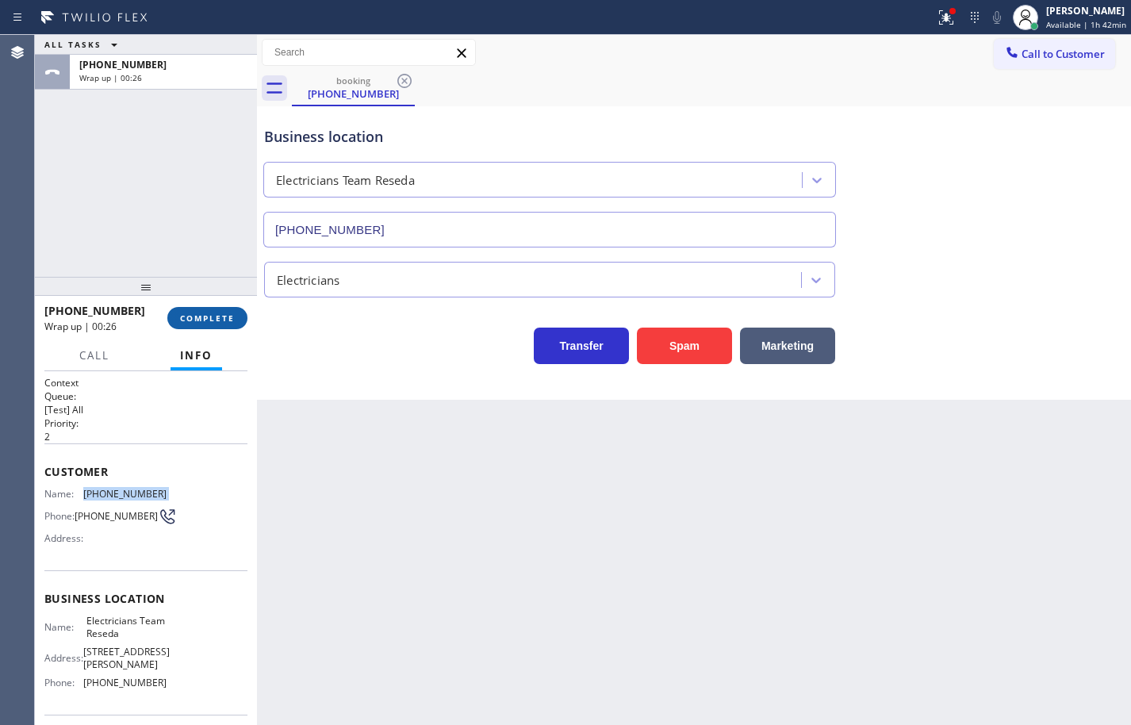
click at [228, 310] on button "COMPLETE" at bounding box center [207, 318] width 80 height 22
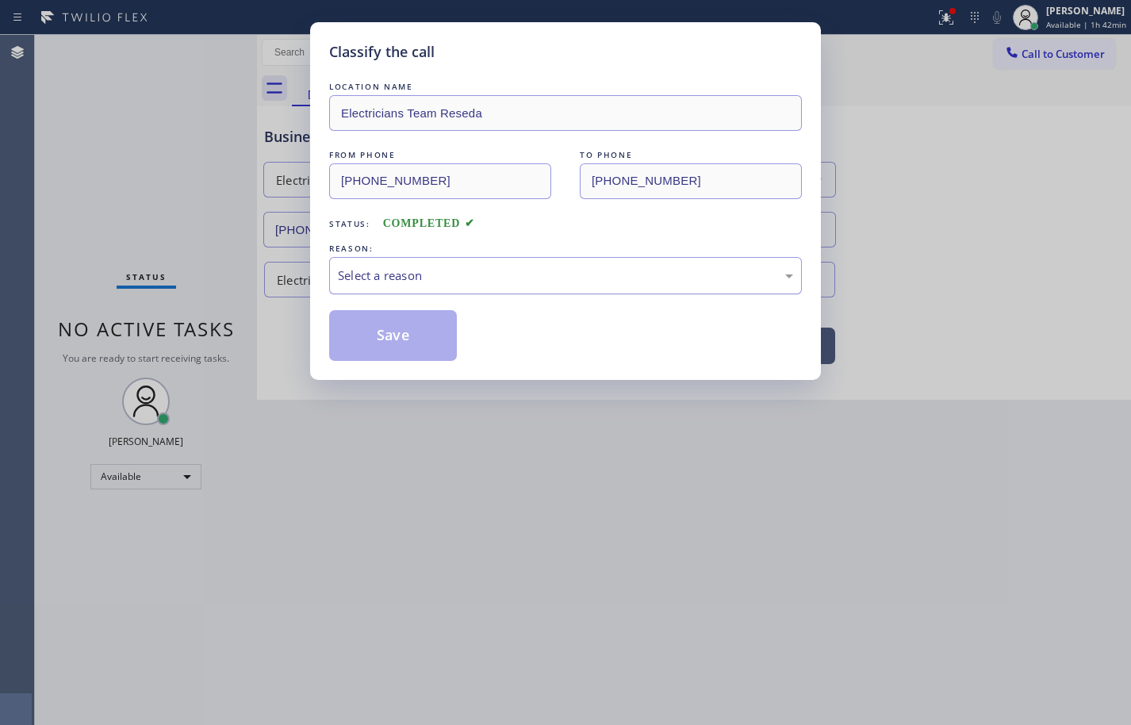
drag, startPoint x: 411, startPoint y: 276, endPoint x: 423, endPoint y: 290, distance: 18.6
click at [411, 276] on div "Select a reason" at bounding box center [565, 276] width 455 height 18
click at [424, 340] on button "Save" at bounding box center [393, 335] width 128 height 51
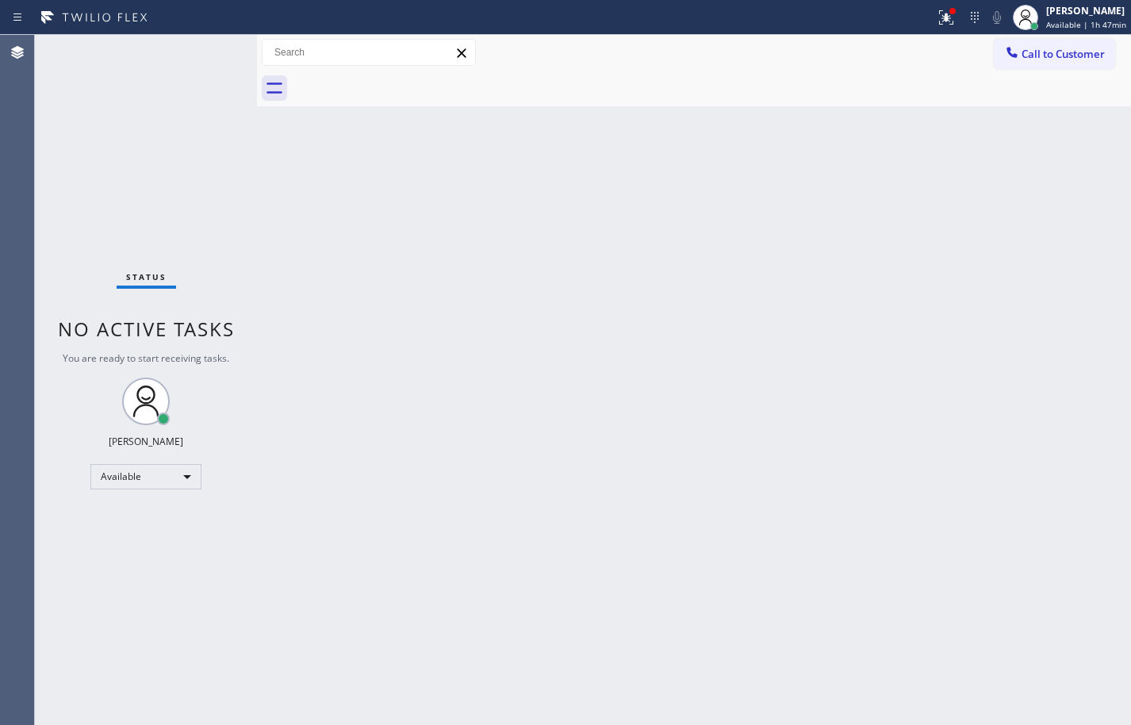
click at [773, 252] on div "Back to Dashboard Change Sender ID Customers Technicians Select a contact Outbo…" at bounding box center [694, 380] width 874 height 690
click at [723, 234] on div "Back to Dashboard Change Sender ID Customers Technicians Select a contact Outbo…" at bounding box center [694, 380] width 874 height 690
click at [1106, 342] on div "Back to Dashboard Change Sender ID Customers Technicians Select a contact Outbo…" at bounding box center [694, 380] width 874 height 690
click at [1093, 33] on div "[PERSON_NAME] Available | 2h 40min" at bounding box center [1069, 17] width 123 height 35
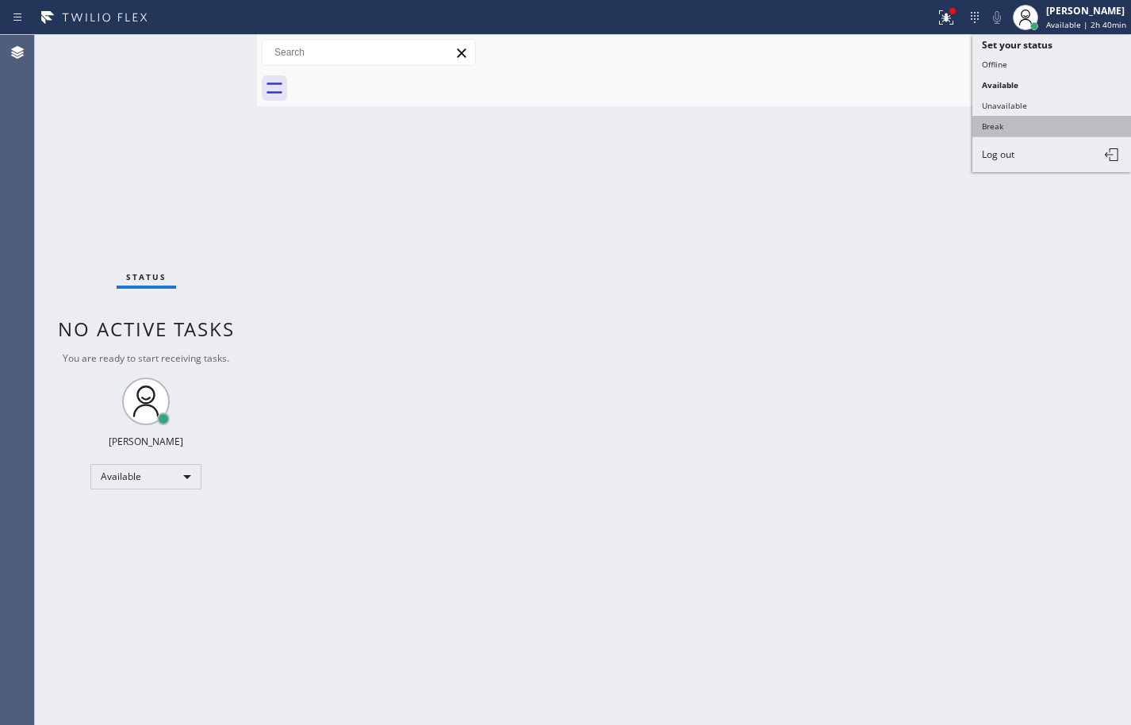
click at [1027, 122] on button "Break" at bounding box center [1052, 126] width 159 height 21
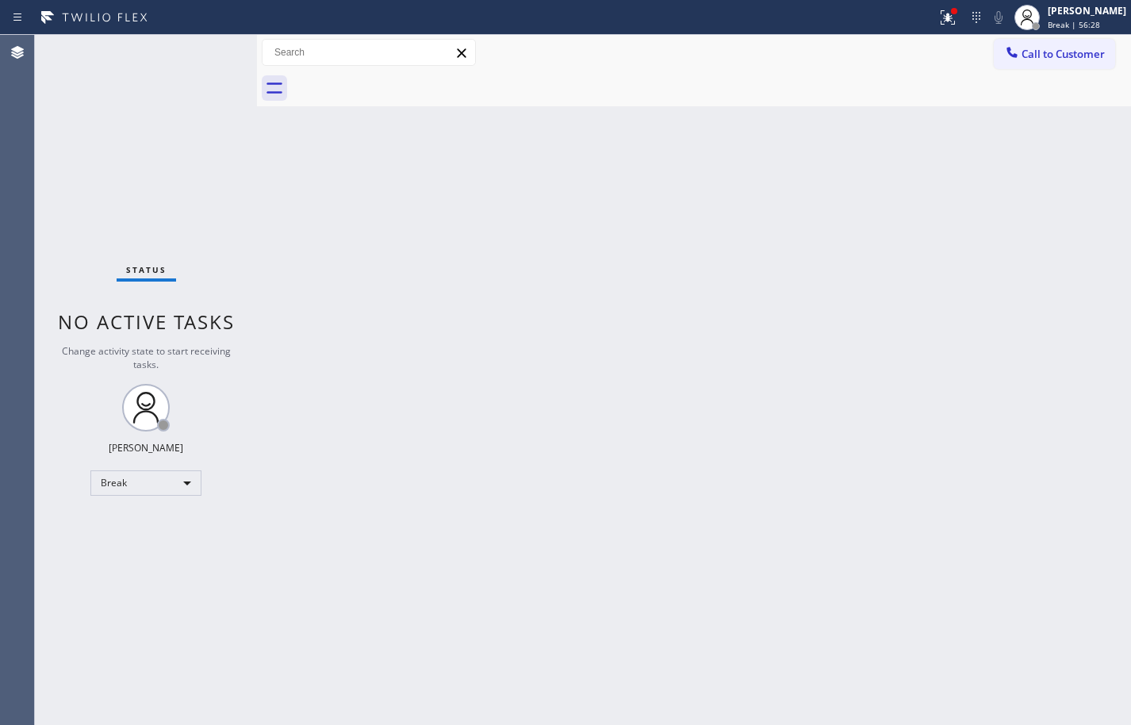
click at [1094, 420] on div "Back to Dashboard Change Sender ID Customers Technicians Select a contact Outbo…" at bounding box center [694, 380] width 874 height 690
click at [1072, 21] on span "Break | 1h" at bounding box center [1068, 24] width 40 height 11
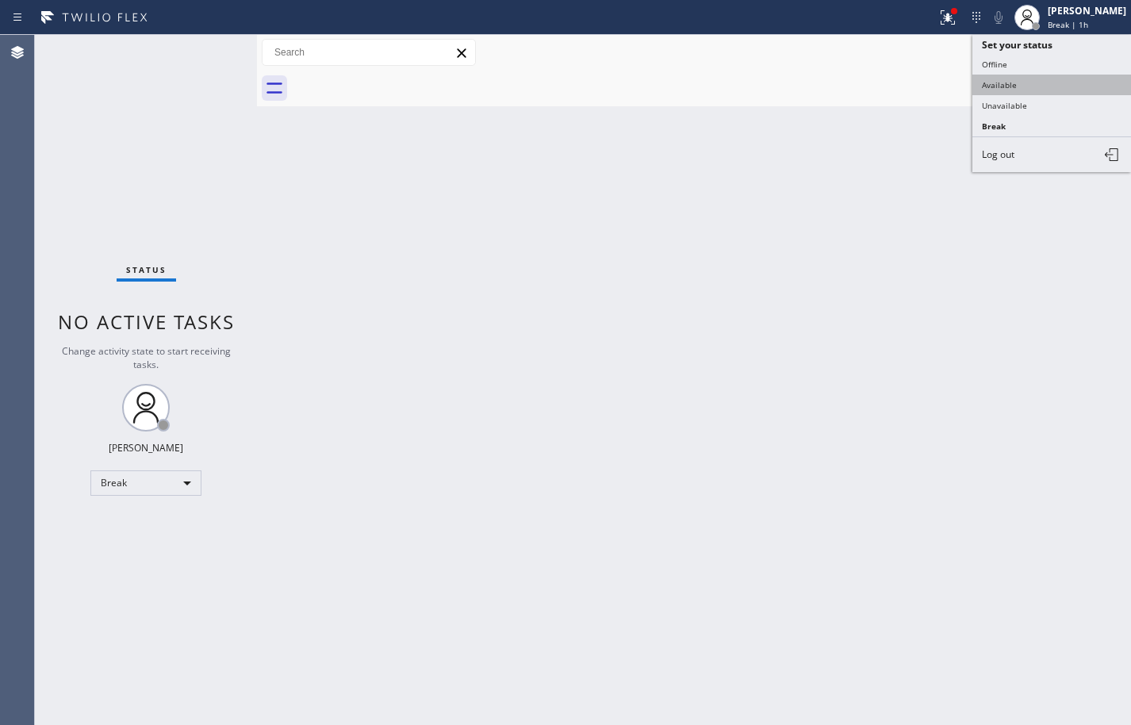
click at [1062, 80] on button "Available" at bounding box center [1052, 85] width 159 height 21
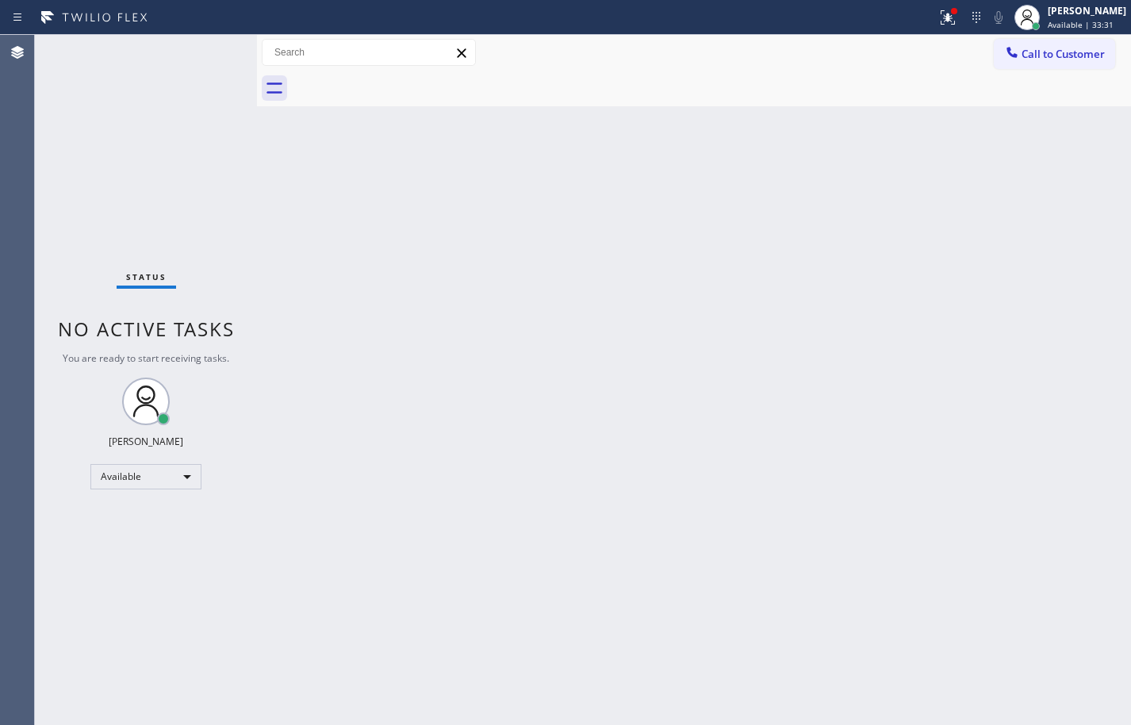
click at [1105, 178] on div "Back to Dashboard Change Sender ID Customers Technicians Select a contact Outbo…" at bounding box center [694, 380] width 874 height 690
click at [1079, 397] on div "Back to Dashboard Change Sender ID Customers Technicians Select a contact Outbo…" at bounding box center [694, 380] width 874 height 690
click at [1054, 52] on span "Call to Customer" at bounding box center [1063, 54] width 83 height 14
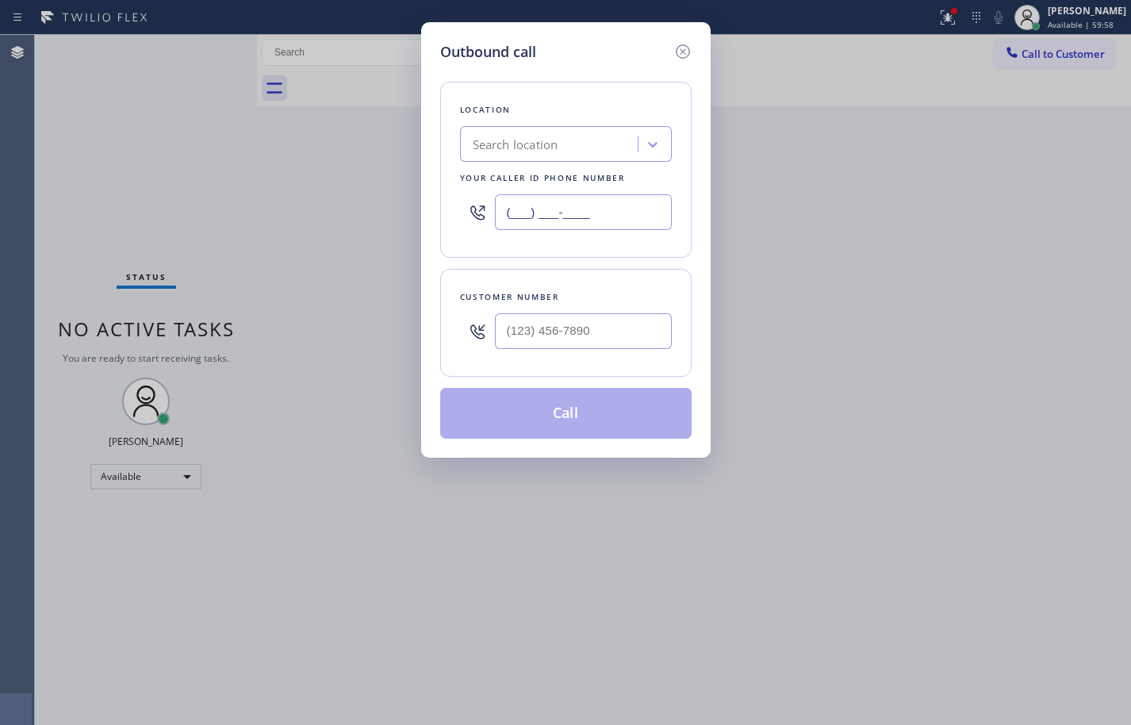
click at [613, 214] on input "(___) ___-____" at bounding box center [583, 212] width 177 height 36
paste input "213) 460-0809"
type input "[PHONE_NUMBER]"
click at [601, 327] on input "(___) ___-____" at bounding box center [583, 331] width 177 height 36
paste input "707) 480-7643"
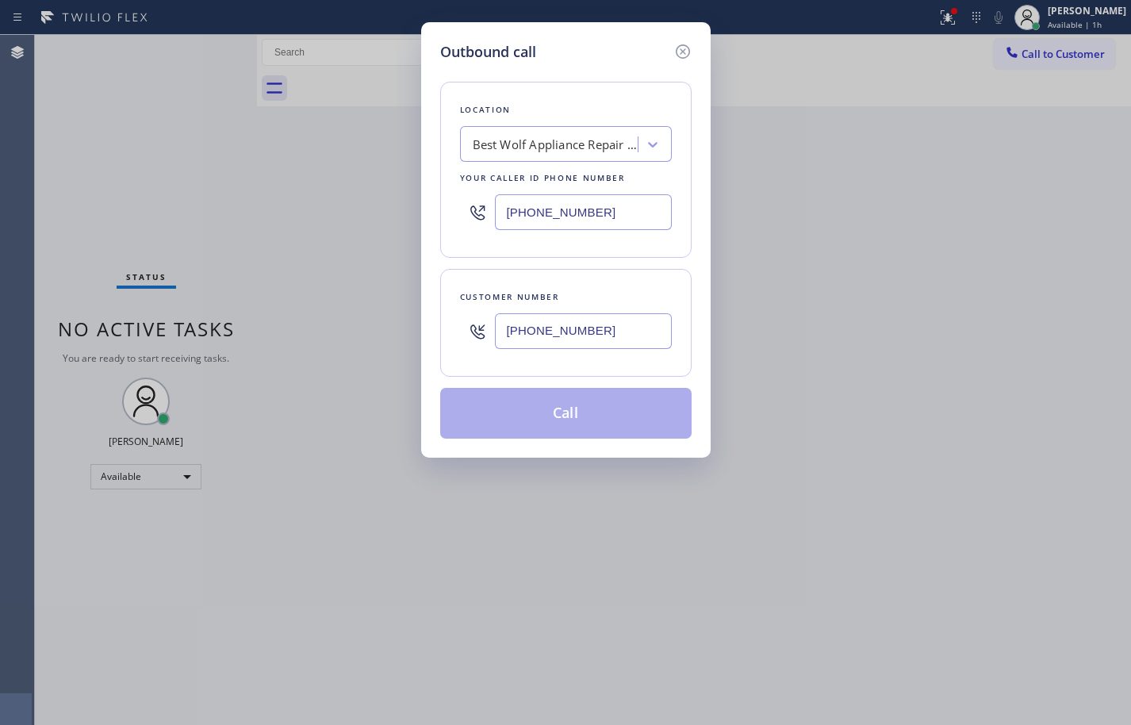
type input "[PHONE_NUMBER]"
click at [641, 253] on div "Location Best Wolf Appliance Repair [GEOGRAPHIC_DATA] Your caller id phone numb…" at bounding box center [565, 170] width 251 height 176
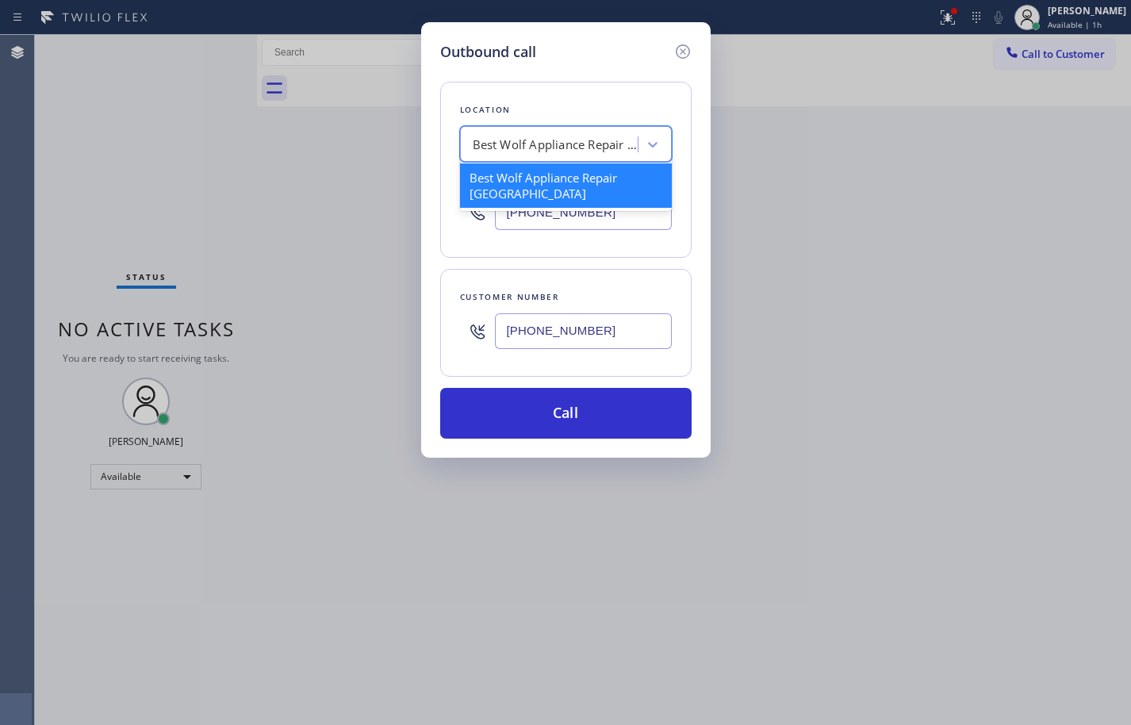
click at [604, 148] on div "Best Wolf Appliance Repair [GEOGRAPHIC_DATA]" at bounding box center [556, 145] width 167 height 18
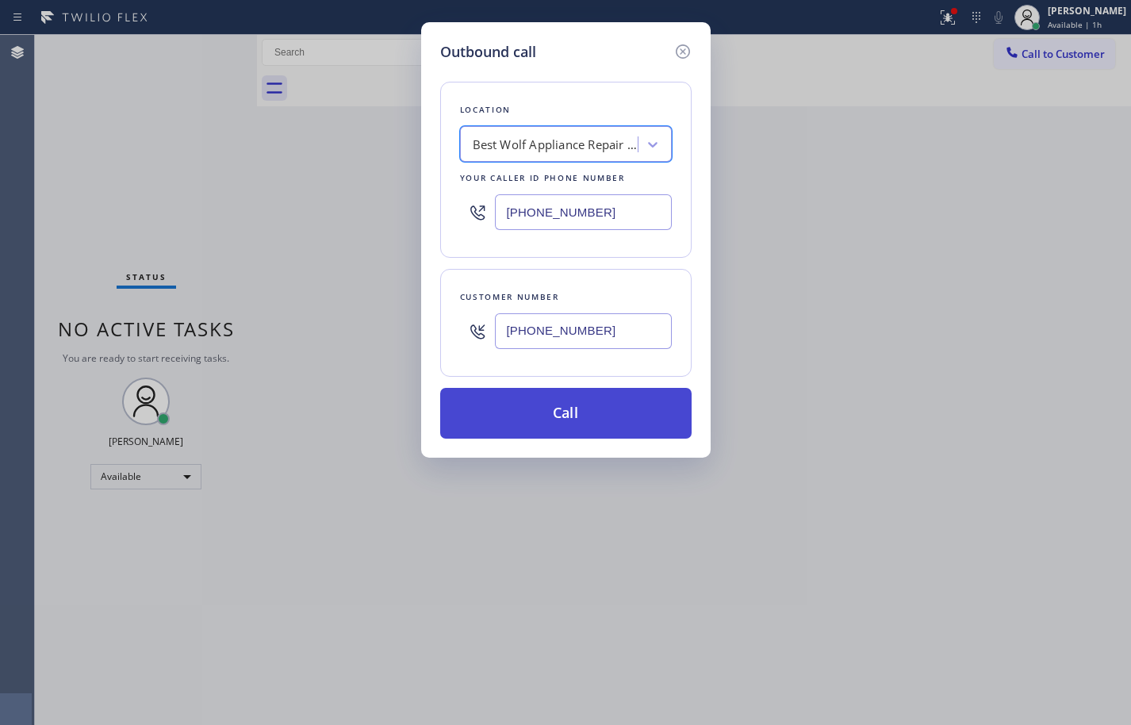
click at [600, 406] on button "Call" at bounding box center [565, 413] width 251 height 51
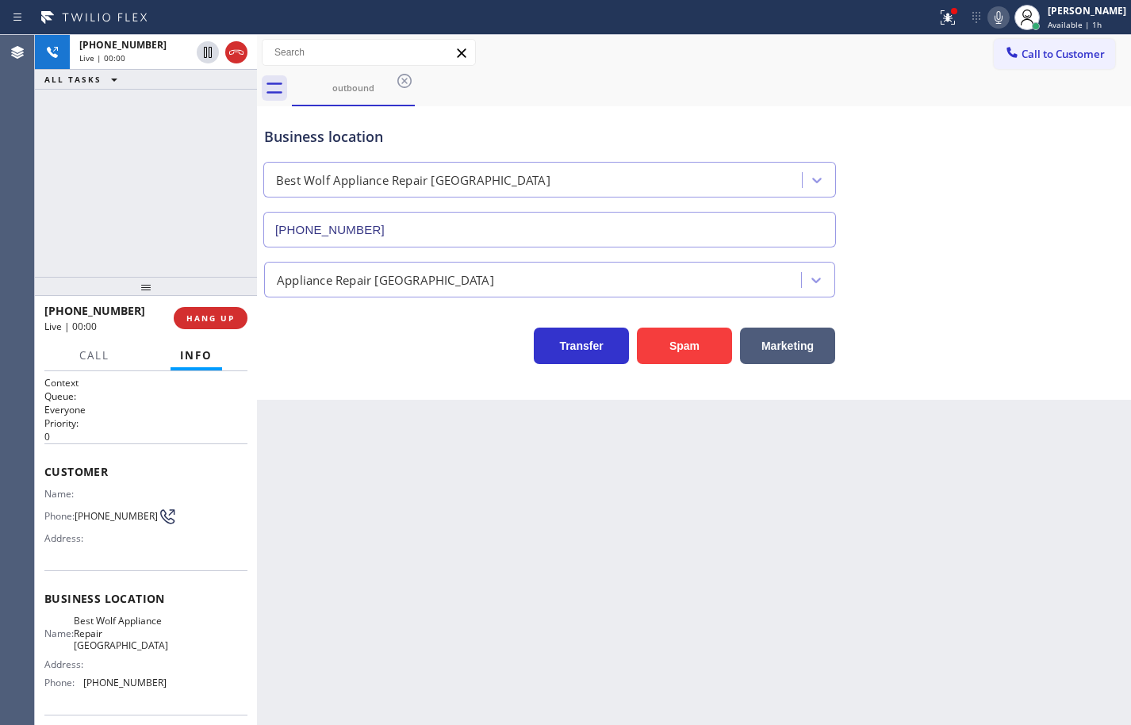
type input "[PHONE_NUMBER]"
click at [236, 318] on button "HANG UP" at bounding box center [211, 318] width 74 height 22
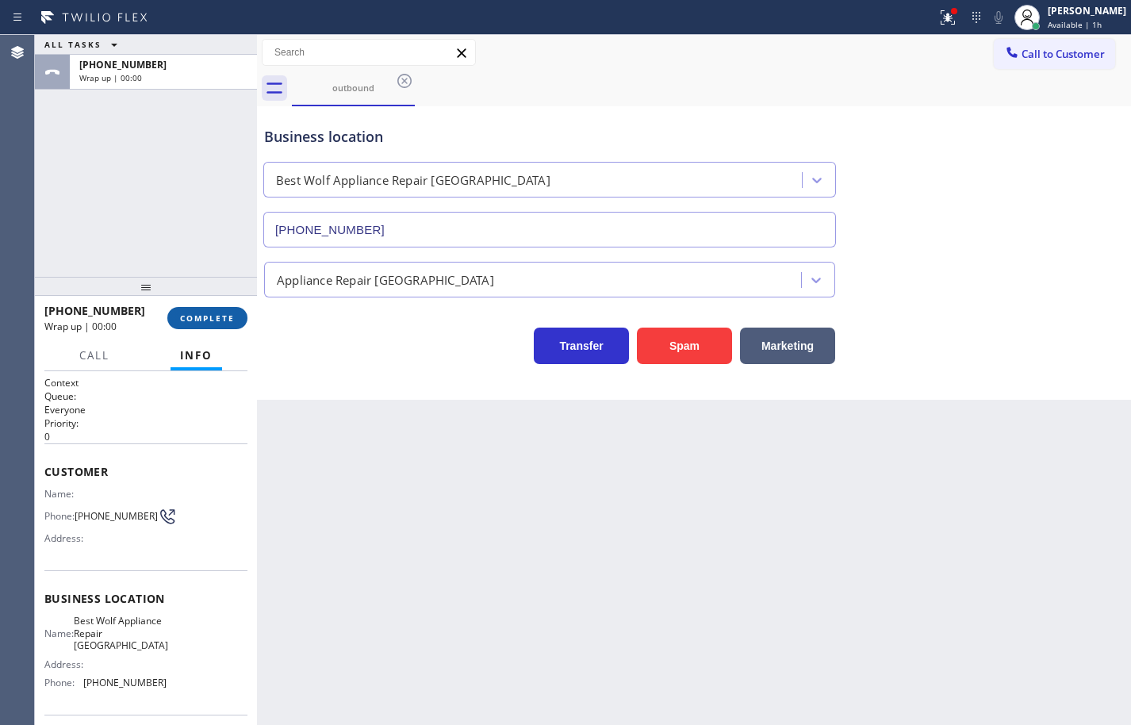
click at [236, 318] on button "COMPLETE" at bounding box center [207, 318] width 80 height 22
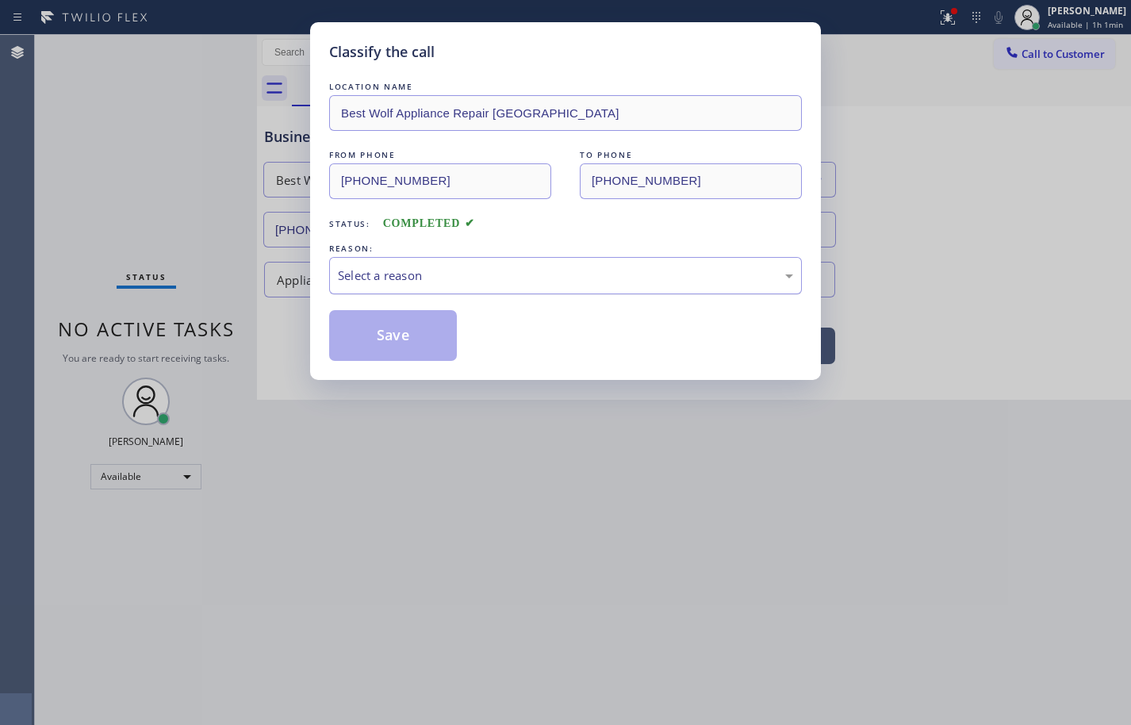
click at [473, 260] on div "Select a reason" at bounding box center [565, 275] width 473 height 37
click at [414, 332] on button "Save" at bounding box center [393, 335] width 128 height 51
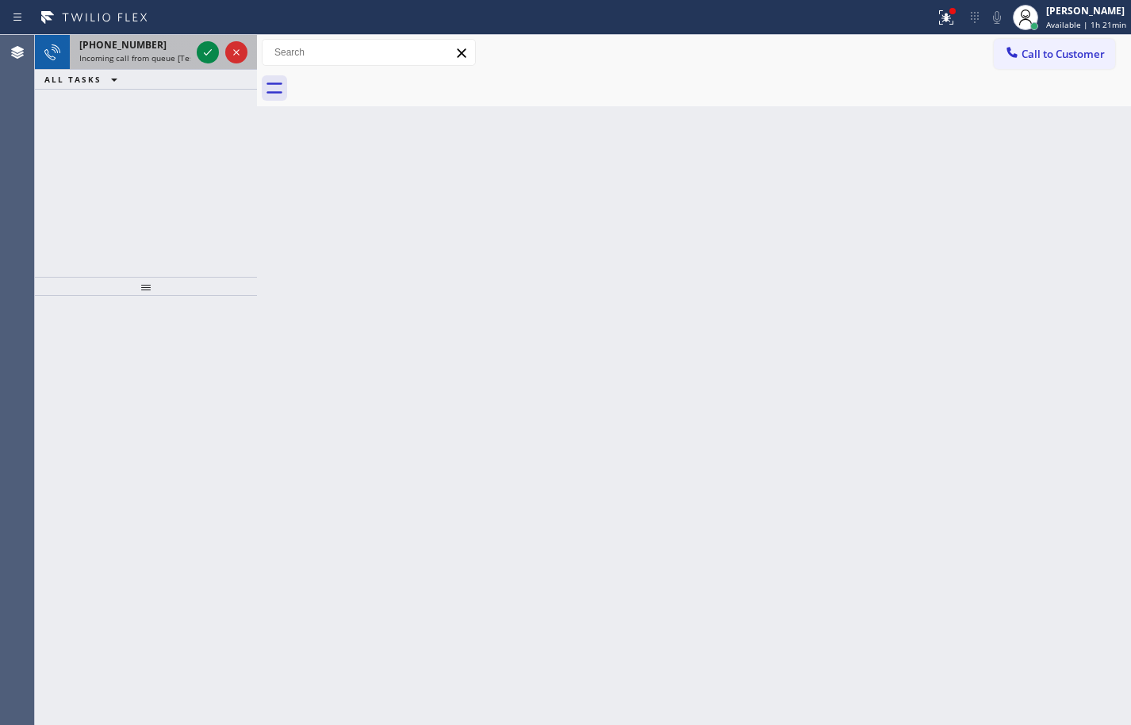
click at [129, 53] on span "Incoming call from queue [Test] All" at bounding box center [145, 57] width 132 height 11
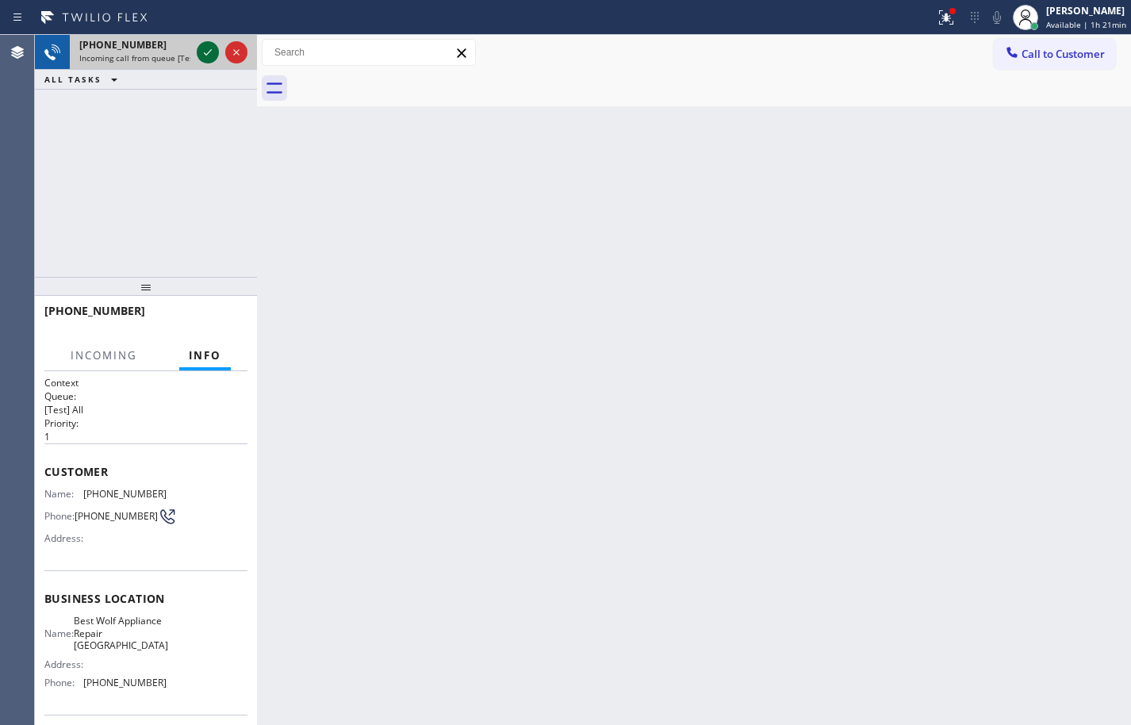
click at [201, 52] on icon at bounding box center [207, 52] width 19 height 19
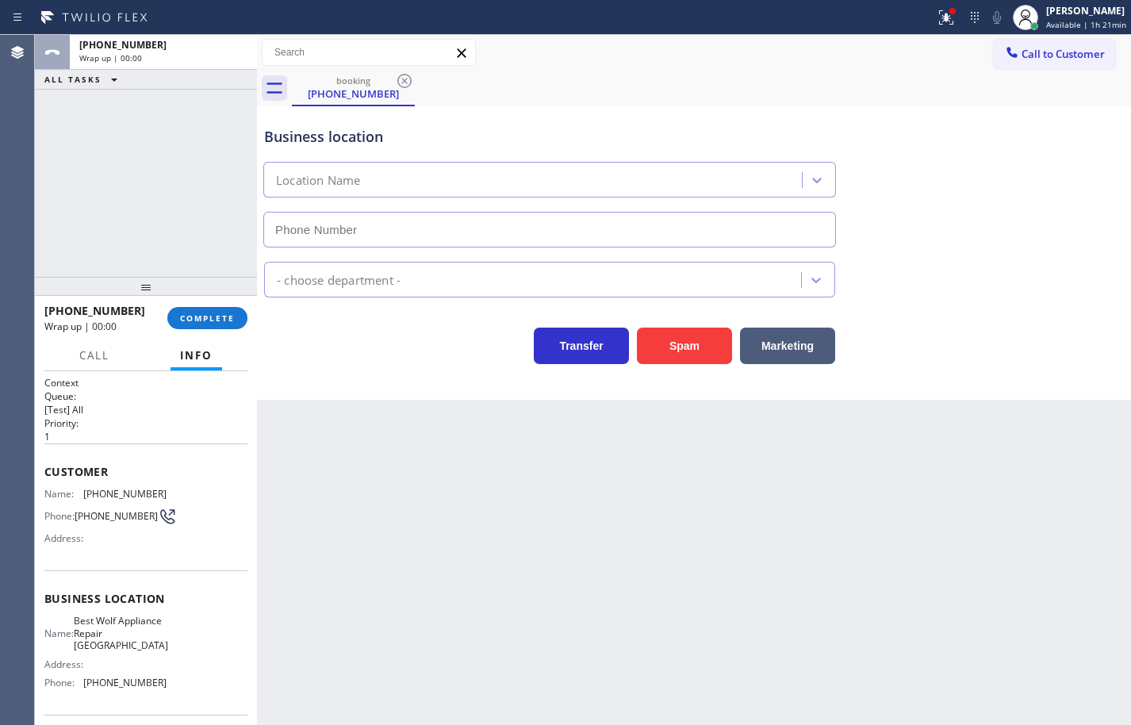
type input "[PHONE_NUMBER]"
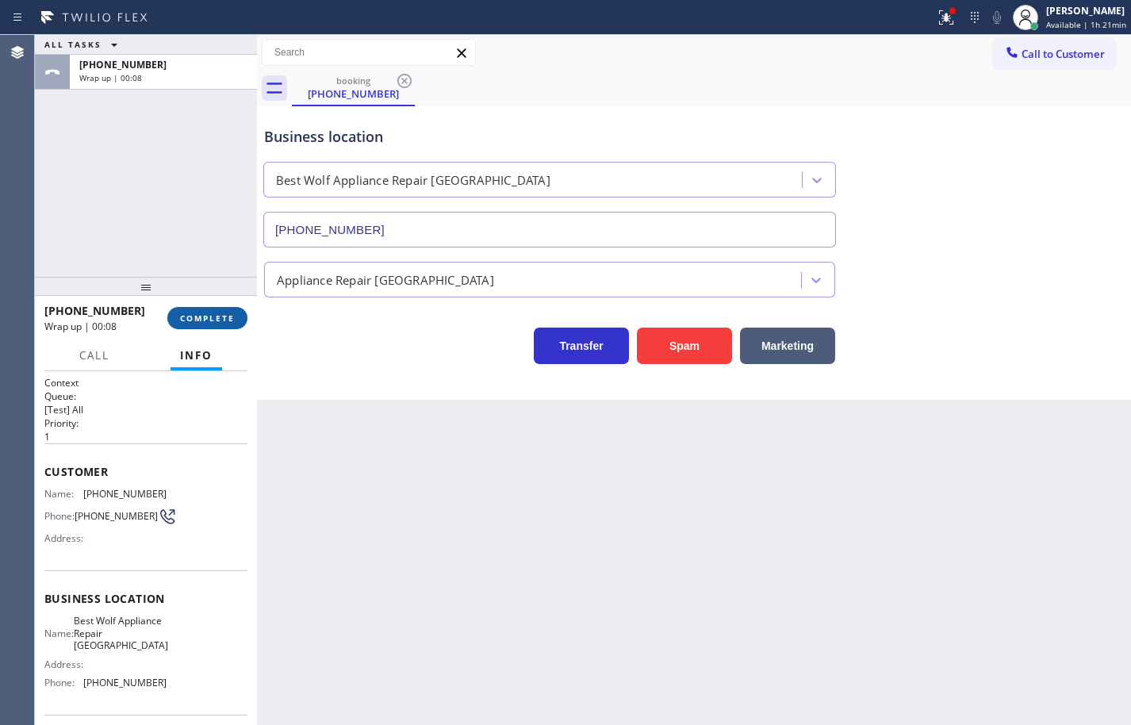
click at [213, 320] on span "COMPLETE" at bounding box center [207, 318] width 55 height 11
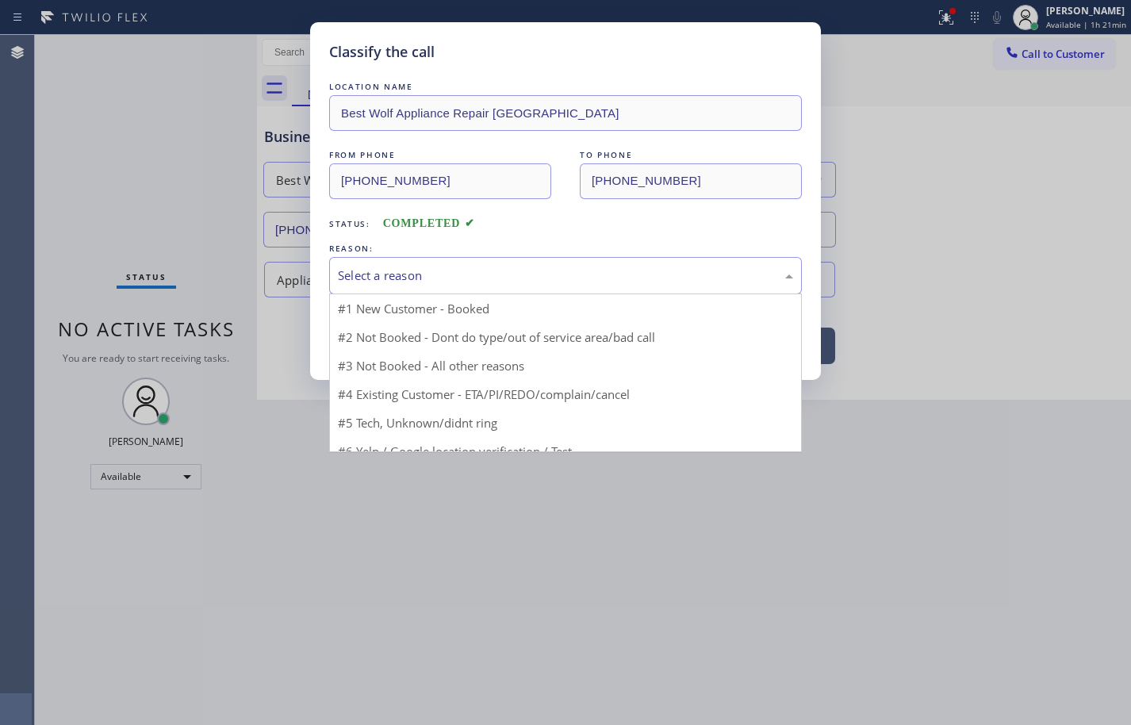
click at [378, 270] on div "Select a reason" at bounding box center [565, 276] width 455 height 18
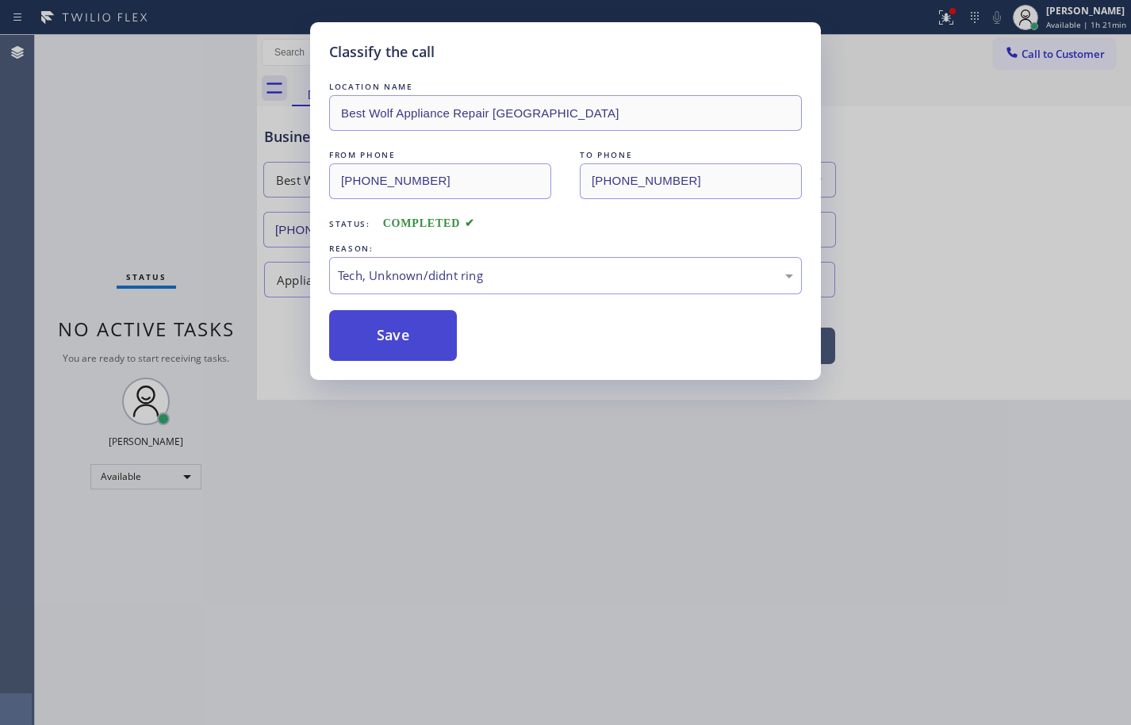
click at [408, 350] on button "Save" at bounding box center [393, 335] width 128 height 51
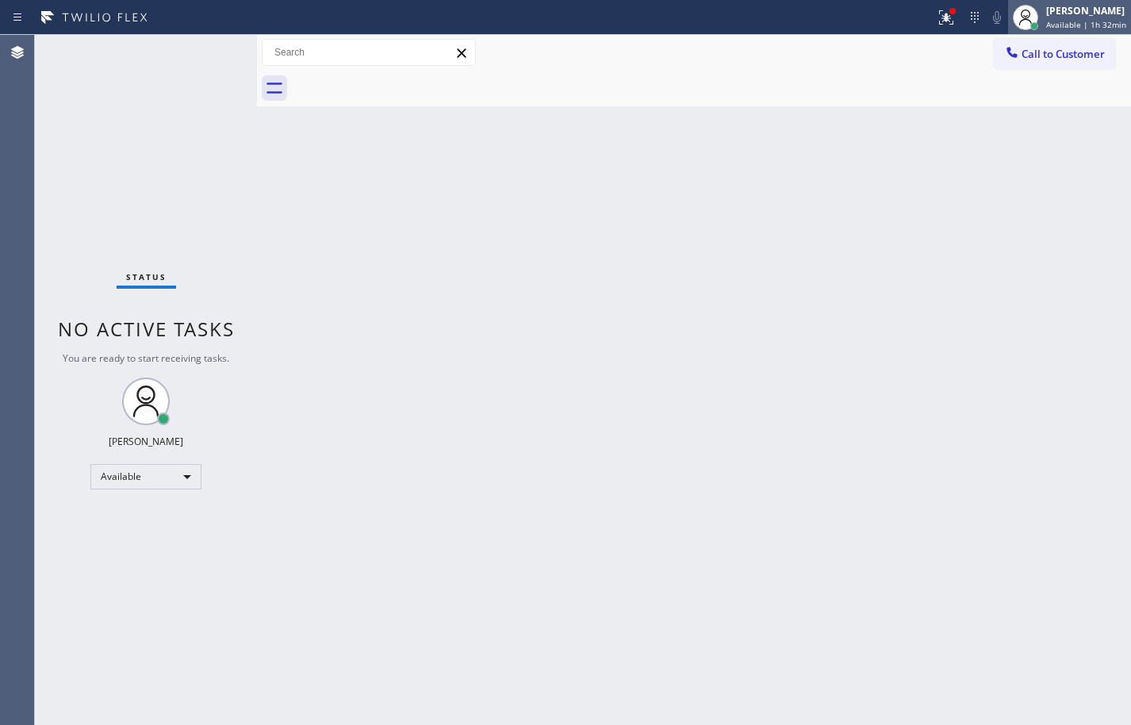
click at [1093, 15] on div "[PERSON_NAME]" at bounding box center [1086, 10] width 80 height 13
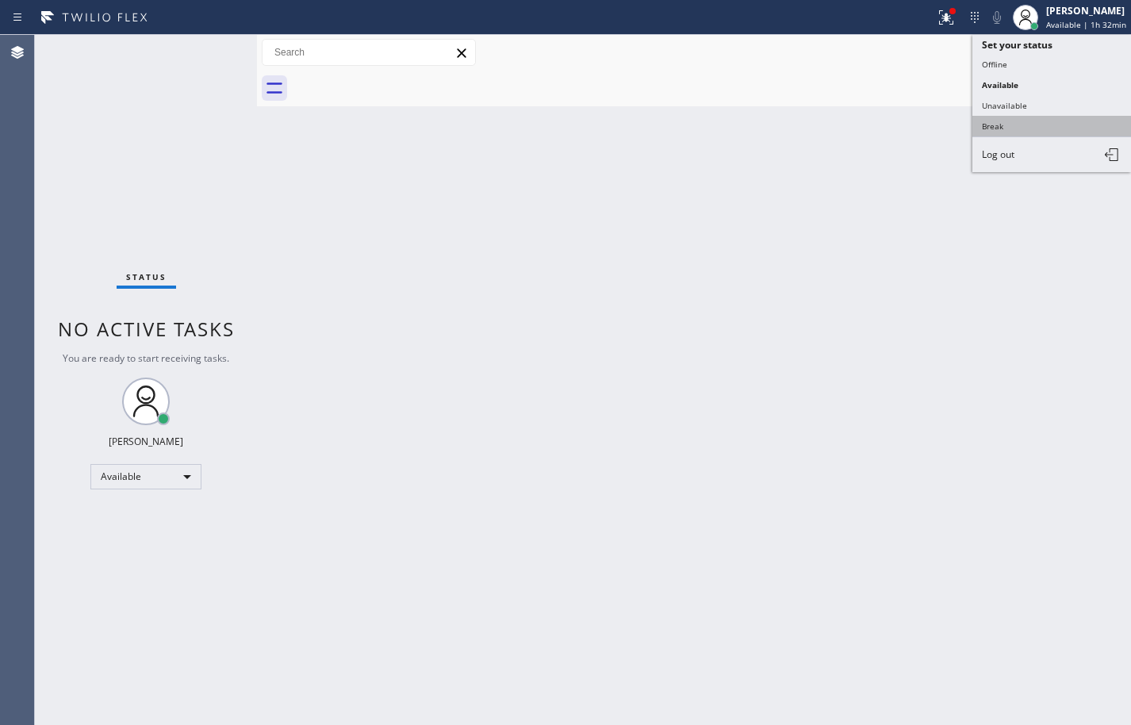
click at [1036, 120] on button "Break" at bounding box center [1052, 126] width 159 height 21
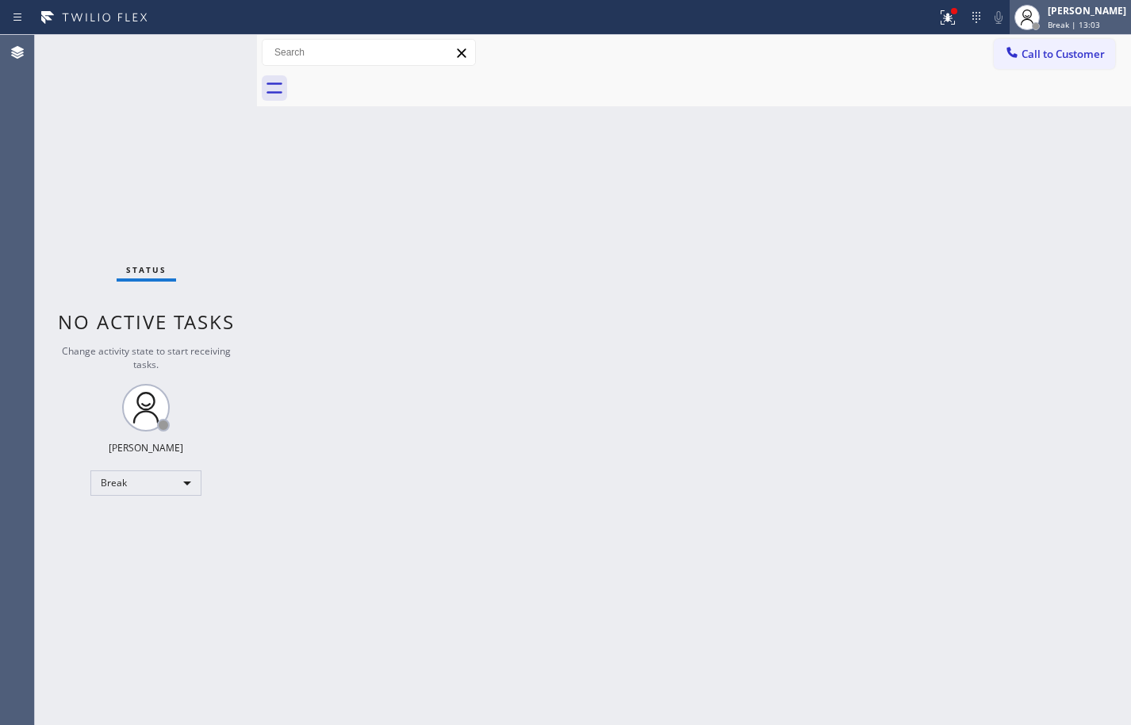
click at [1075, 21] on span "Break | 13:03" at bounding box center [1074, 24] width 52 height 11
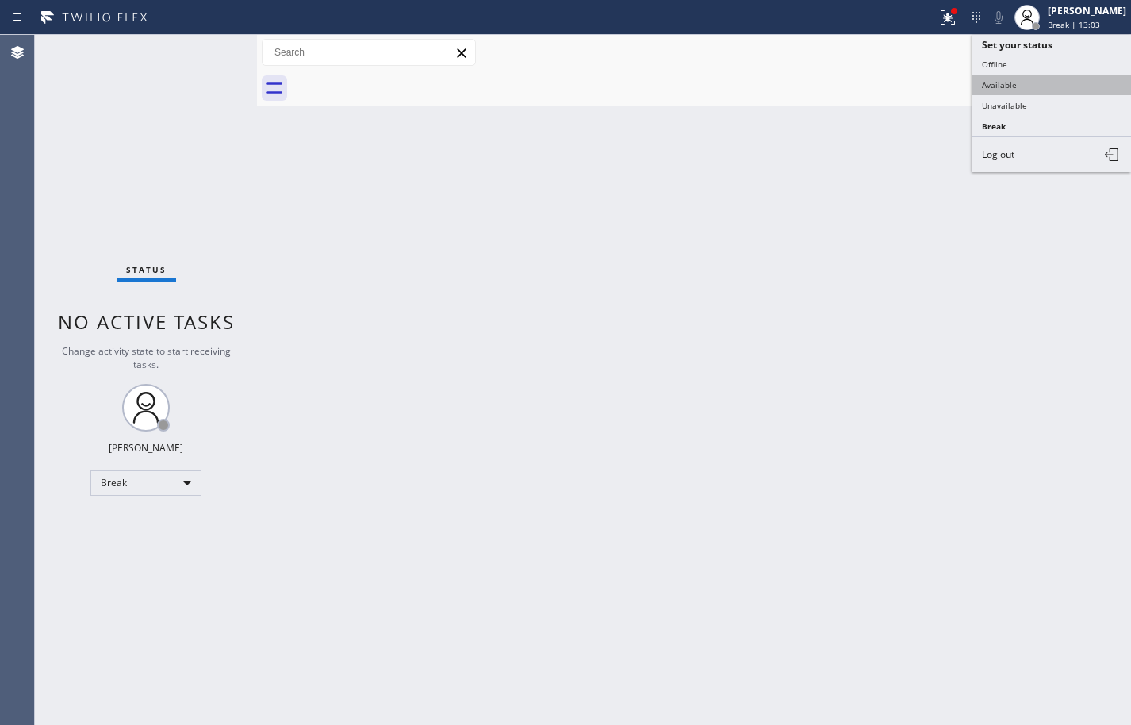
click at [1047, 87] on button "Available" at bounding box center [1052, 85] width 159 height 21
